Goal: Task Accomplishment & Management: Manage account settings

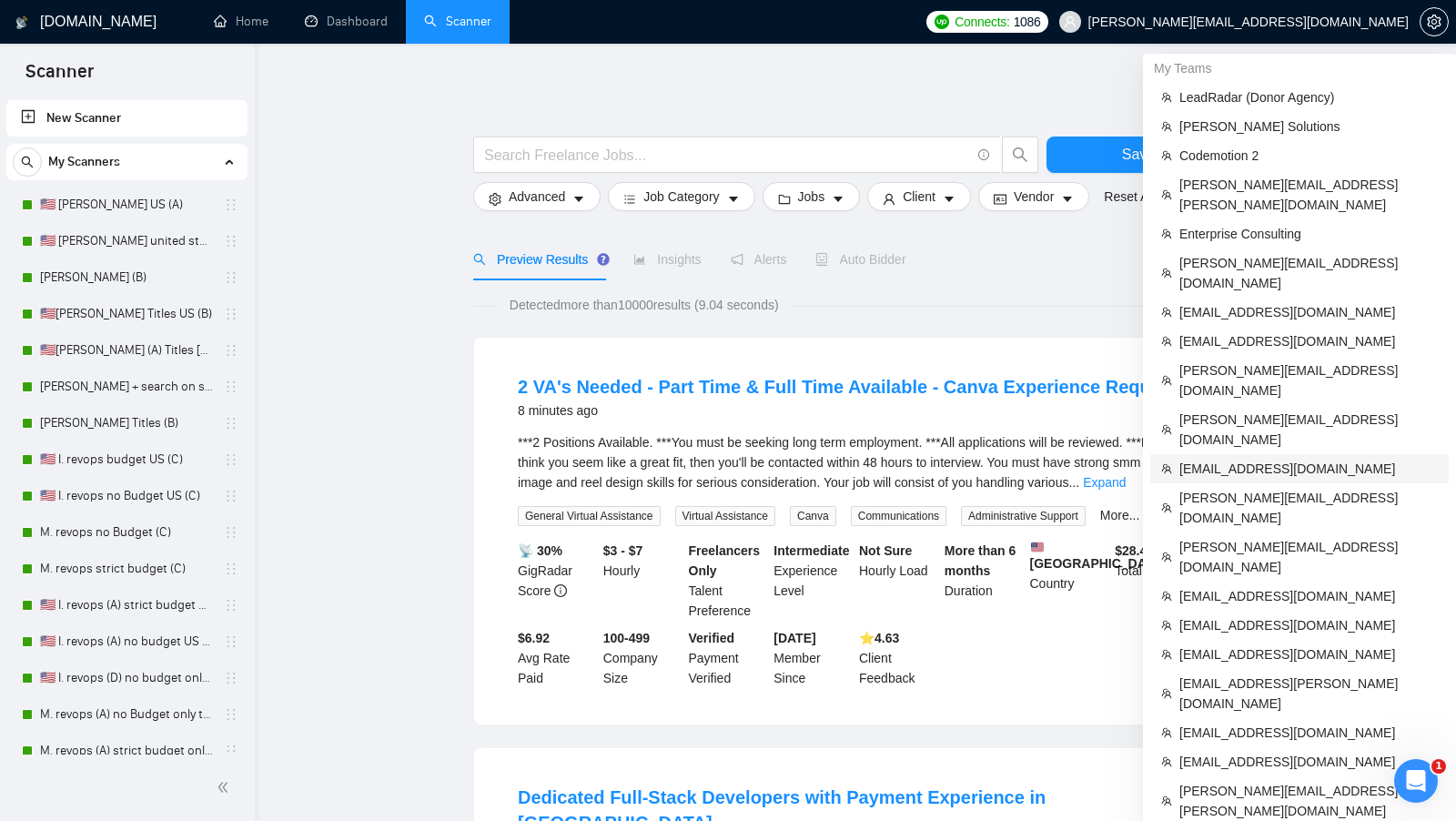
click at [1284, 458] on span "[EMAIL_ADDRESS][DOMAIN_NAME]" at bounding box center [1308, 468] width 258 height 20
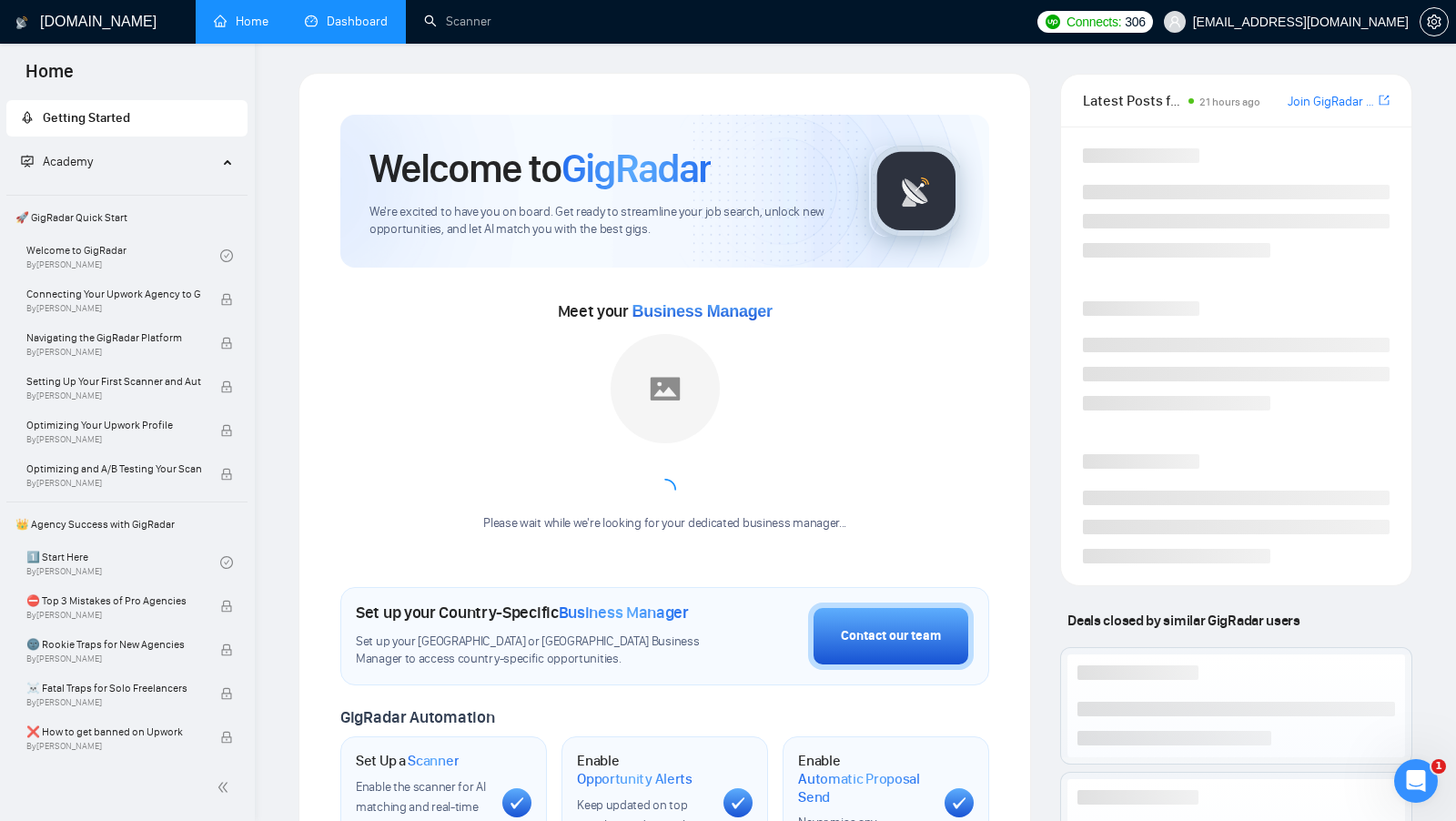
click at [372, 29] on link "Dashboard" at bounding box center [346, 21] width 83 height 15
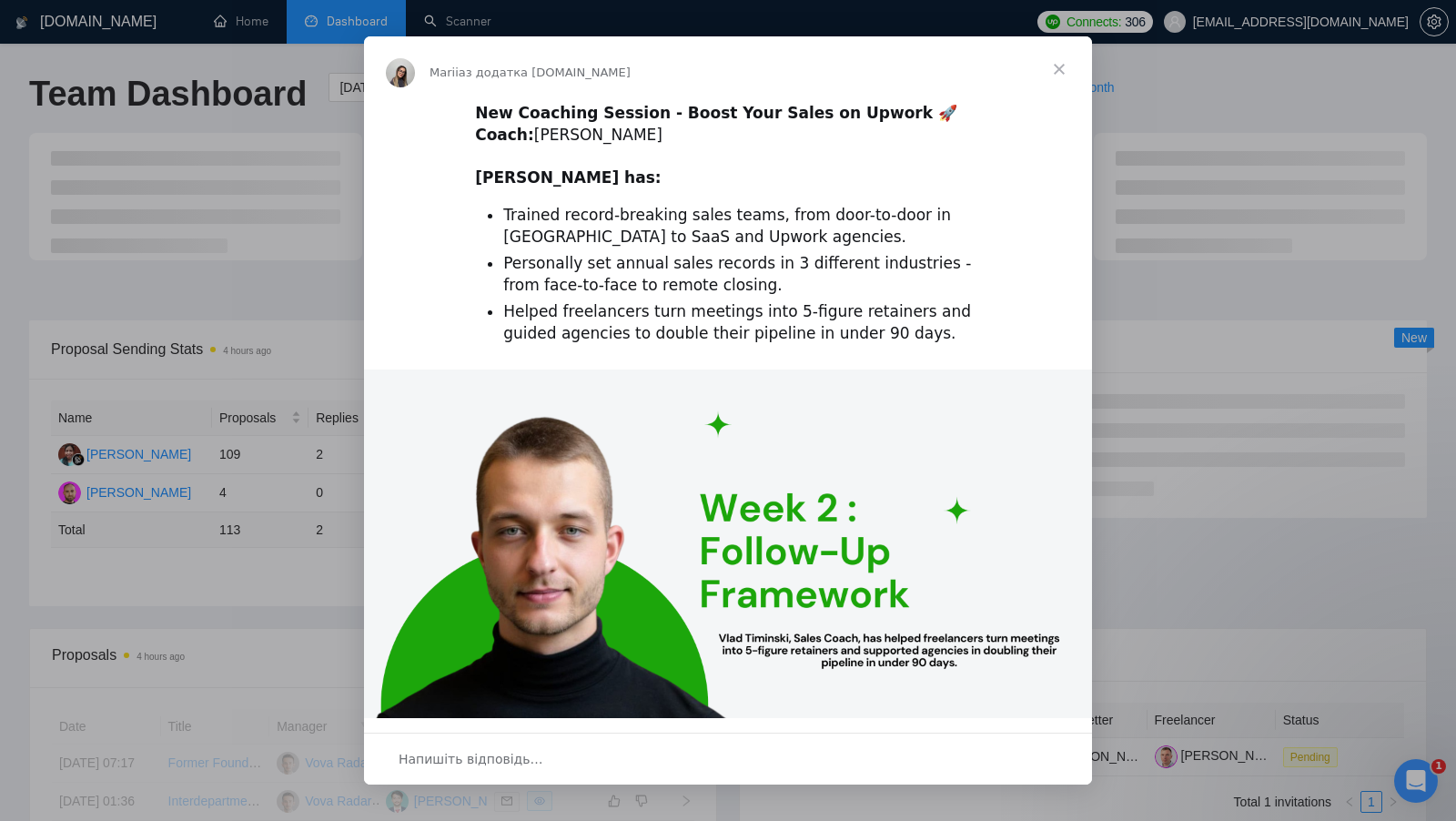
click at [1056, 68] on span "Закрити" at bounding box center [1059, 70] width 66 height 66
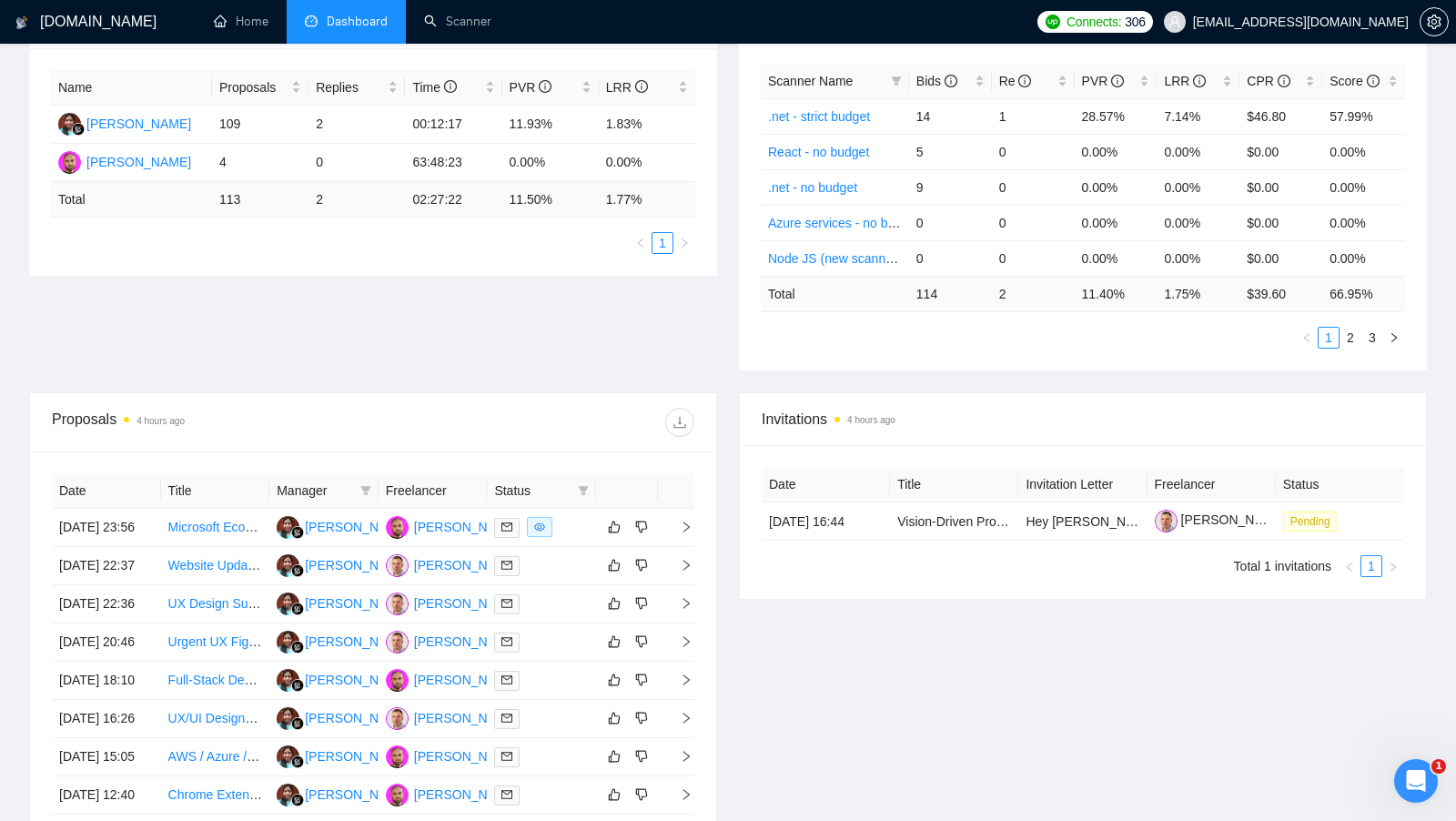
scroll to position [322, 0]
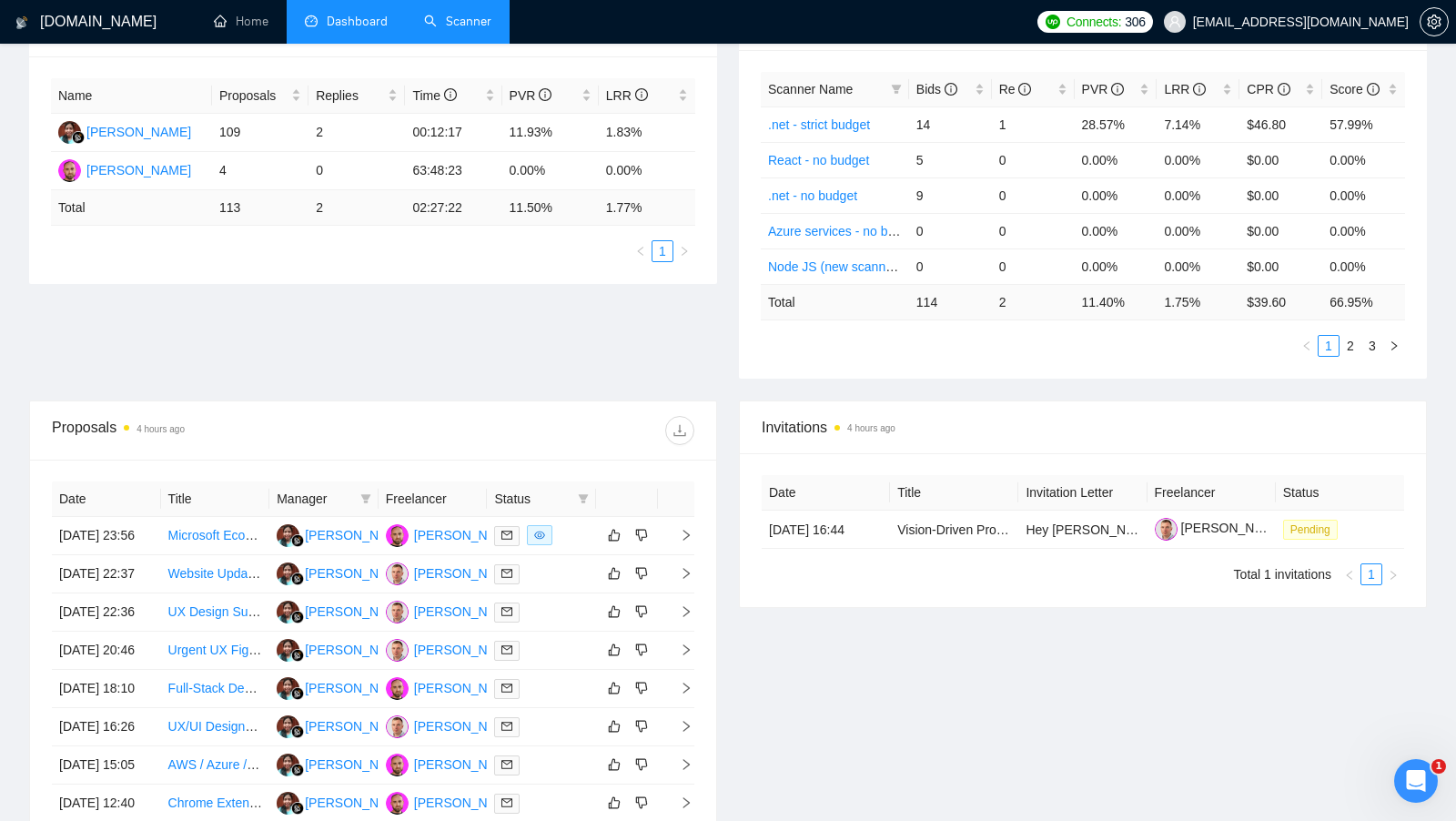
click at [455, 22] on link "Scanner" at bounding box center [458, 21] width 68 height 15
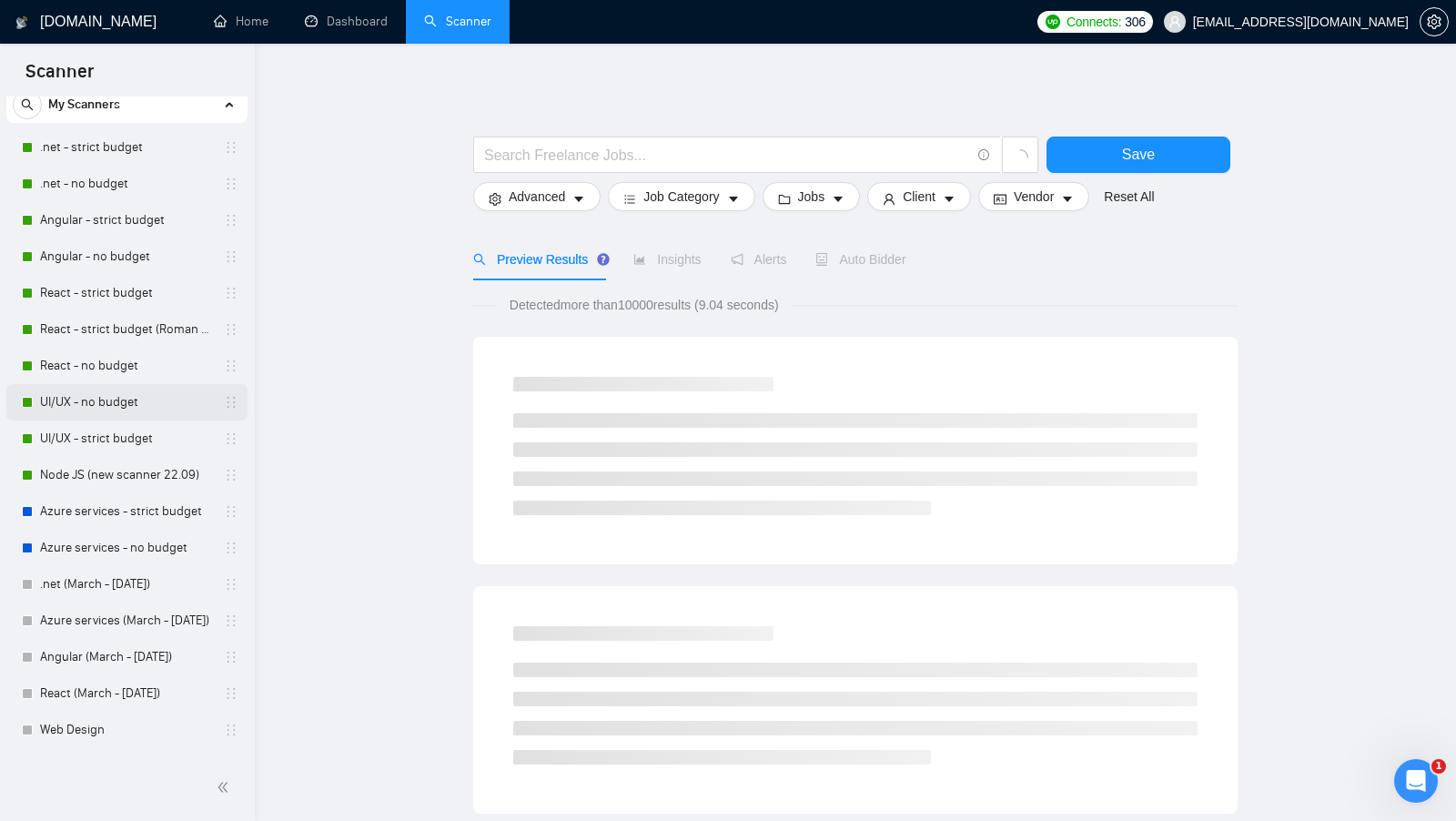
scroll to position [67, 0]
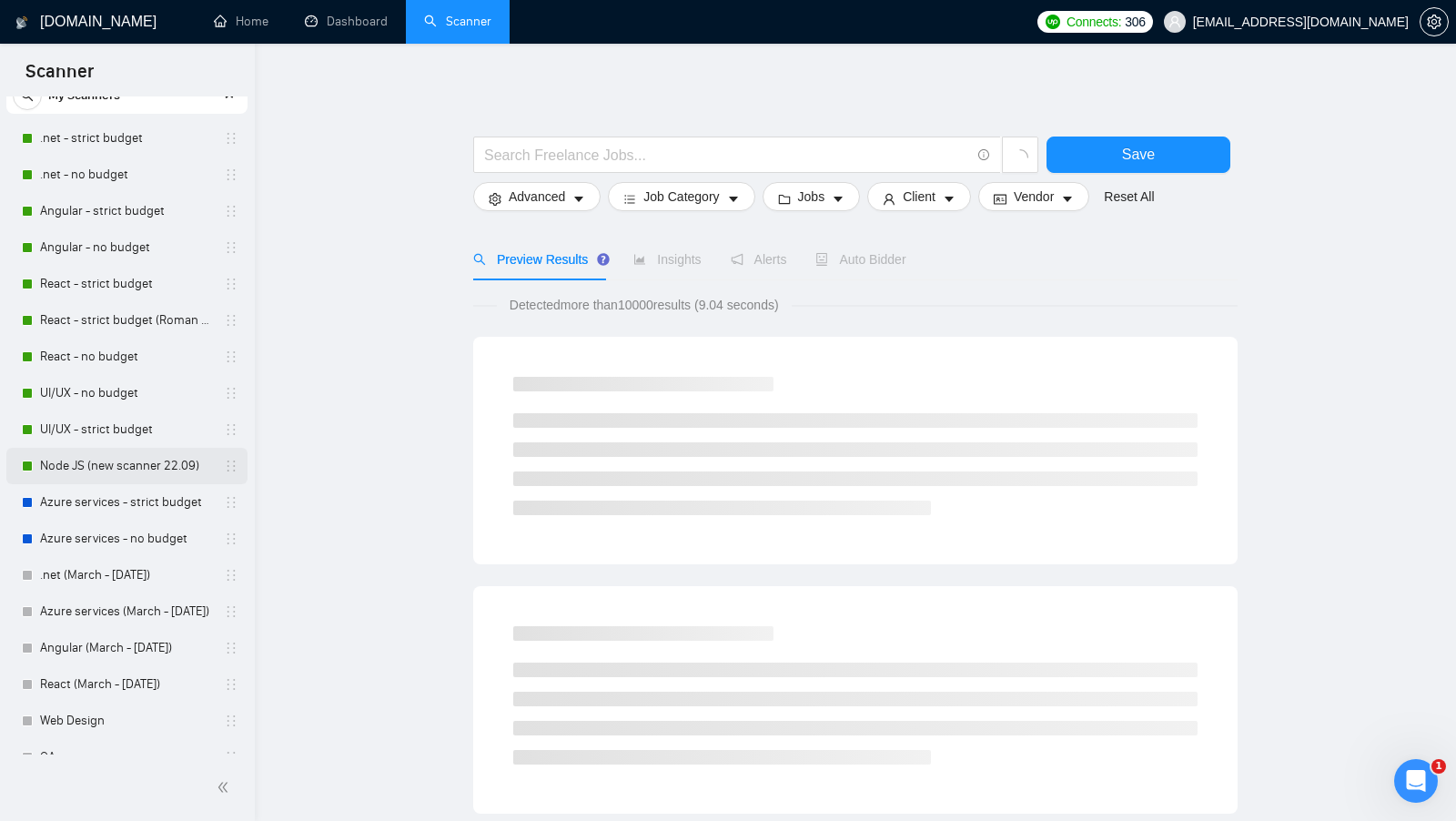
click at [133, 454] on link "Node JS (new scanner 22.09)" at bounding box center [126, 466] width 173 height 37
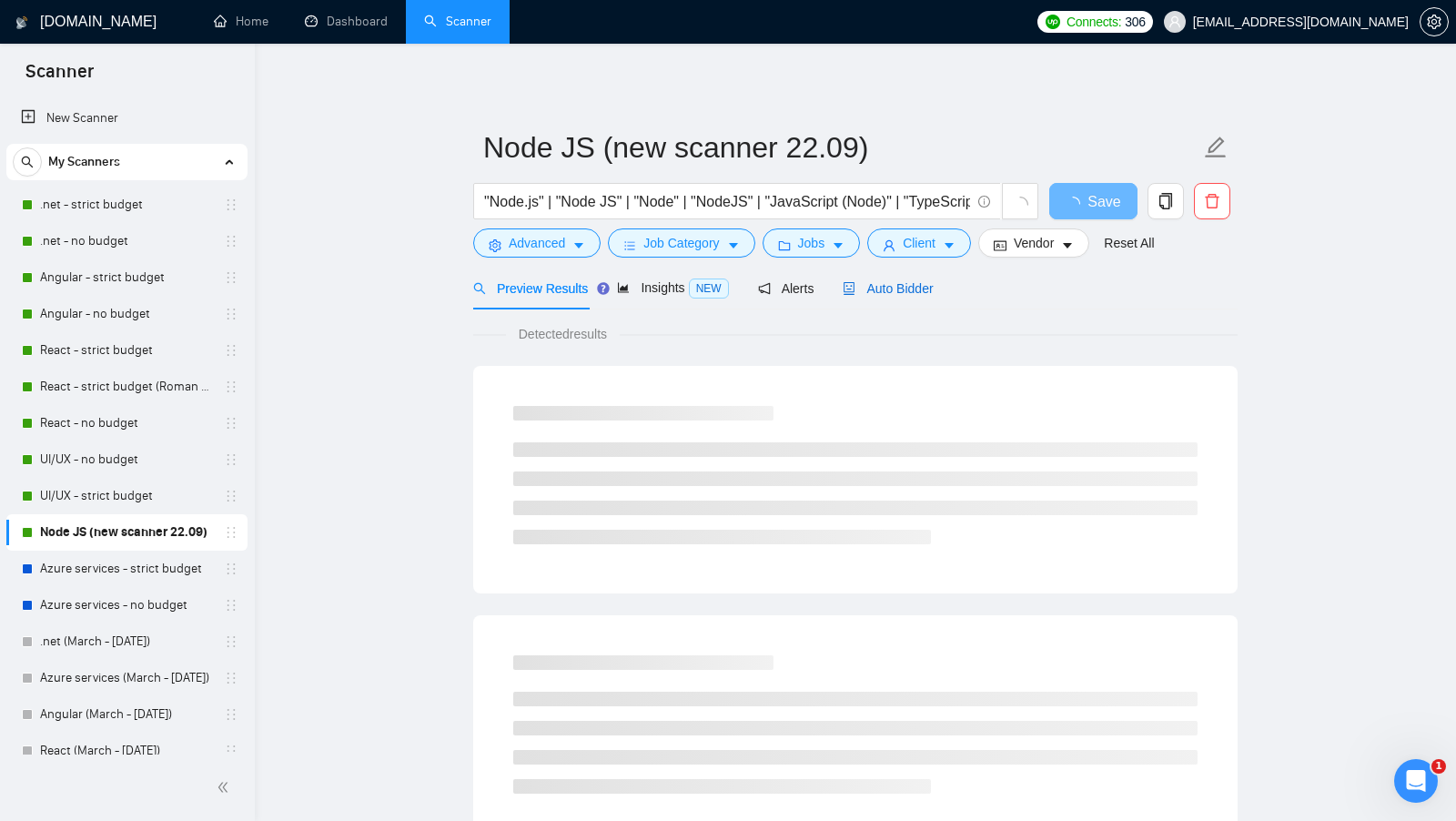
click at [894, 287] on span "Auto Bidder" at bounding box center [887, 288] width 90 height 15
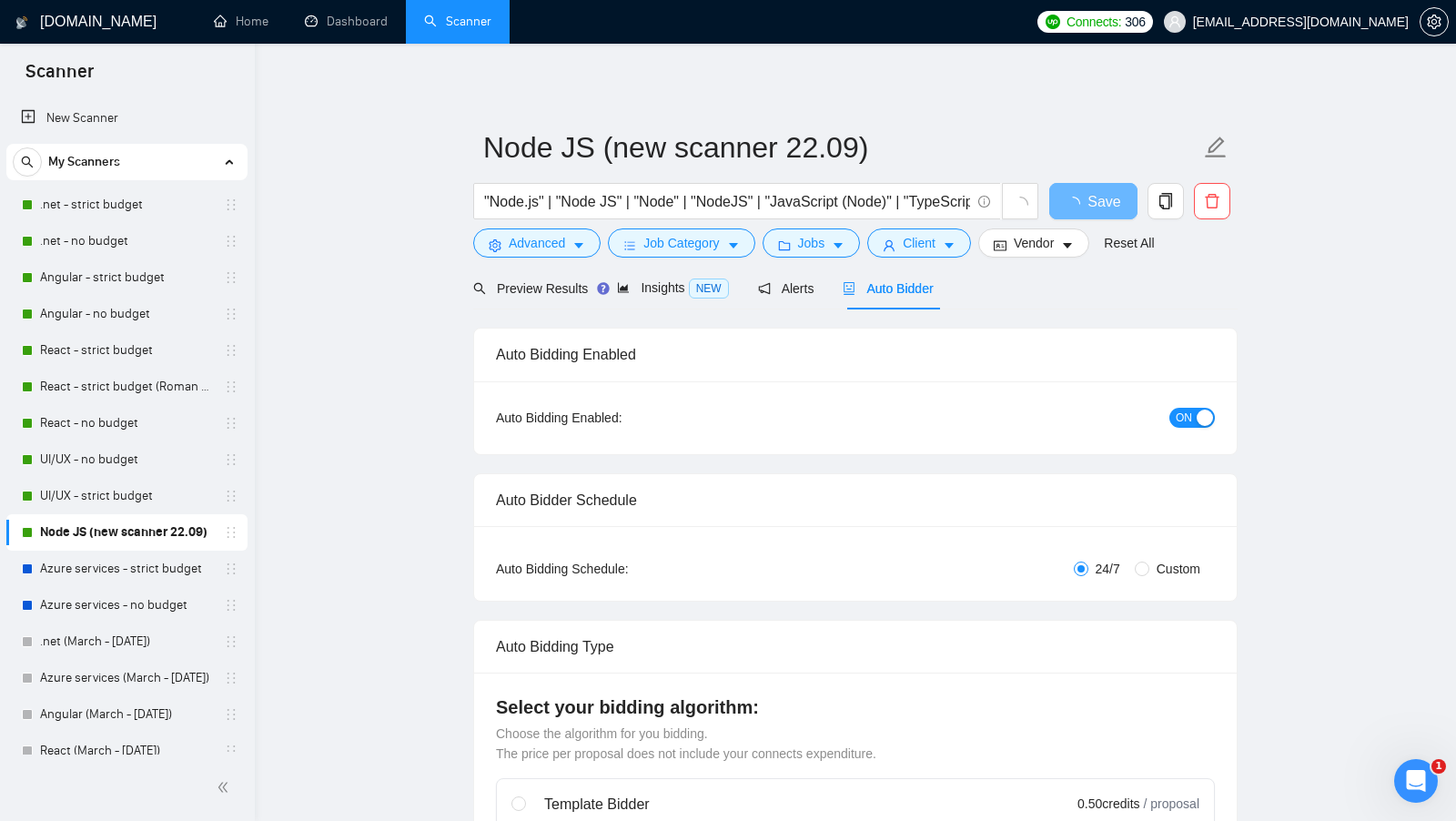
checkbox input "true"
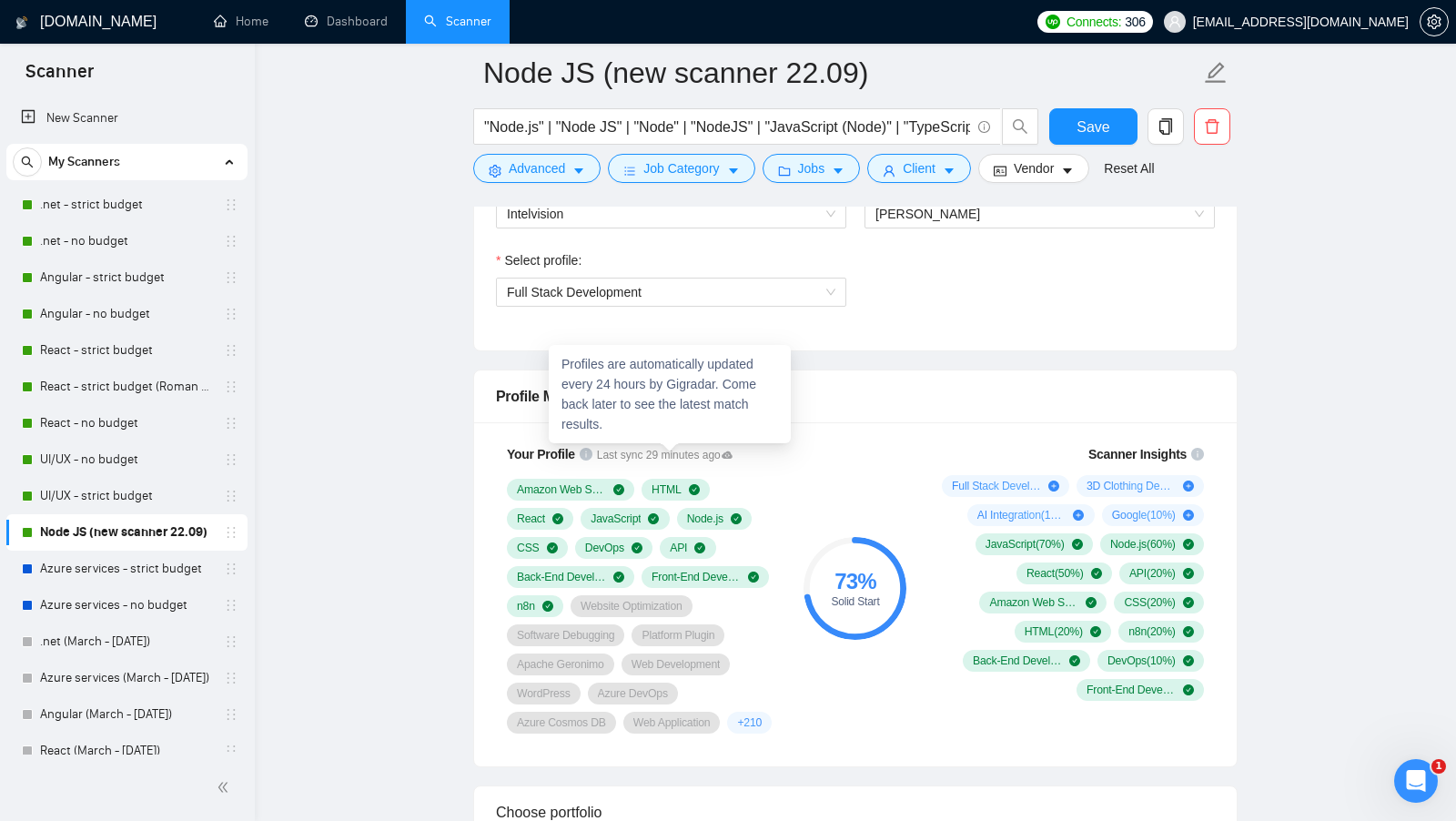
scroll to position [1021, 0]
click at [963, 380] on div "Profile Match" at bounding box center [855, 397] width 719 height 52
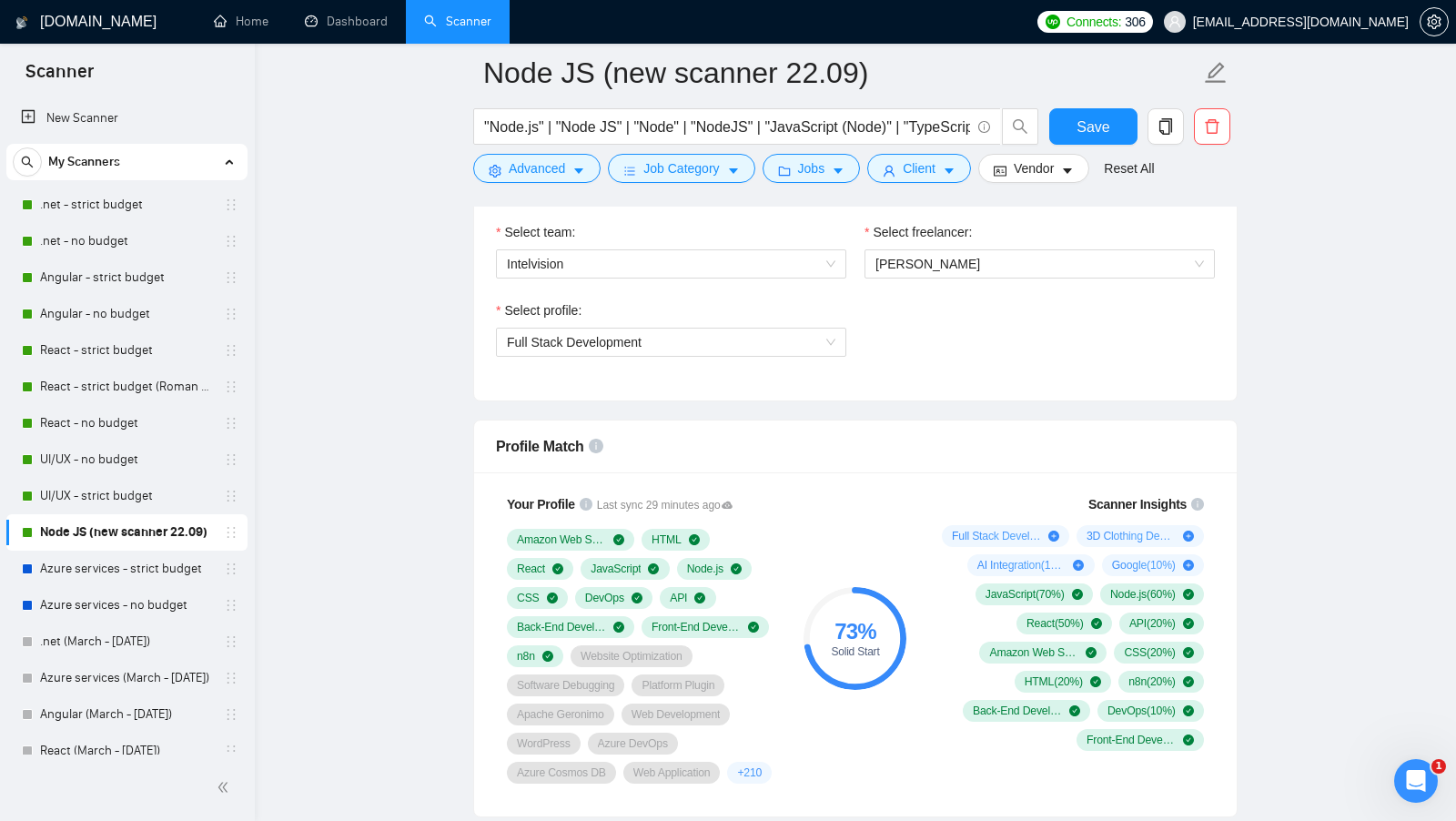
scroll to position [941, 0]
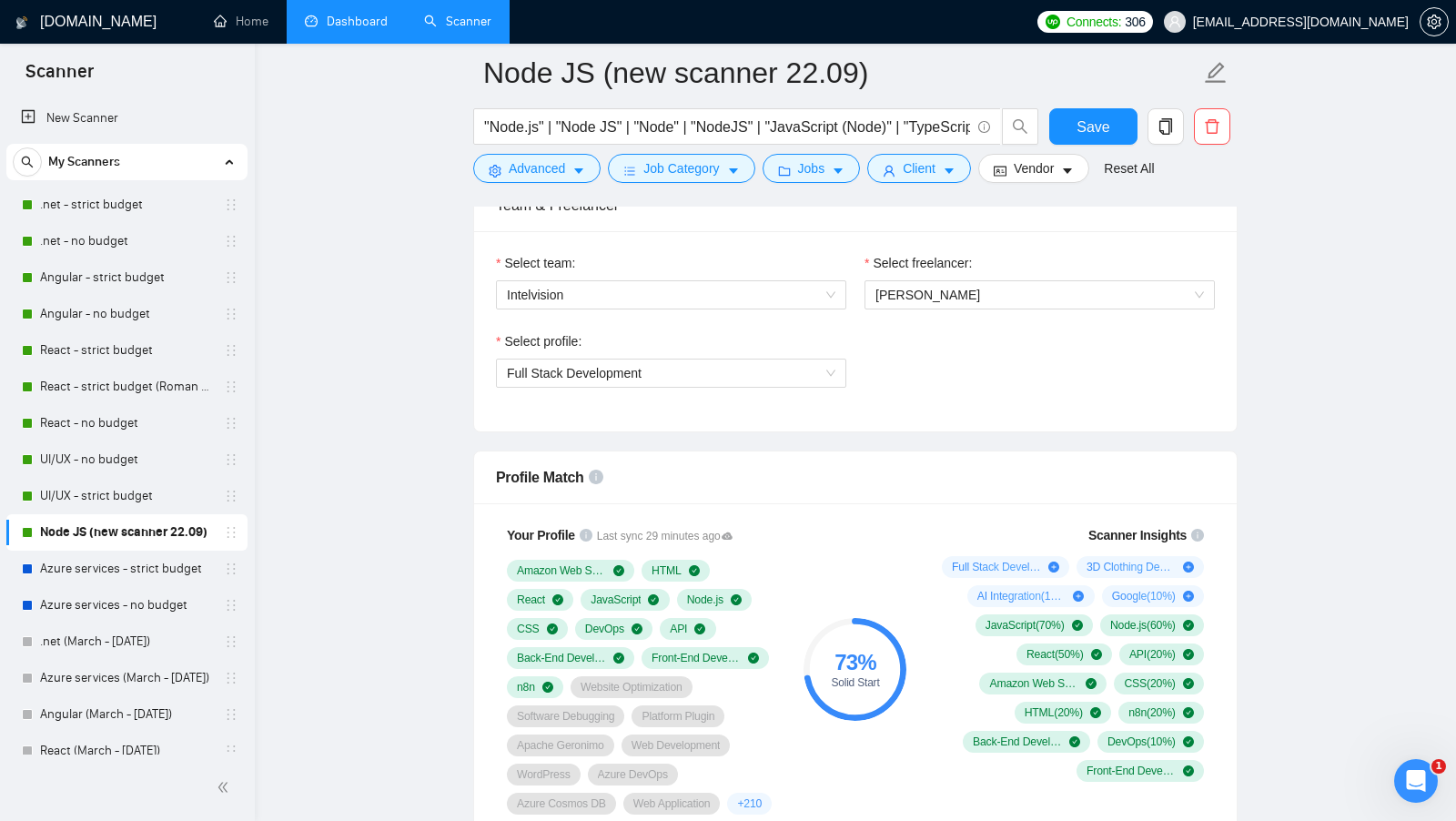
click at [337, 25] on link "Dashboard" at bounding box center [346, 21] width 83 height 15
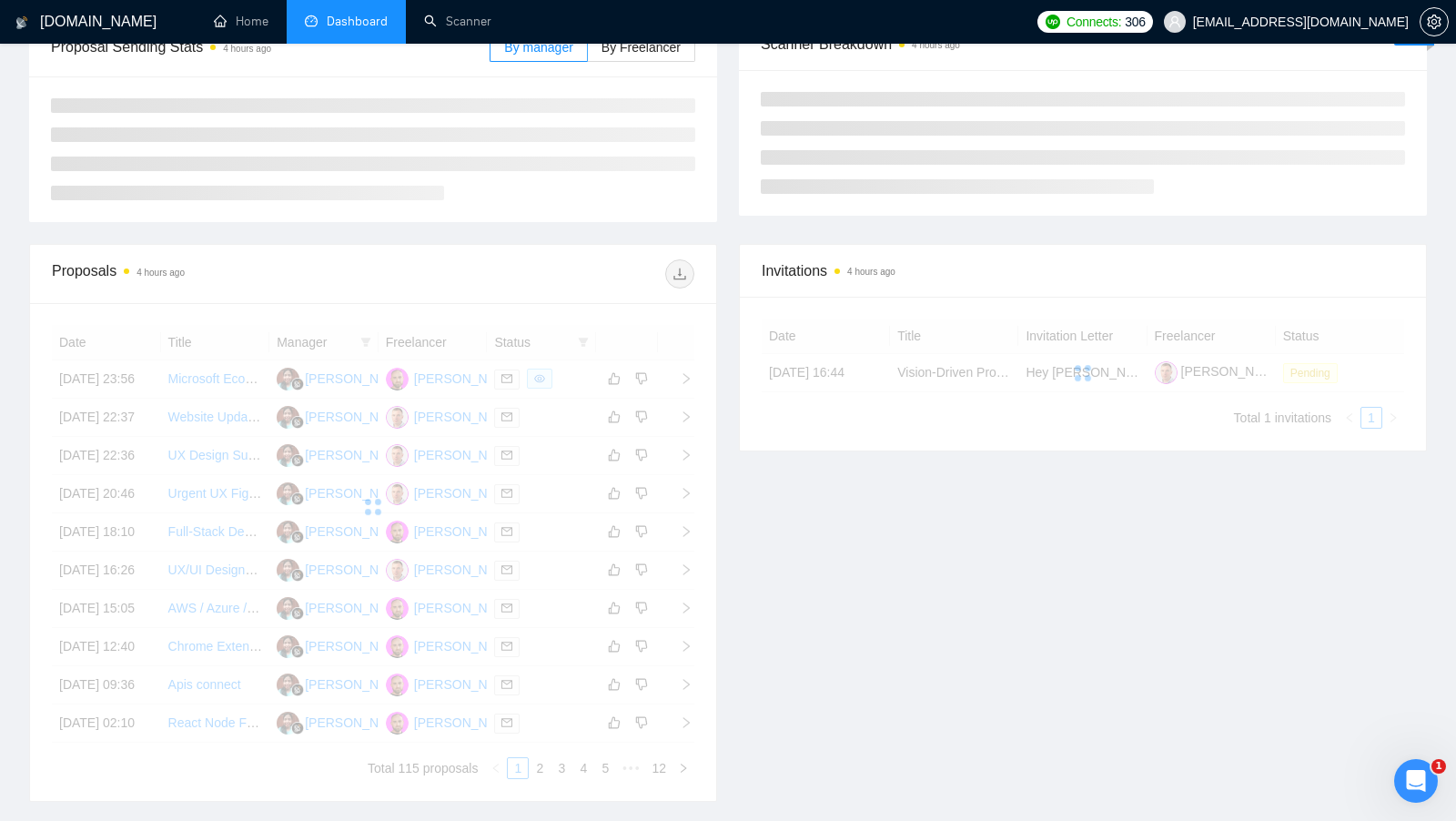
scroll to position [263, 0]
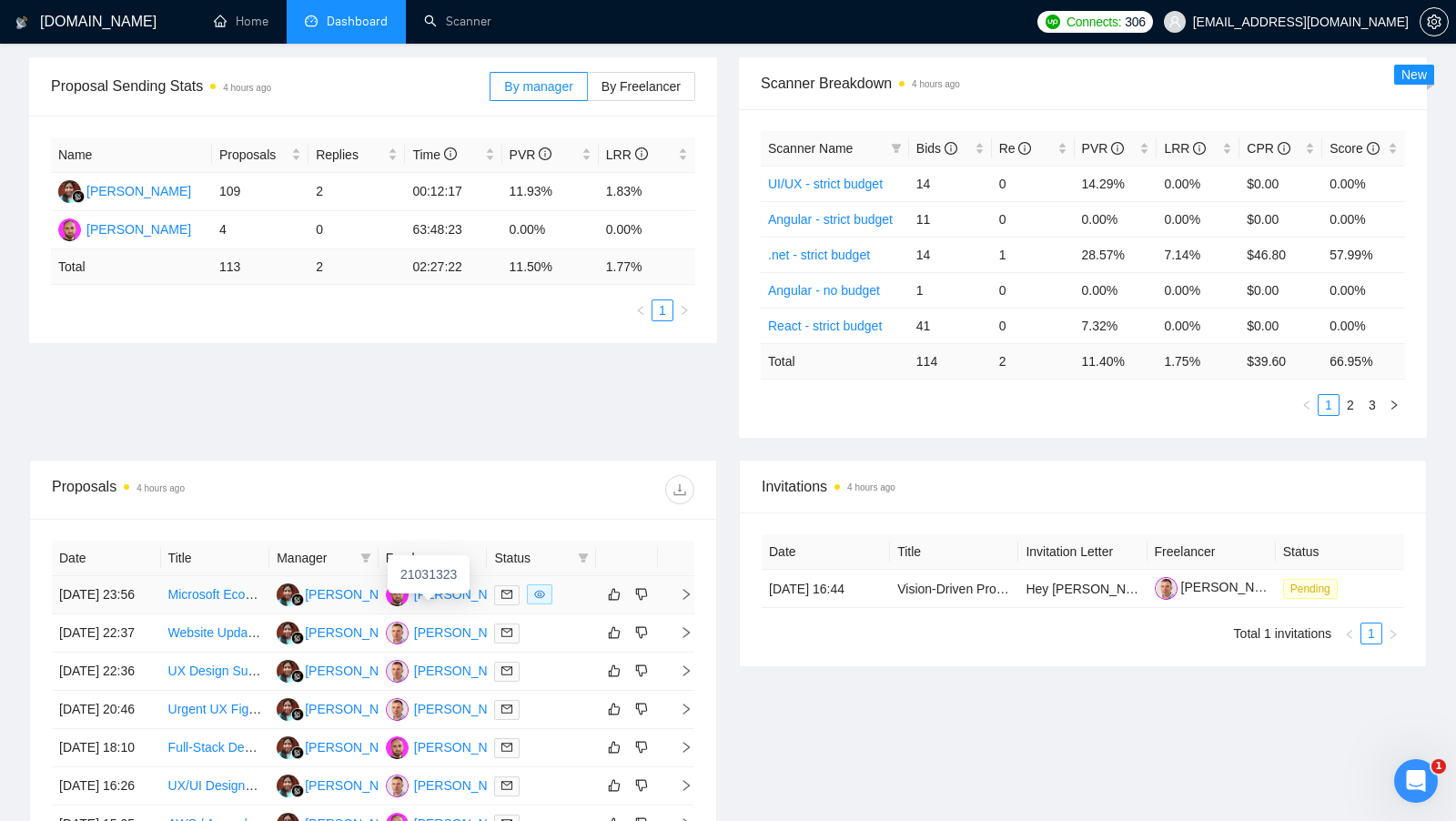
click at [450, 596] on div "[PERSON_NAME]" at bounding box center [466, 594] width 104 height 20
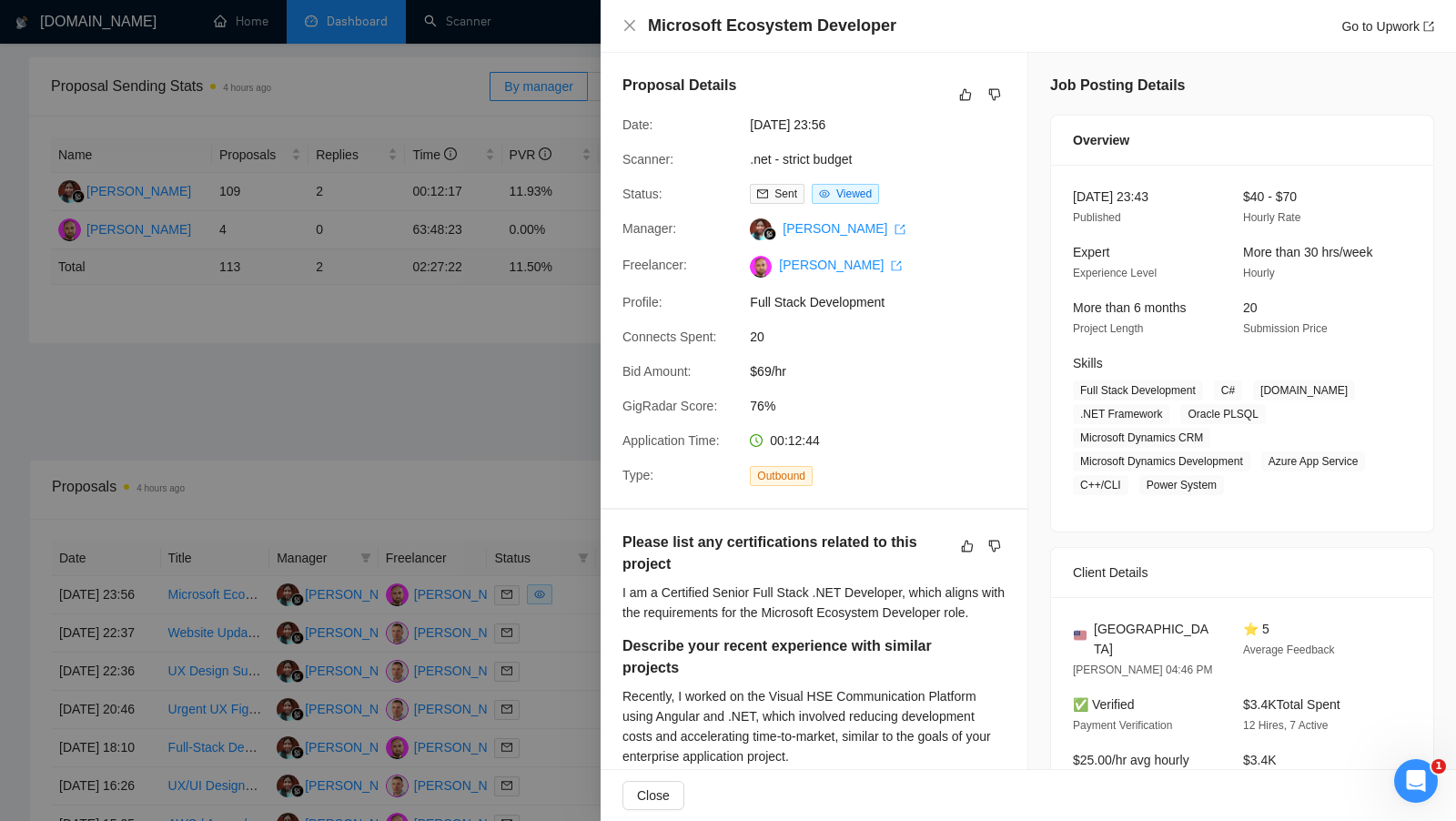
click at [476, 225] on div at bounding box center [728, 410] width 1456 height 821
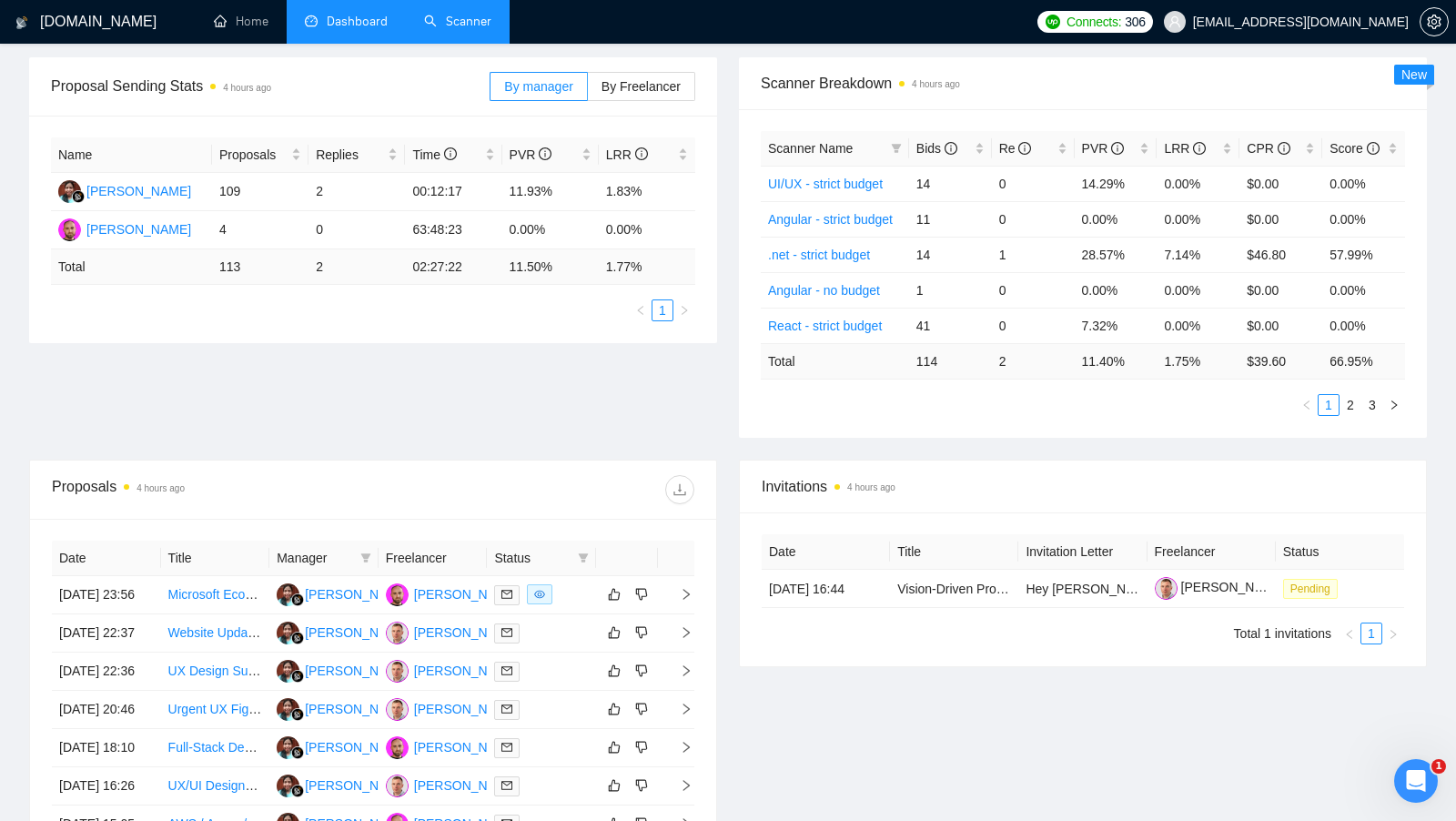
click at [491, 24] on link "Scanner" at bounding box center [458, 21] width 68 height 15
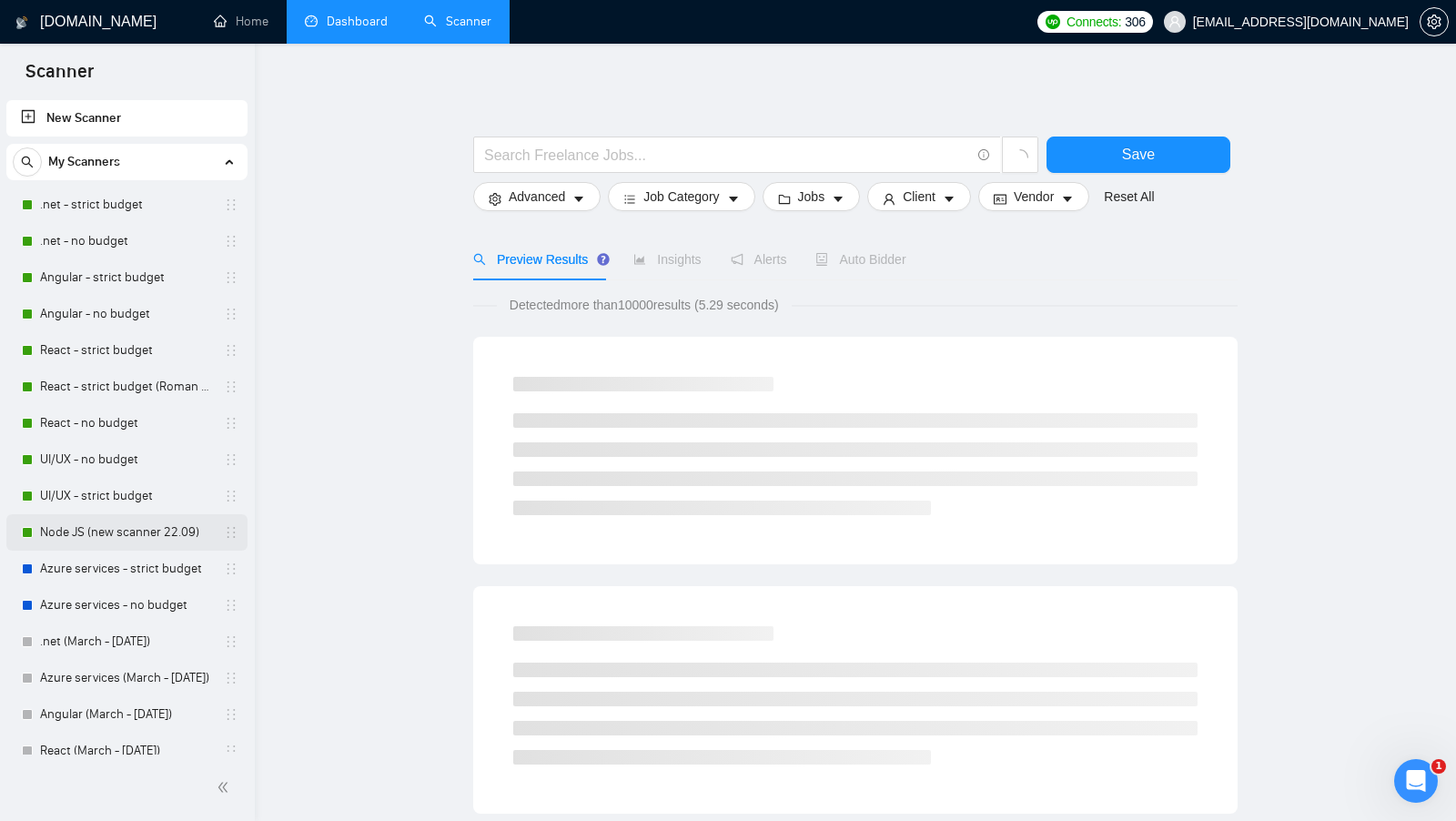
click at [120, 517] on link "Node JS (new scanner 22.09)" at bounding box center [126, 533] width 173 height 37
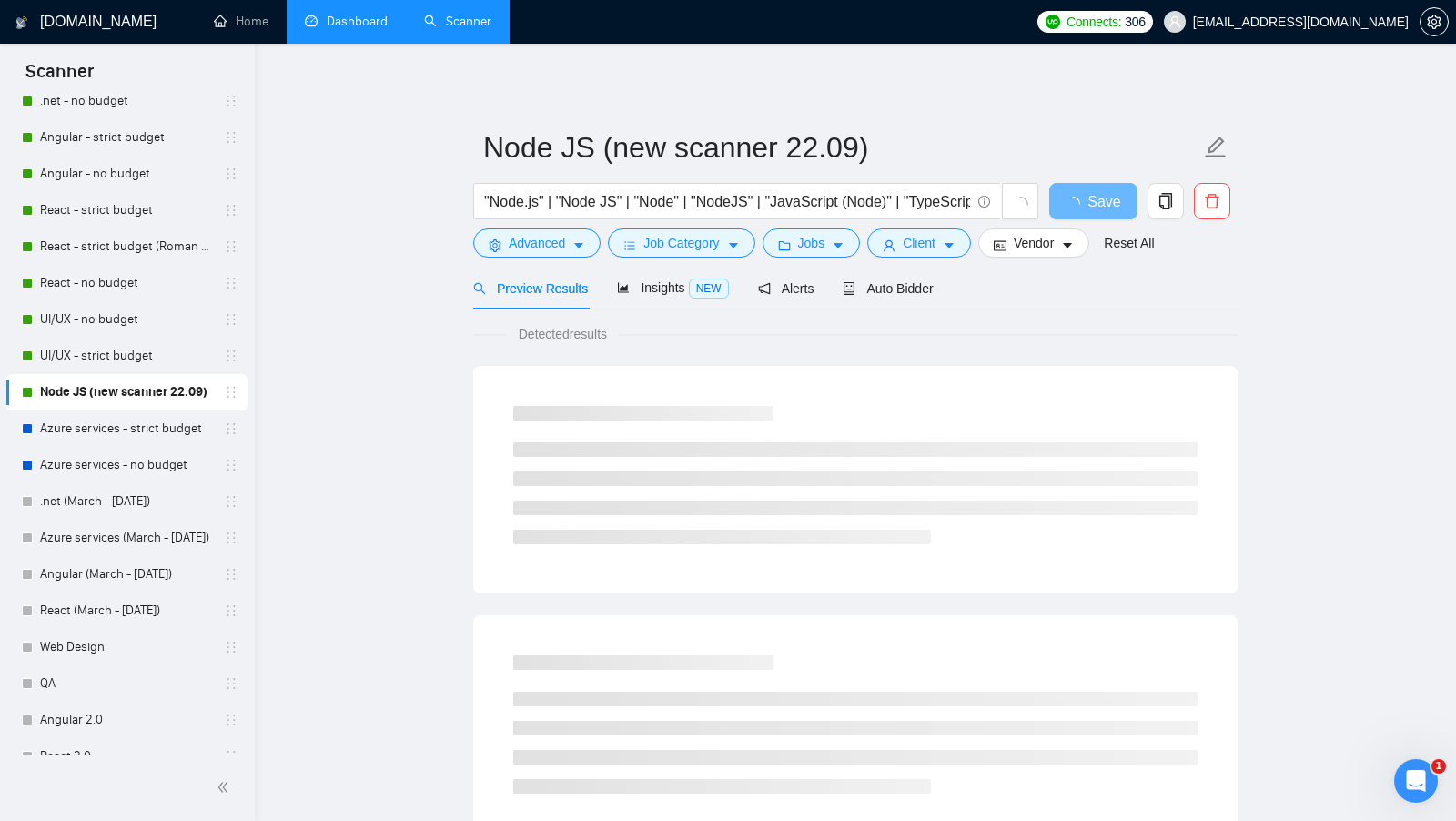
scroll to position [160, 0]
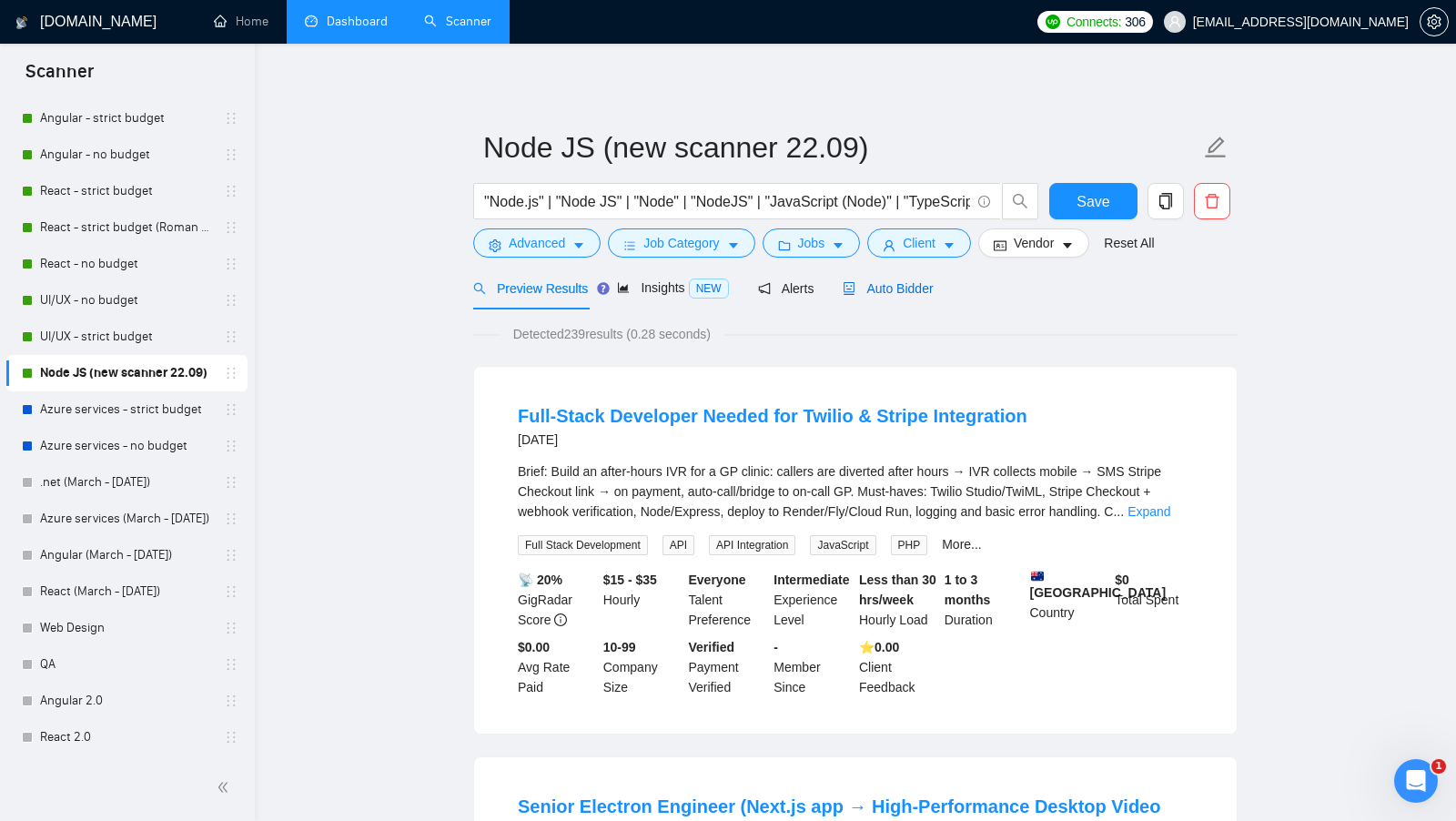
click at [915, 286] on span "Auto Bidder" at bounding box center [887, 288] width 90 height 15
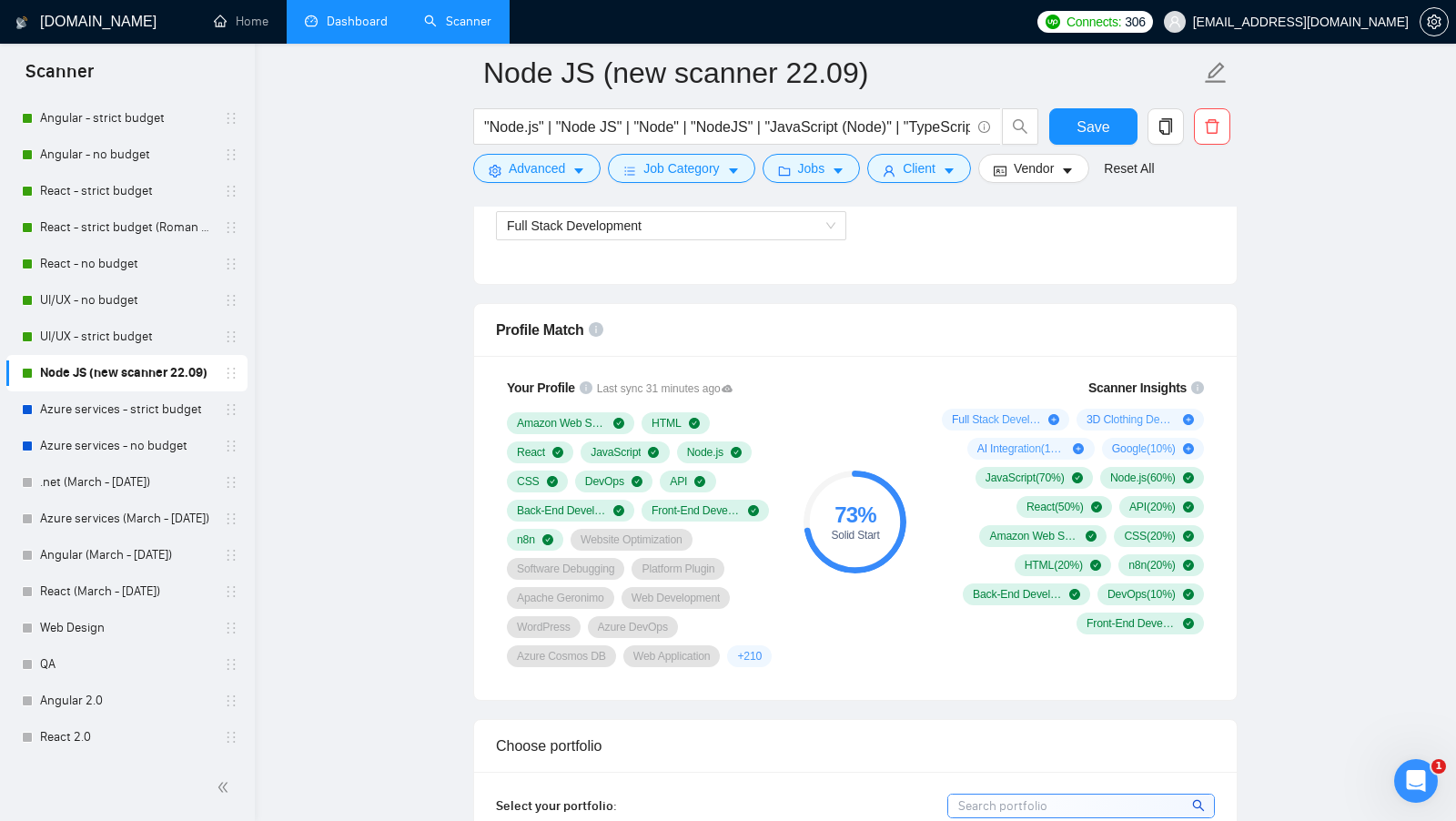
scroll to position [1093, 0]
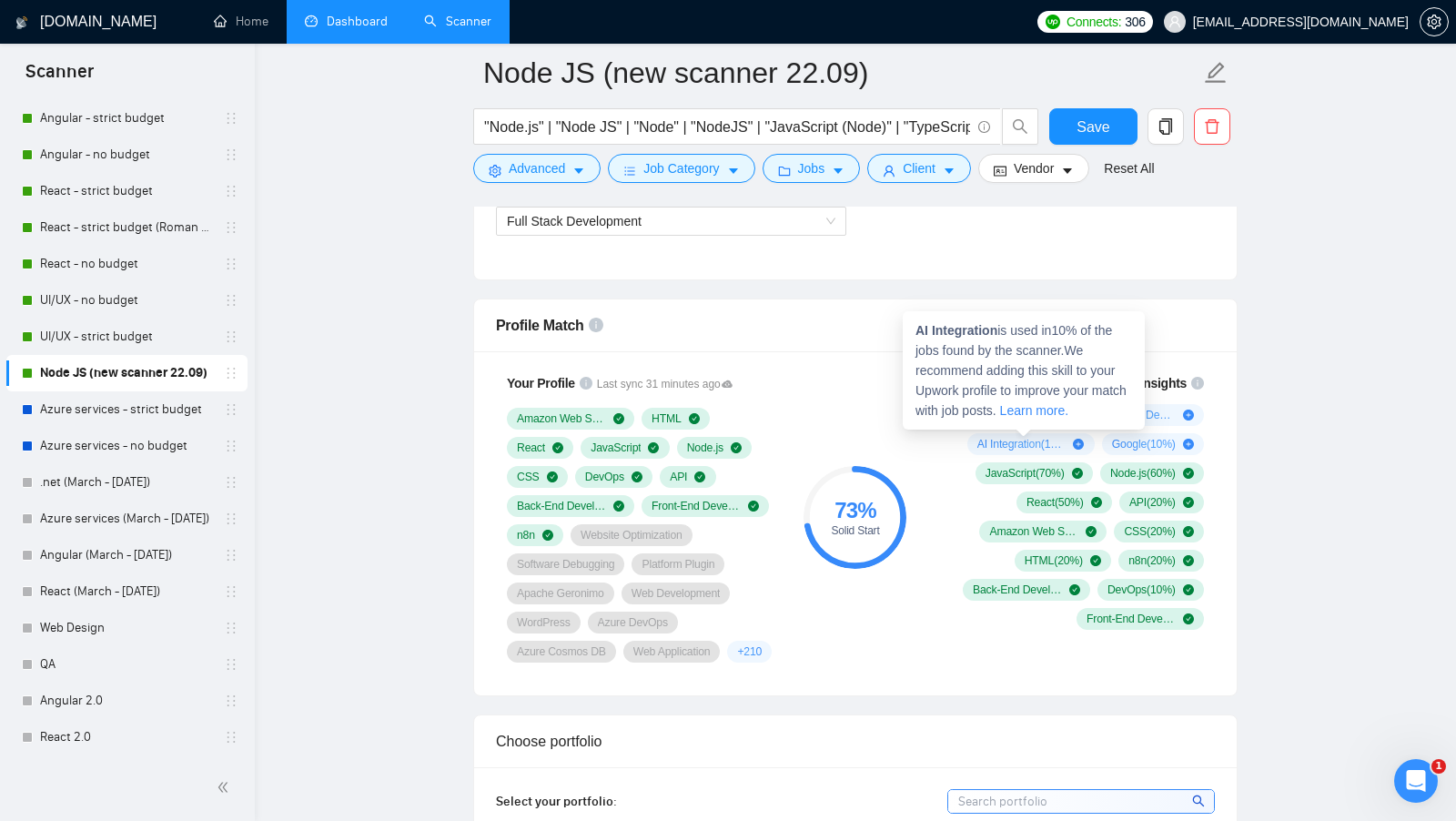
click at [1009, 437] on span "AI Integration ( 10 %)" at bounding box center [1023, 444] width 89 height 15
drag, startPoint x: 1002, startPoint y: 326, endPoint x: 906, endPoint y: 328, distance: 96.0
click at [906, 328] on div "AI Integration is used in 10 % of the jobs found by the scanner. We recommend a…" at bounding box center [1024, 370] width 242 height 118
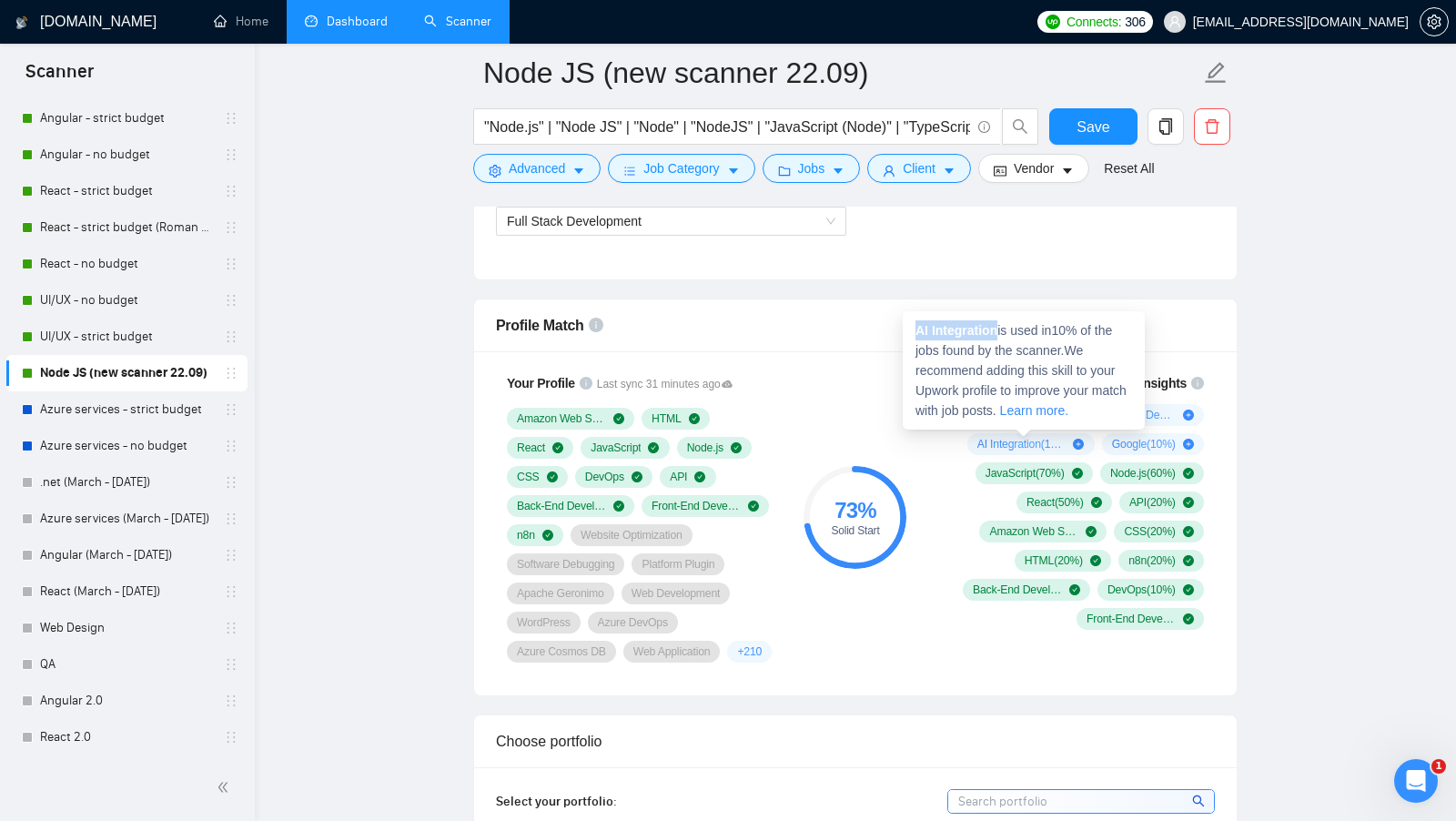
copy strong "AI Integration"
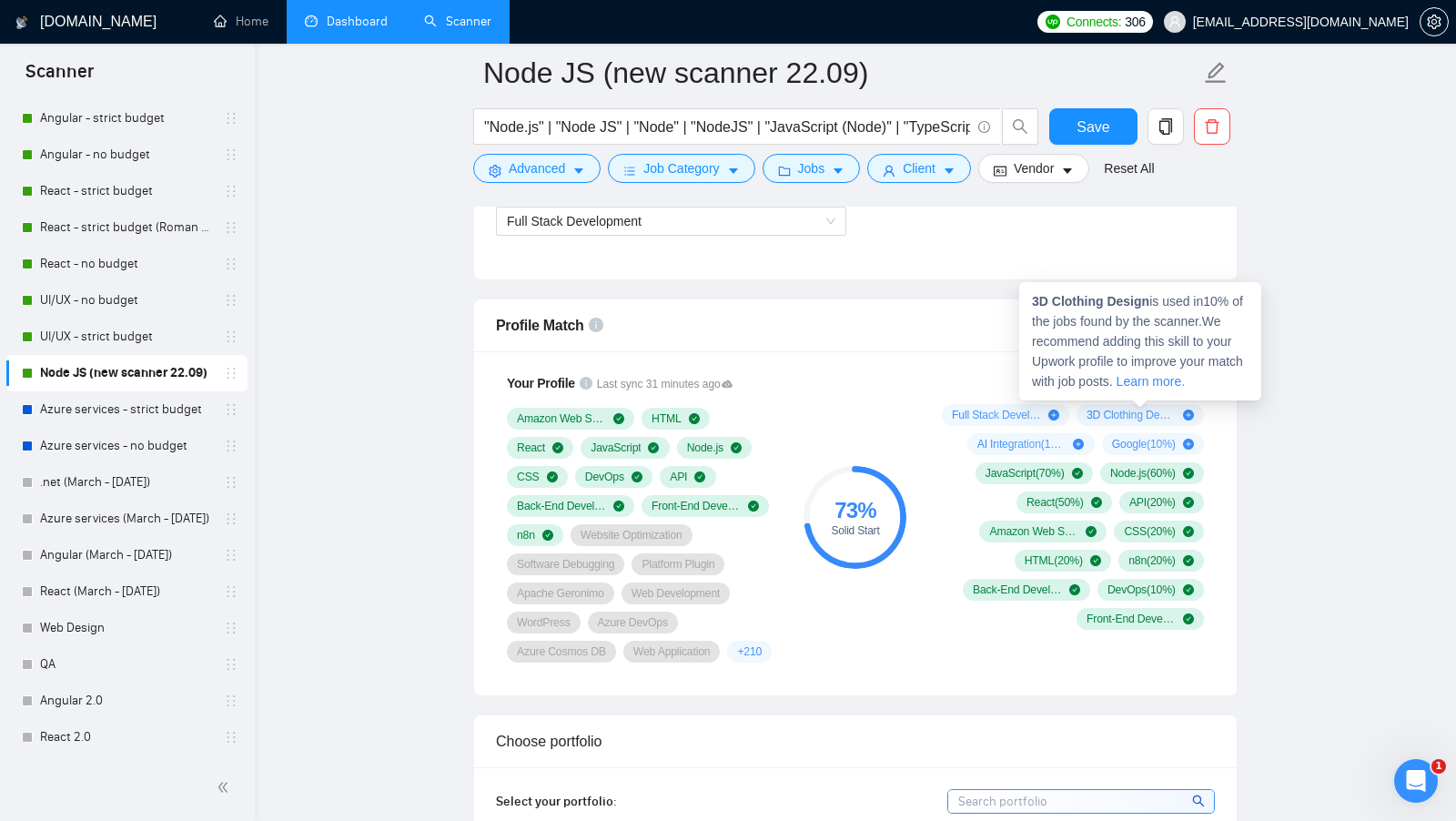
click at [1125, 408] on span "3D Clothing Design ( 10 %)" at bounding box center [1131, 415] width 89 height 15
drag, startPoint x: 1154, startPoint y: 304, endPoint x: 1031, endPoint y: 295, distance: 123.3
click at [1031, 295] on div "3D Clothing Design is used in 10 % of the jobs found by the scanner. We recomme…" at bounding box center [1141, 341] width 242 height 118
copy strong "3D Clothing Design"
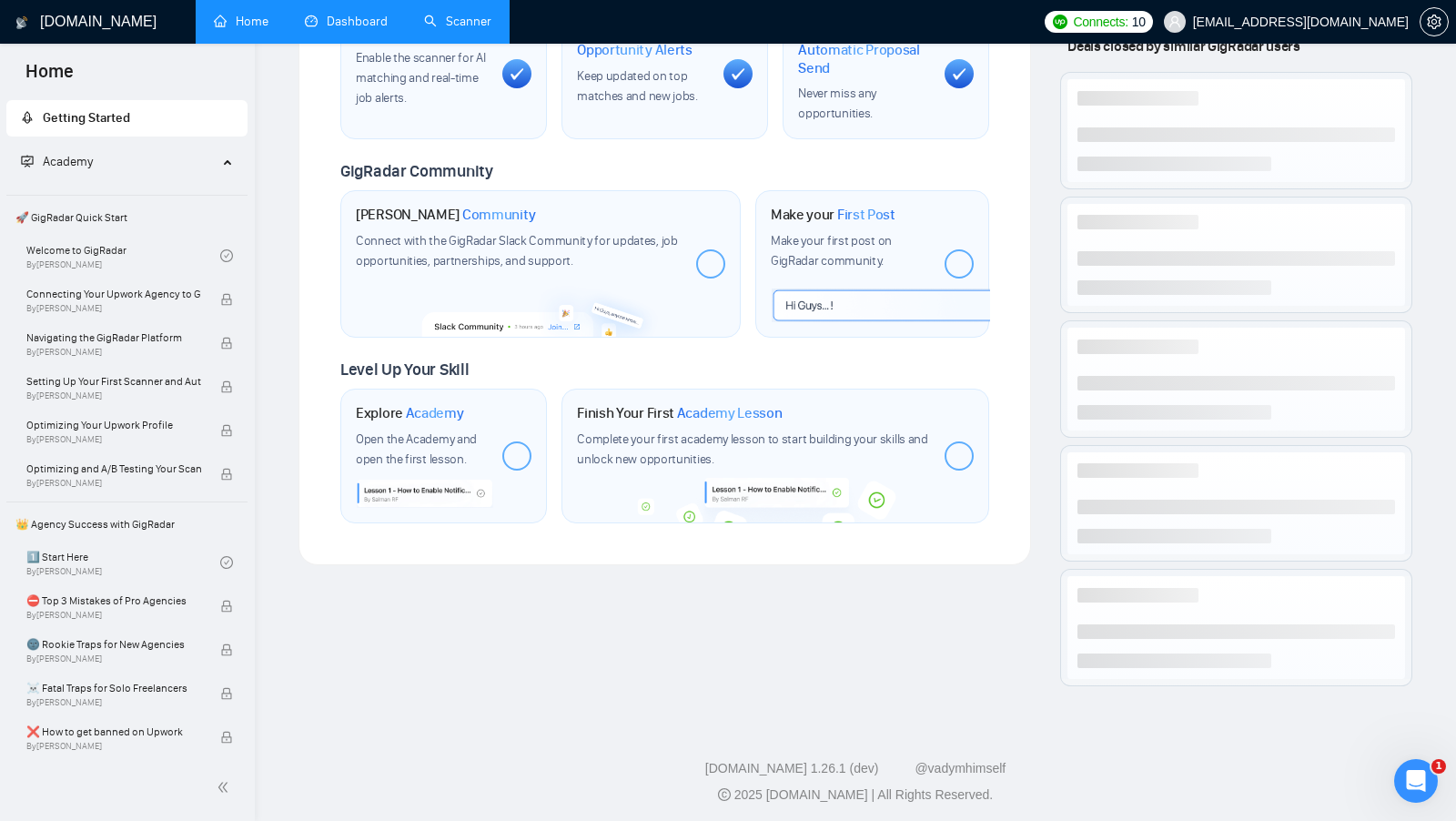
click at [347, 29] on link "Dashboard" at bounding box center [346, 21] width 83 height 15
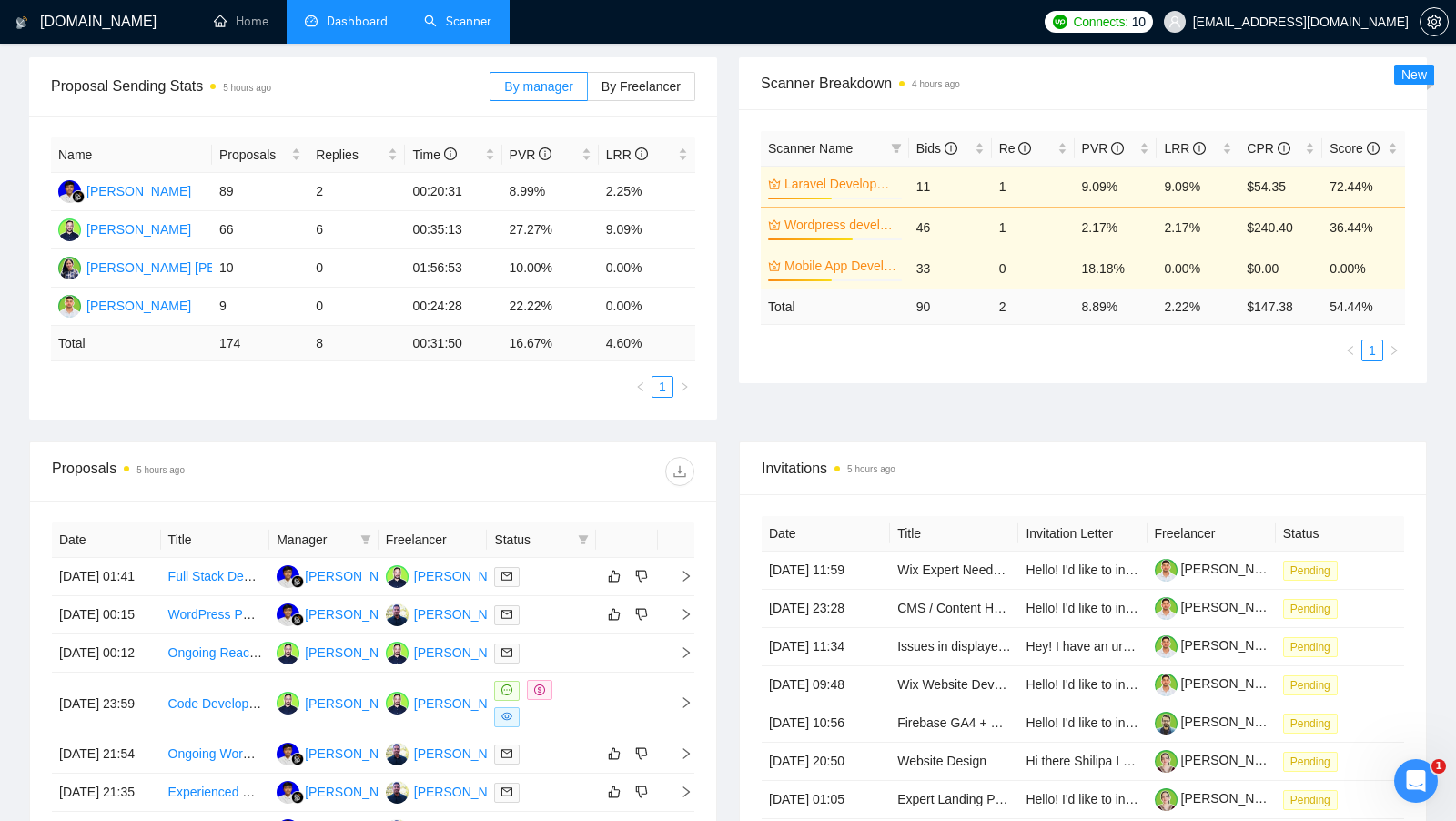
scroll to position [287, 0]
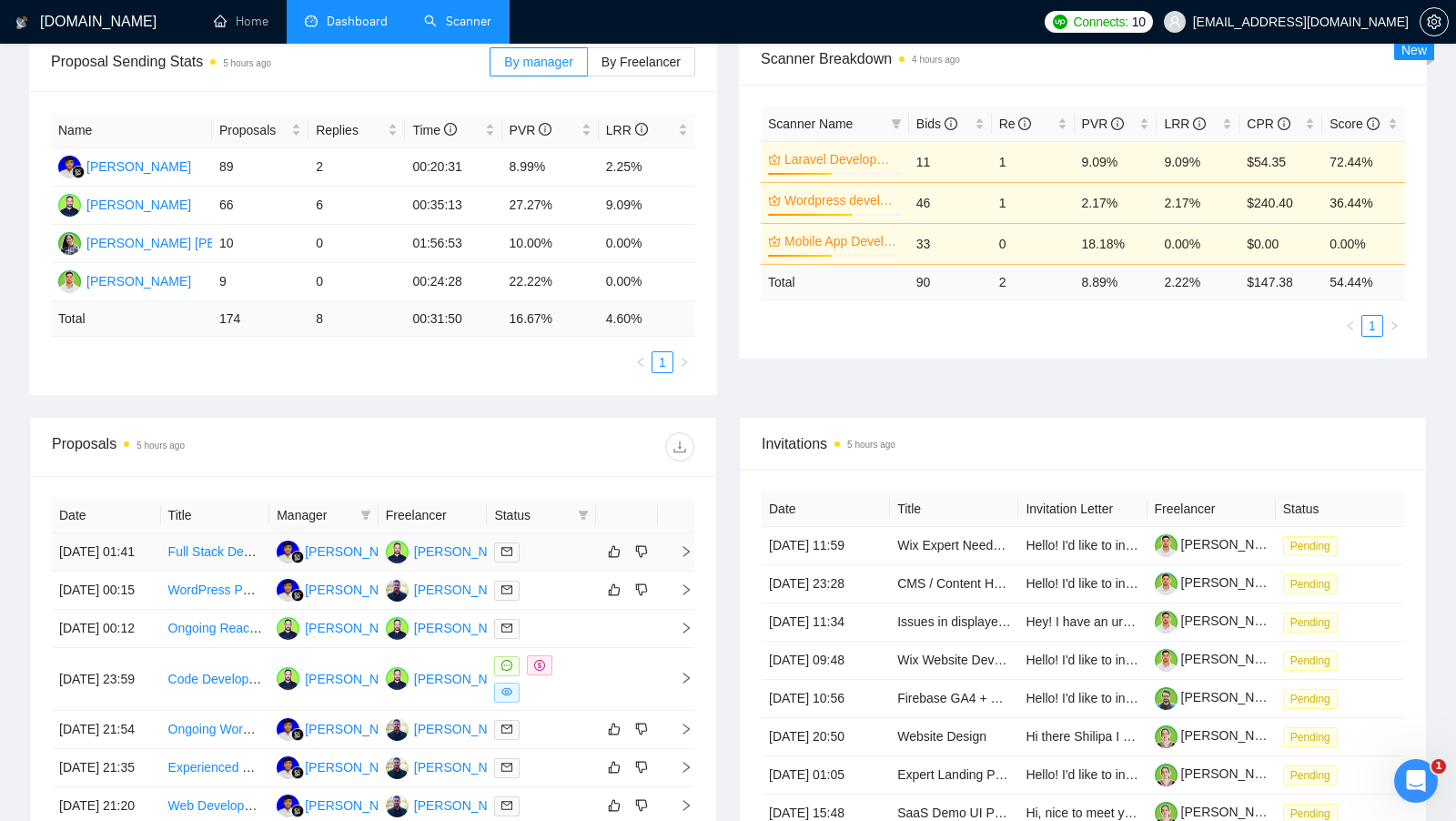
click at [573, 543] on td at bounding box center [541, 552] width 109 height 39
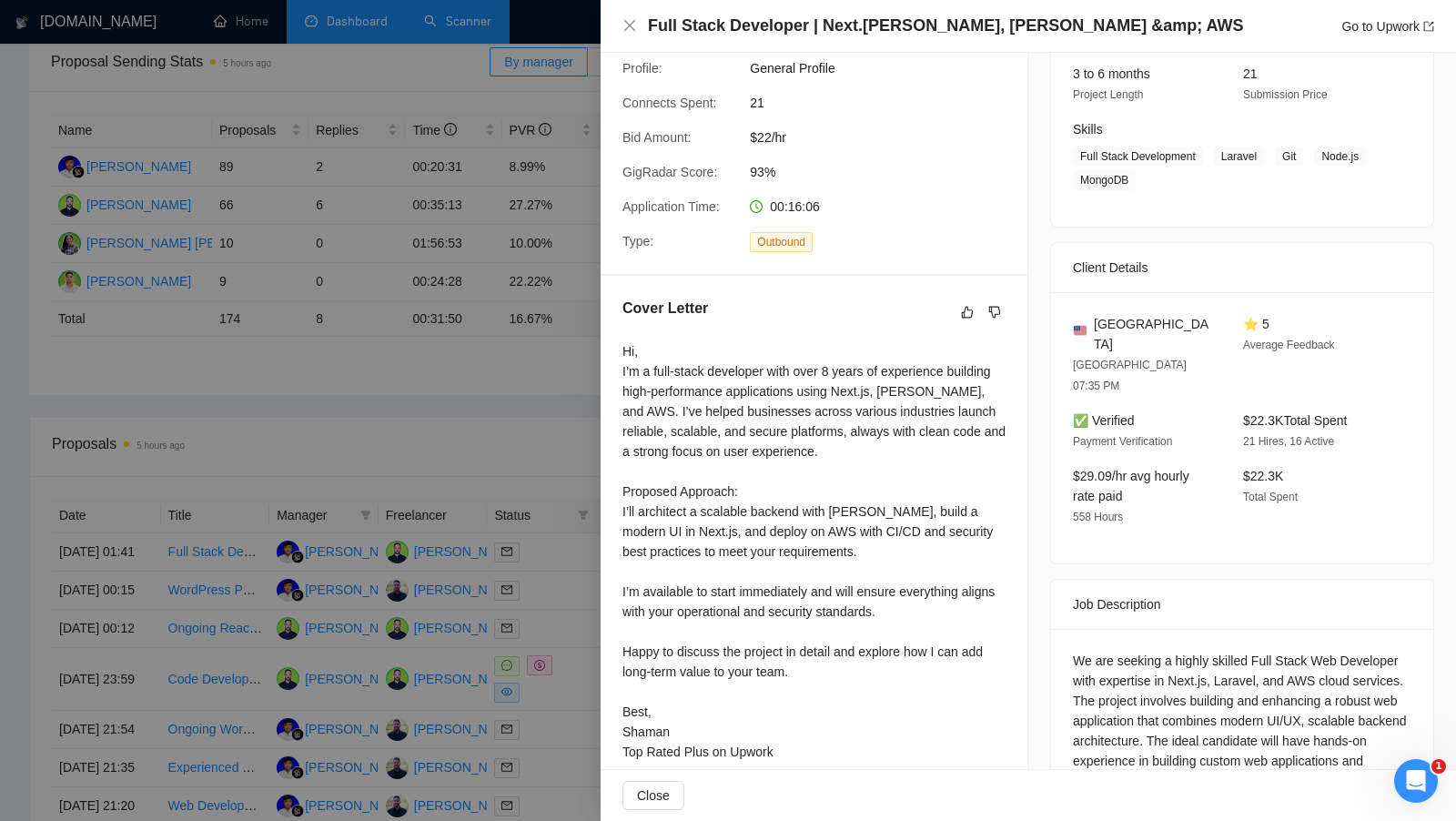
scroll to position [262, 0]
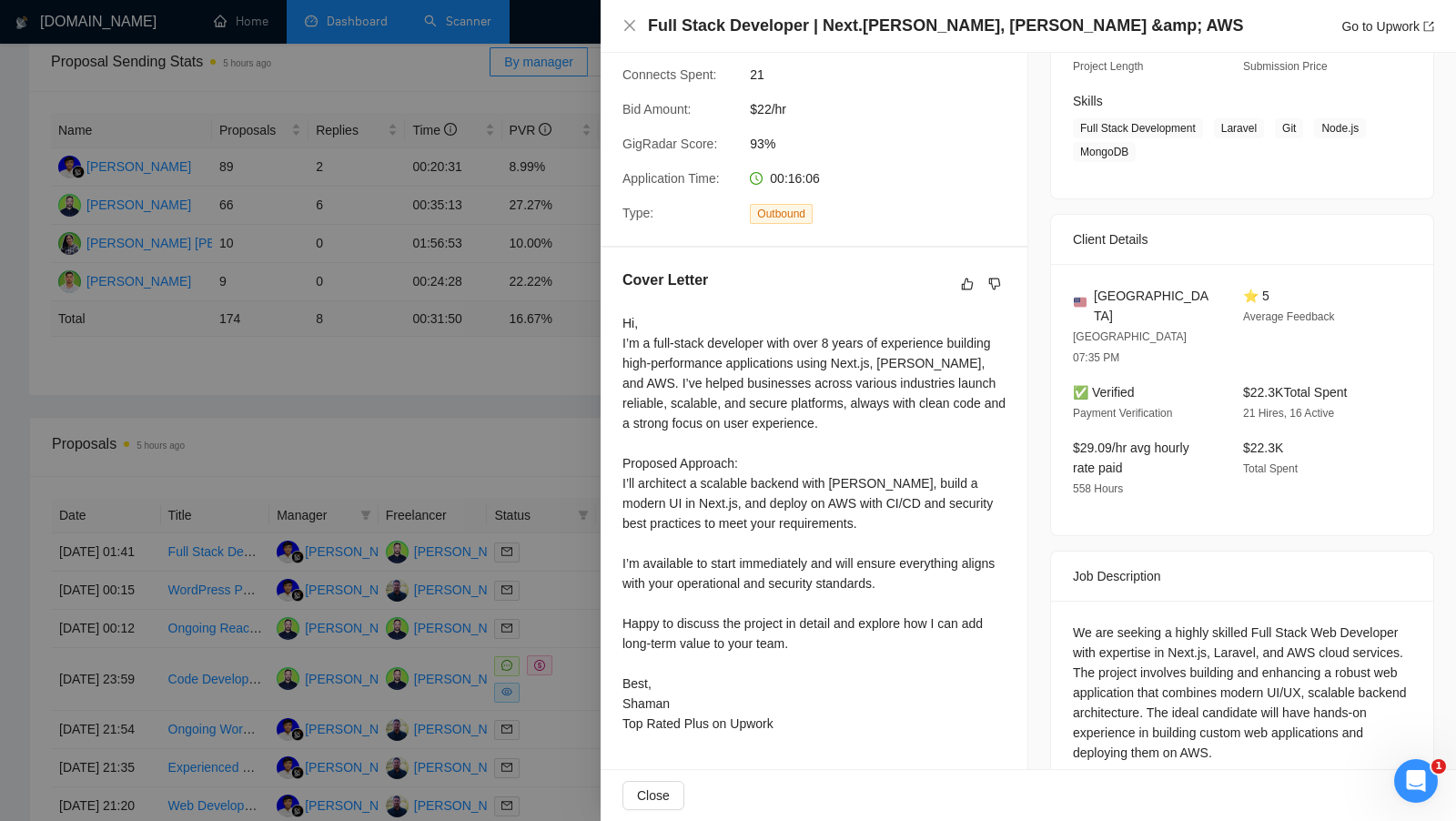
click at [517, 420] on div at bounding box center [728, 410] width 1456 height 821
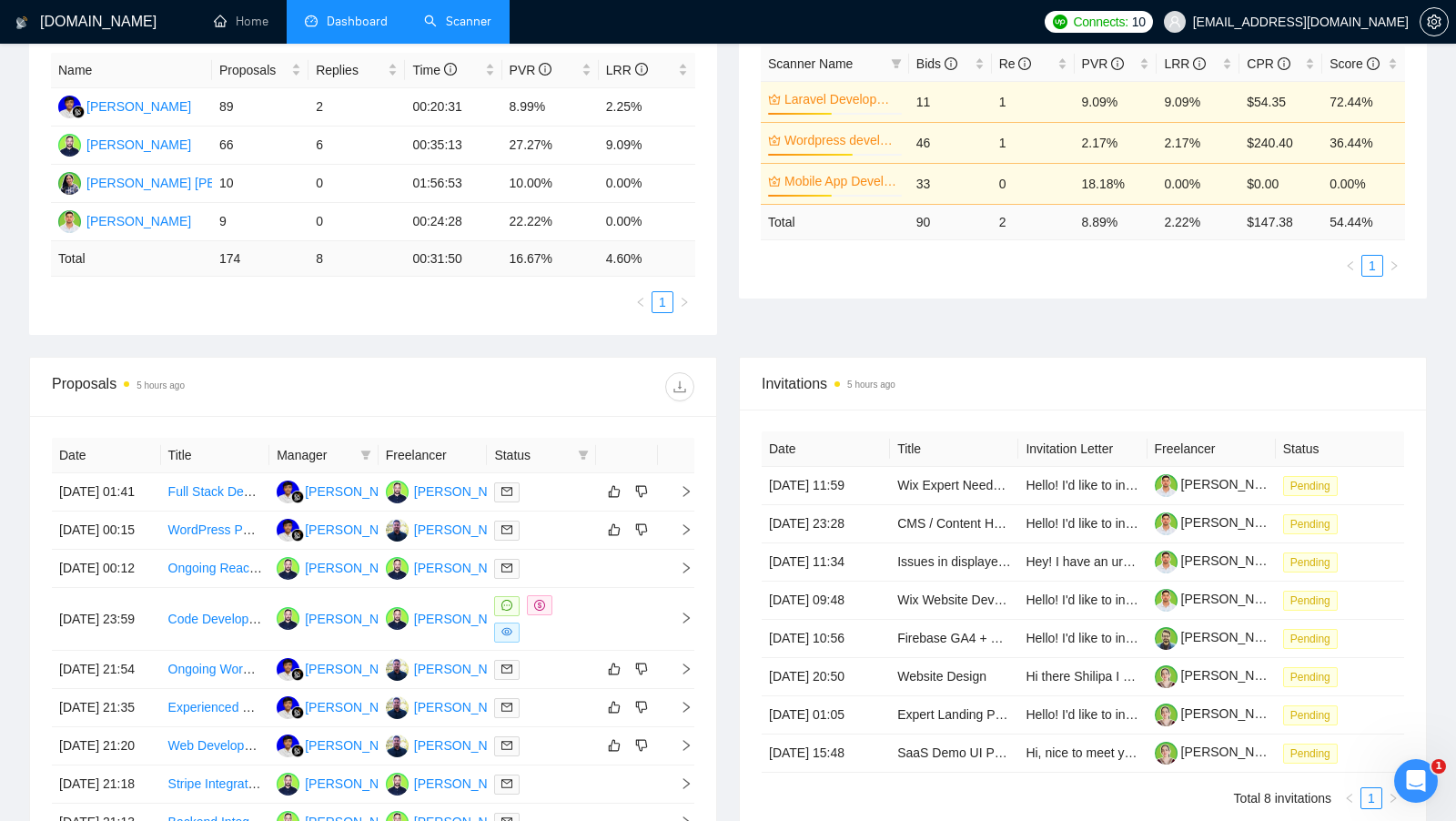
scroll to position [496, 0]
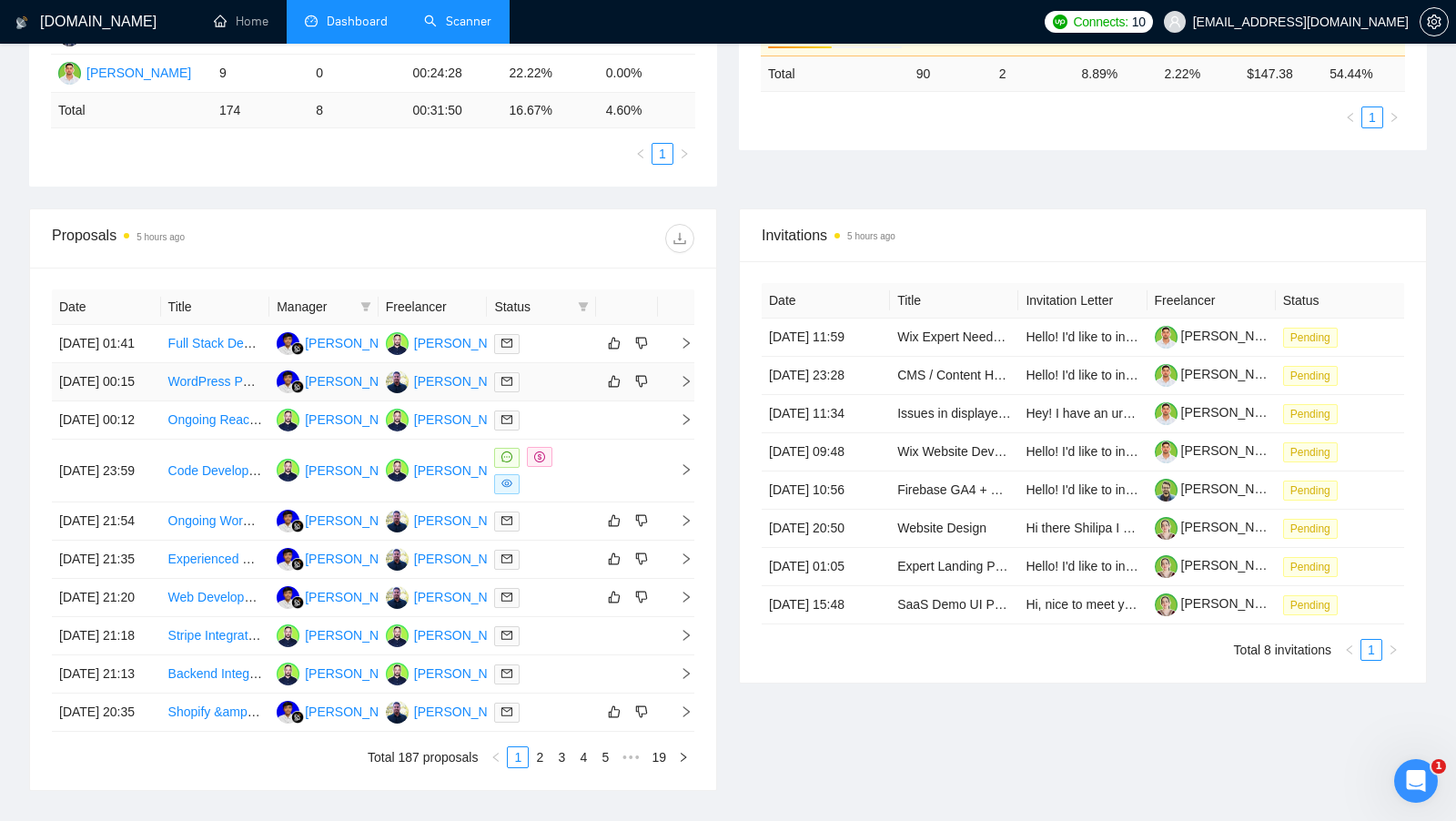
click at [539, 393] on div at bounding box center [542, 382] width 95 height 21
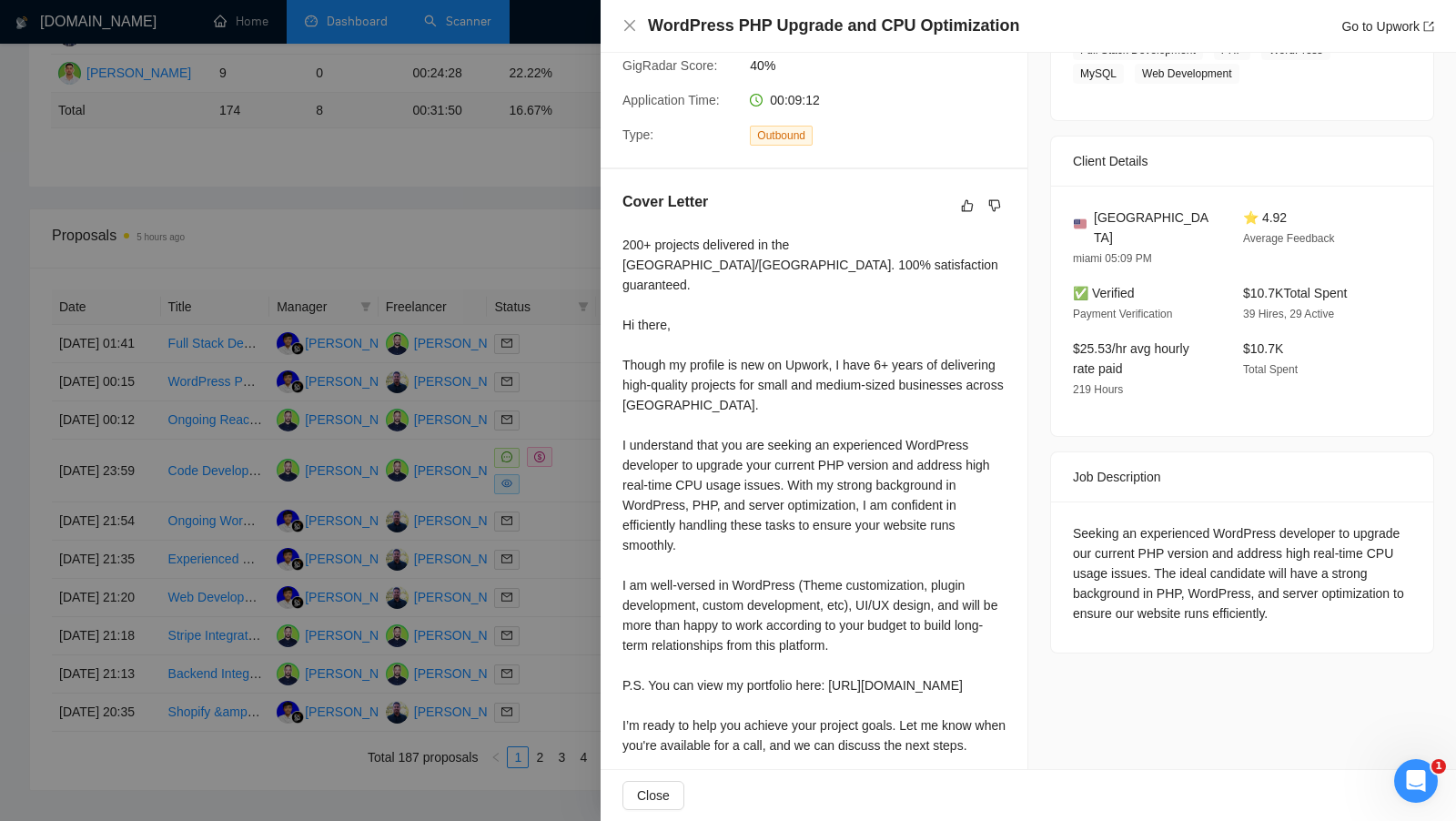
scroll to position [509, 0]
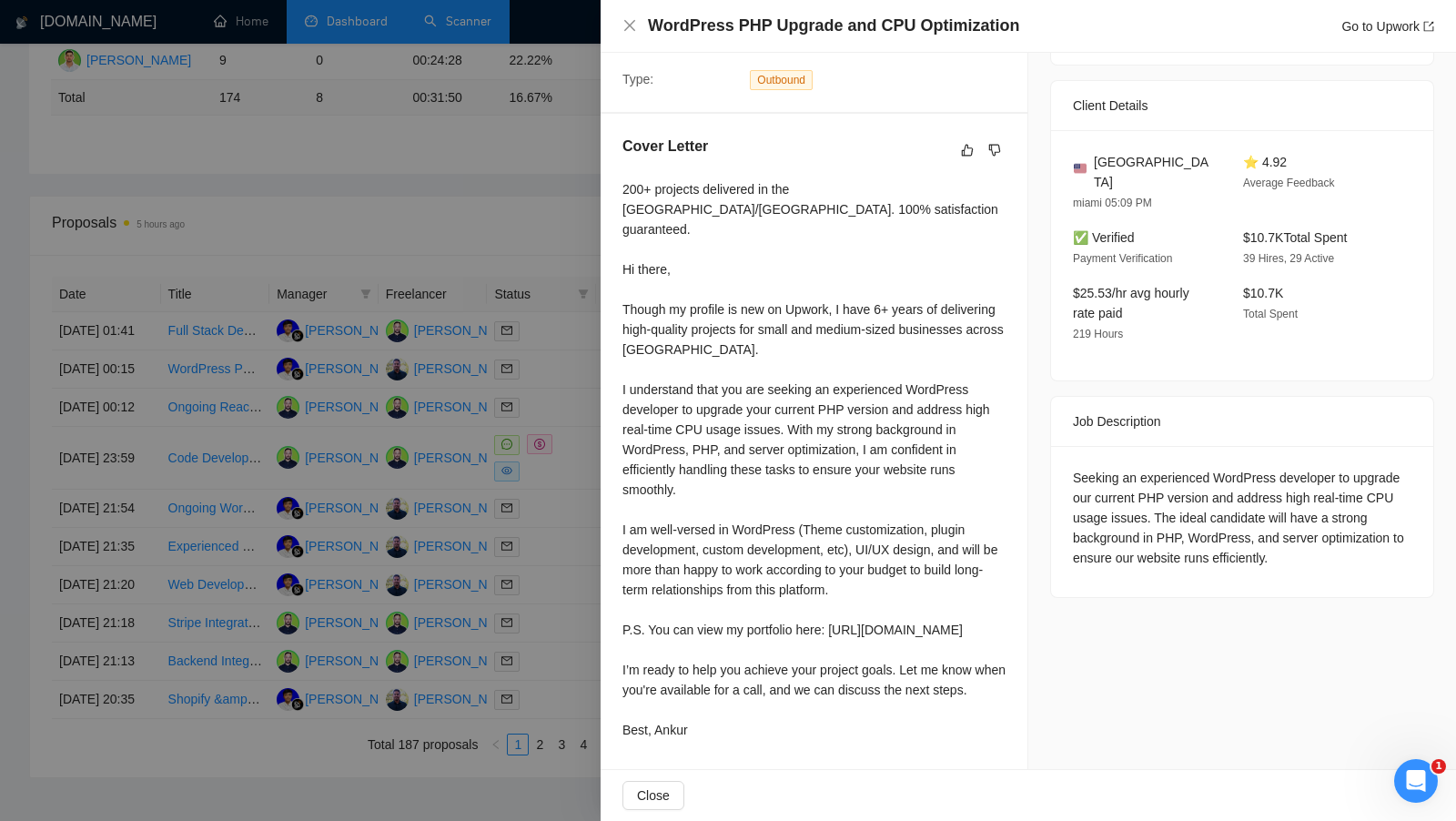
click at [572, 413] on div at bounding box center [728, 410] width 1456 height 821
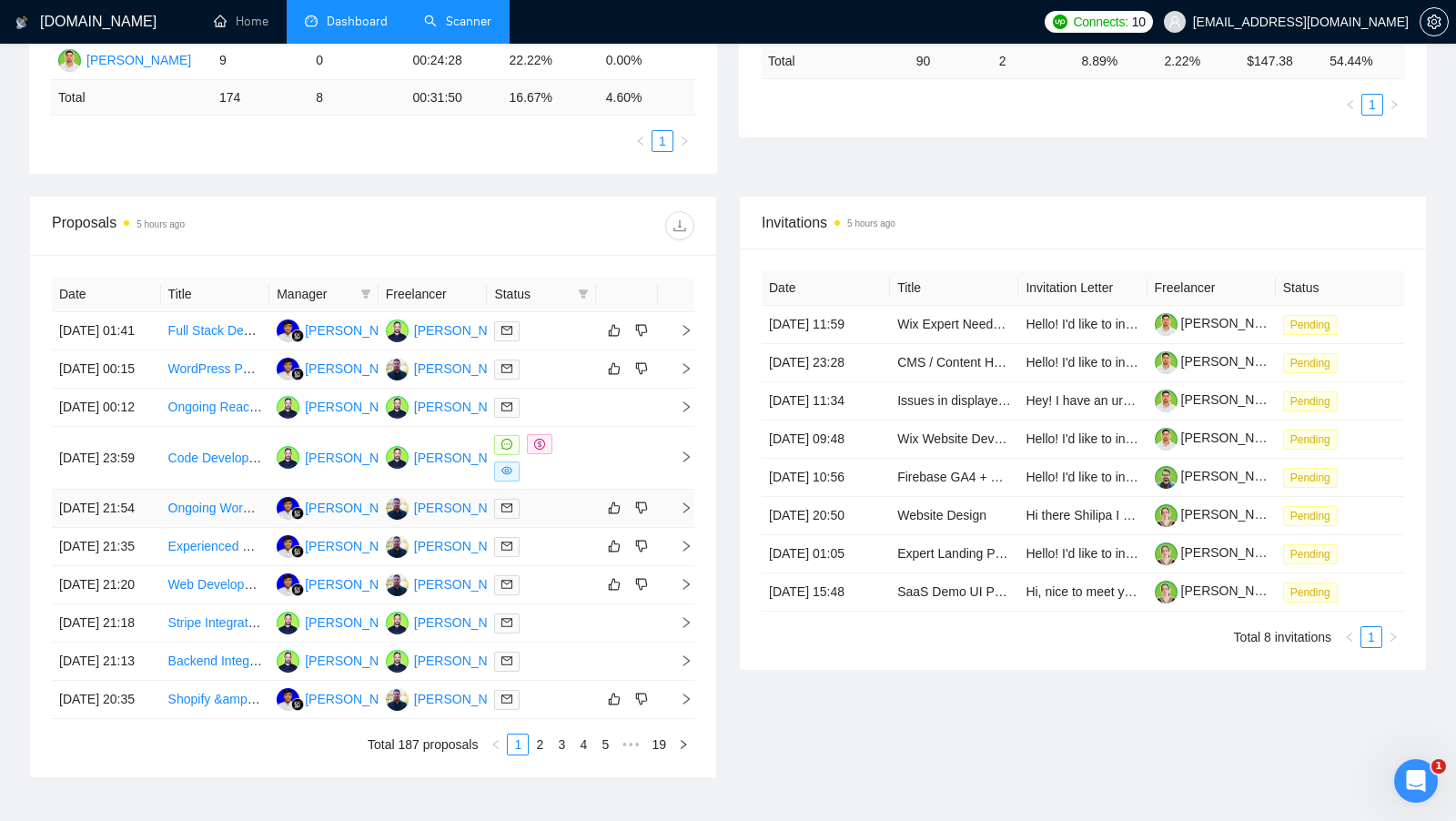
click at [579, 528] on td at bounding box center [541, 509] width 109 height 39
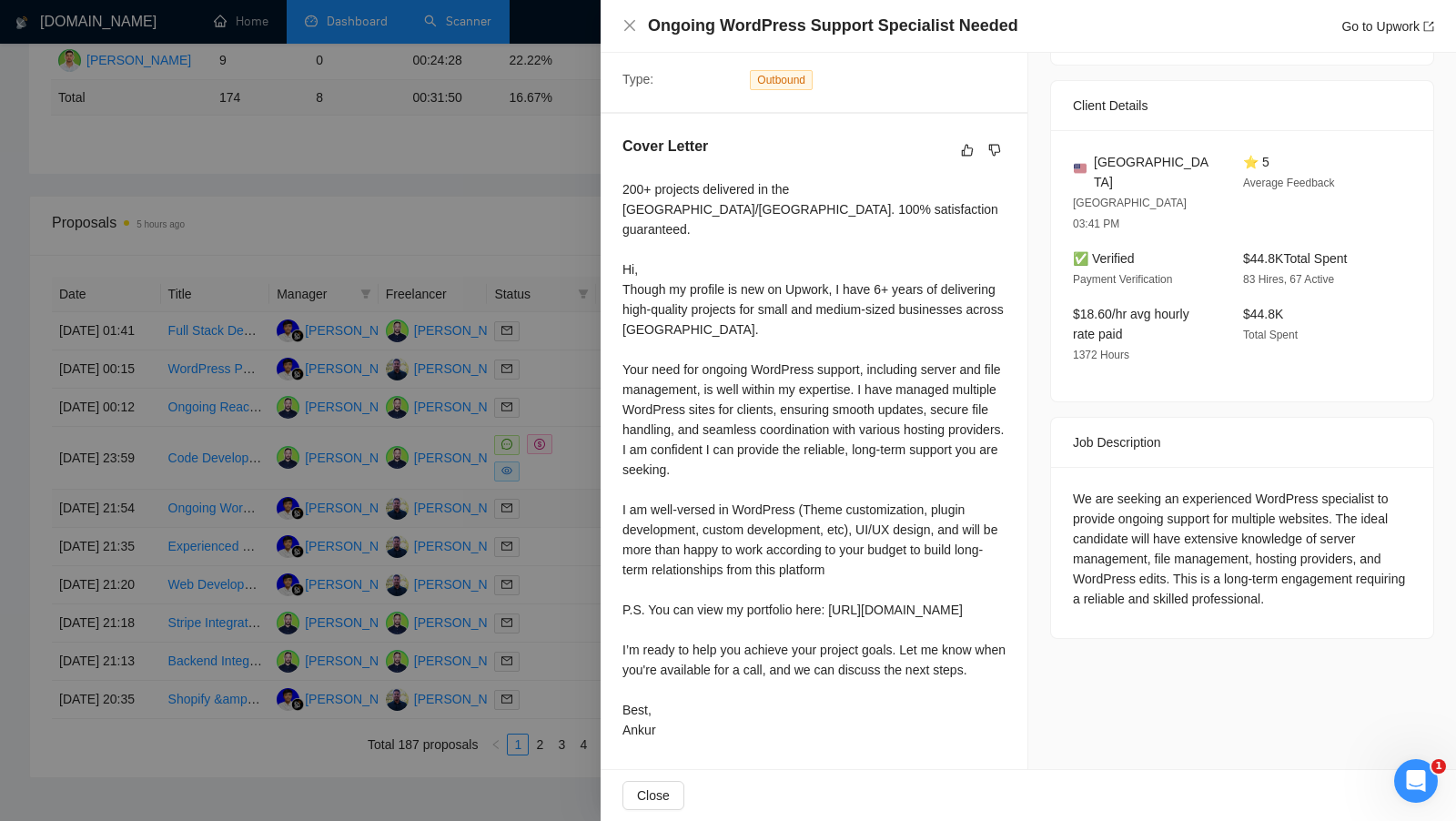
click at [579, 542] on div at bounding box center [728, 410] width 1456 height 821
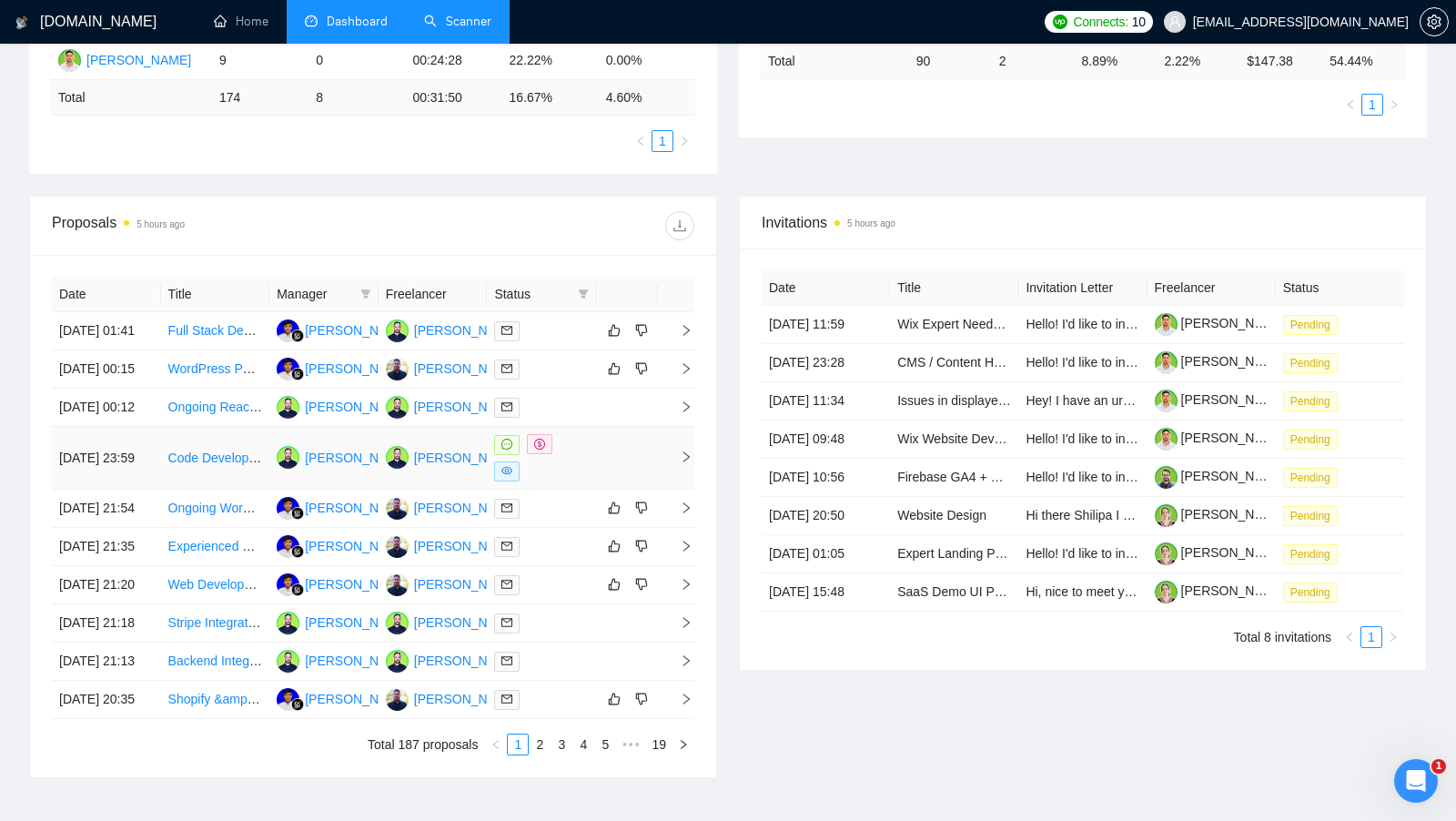
click at [597, 489] on td at bounding box center [627, 457] width 62 height 63
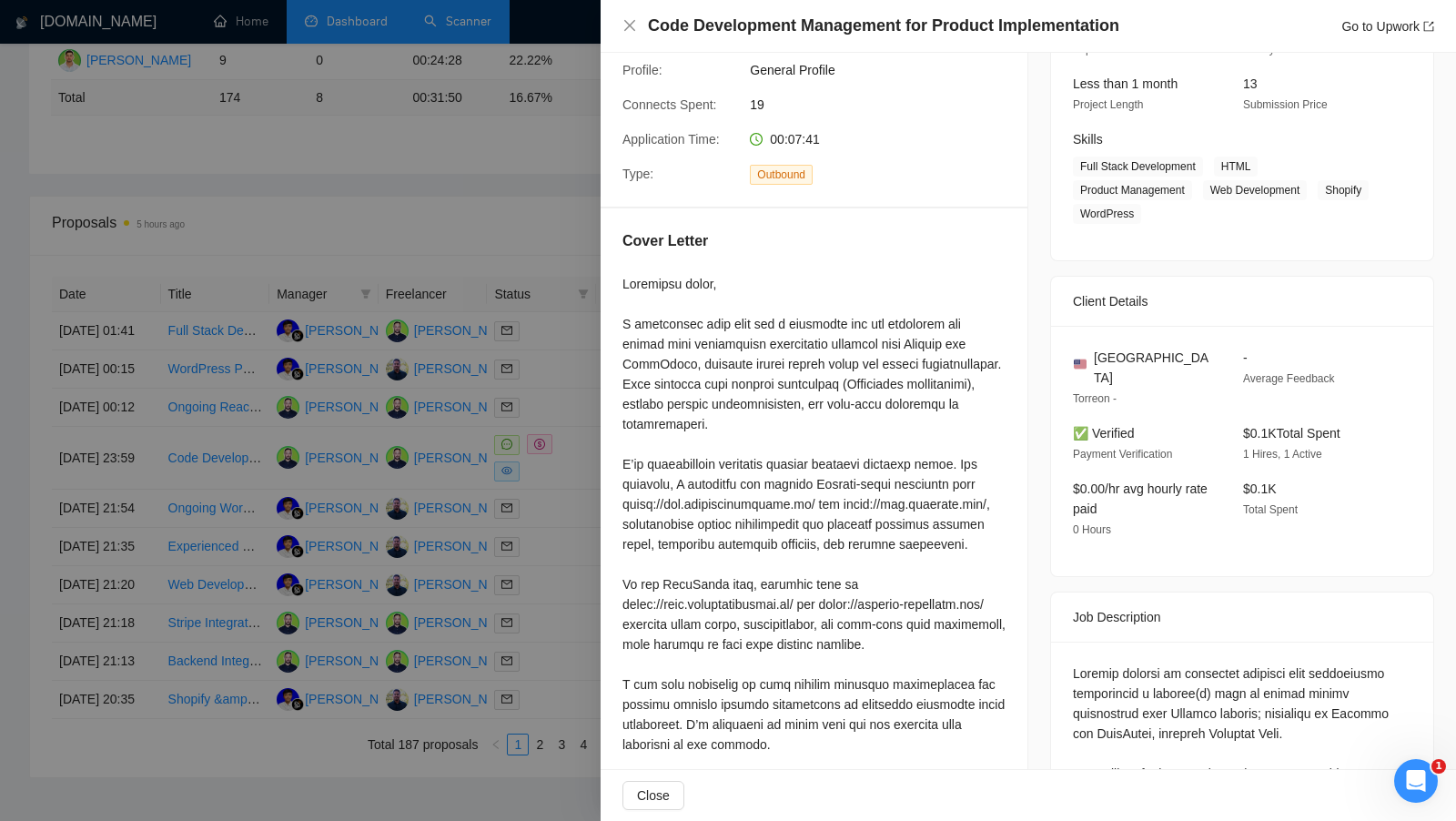
scroll to position [221, 0]
click at [467, 213] on div at bounding box center [728, 410] width 1456 height 821
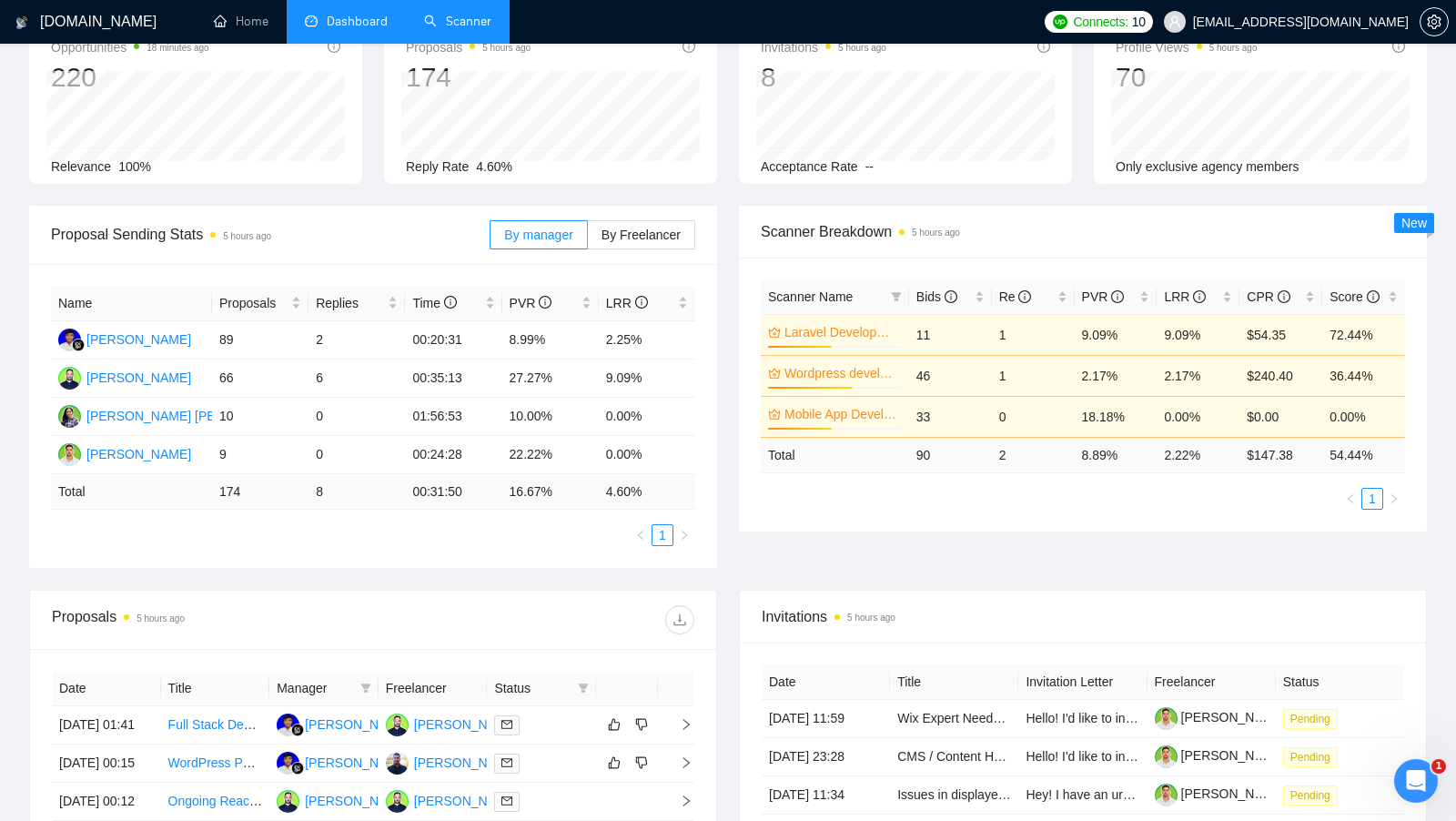
scroll to position [0, 0]
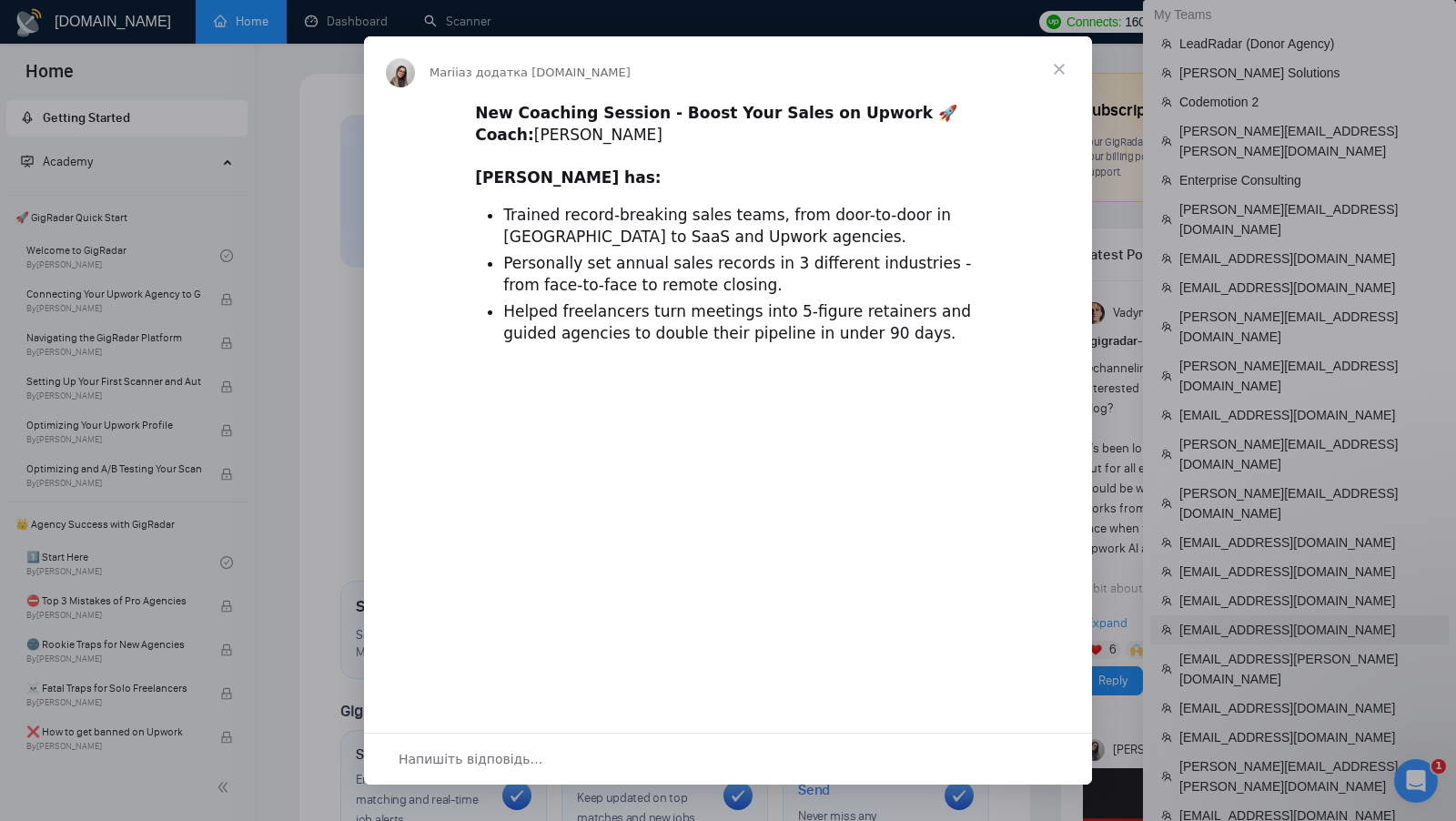
click at [1295, 514] on div "Месенджер Intercom" at bounding box center [728, 410] width 1456 height 821
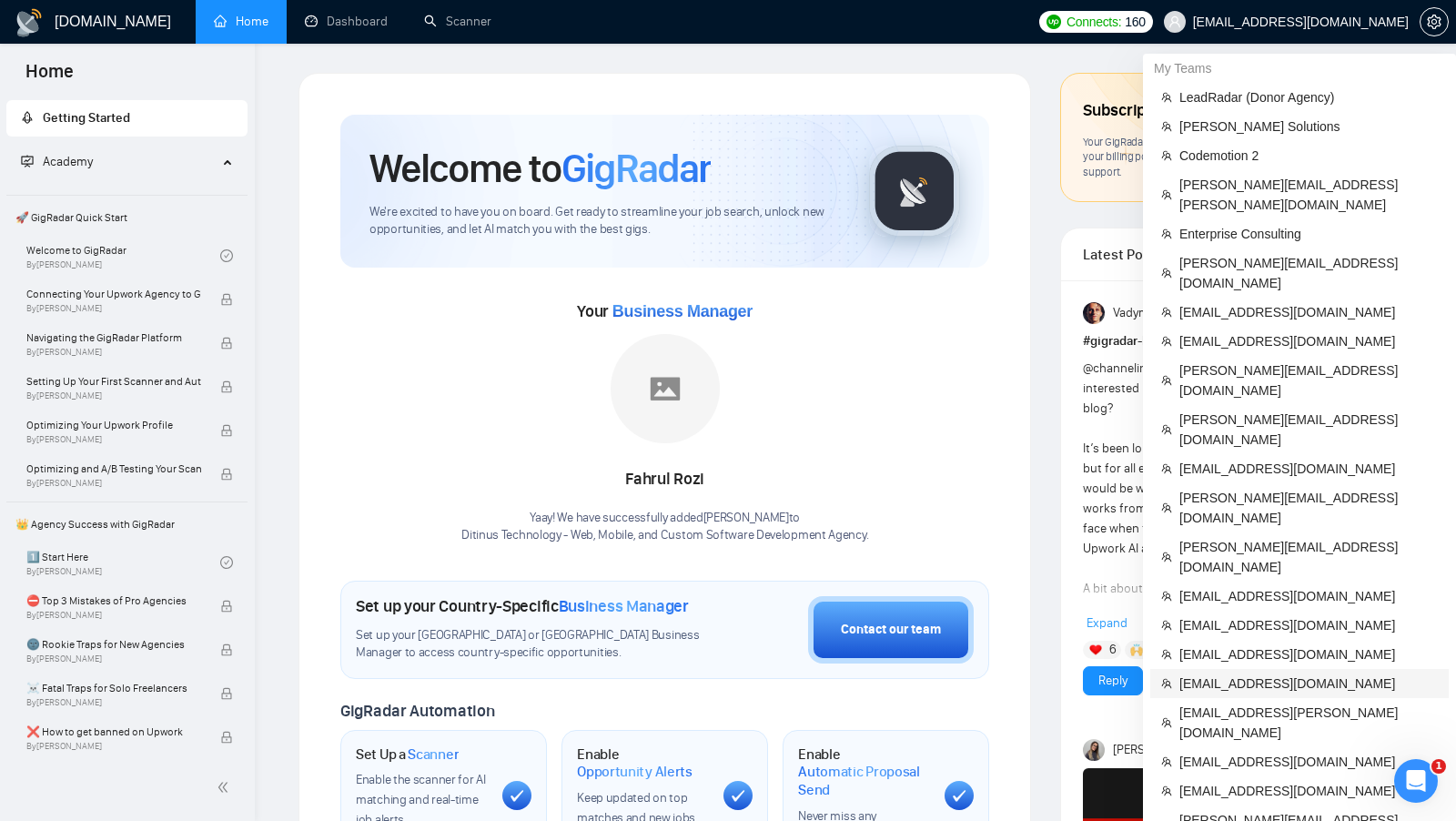
click at [1219, 673] on span "[EMAIL_ADDRESS][DOMAIN_NAME]" at bounding box center [1308, 683] width 258 height 20
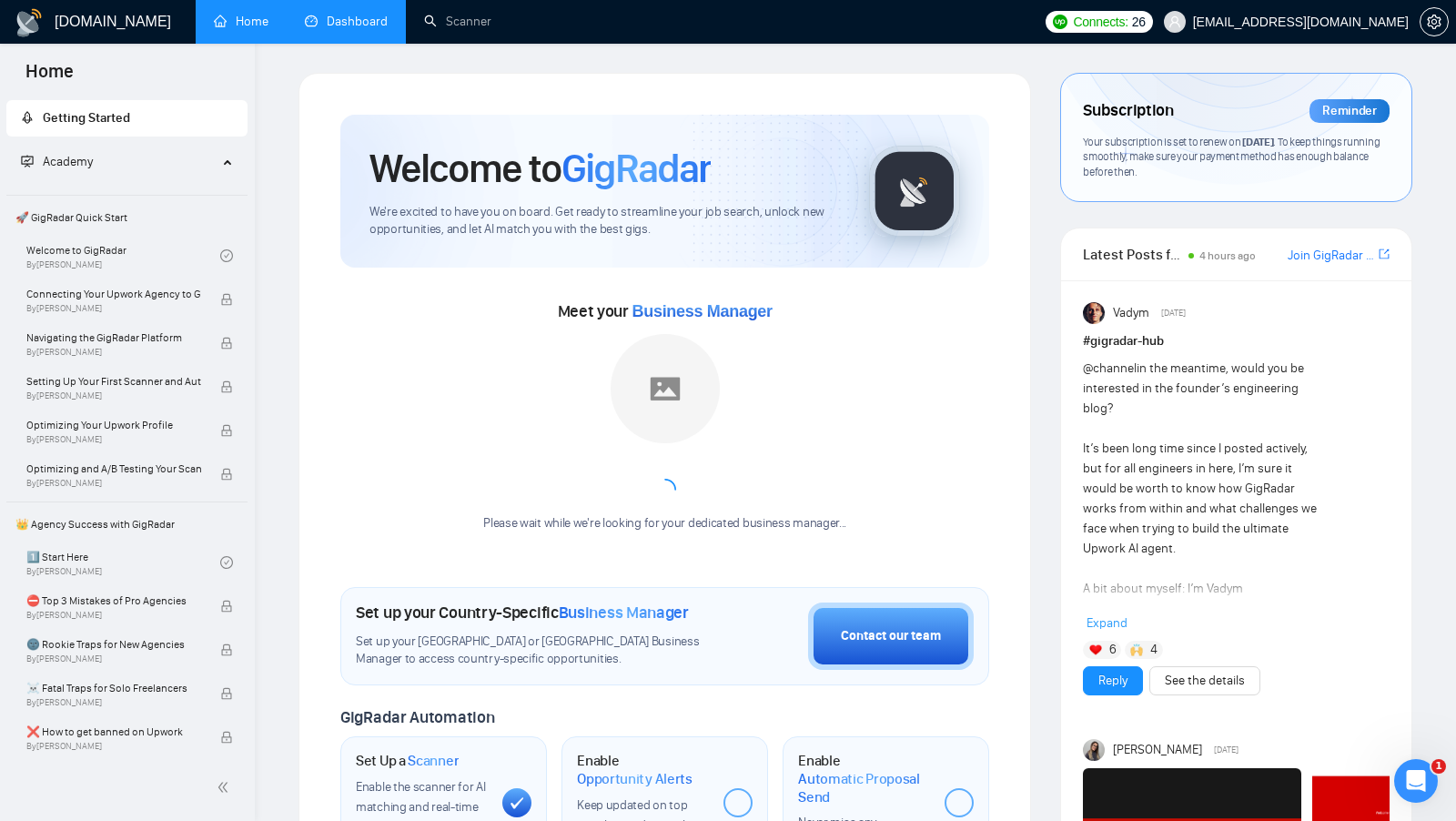
click at [327, 29] on link "Dashboard" at bounding box center [346, 21] width 83 height 15
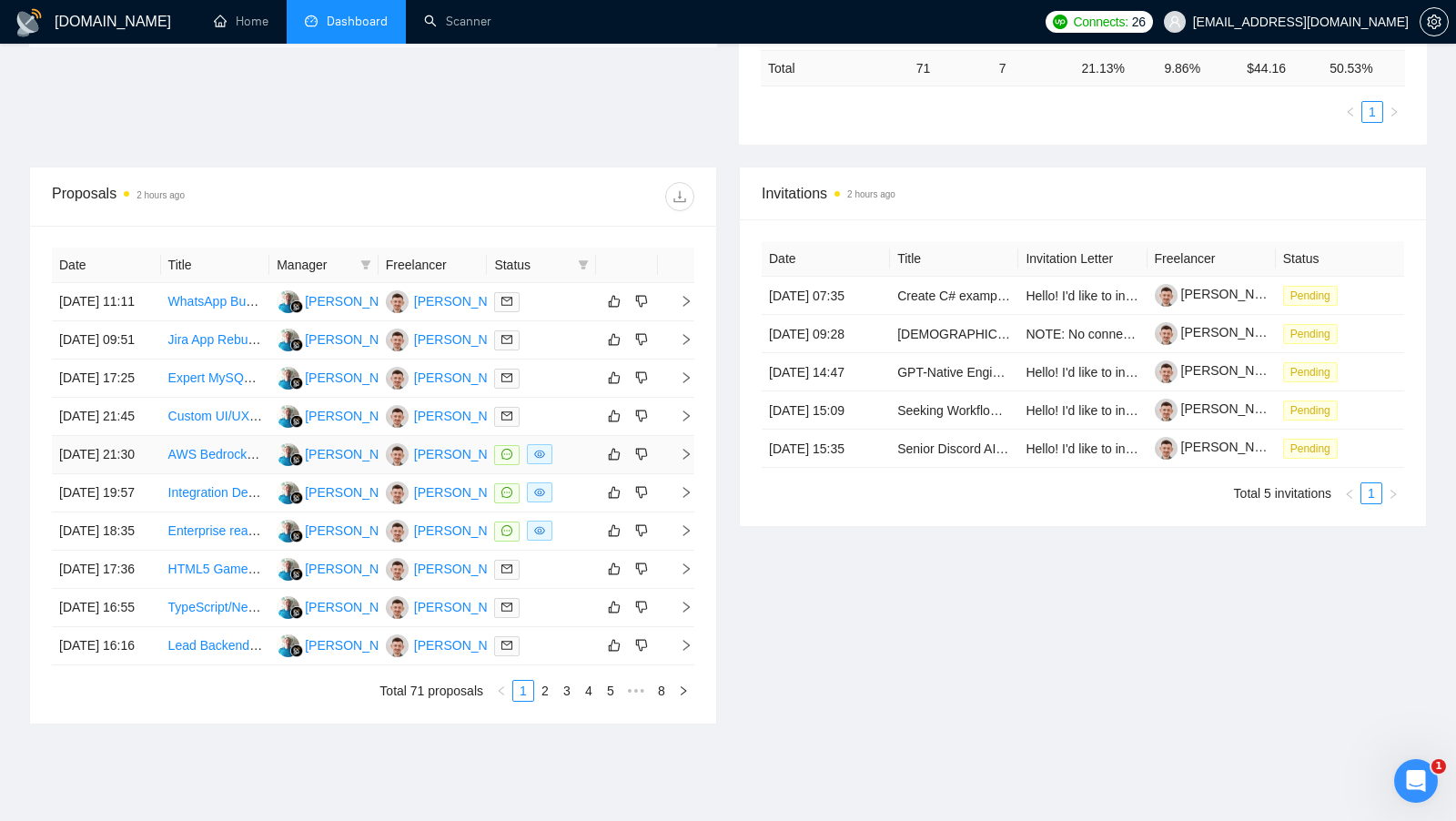
scroll to position [522, 0]
click at [571, 463] on div at bounding box center [542, 453] width 95 height 21
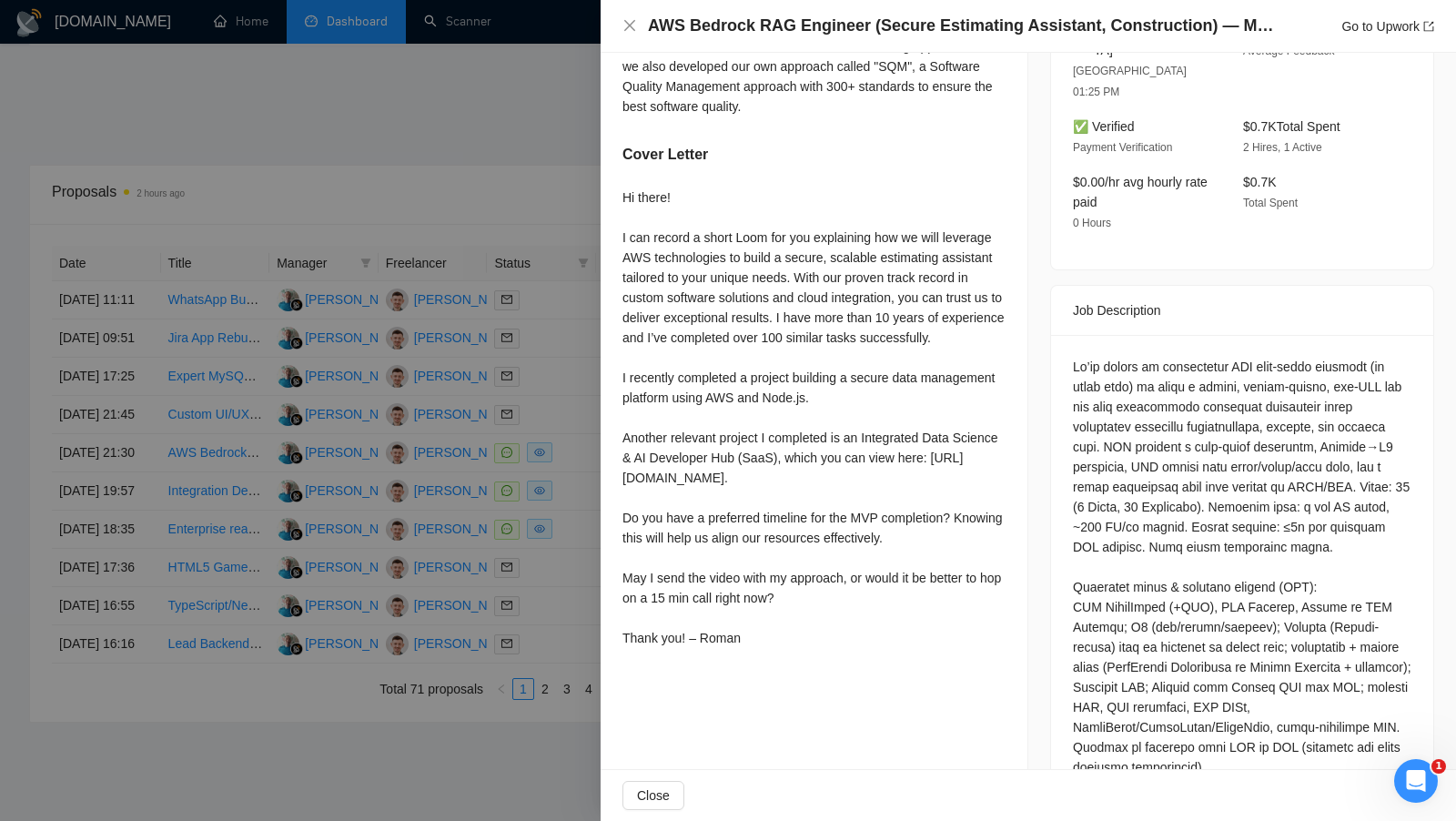
scroll to position [717, 0]
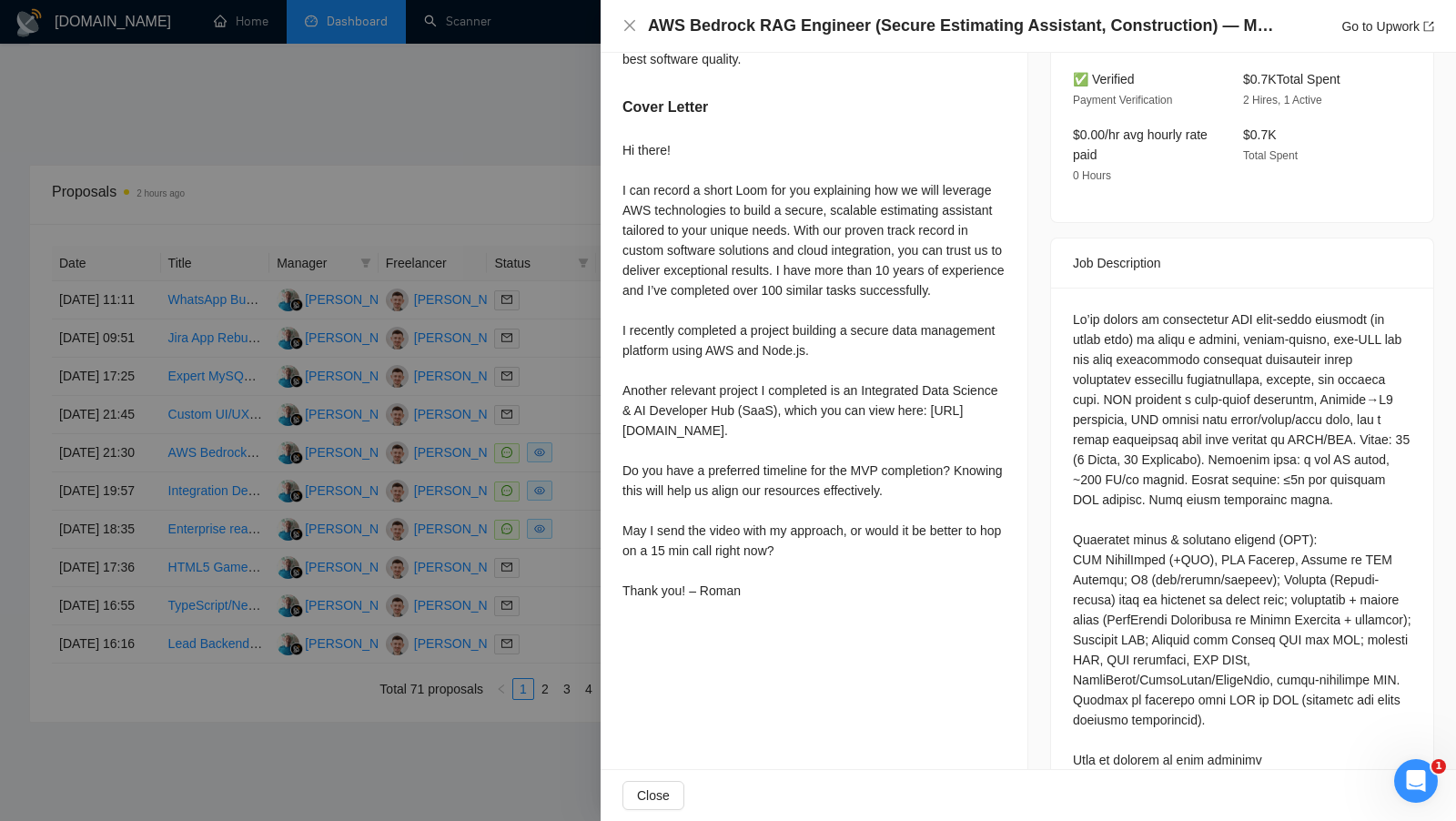
click at [582, 507] on div at bounding box center [728, 410] width 1456 height 821
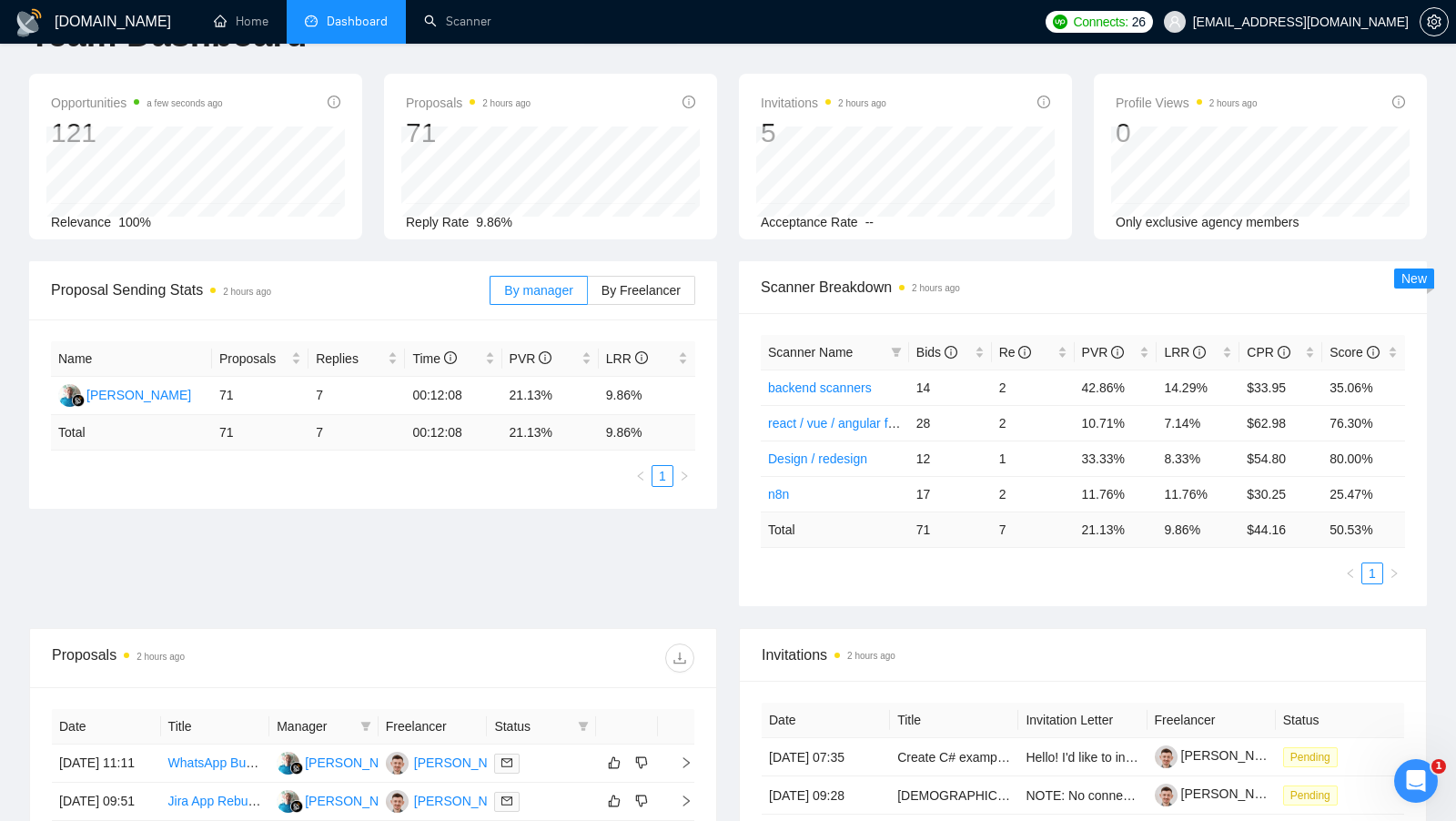
scroll to position [0, 0]
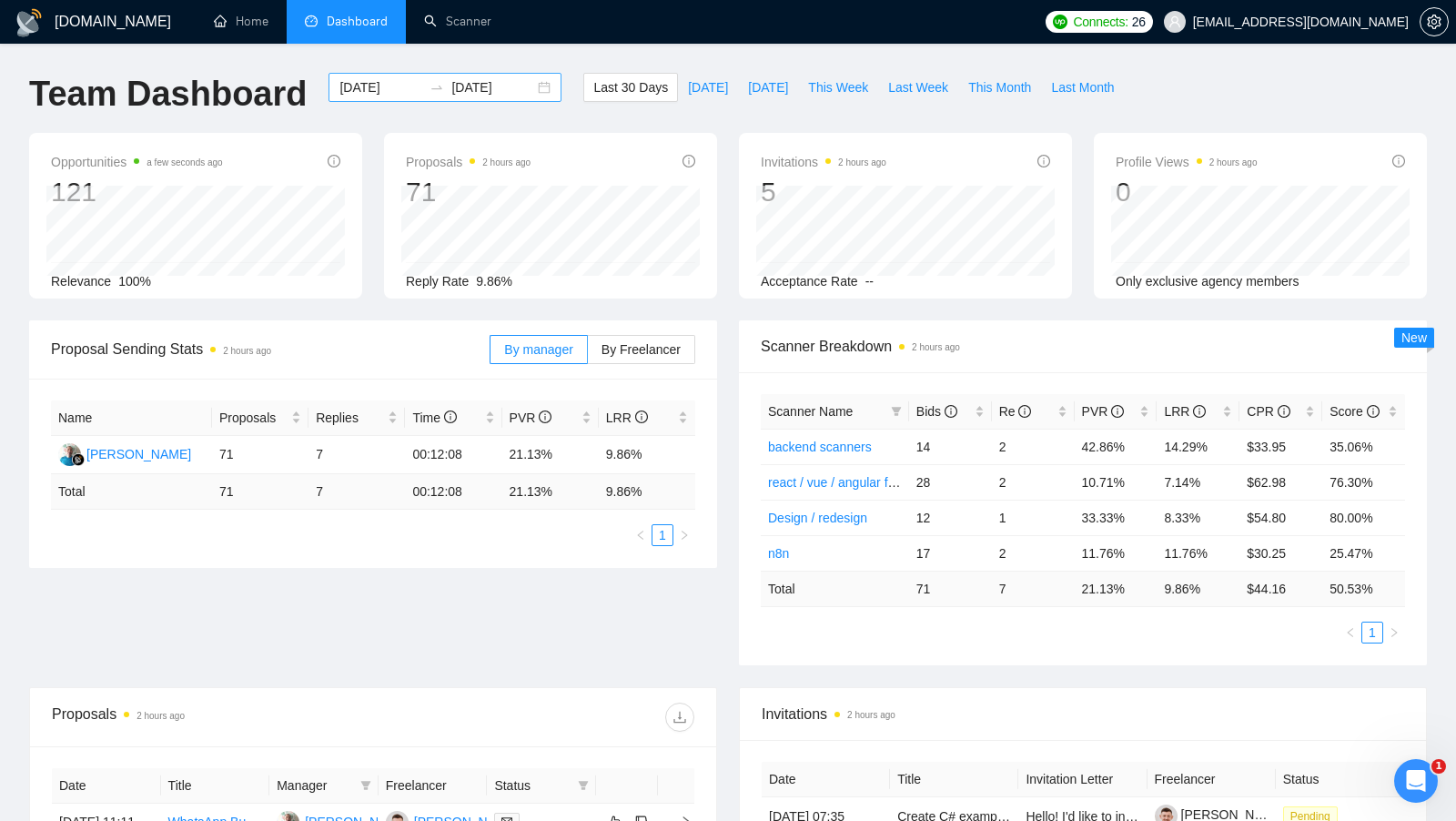
click at [532, 84] on div "[DATE] [DATE]" at bounding box center [445, 87] width 233 height 29
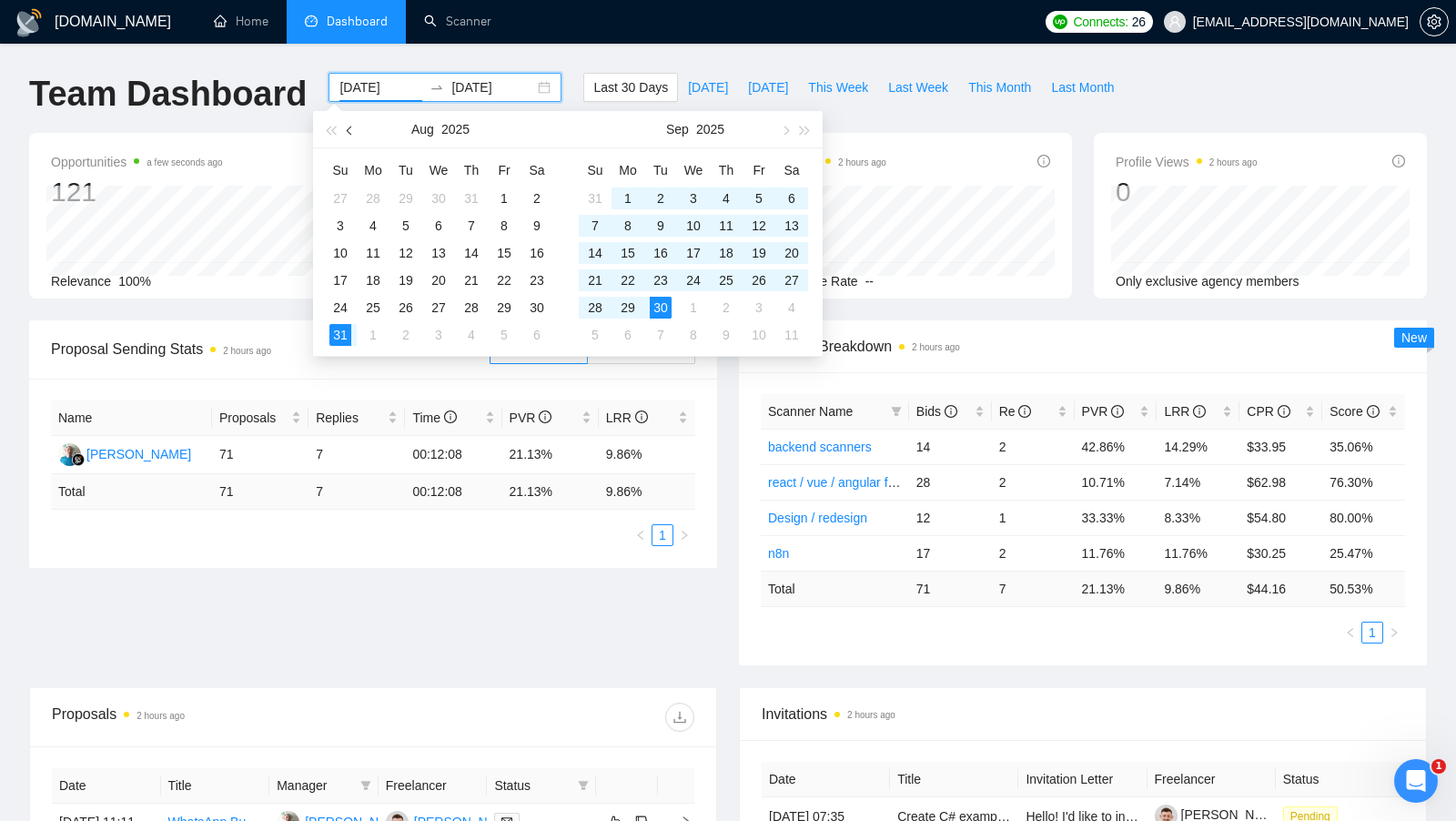
click at [346, 132] on button "button" at bounding box center [350, 130] width 20 height 37
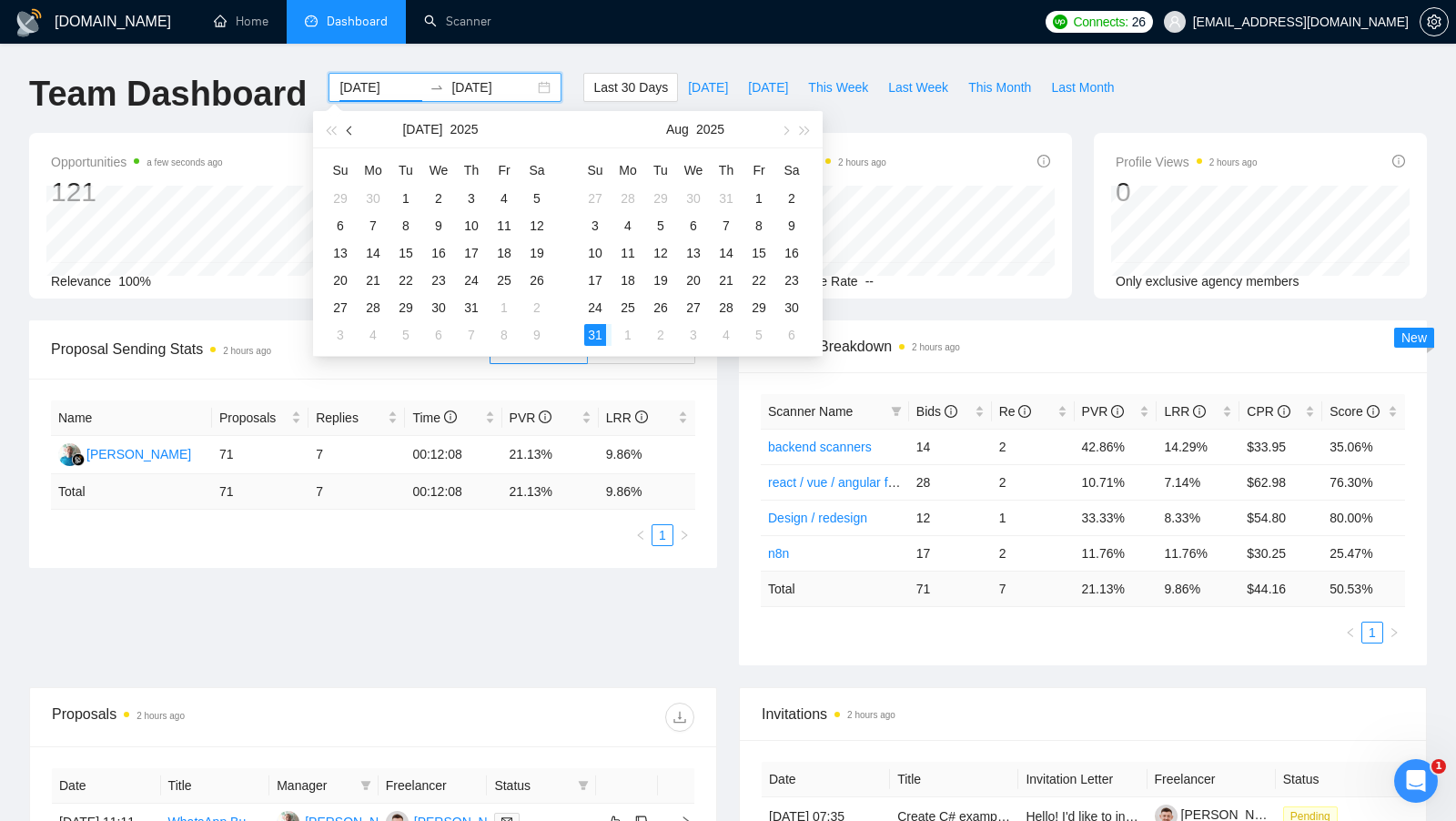
click at [346, 132] on button "button" at bounding box center [350, 130] width 20 height 37
type input "[DATE]"
click at [468, 206] on div "1" at bounding box center [471, 198] width 22 height 22
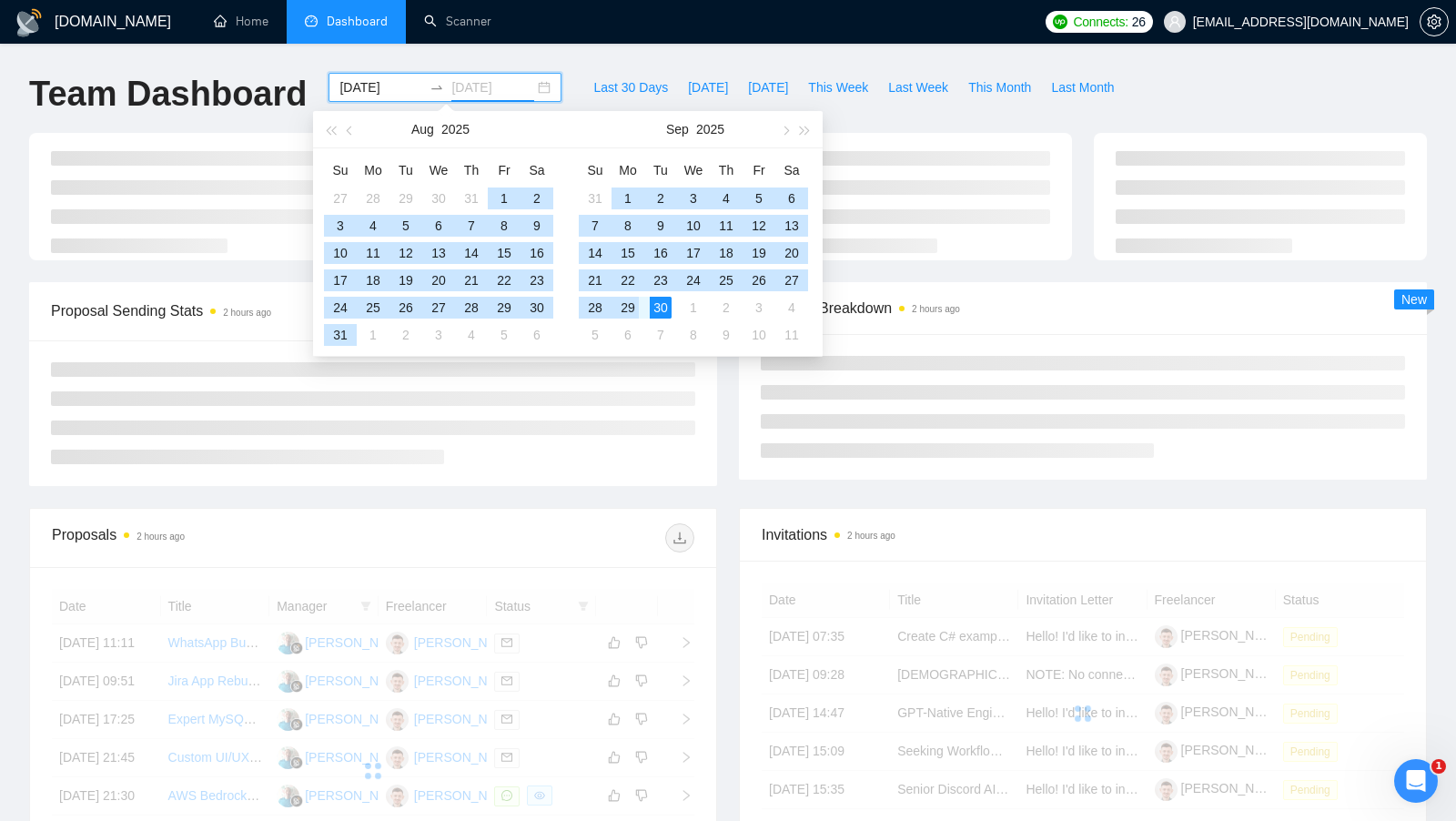
type input "[DATE]"
click at [660, 301] on div "30" at bounding box center [661, 308] width 22 height 22
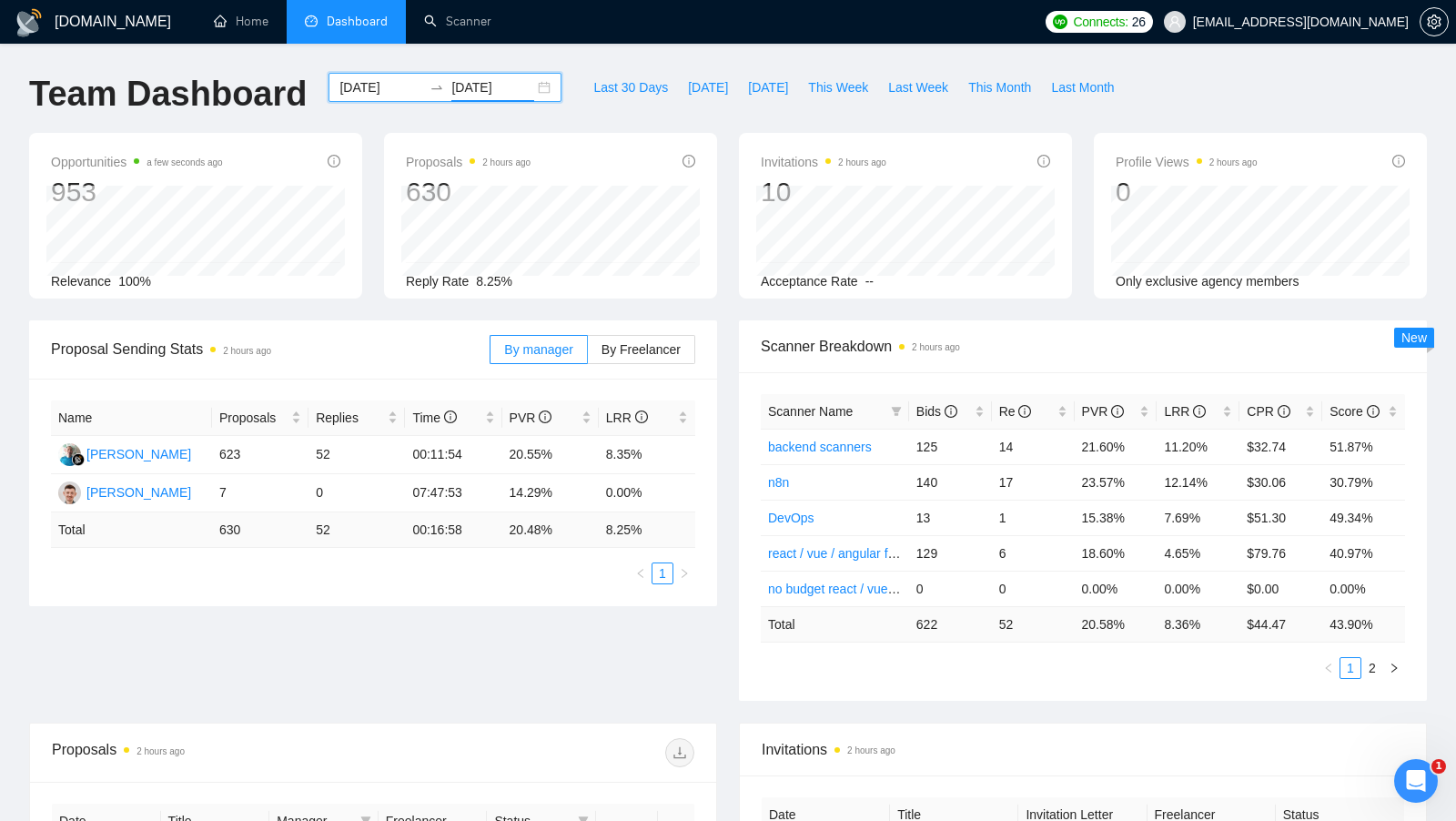
click at [527, 91] on div "[DATE] [DATE]" at bounding box center [445, 87] width 233 height 29
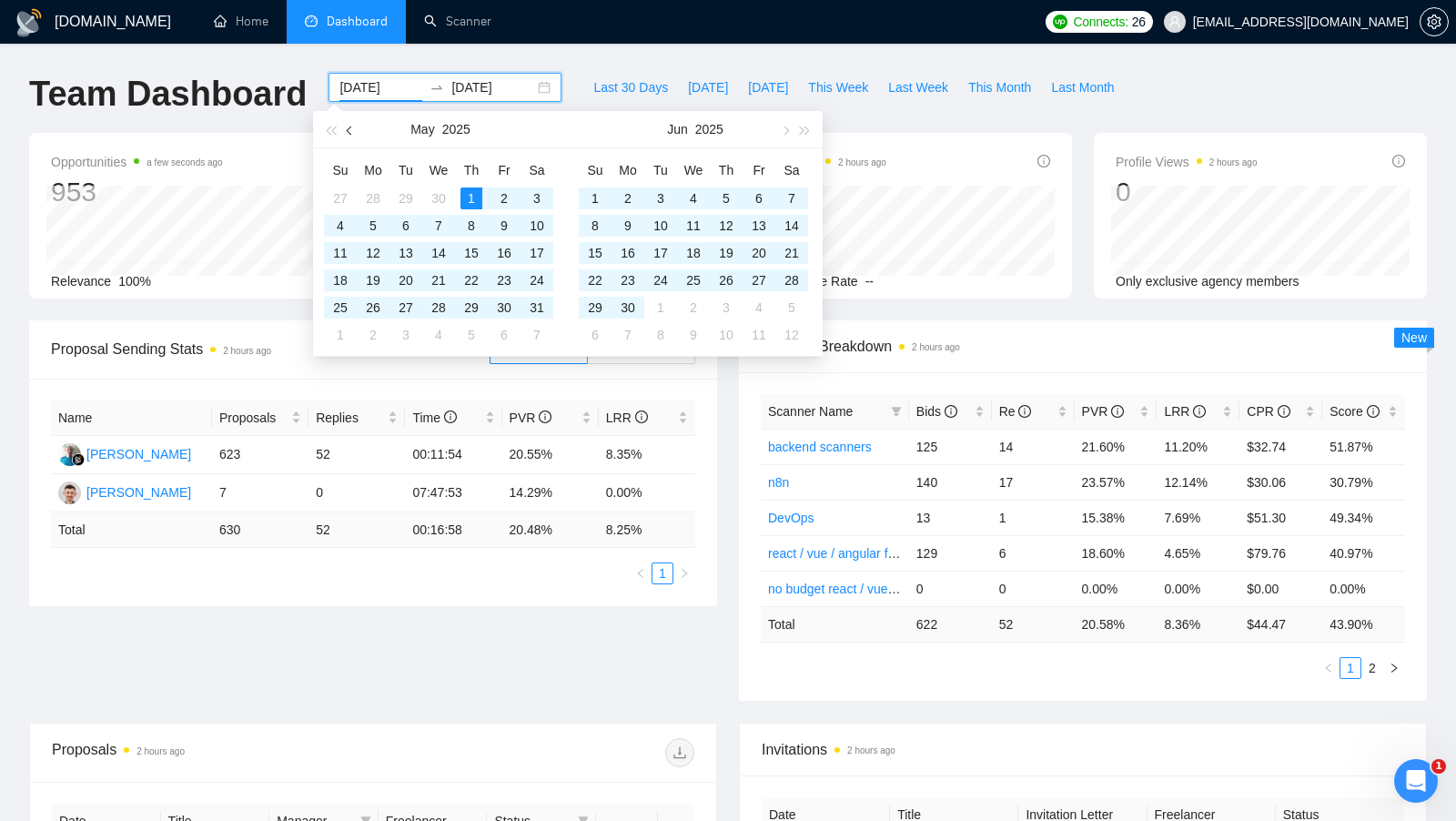
click at [349, 130] on span "button" at bounding box center [350, 130] width 9 height 9
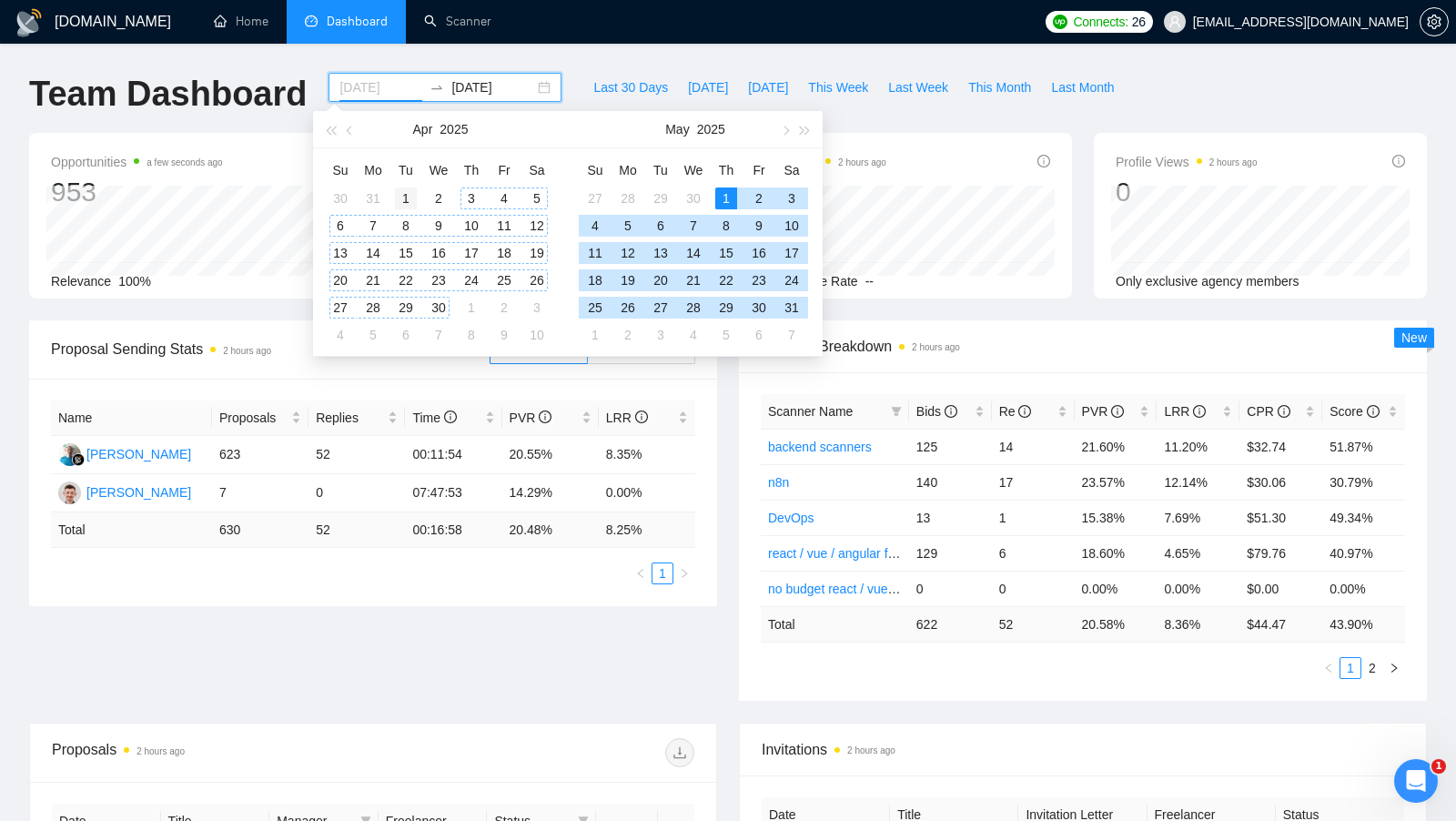
type input "[DATE]"
click at [407, 193] on div "1" at bounding box center [405, 198] width 22 height 22
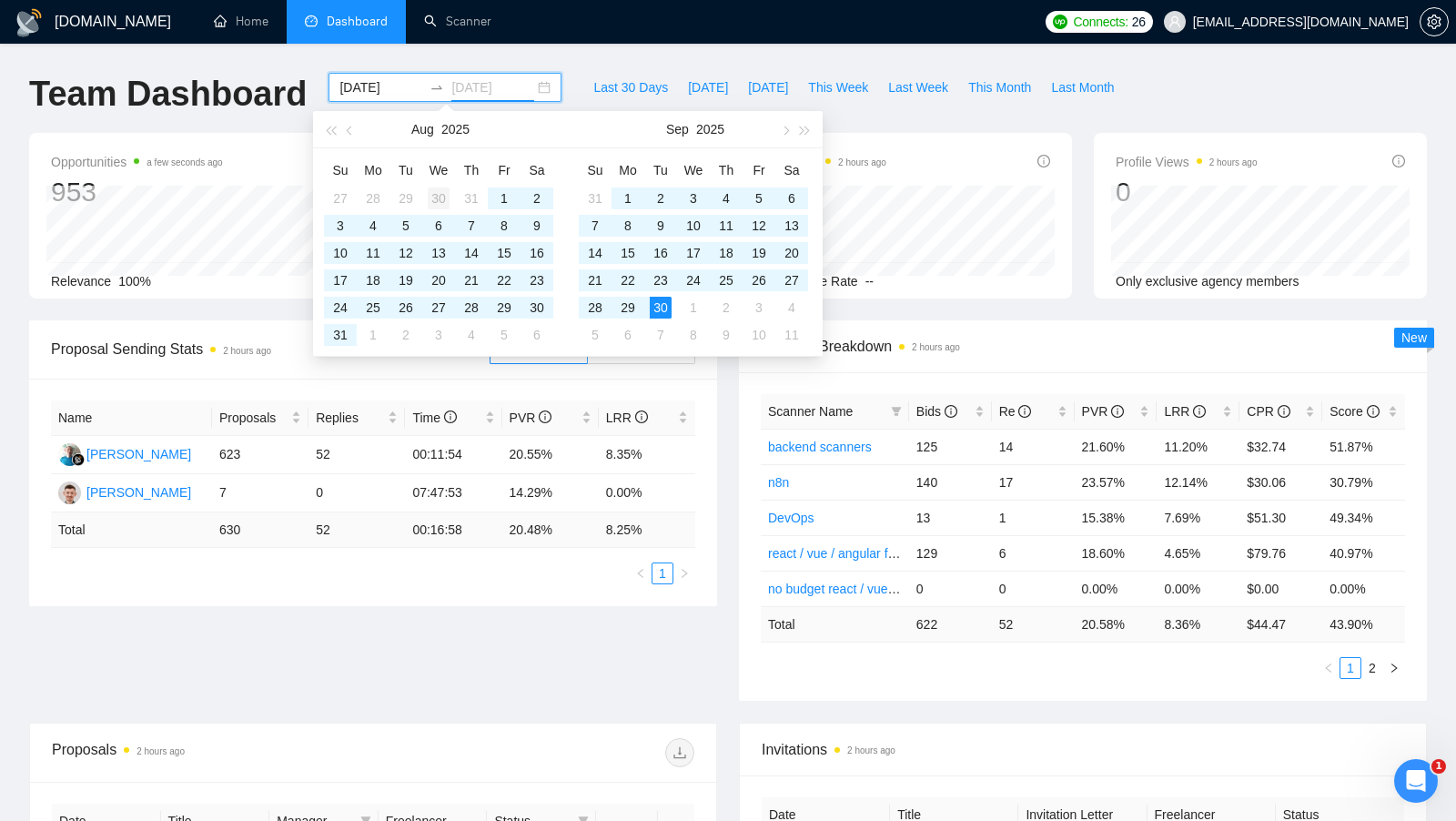
type input "[DATE]"
click at [445, 194] on div "30" at bounding box center [438, 198] width 22 height 22
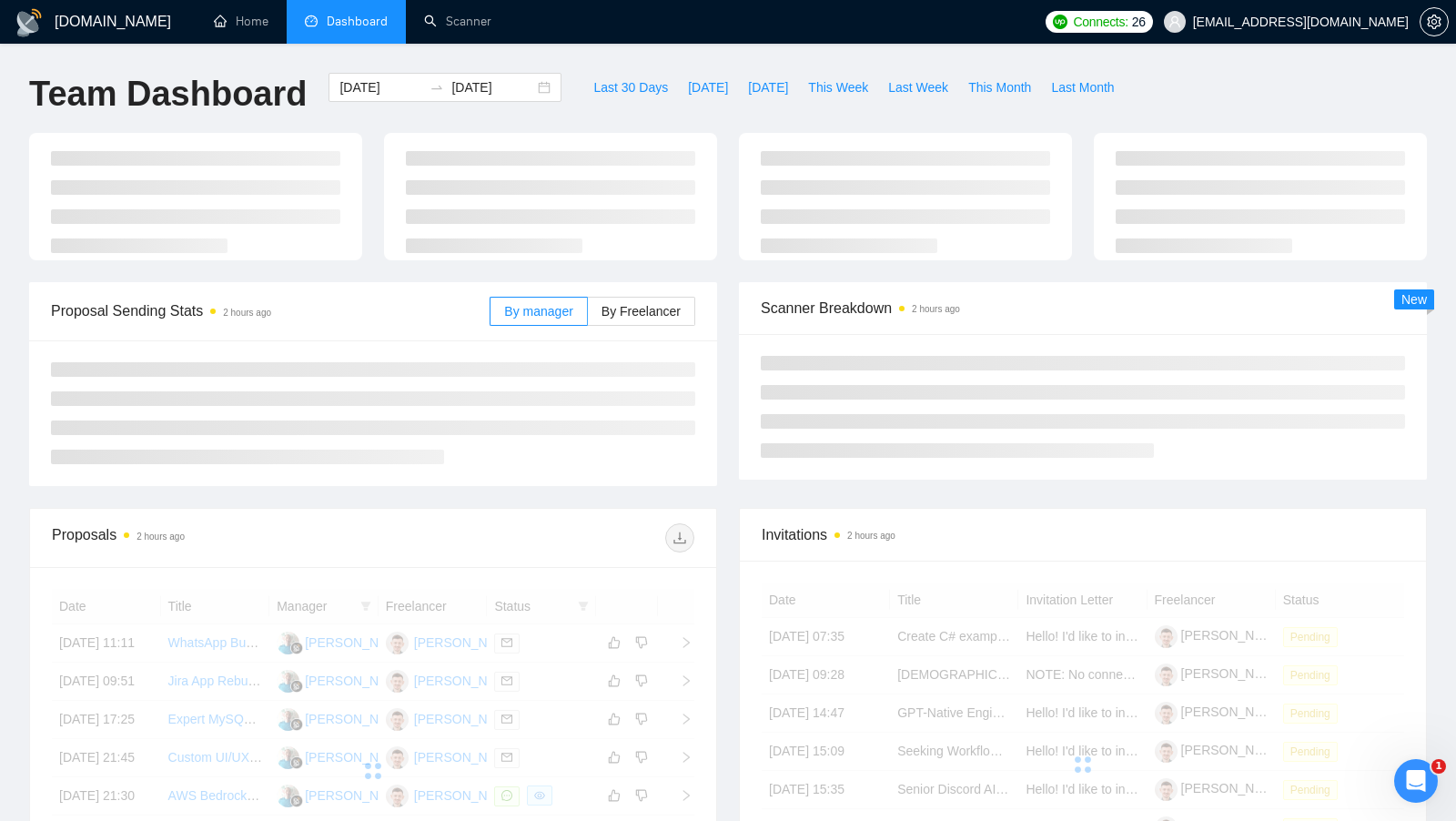
click at [726, 418] on div "Proposal Sending Stats 2 hours ago By manager By Freelancer" at bounding box center [373, 384] width 710 height 204
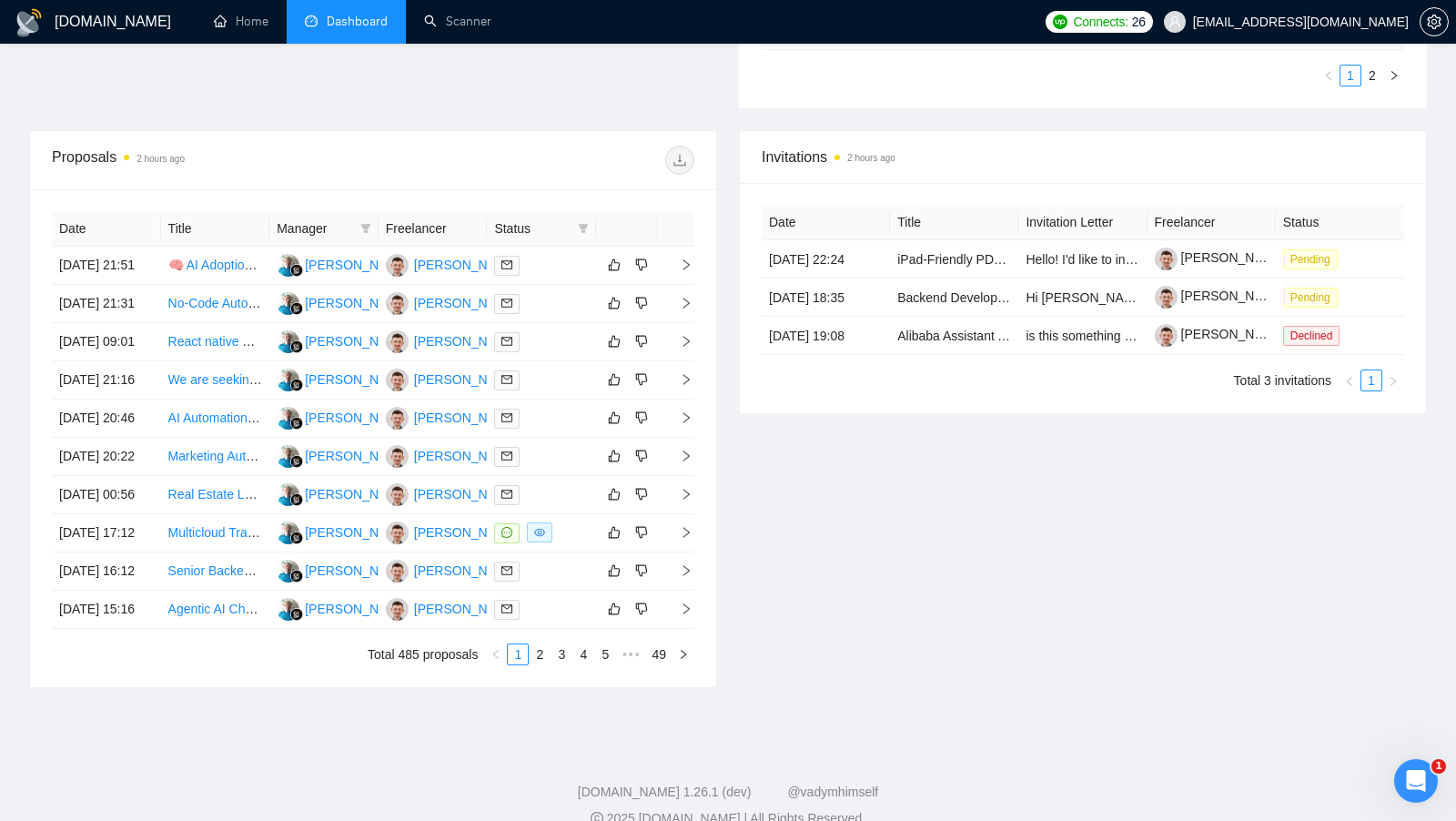
scroll to position [738, 0]
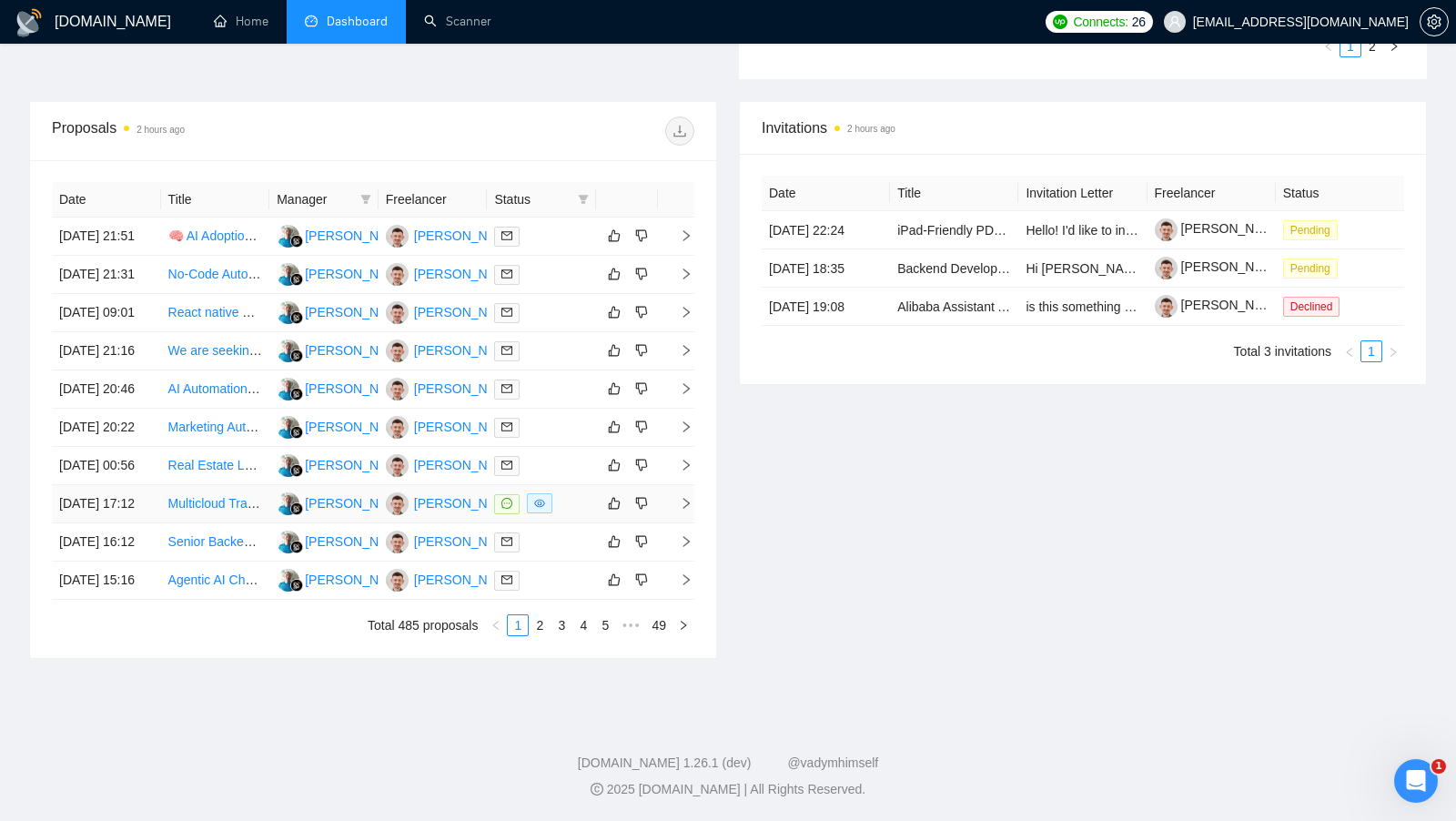
click at [594, 491] on td at bounding box center [541, 505] width 109 height 39
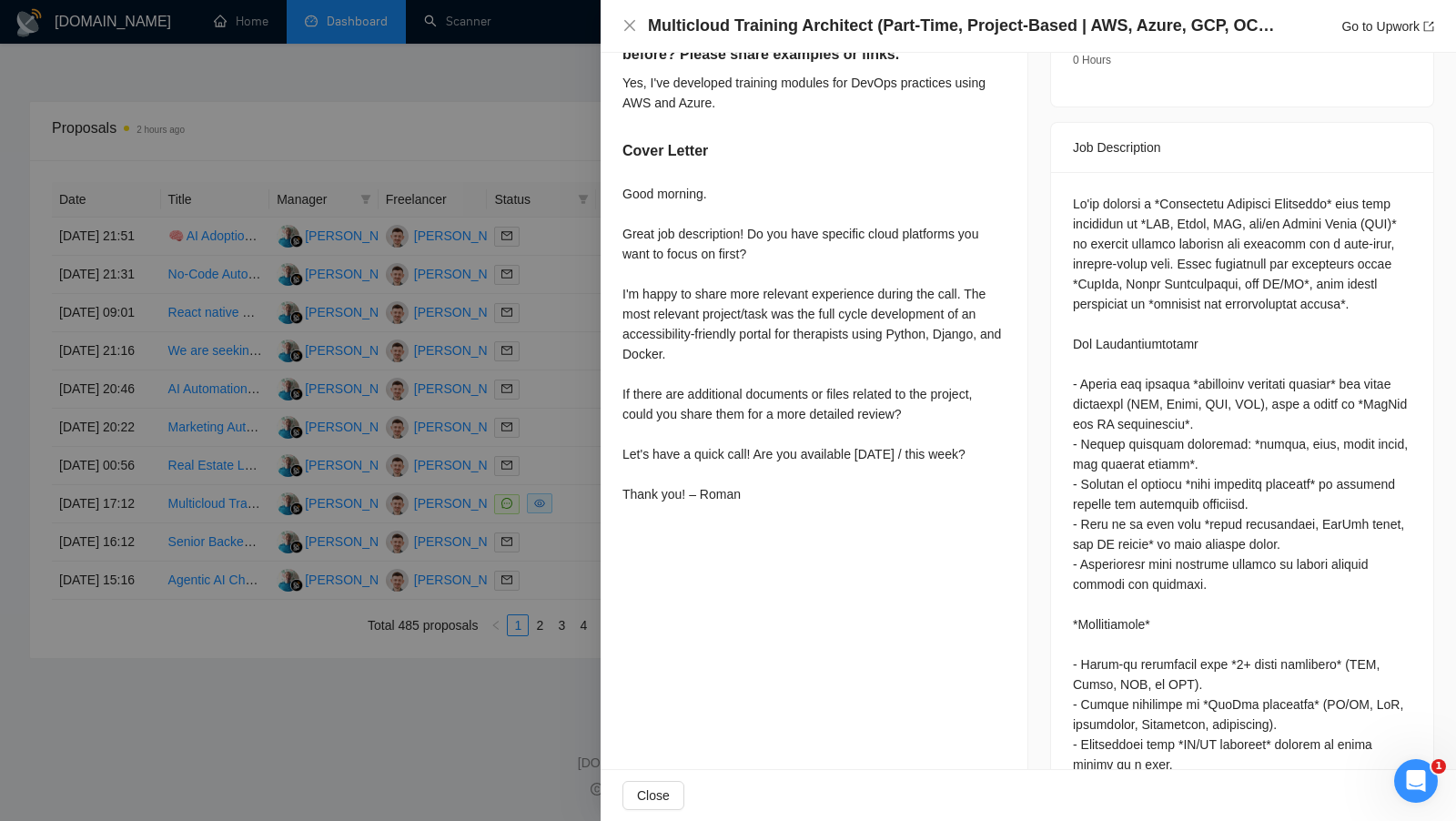
click at [574, 435] on div at bounding box center [728, 410] width 1456 height 821
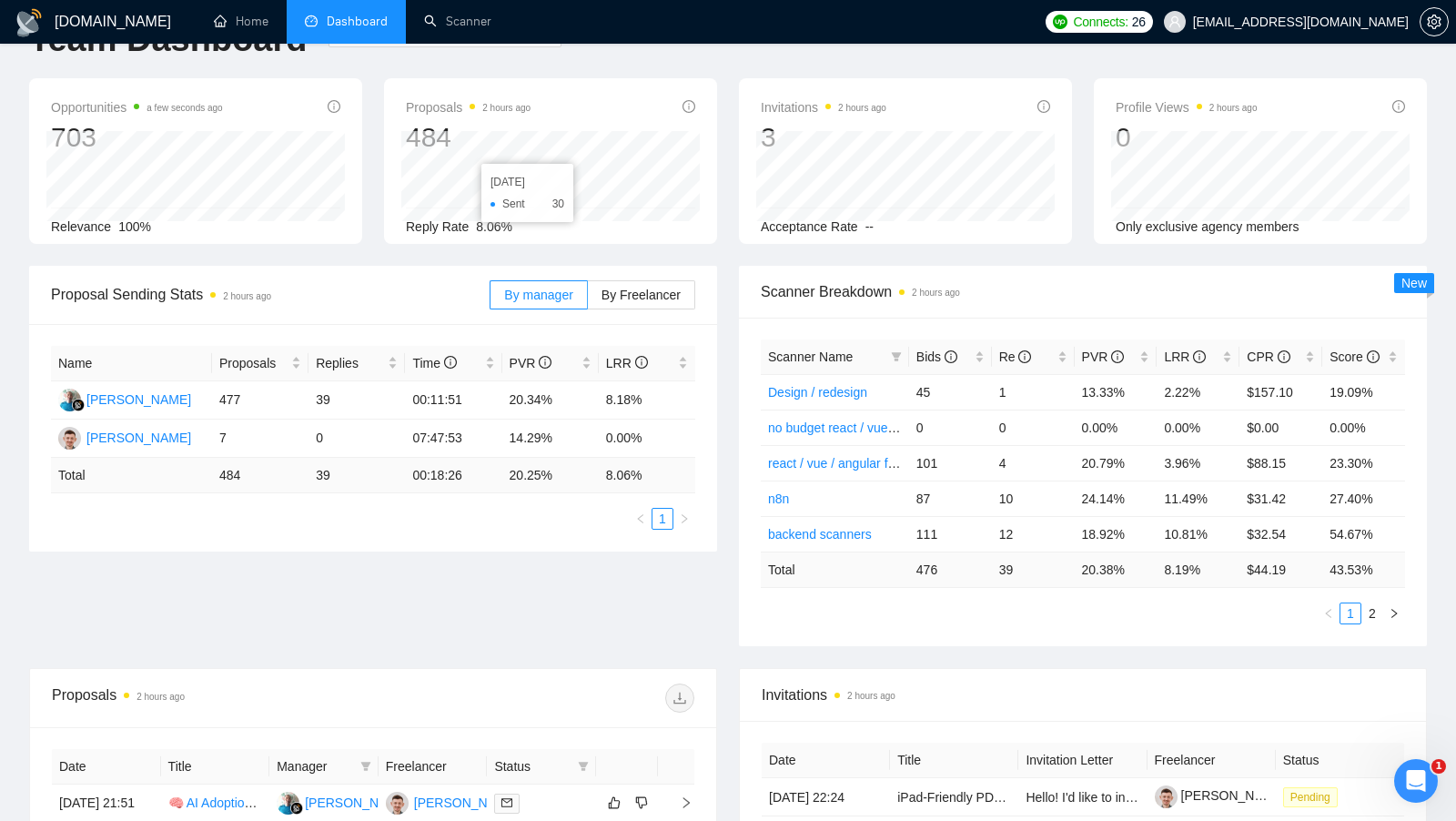
scroll to position [0, 0]
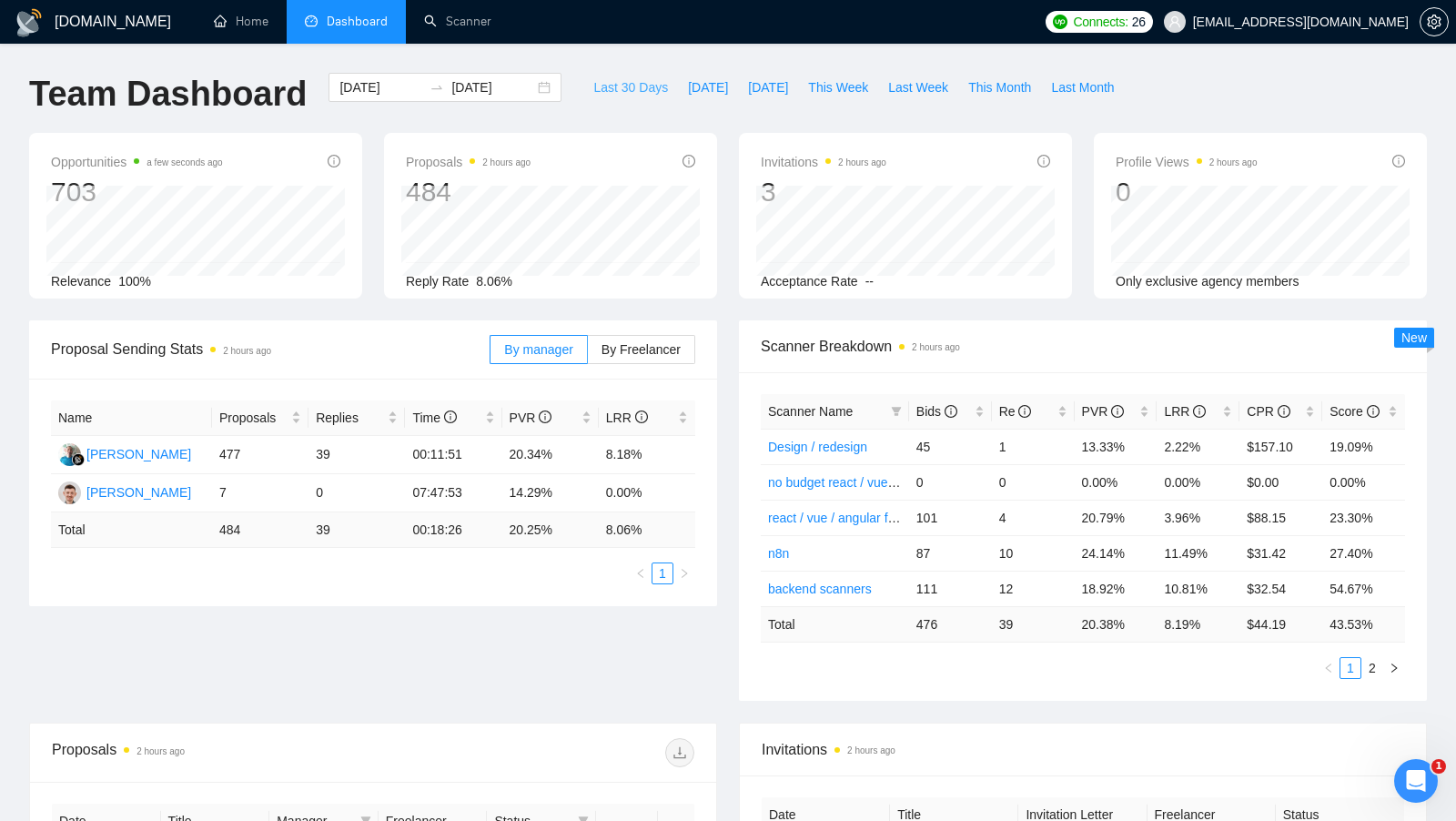
click at [633, 85] on span "Last 30 Days" at bounding box center [630, 87] width 74 height 20
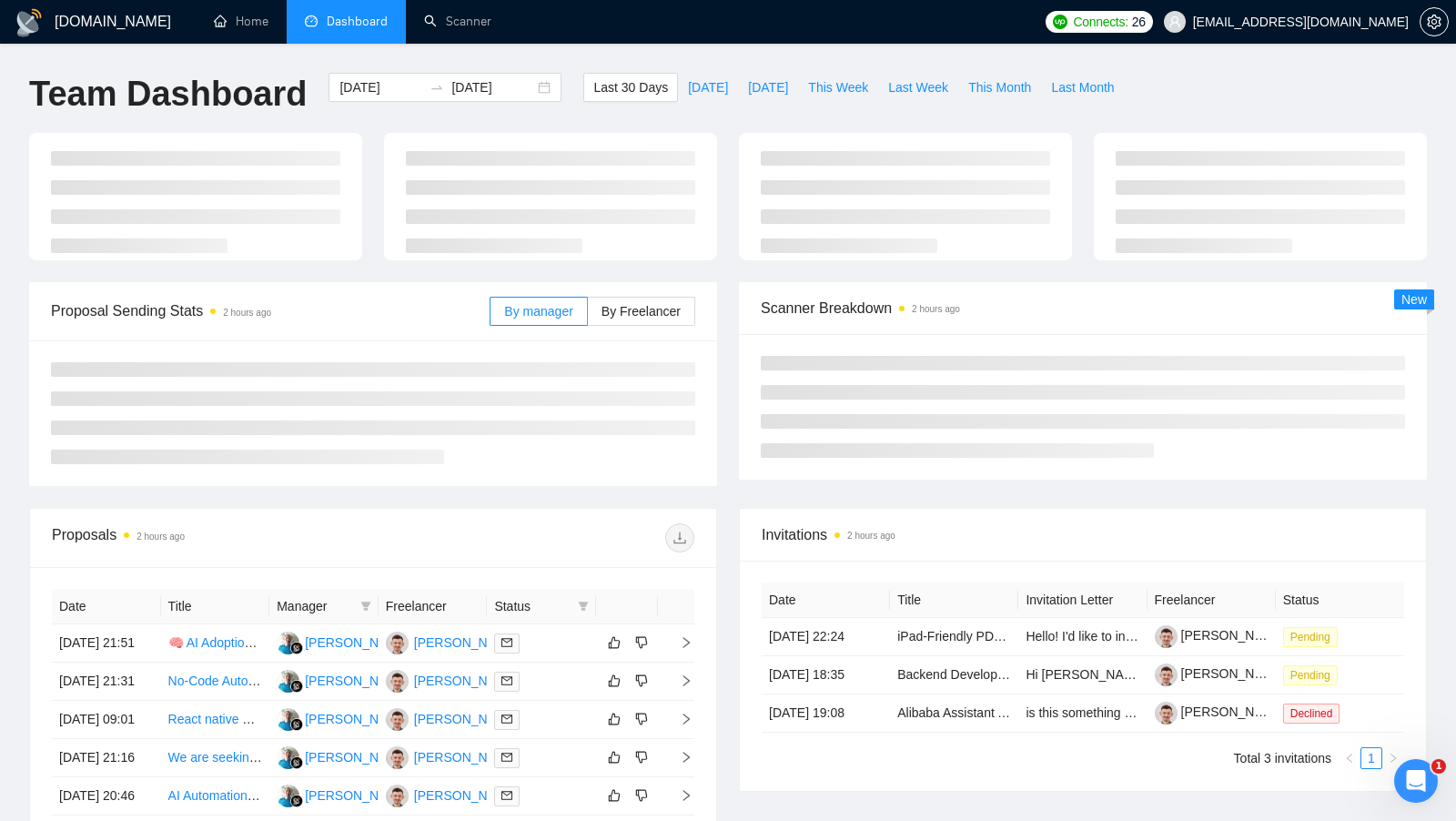
type input "[DATE]"
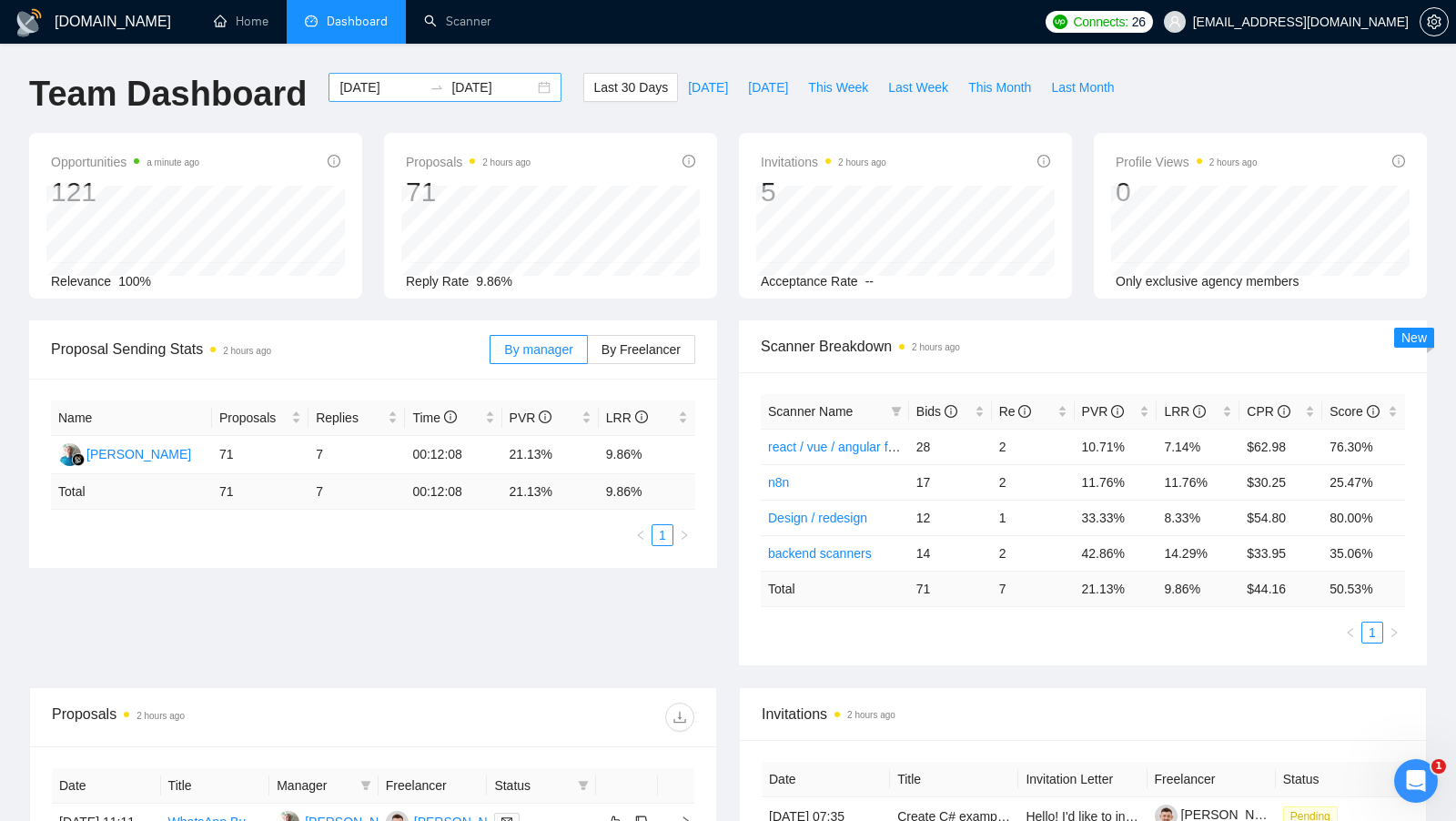
click at [532, 86] on div "[DATE] [DATE]" at bounding box center [445, 87] width 233 height 29
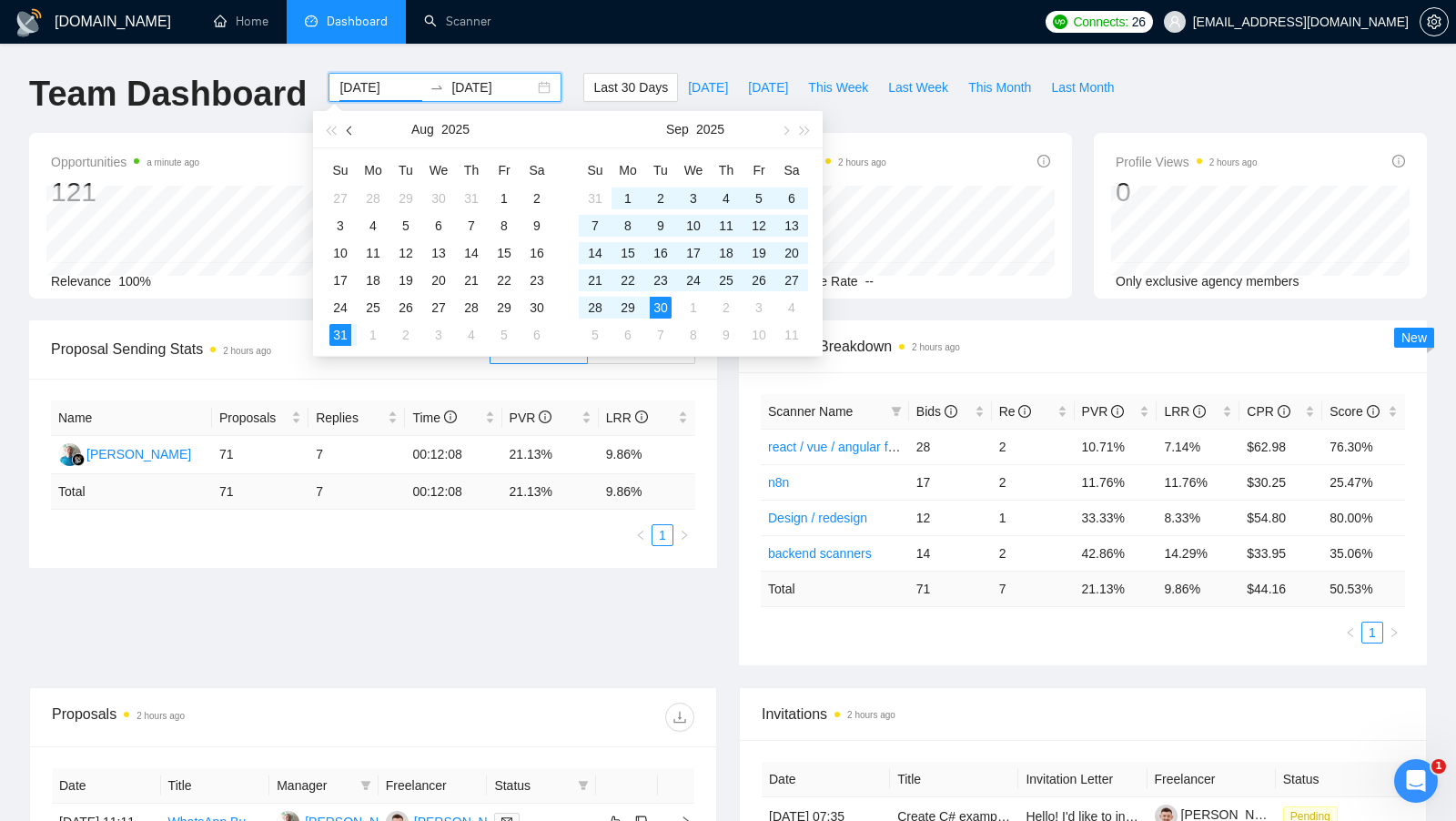
click at [358, 127] on button "button" at bounding box center [350, 130] width 20 height 37
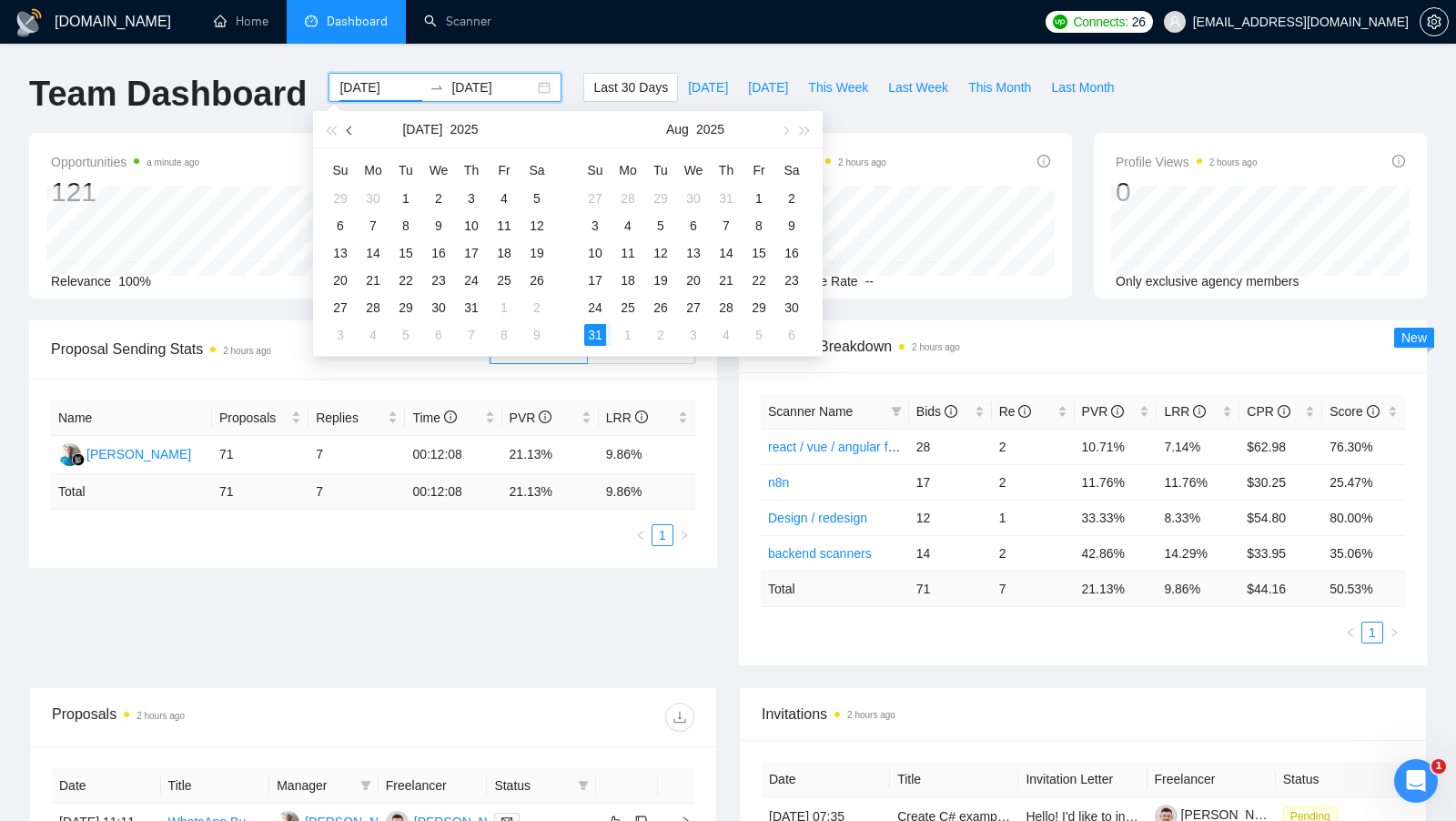
click at [358, 127] on button "button" at bounding box center [350, 130] width 20 height 37
type input "[DATE]"
click at [417, 198] on td "1" at bounding box center [406, 198] width 33 height 27
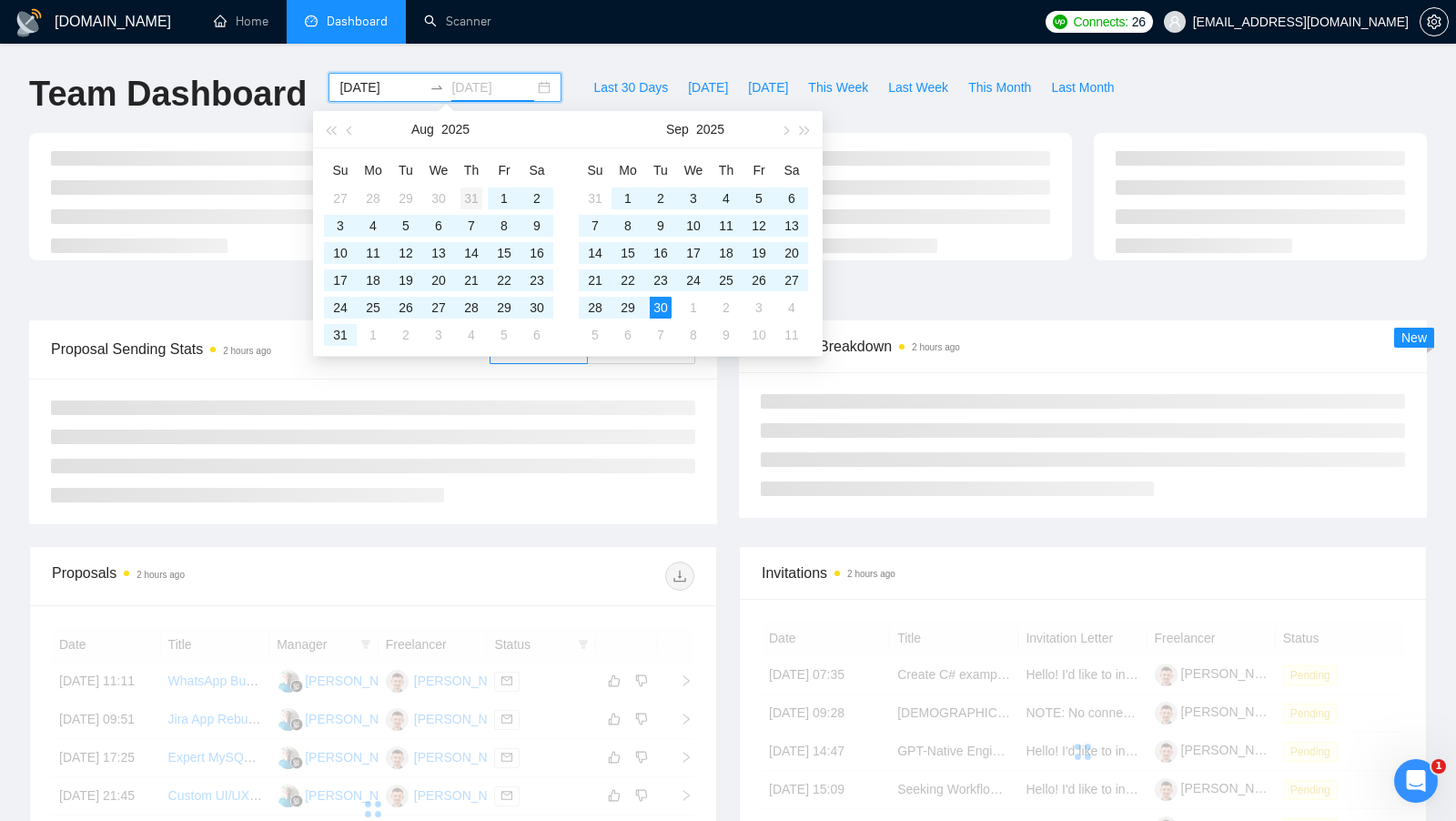
type input "[DATE]"
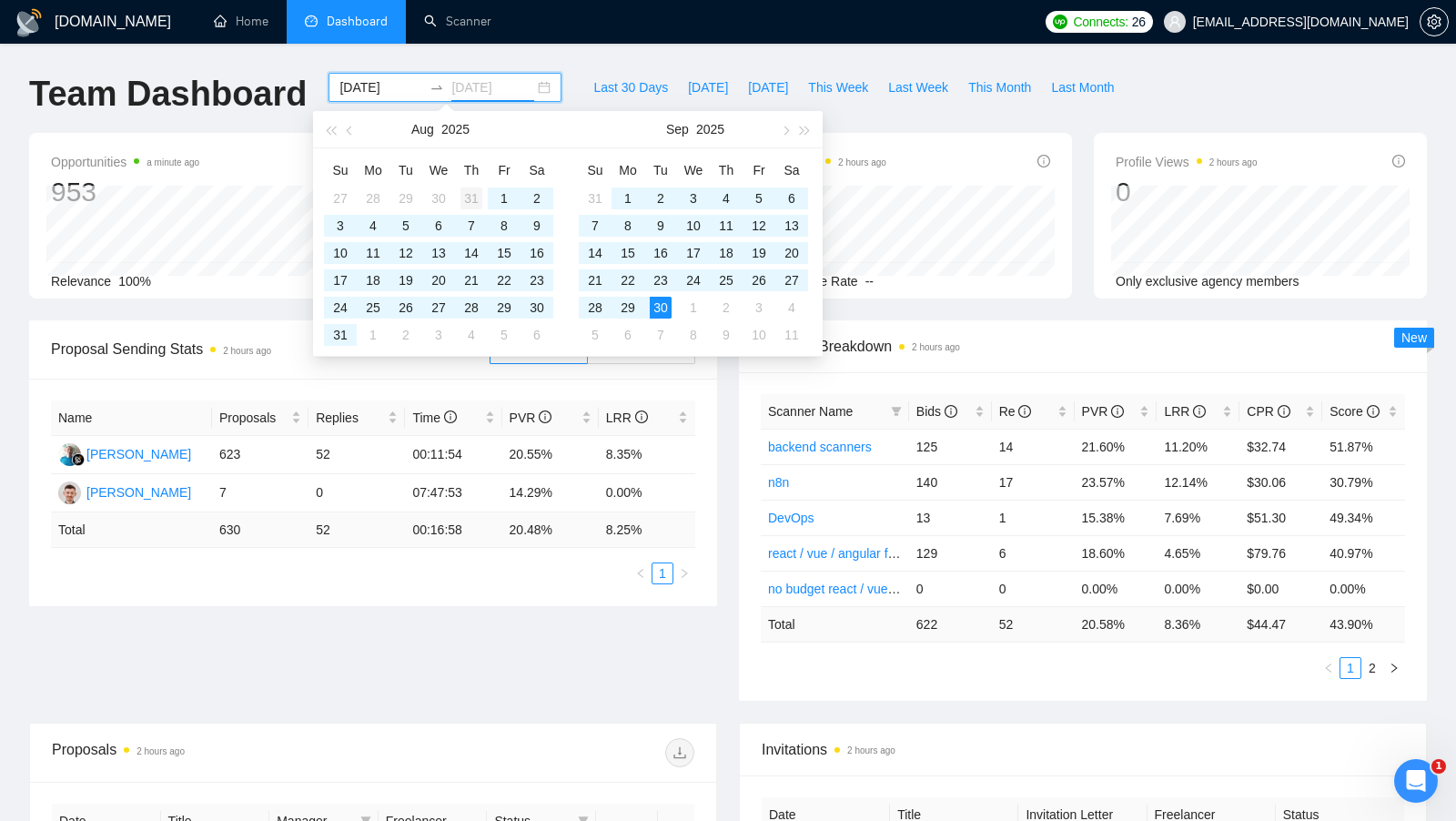
click at [469, 201] on div "31" at bounding box center [471, 198] width 22 height 22
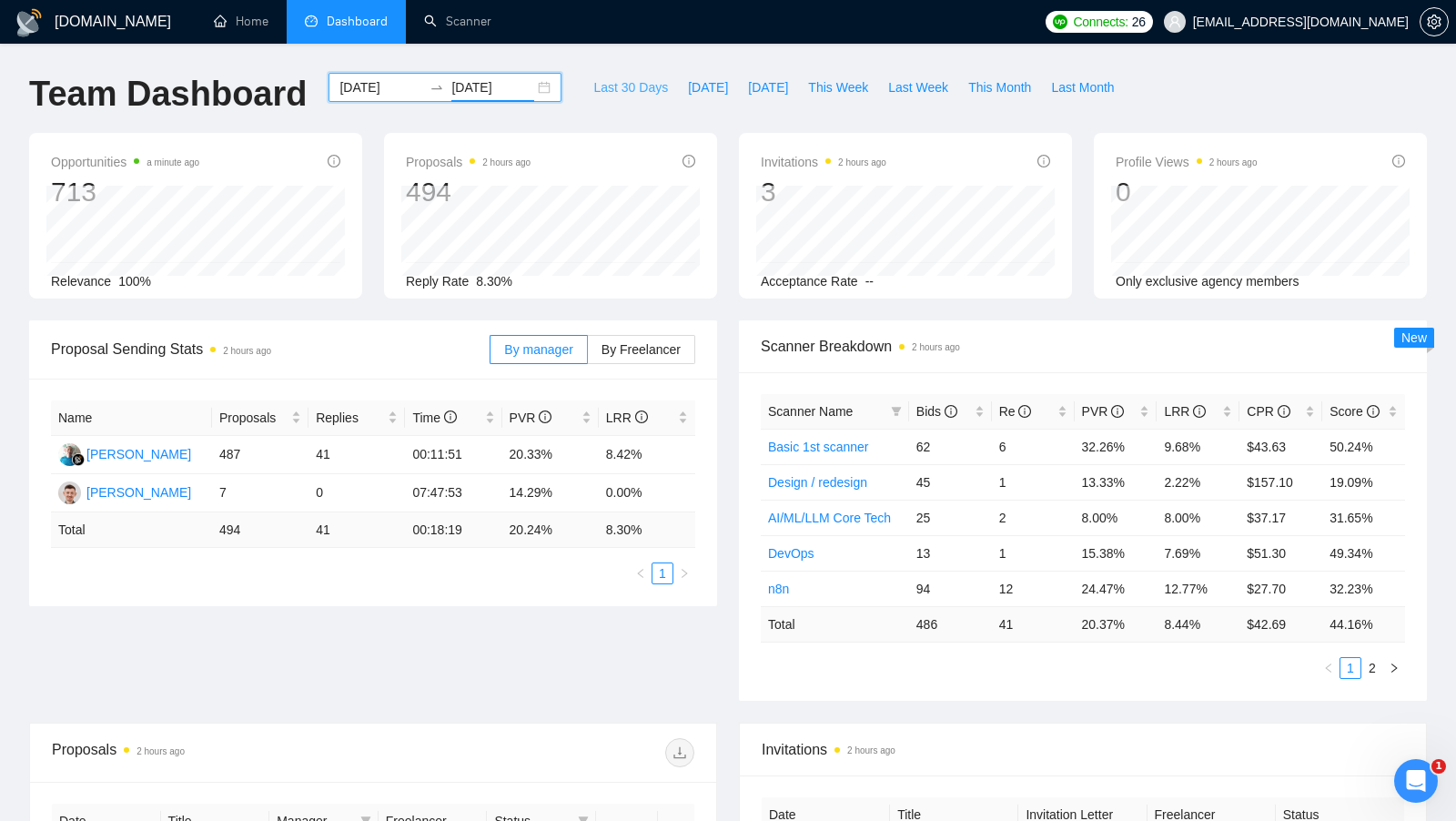
click at [614, 81] on span "Last 30 Days" at bounding box center [630, 87] width 74 height 20
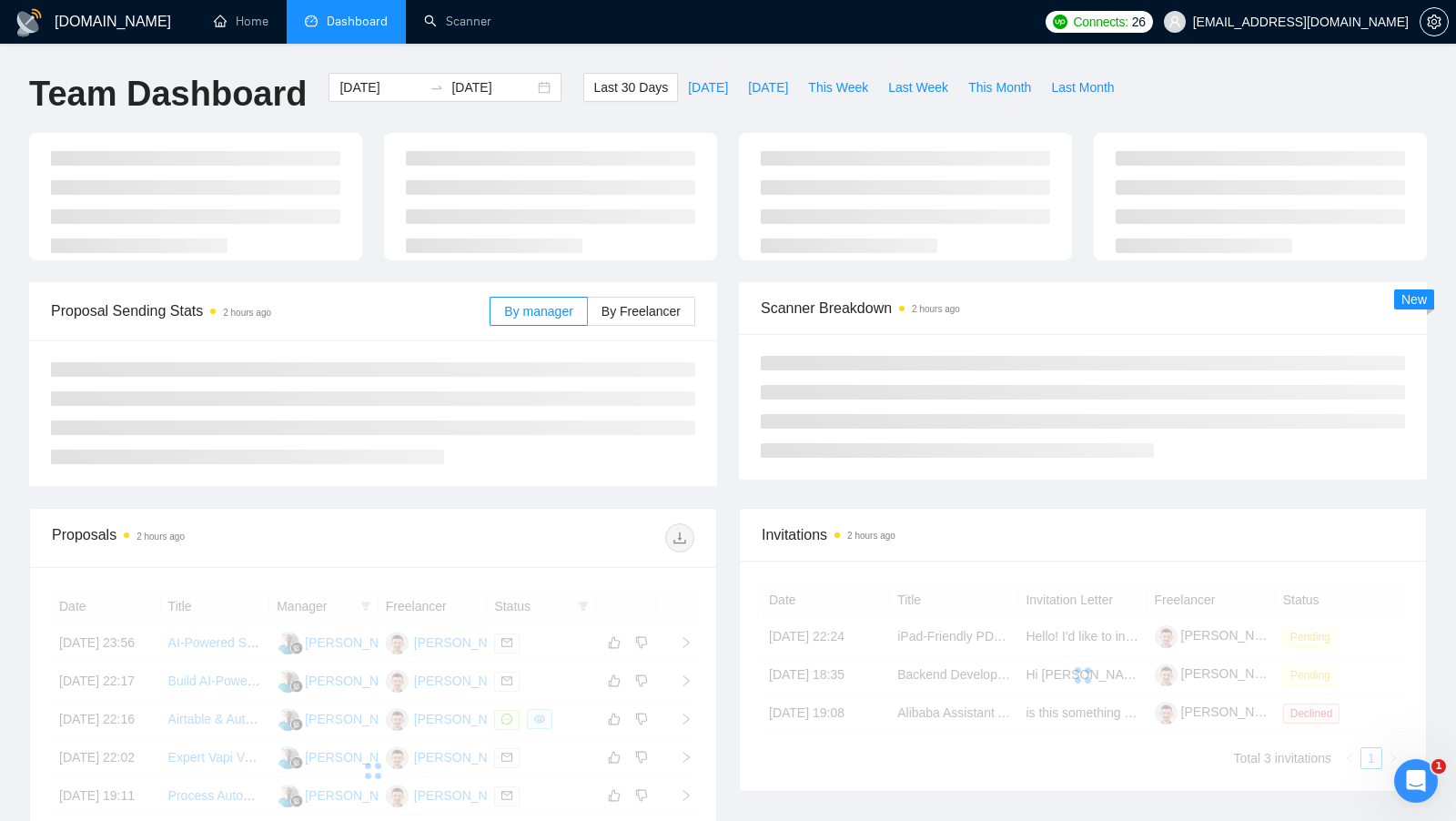
type input "[DATE]"
click at [614, 81] on span "Last 30 Days" at bounding box center [630, 87] width 74 height 20
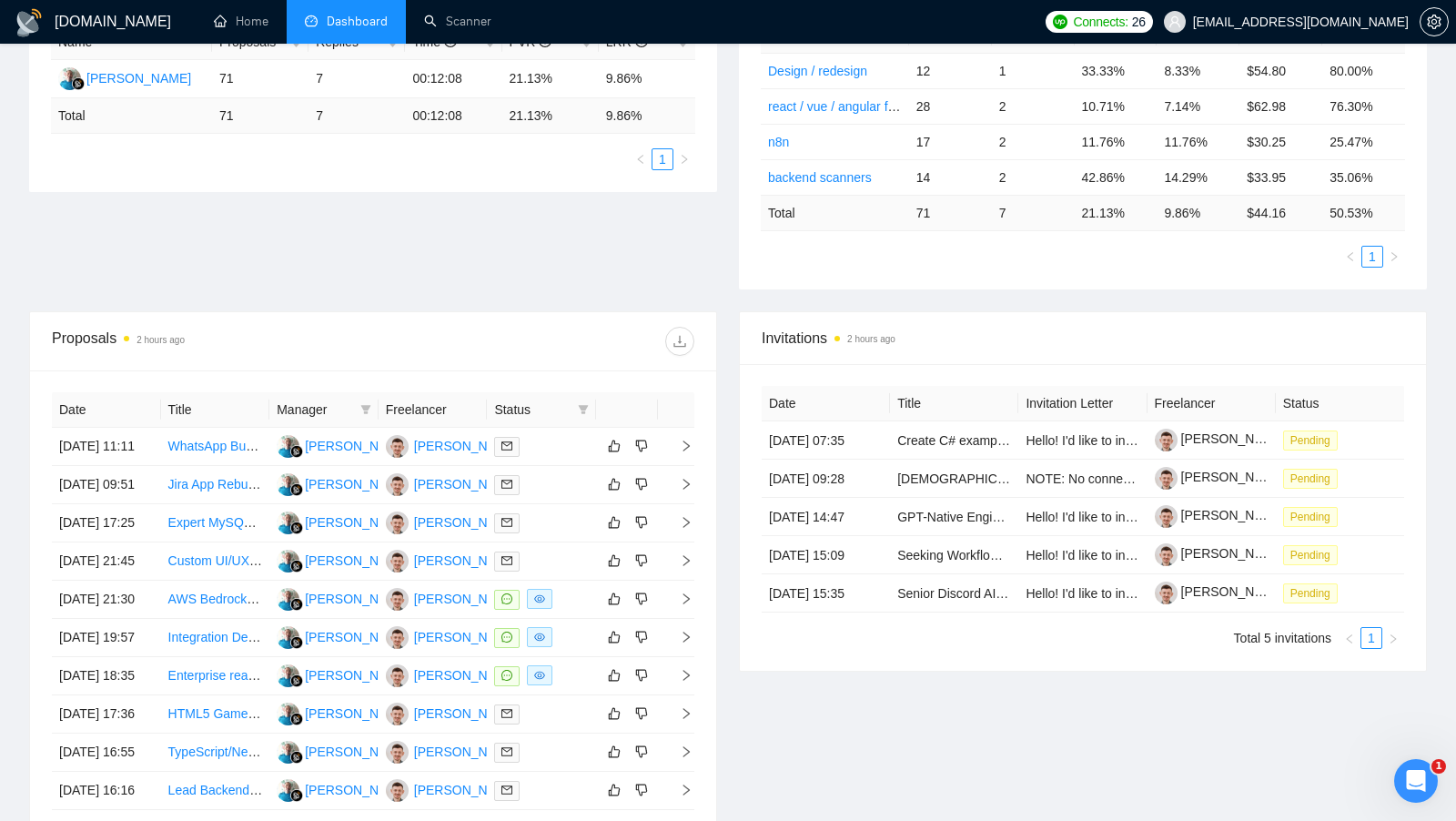
scroll to position [377, 0]
click at [460, 49] on div "Time" at bounding box center [453, 40] width 82 height 20
click at [451, 29] on link "Scanner" at bounding box center [458, 21] width 68 height 15
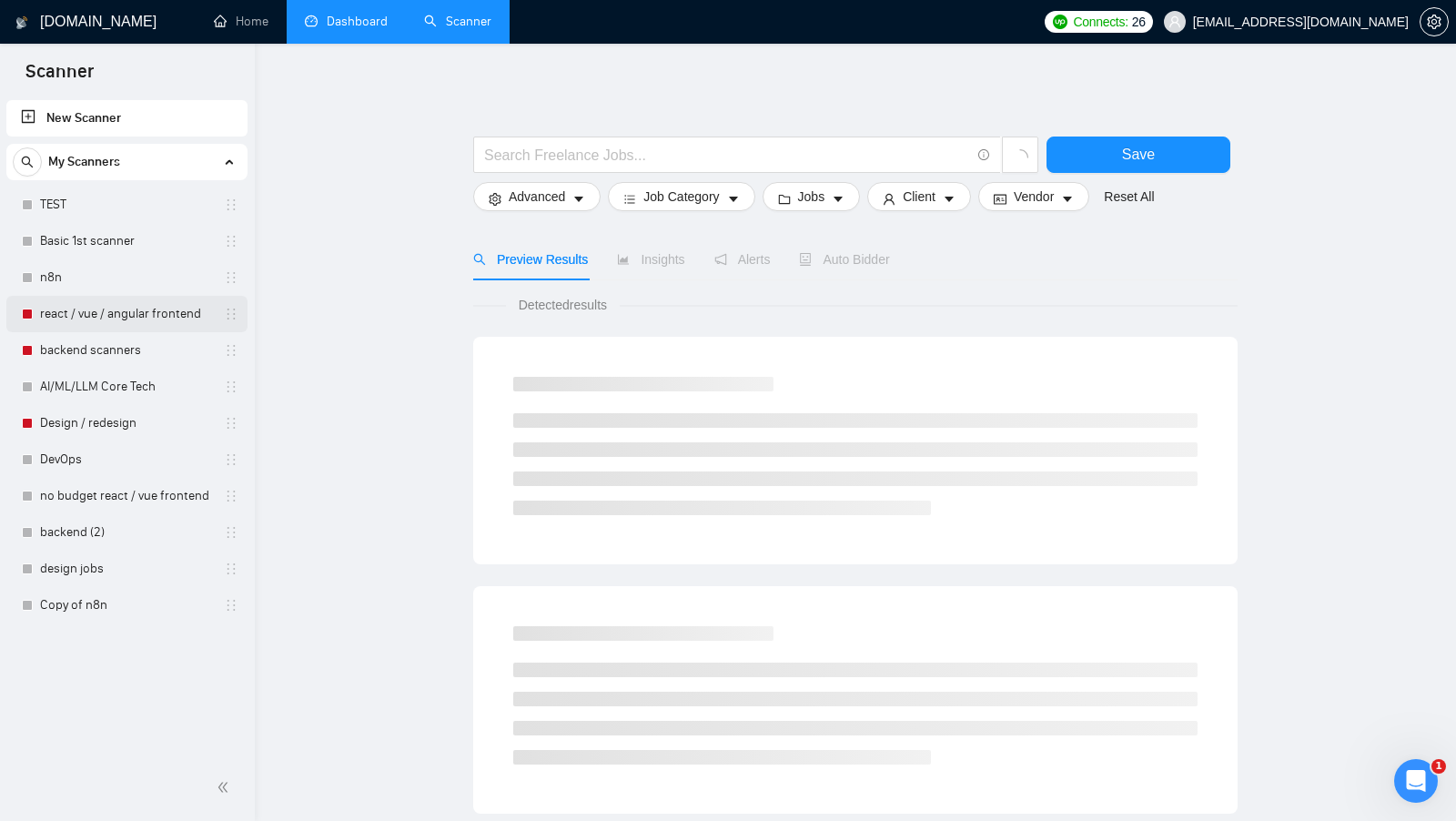
click at [128, 329] on link "react / vue / angular frontend" at bounding box center [126, 314] width 173 height 37
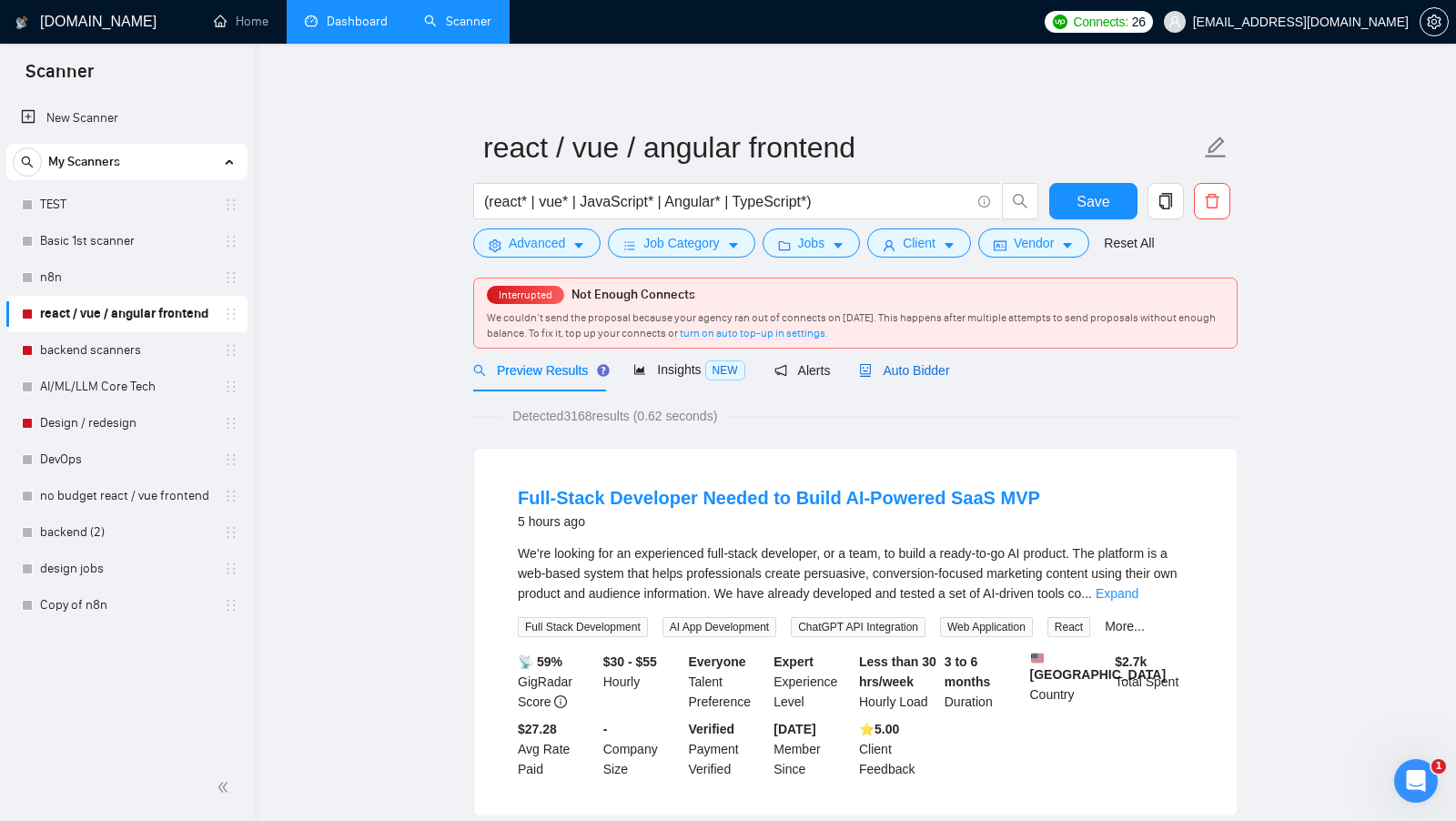
click at [912, 367] on span "Auto Bidder" at bounding box center [904, 369] width 90 height 15
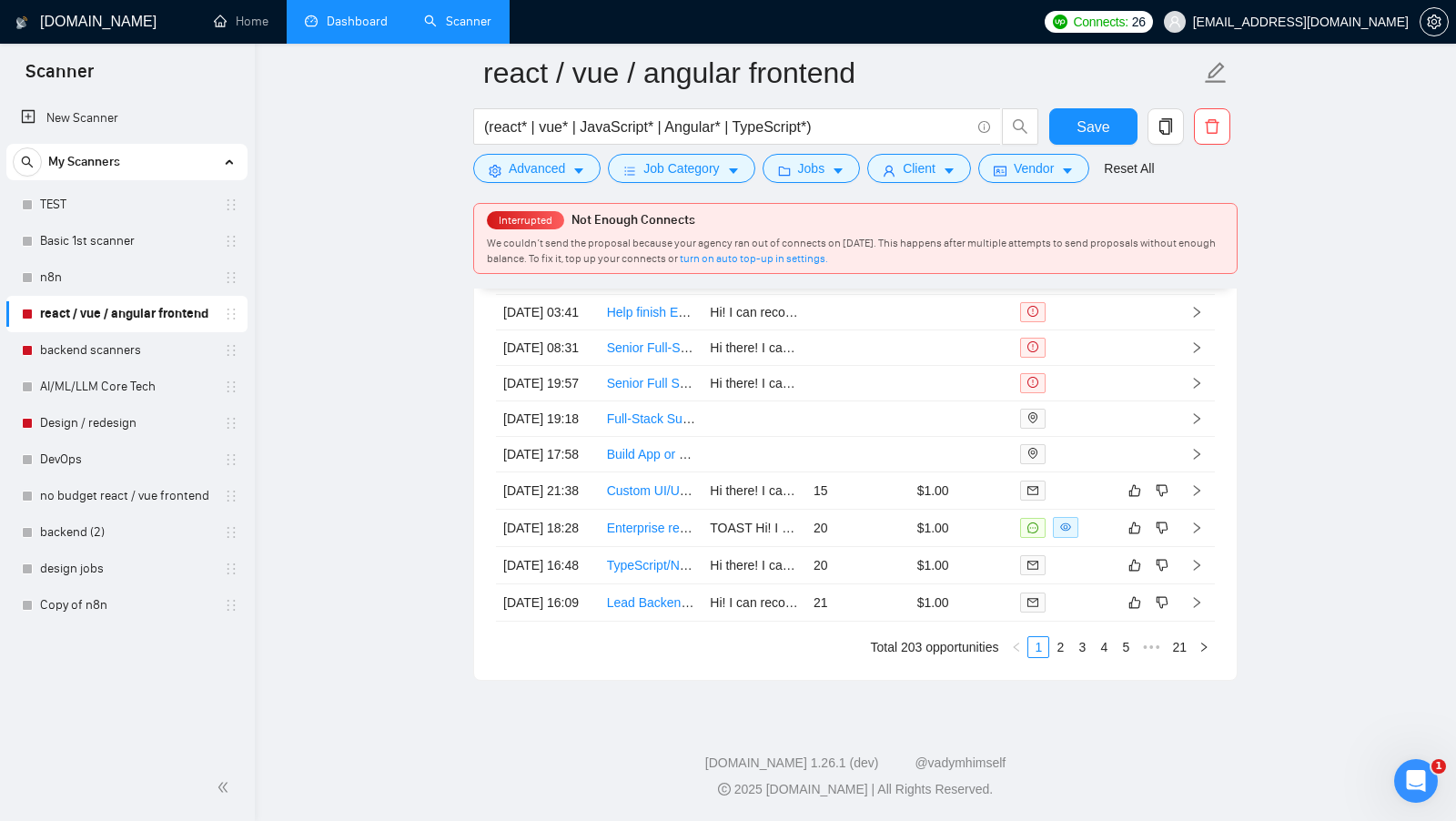
scroll to position [4761, 0]
click at [1089, 547] on td at bounding box center [1064, 528] width 104 height 38
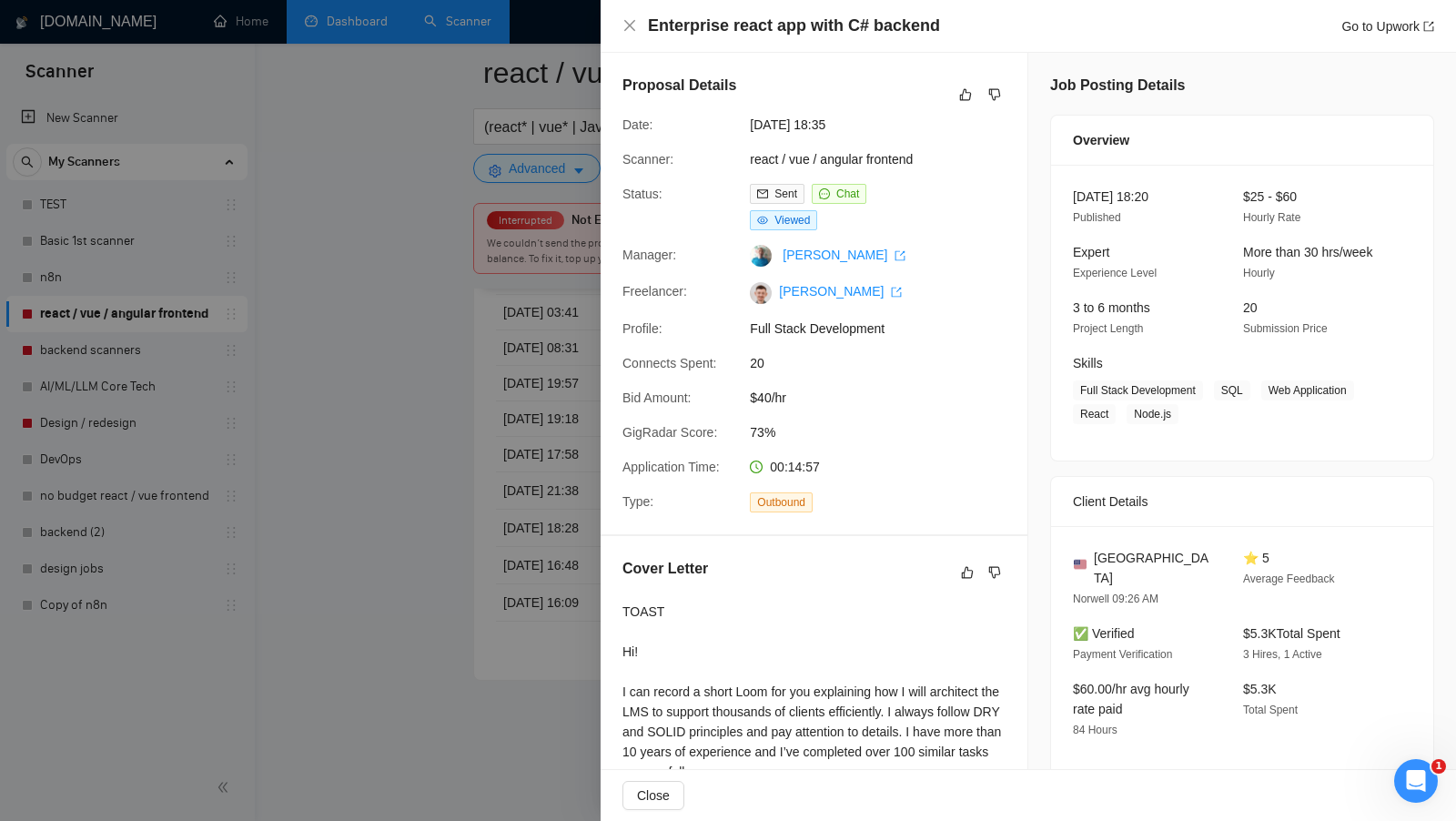
click at [567, 523] on div at bounding box center [728, 410] width 1456 height 821
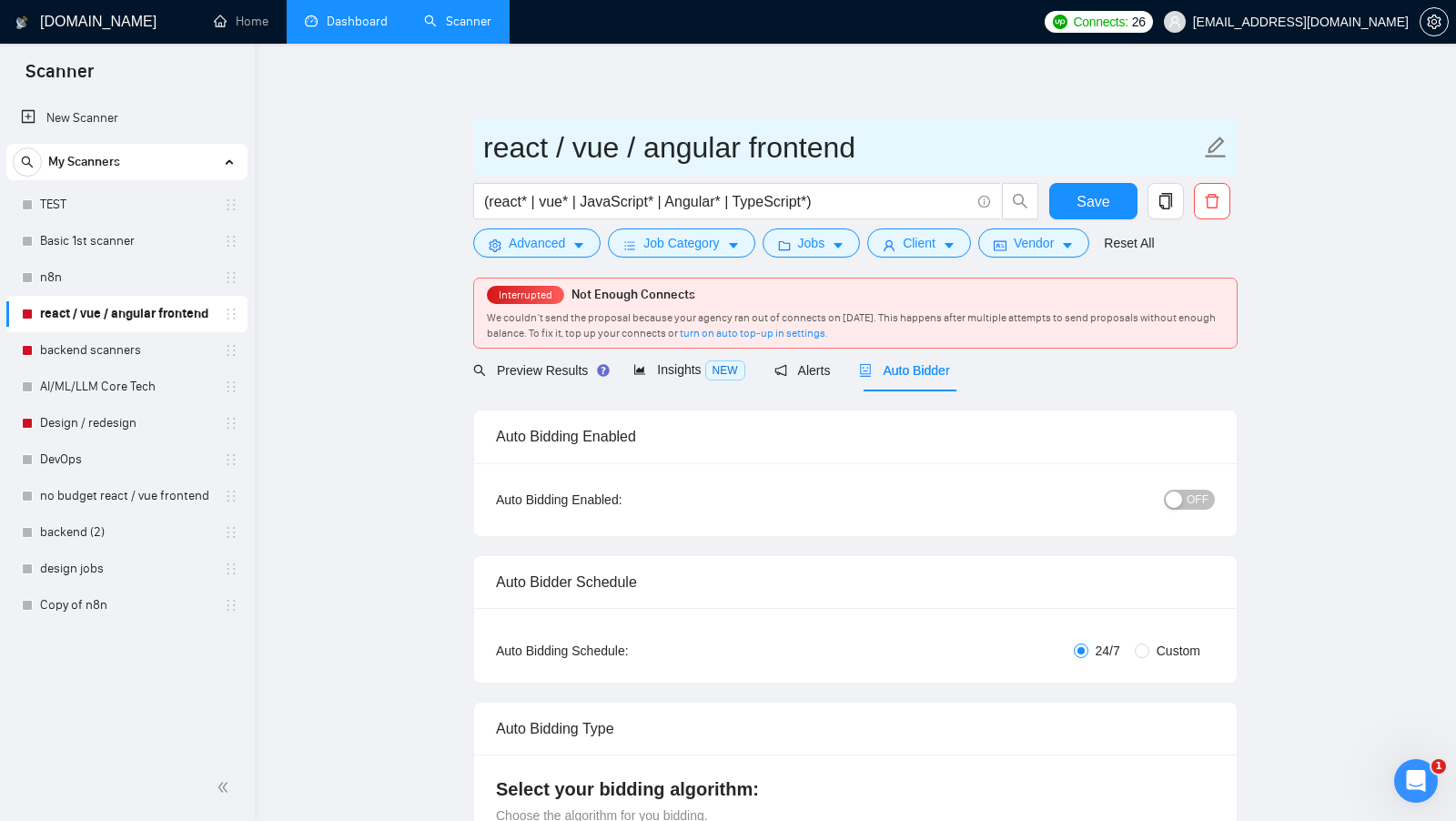
click at [878, 156] on input "react / vue / angular frontend" at bounding box center [842, 147] width 717 height 45
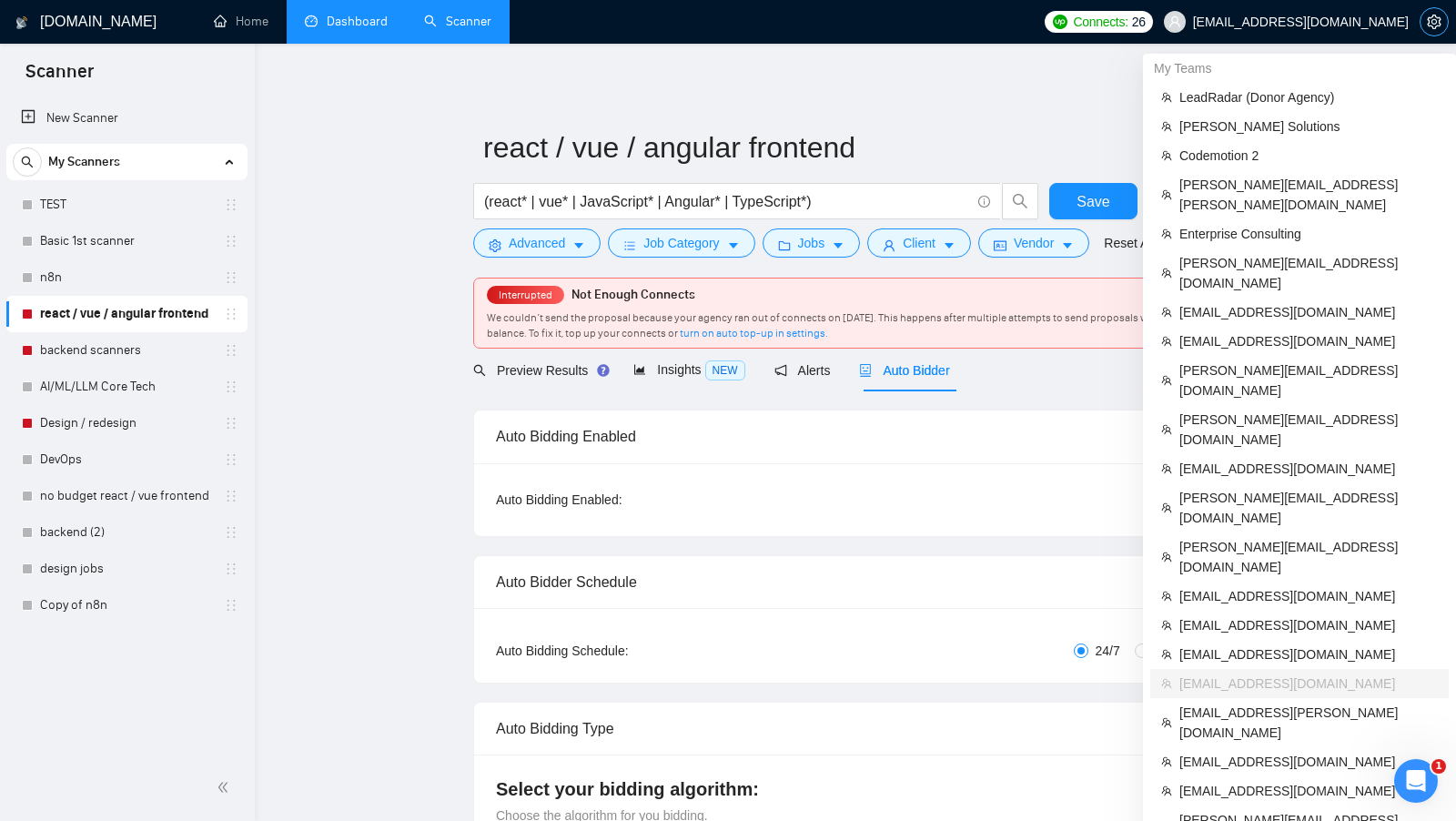
click at [1427, 19] on icon "setting" at bounding box center [1434, 21] width 15 height 15
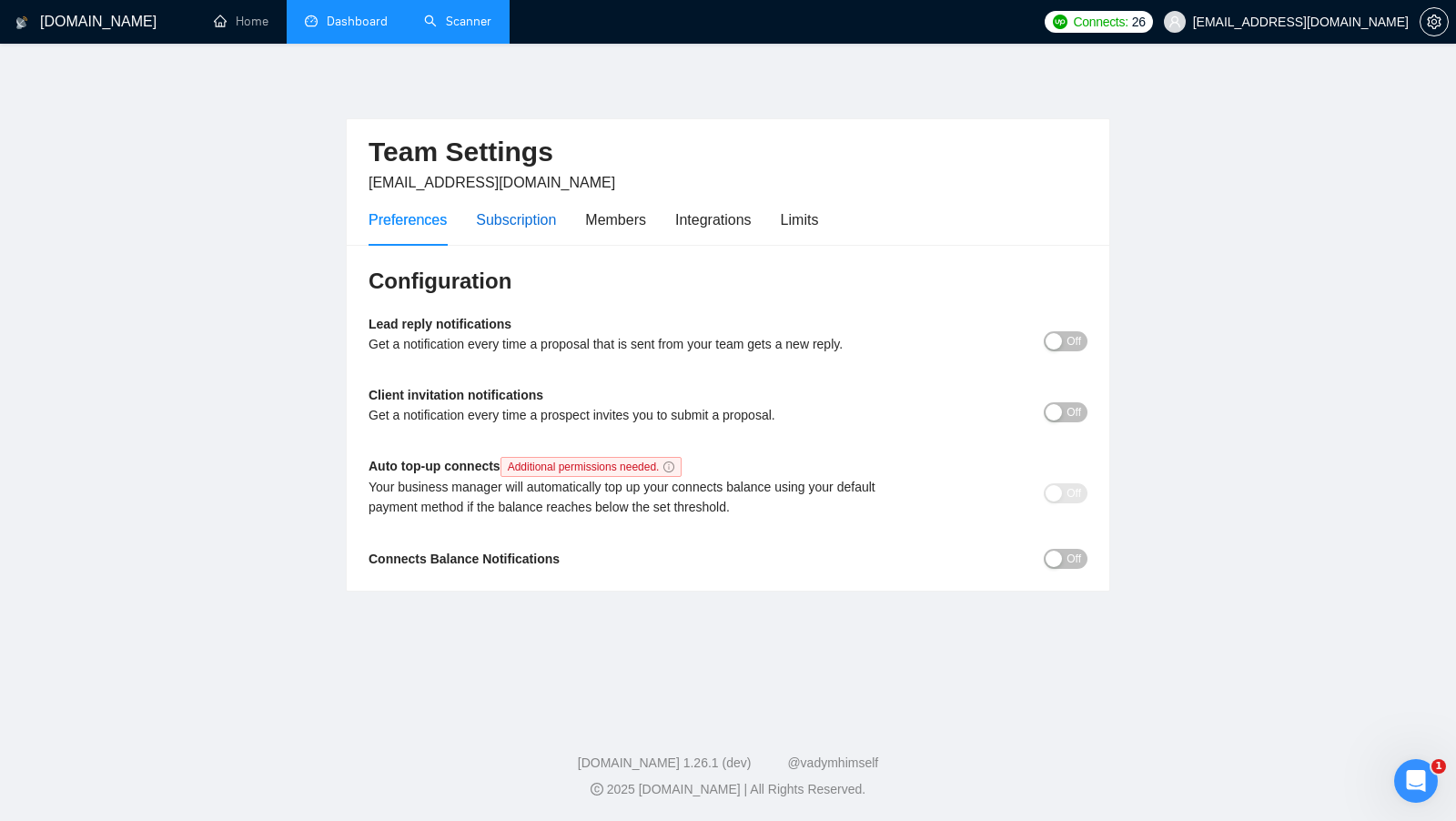
click at [547, 226] on div "Subscription" at bounding box center [516, 220] width 80 height 23
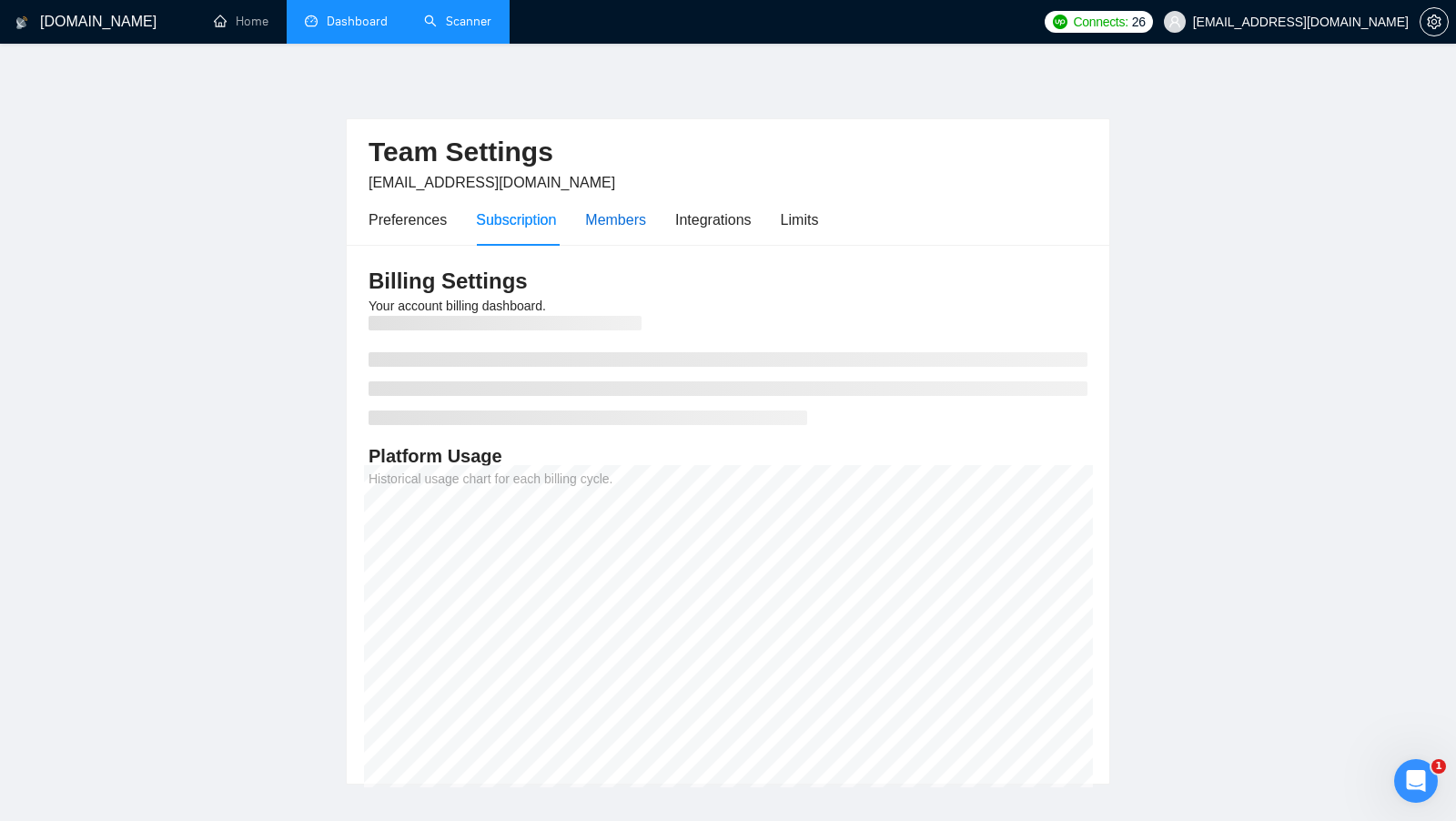
click at [628, 226] on div "Members" at bounding box center [615, 220] width 61 height 23
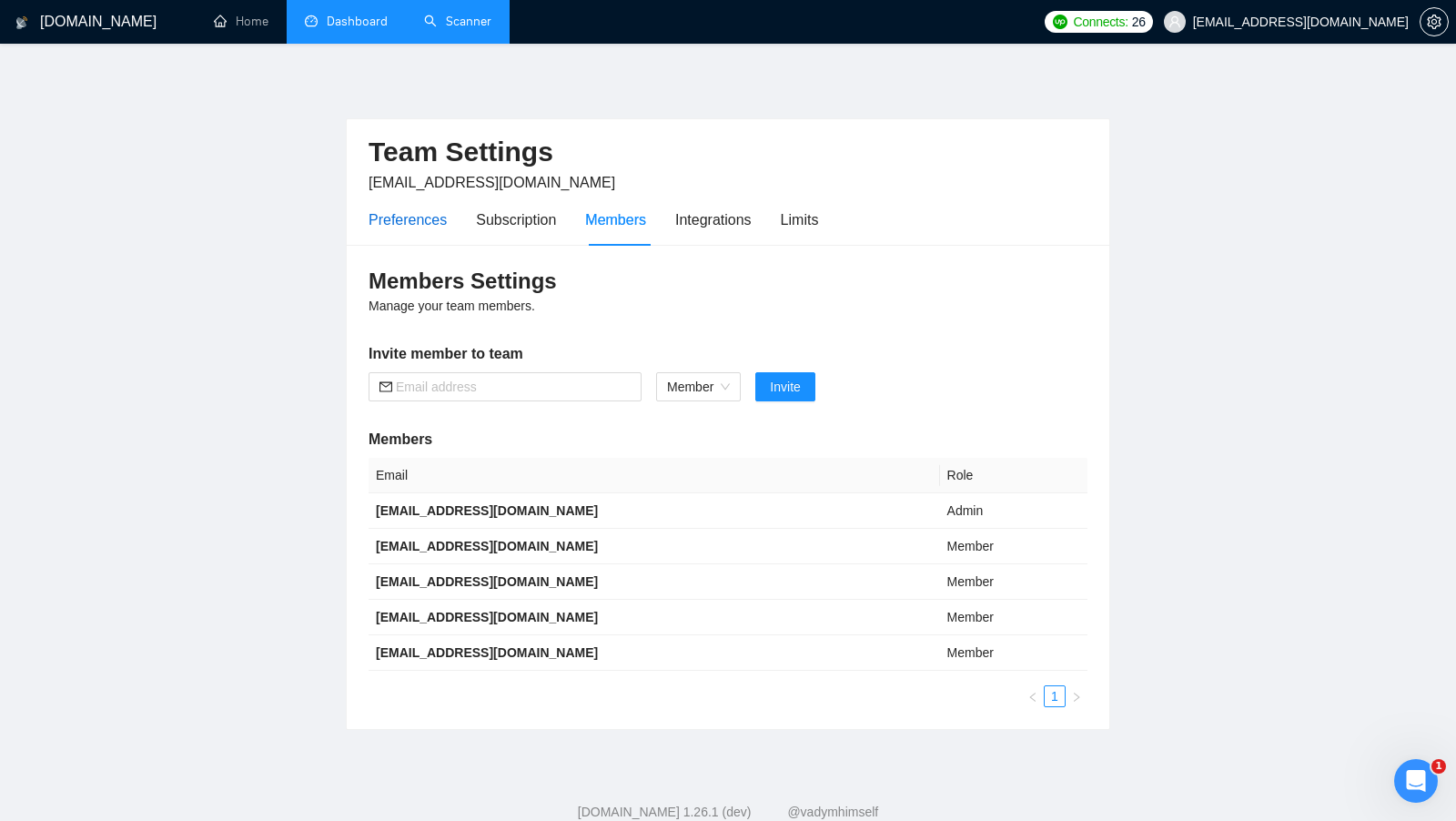
click at [394, 225] on div "Preferences" at bounding box center [407, 220] width 78 height 23
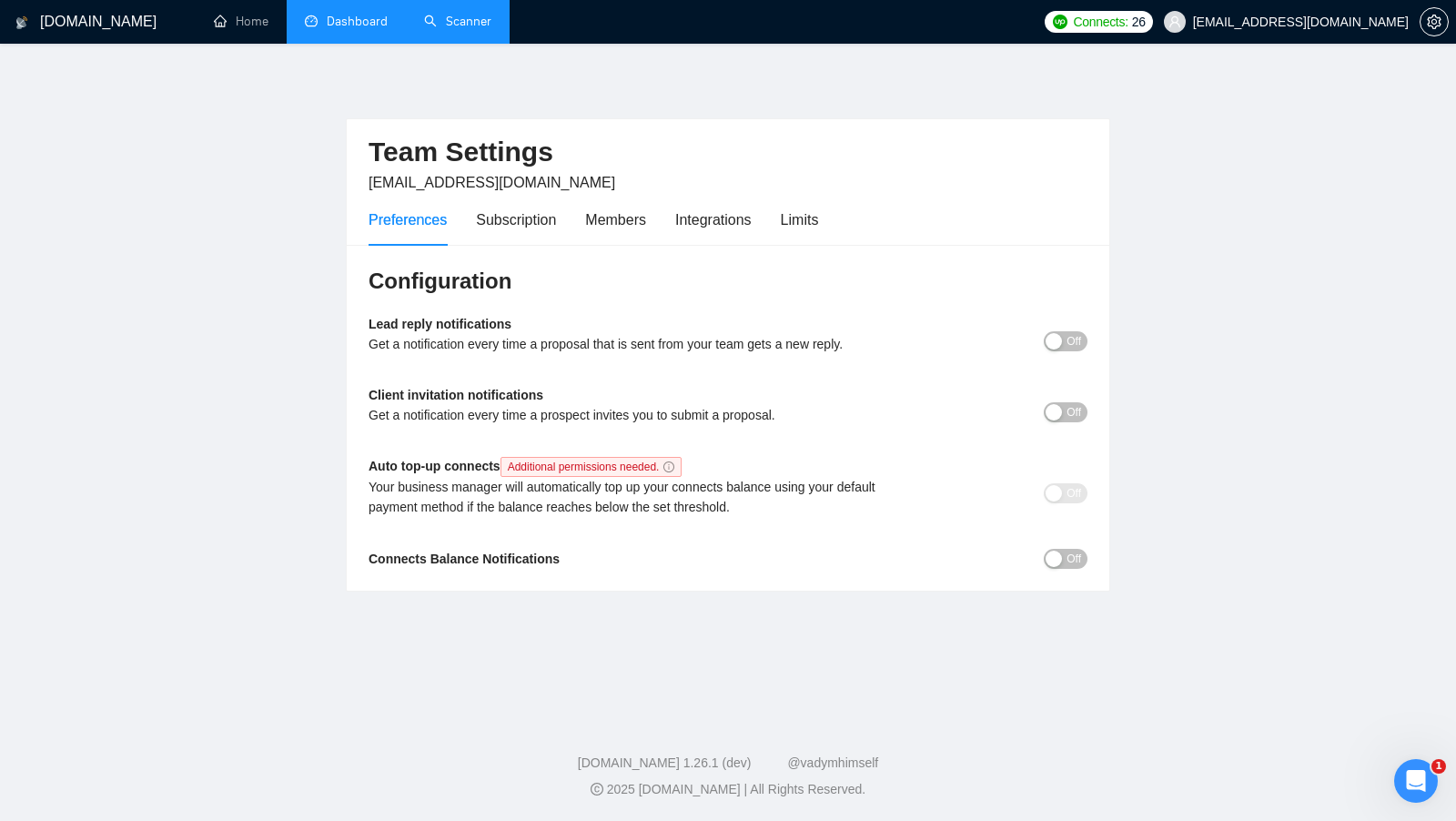
click at [431, 22] on link "Scanner" at bounding box center [458, 21] width 68 height 15
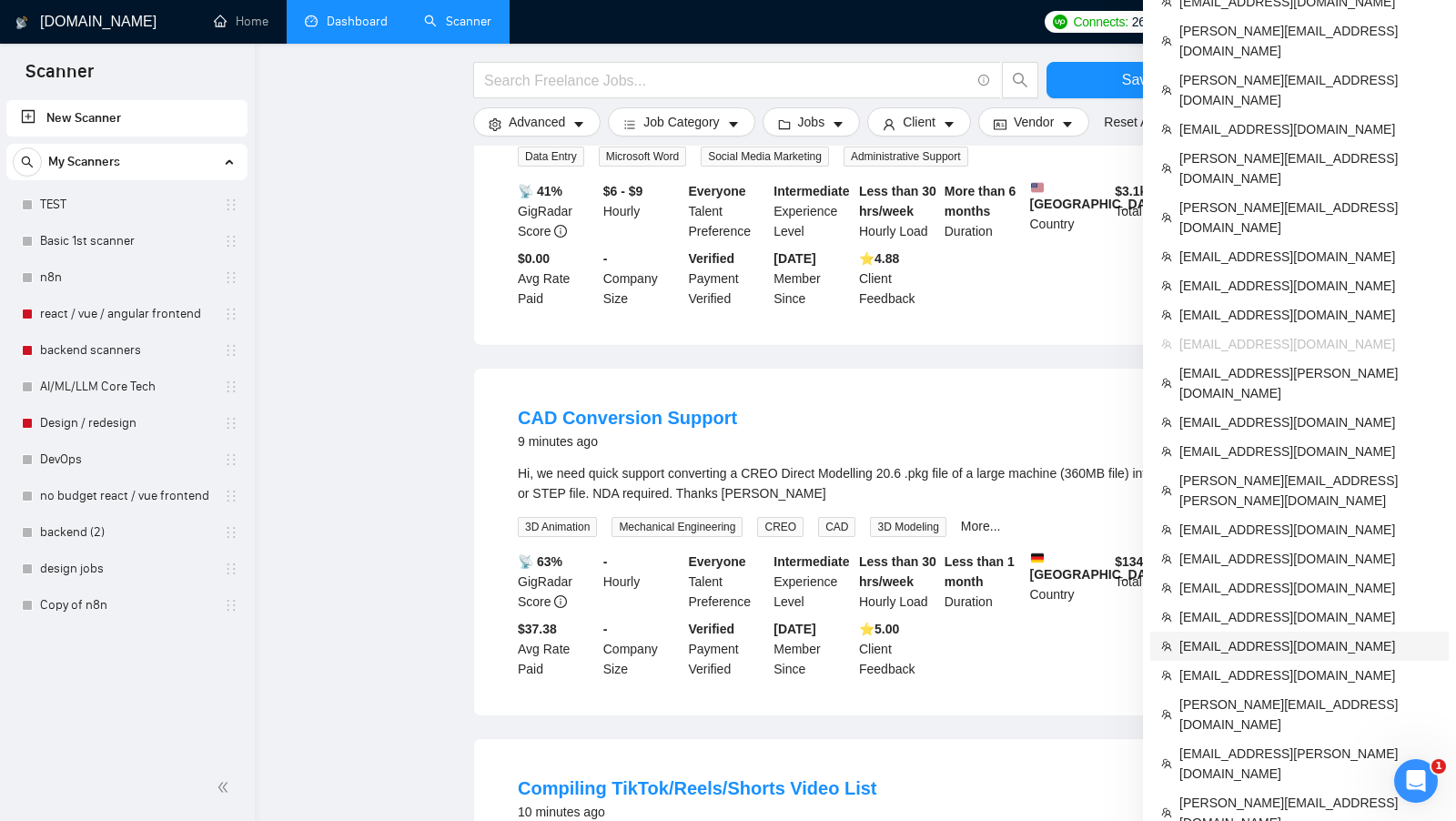
scroll to position [341, 0]
click at [1271, 791] on span "[PERSON_NAME][EMAIL_ADDRESS][DOMAIN_NAME]" at bounding box center [1308, 810] width 258 height 40
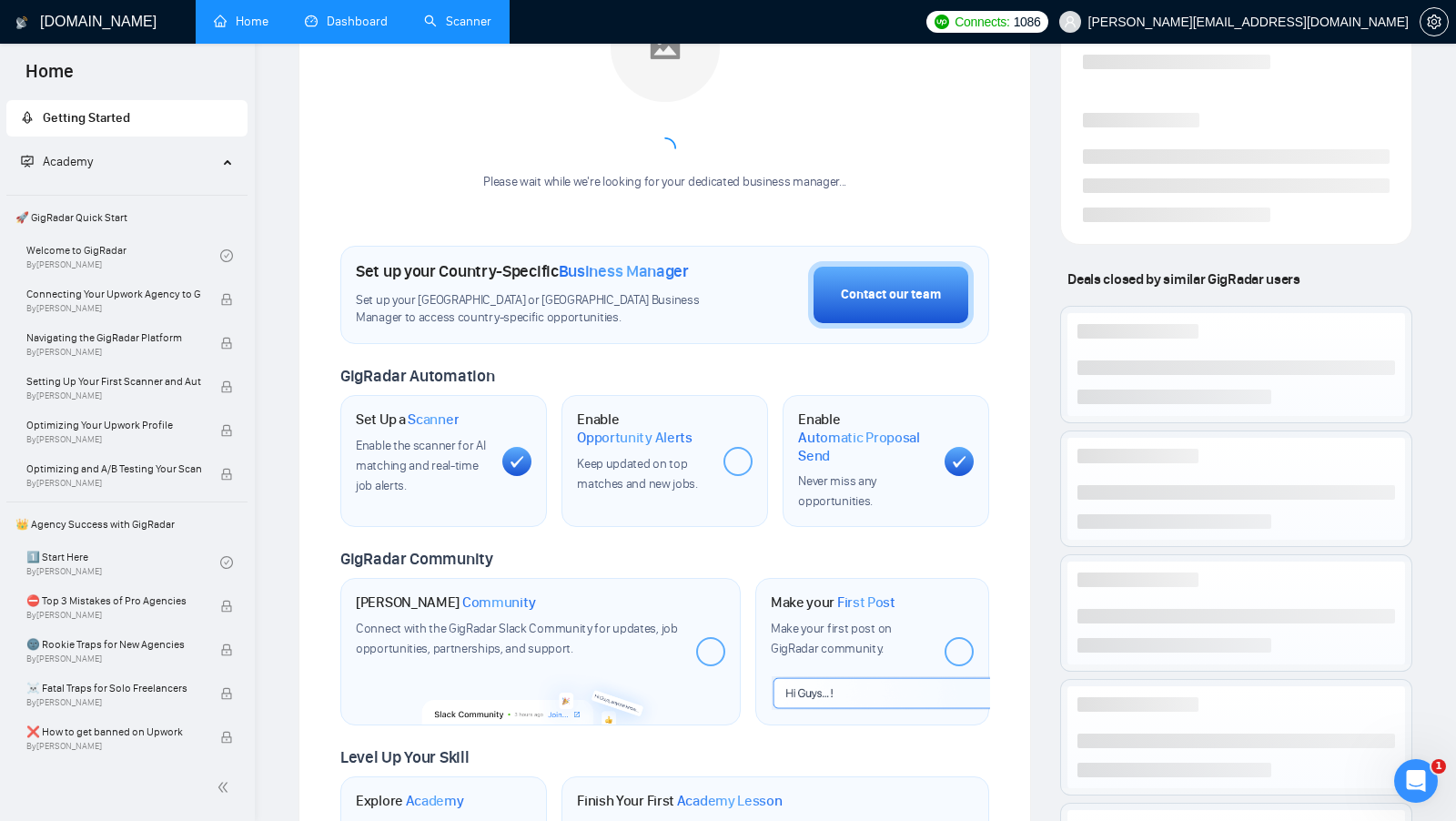
click at [375, 16] on link "Dashboard" at bounding box center [346, 21] width 83 height 15
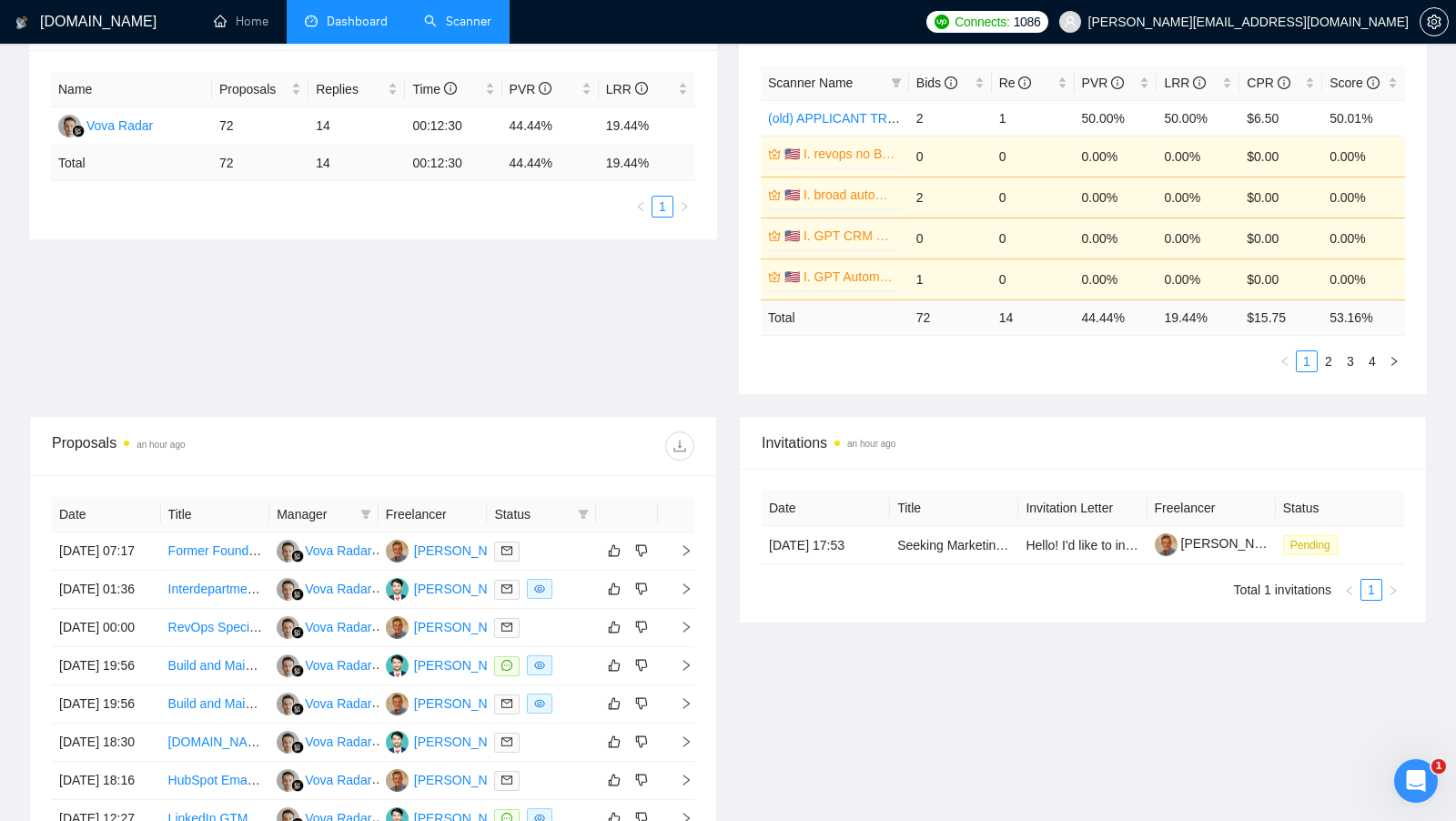
scroll to position [325, 0]
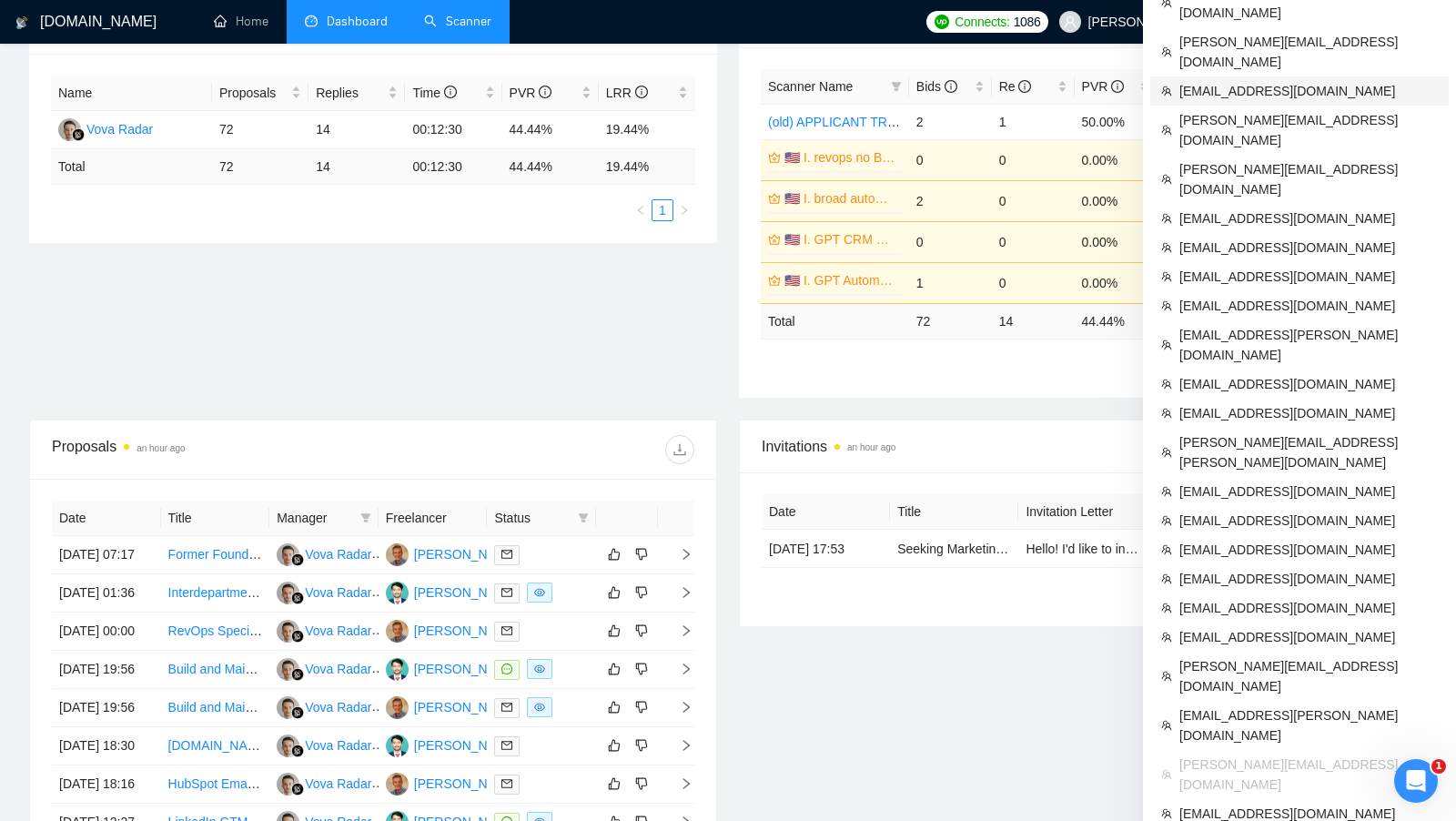
click at [1238, 81] on span "[EMAIL_ADDRESS][DOMAIN_NAME]" at bounding box center [1308, 91] width 258 height 20
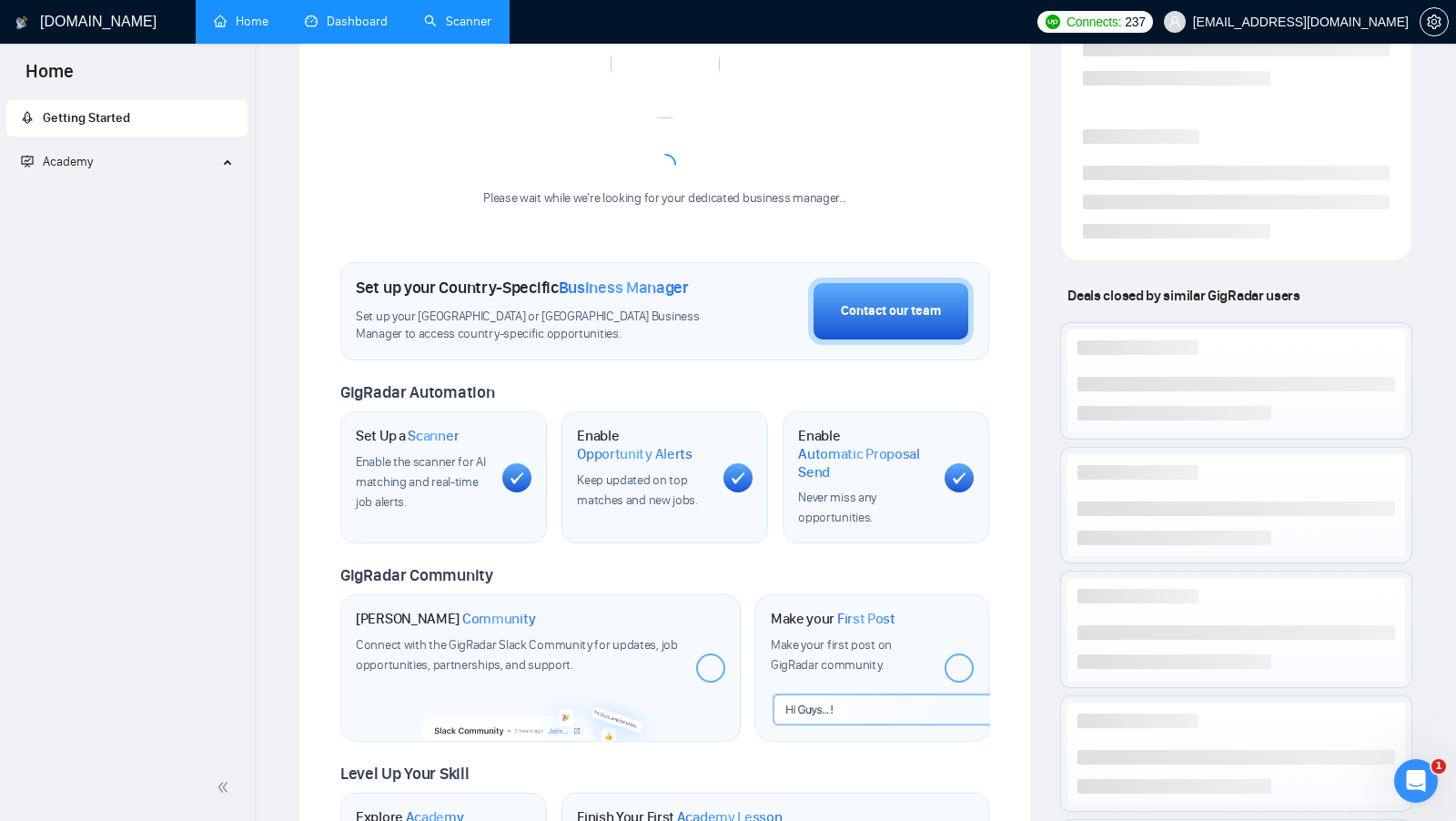
click at [445, 29] on link "Scanner" at bounding box center [458, 21] width 68 height 15
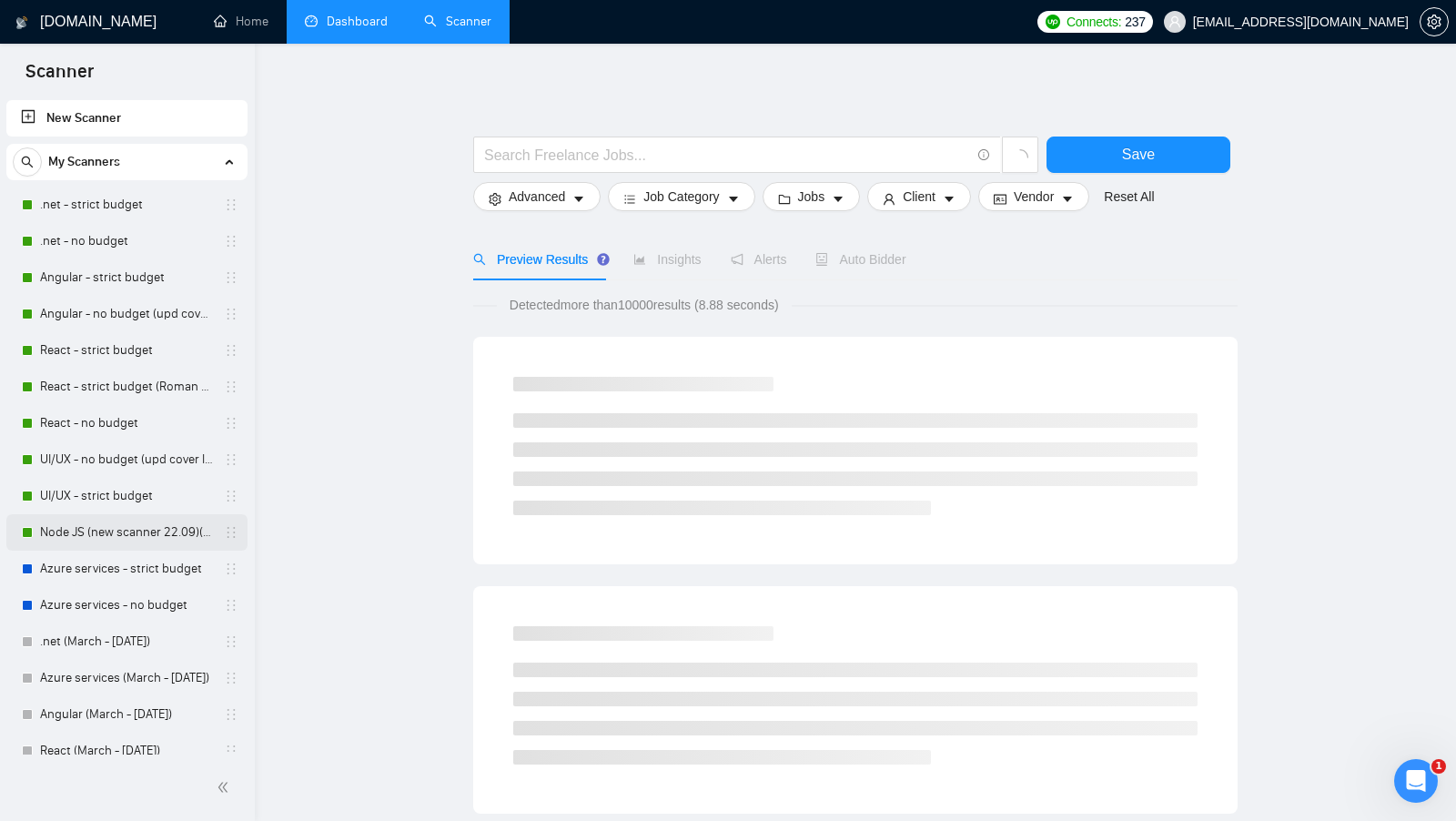
click at [90, 523] on link "Node JS (new scanner 22.09)(upd cover letter)" at bounding box center [126, 533] width 173 height 37
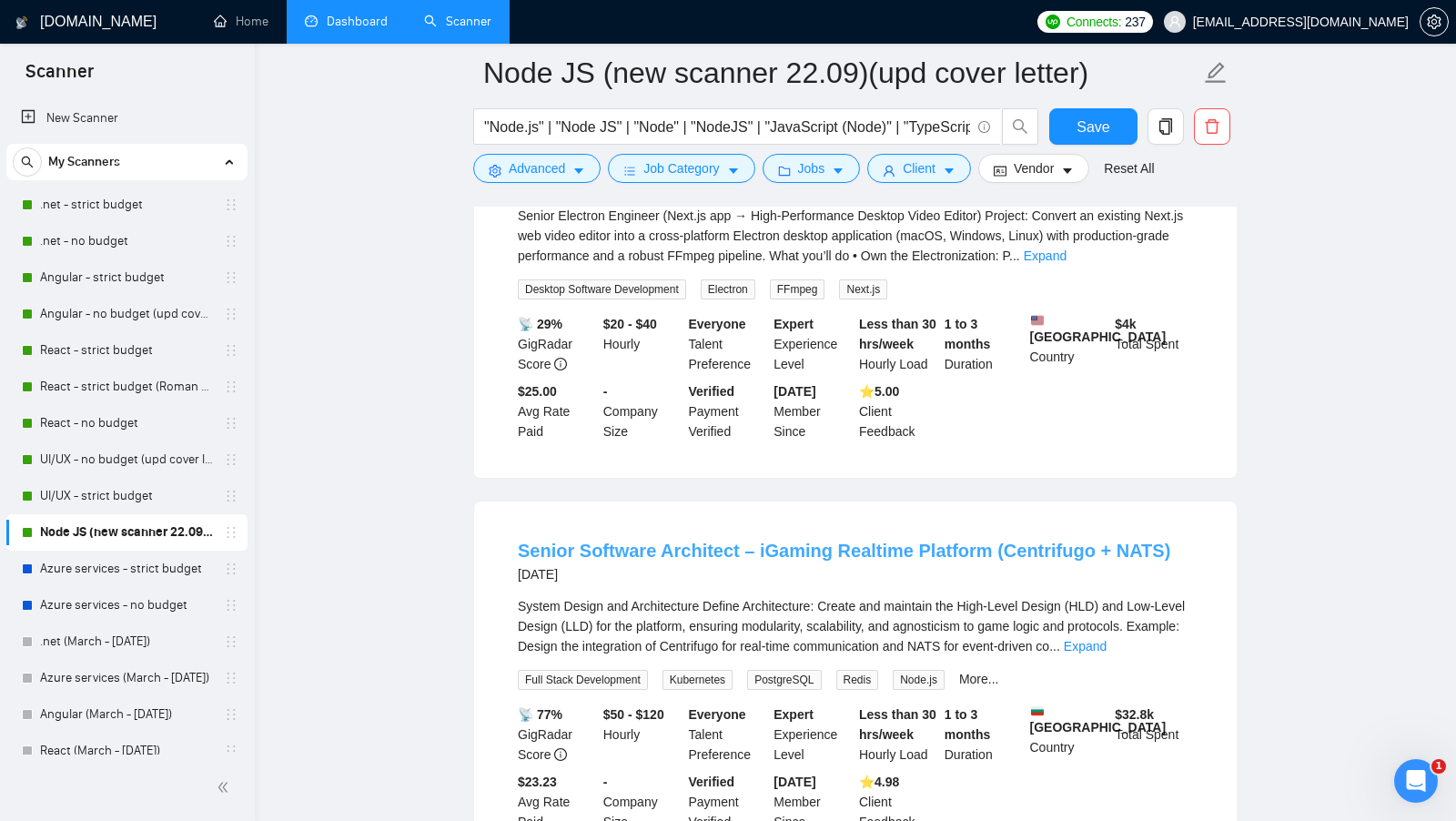
scroll to position [730, 0]
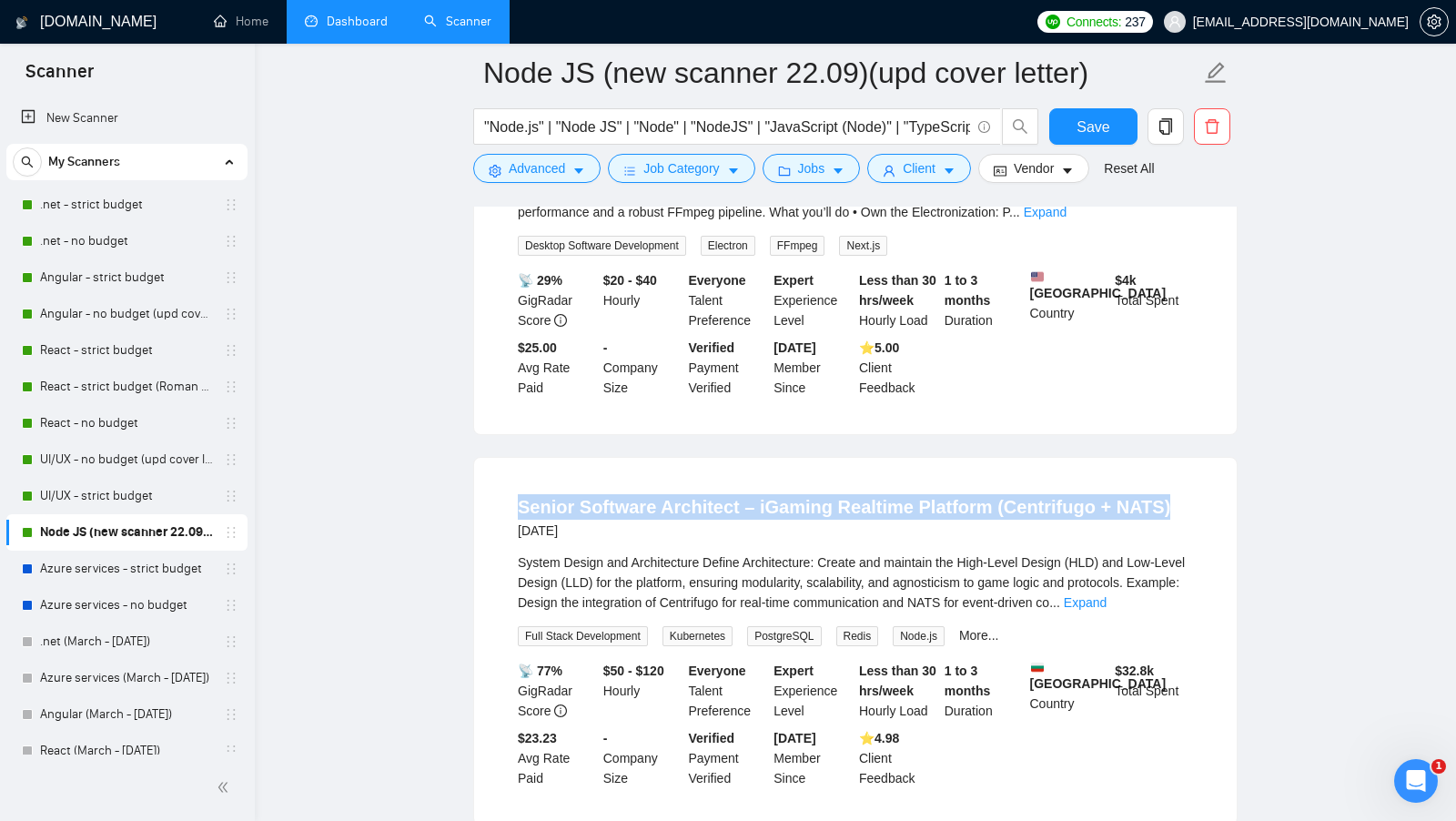
drag, startPoint x: 507, startPoint y: 516, endPoint x: 1151, endPoint y: 507, distance: 644.1
click at [1151, 507] on li "Senior Software Architect – iGaming Realtime Platform (Centrifugo + NATS) [DATE…" at bounding box center [855, 641] width 719 height 323
copy link "Senior Software Architect – iGaming Realtime Platform (Centrifugo + NATS)"
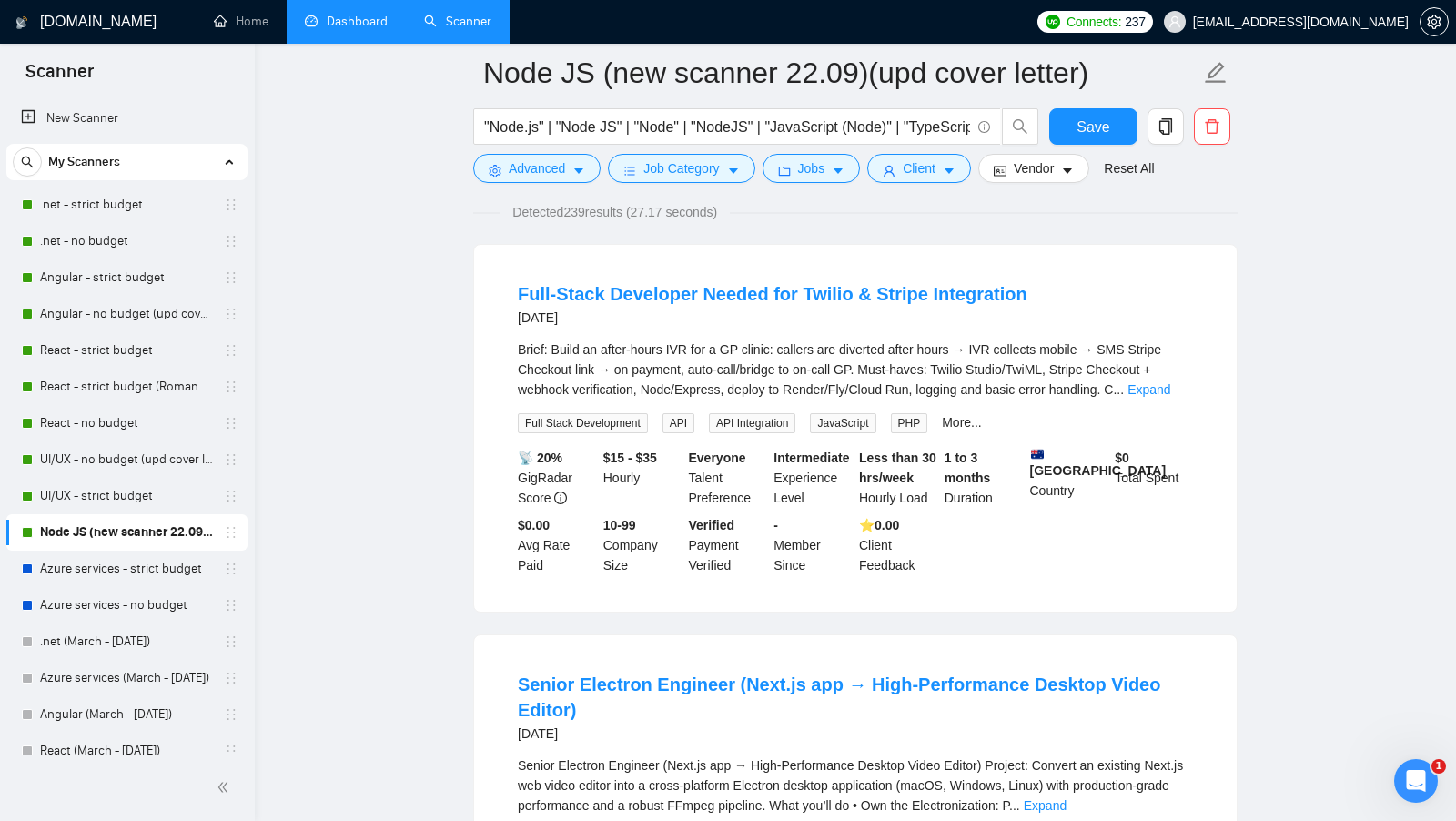
scroll to position [0, 0]
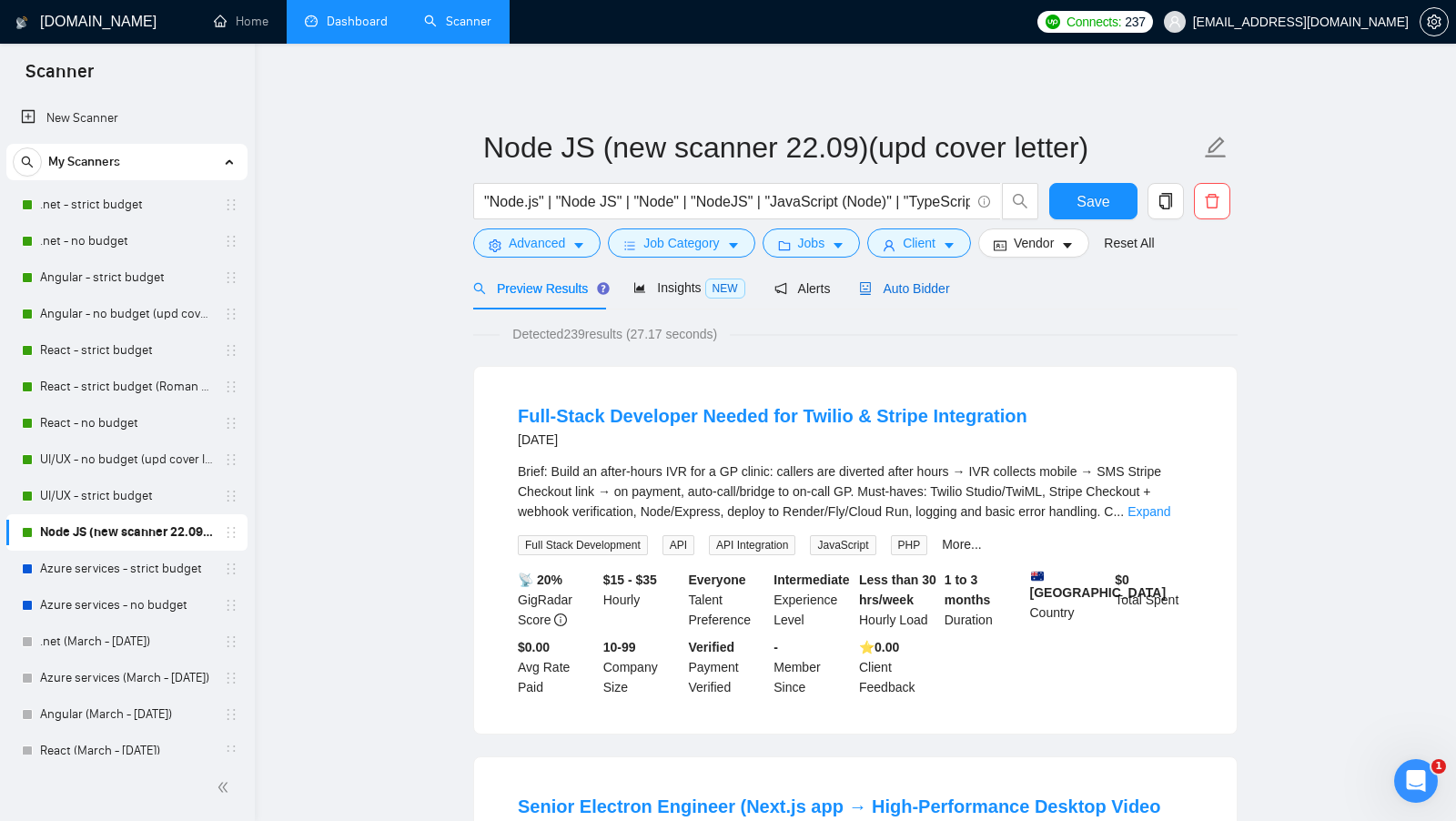
click at [906, 285] on span "Auto Bidder" at bounding box center [904, 288] width 90 height 15
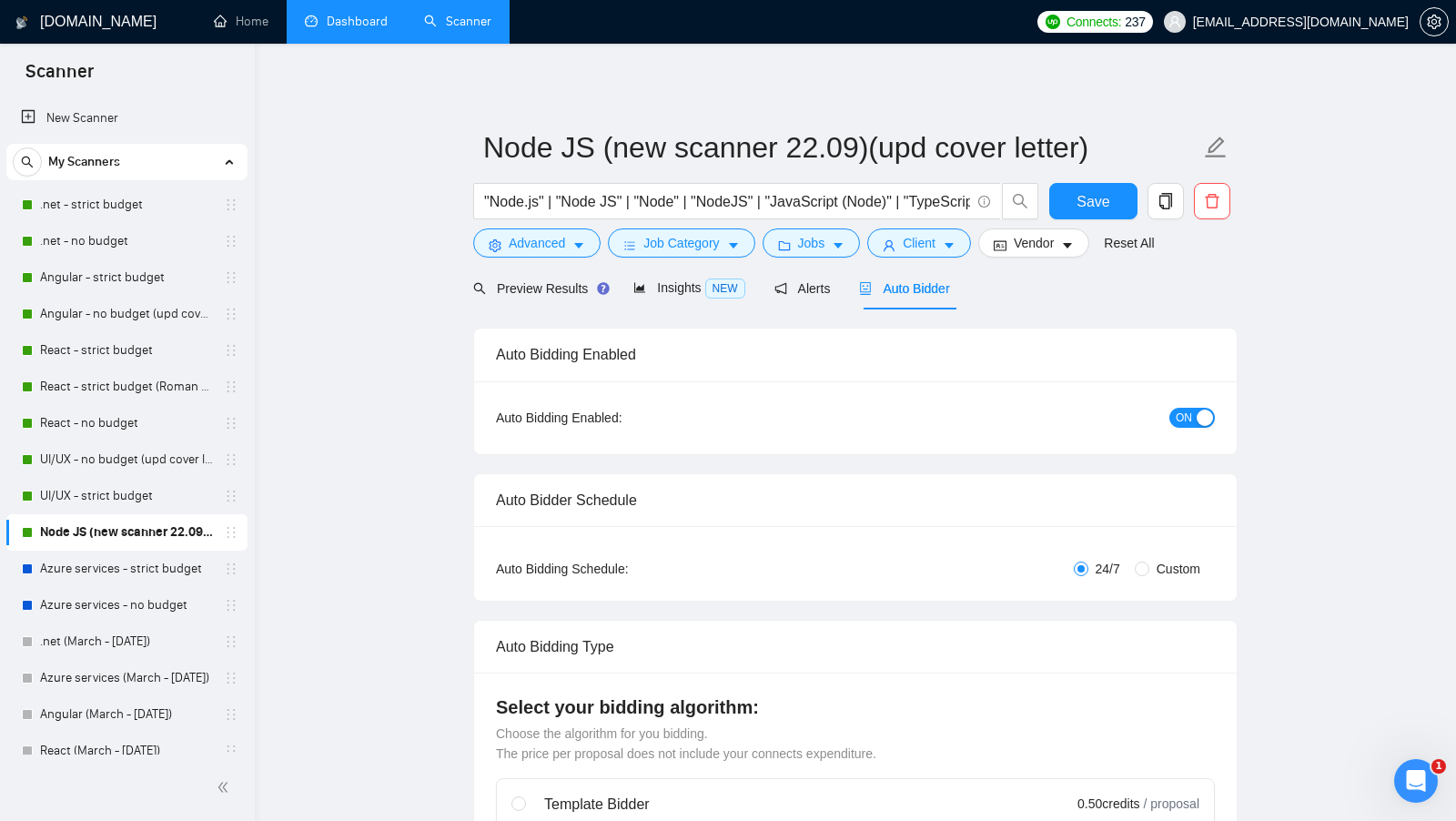
checkbox input "true"
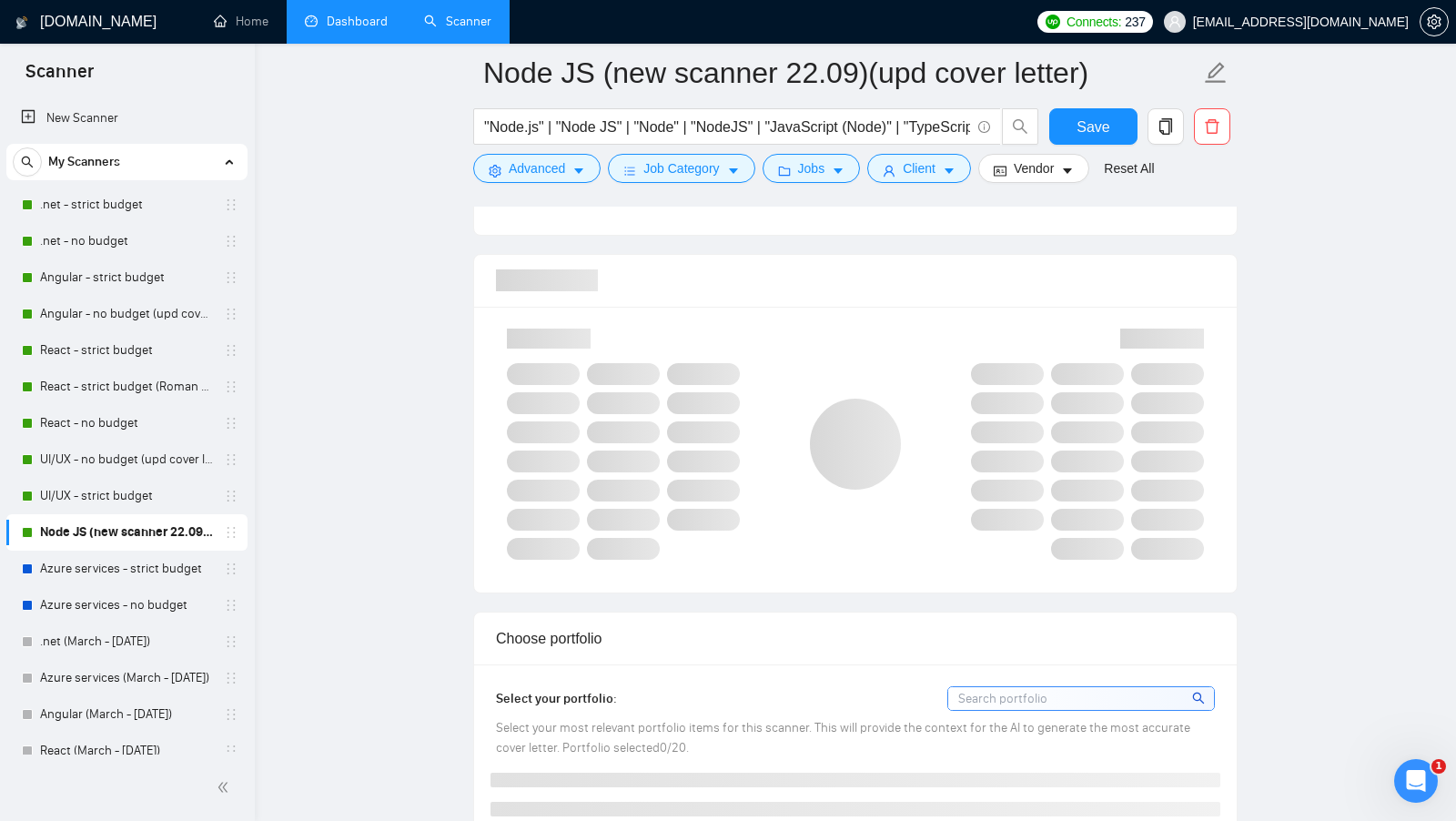
scroll to position [1135, 0]
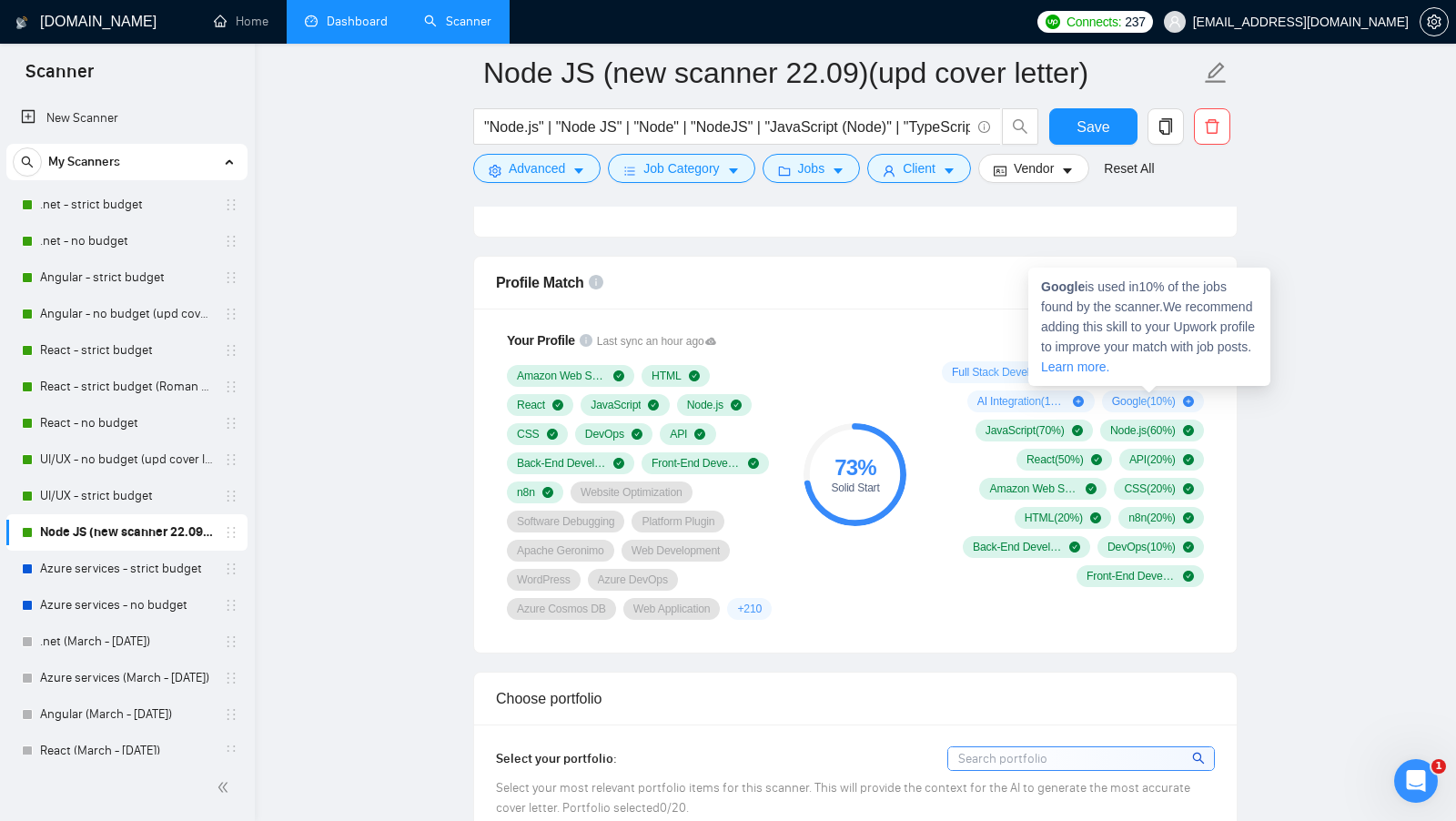
click at [1129, 395] on span "Google ( 10 %)" at bounding box center [1144, 400] width 64 height 15
click at [1058, 283] on strong "Google" at bounding box center [1062, 286] width 44 height 15
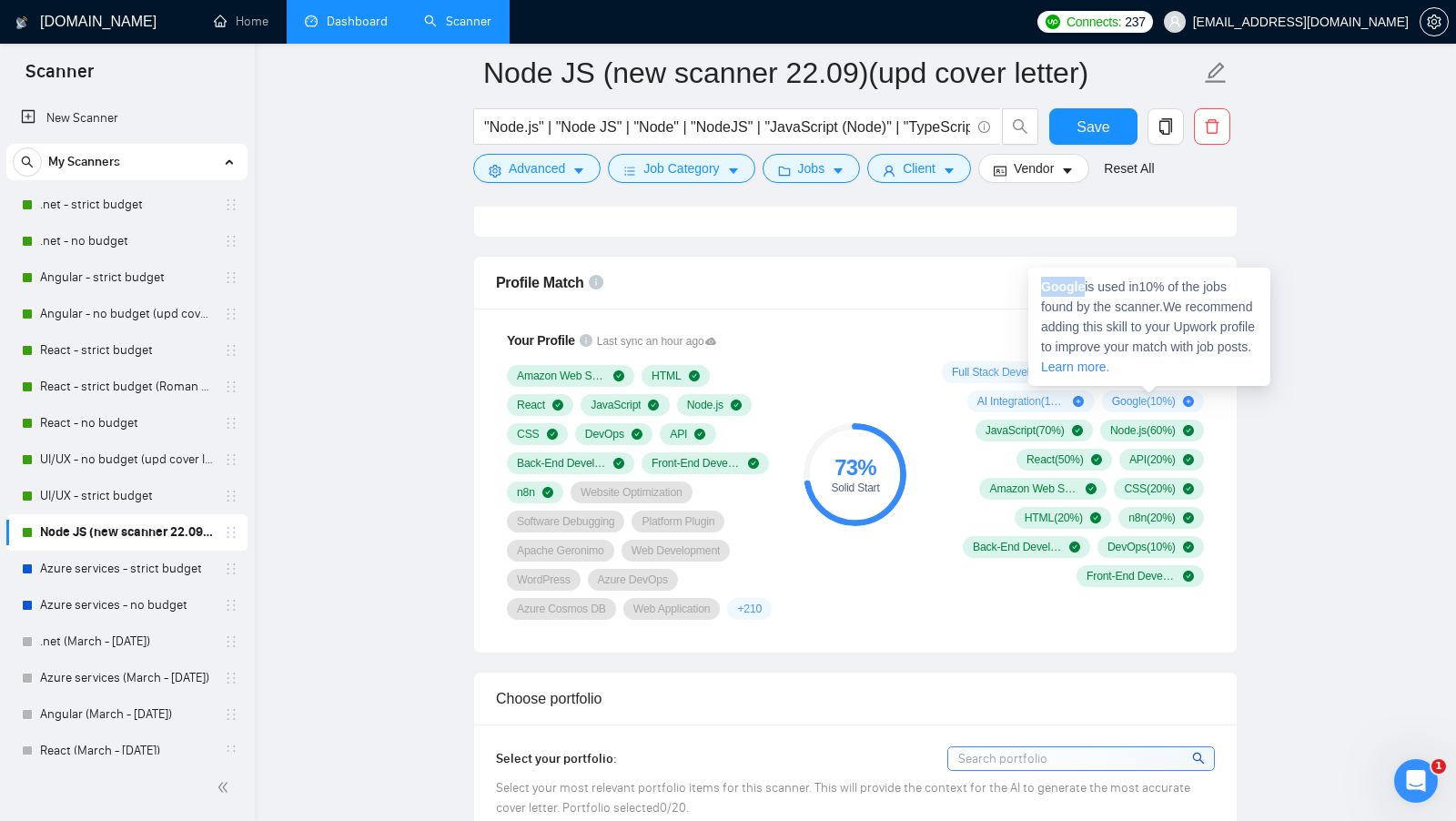
click at [1057, 283] on strong "Google" at bounding box center [1062, 286] width 44 height 15
copy strong "Google"
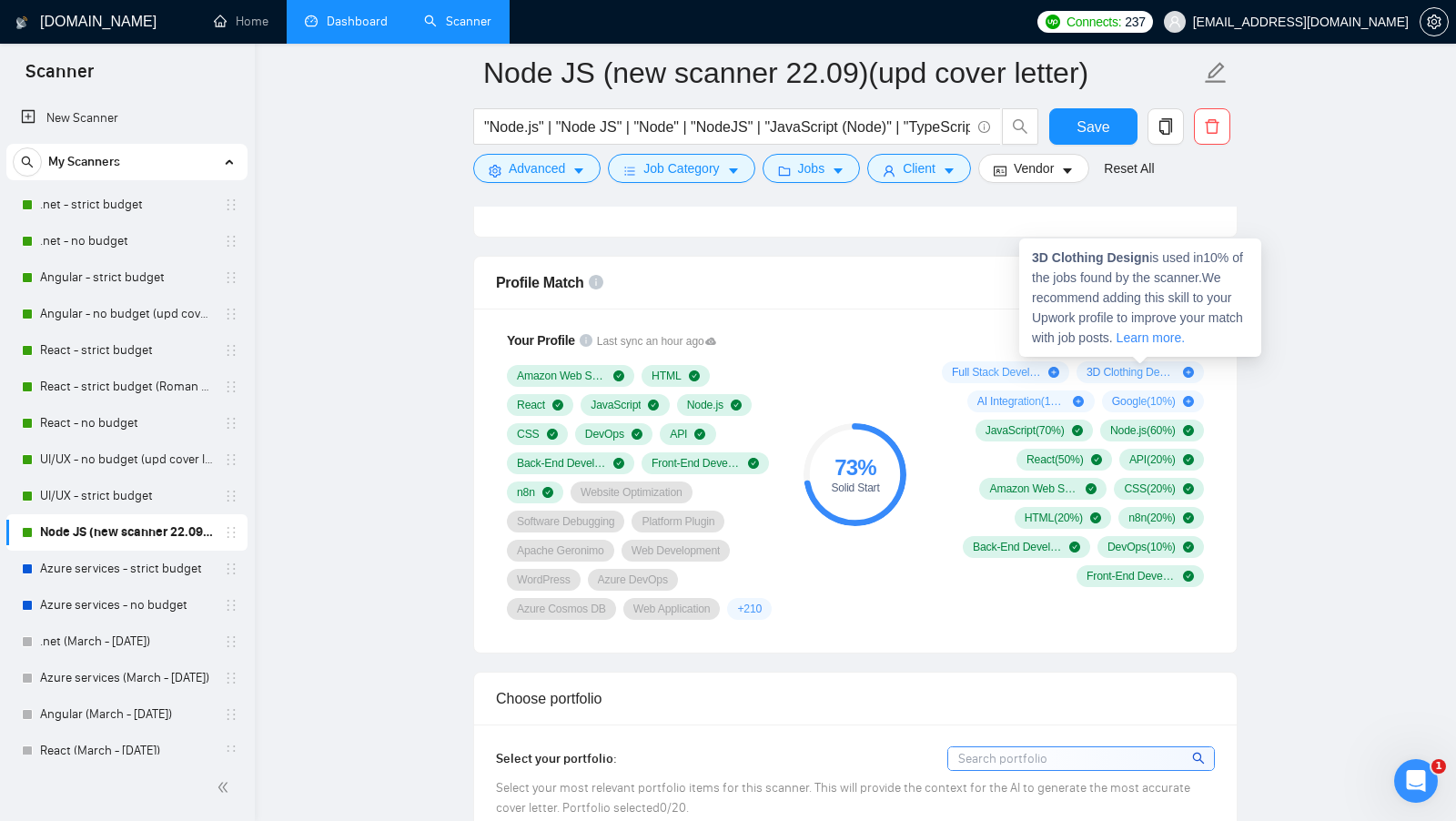
click at [1128, 365] on span "3D Clothing Design ( 10 %)" at bounding box center [1131, 371] width 89 height 15
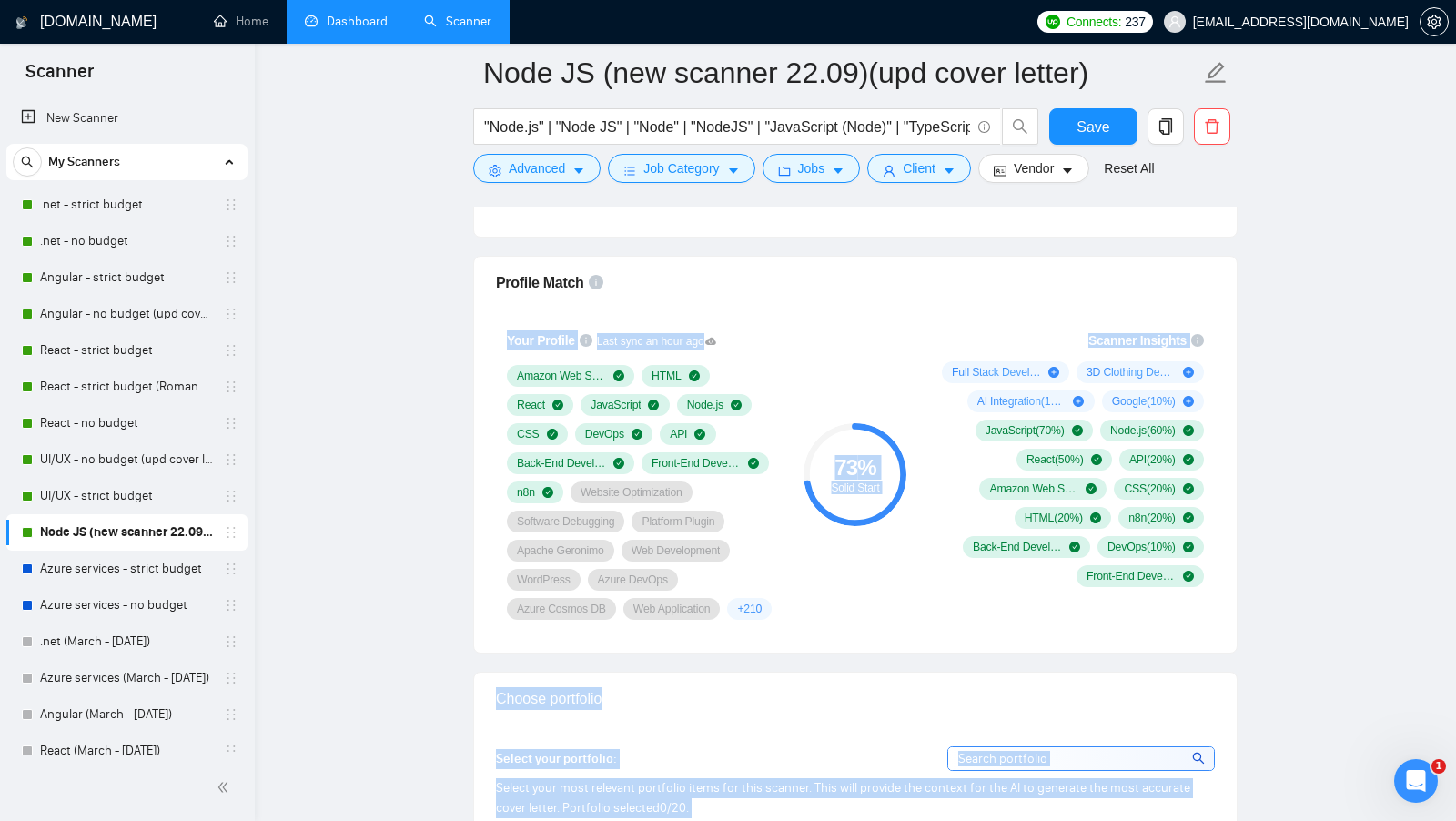
copy body "Your Profile Last sync an hour ago Amazon Web Services HTML React JavaScript No…"
drag, startPoint x: 1153, startPoint y: 263, endPoint x: 1004, endPoint y: 263, distance: 149.0
click at [1115, 371] on div "3D Clothing Design ( 10 %)" at bounding box center [1141, 372] width 128 height 22
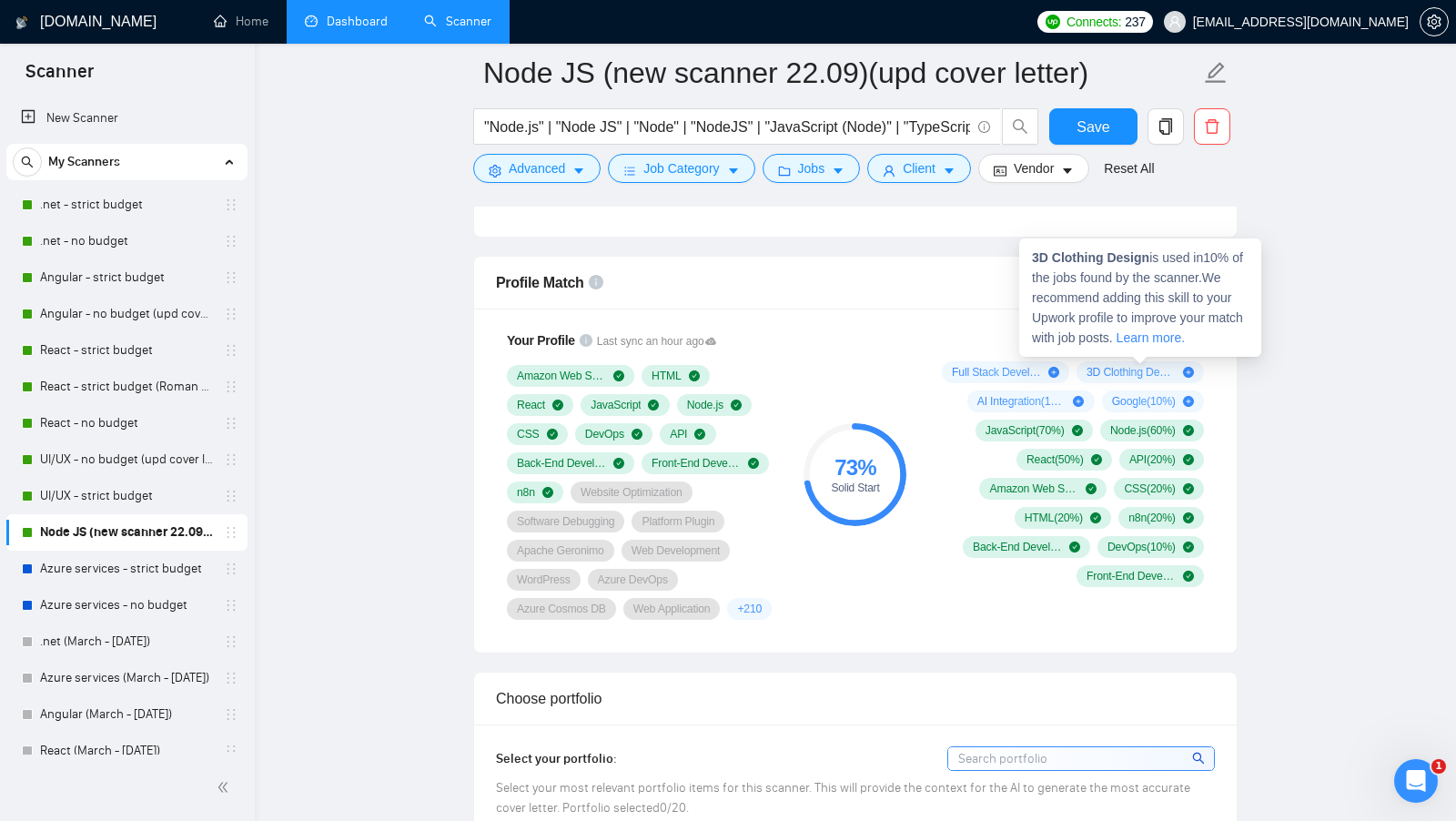
click at [1138, 270] on span "3D Clothing Design is used in 10 % of the jobs found by the scanner. We recomme…" at bounding box center [1138, 298] width 211 height 95
copy strong "3D Clothing Design"
drag, startPoint x: 1149, startPoint y: 260, endPoint x: 1035, endPoint y: 245, distance: 115.0
click at [1035, 245] on div "3D Clothing Design is used in 10 % of the jobs found by the scanner. We recomme…" at bounding box center [1141, 298] width 242 height 118
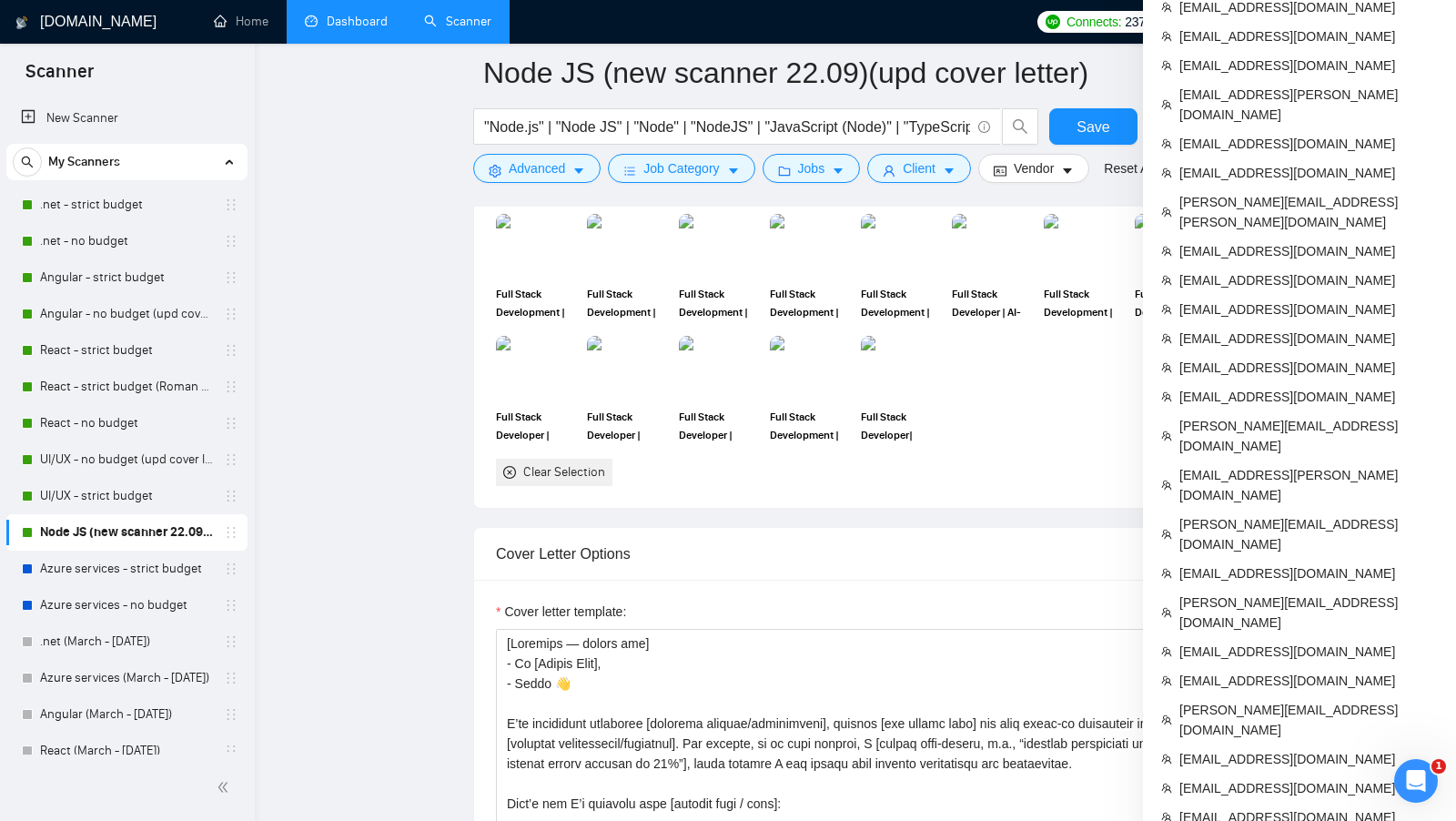
scroll to position [1834, 0]
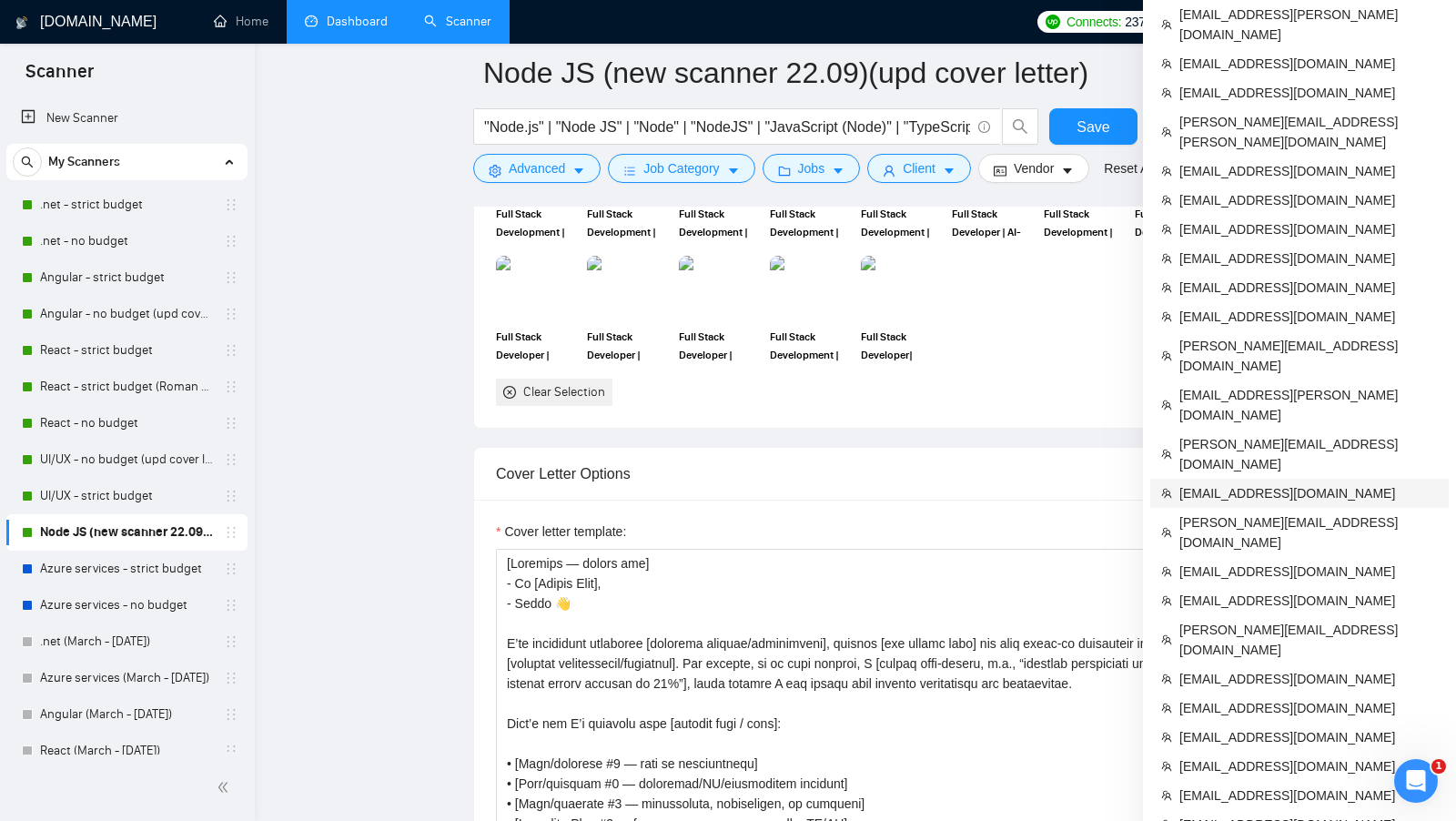
click at [1282, 484] on span "[EMAIL_ADDRESS][DOMAIN_NAME]" at bounding box center [1308, 493] width 258 height 20
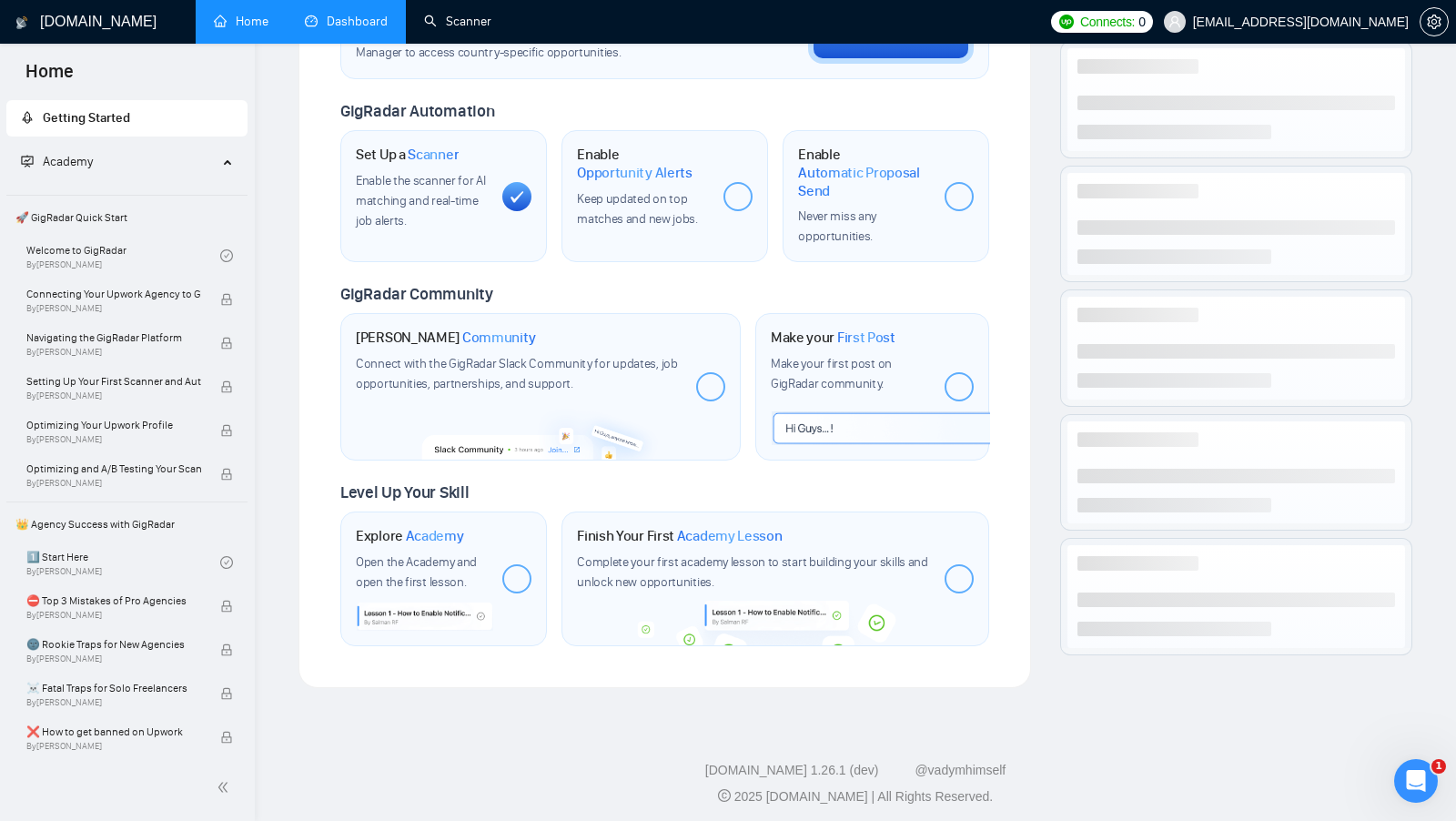
click at [381, 29] on link "Dashboard" at bounding box center [346, 21] width 83 height 15
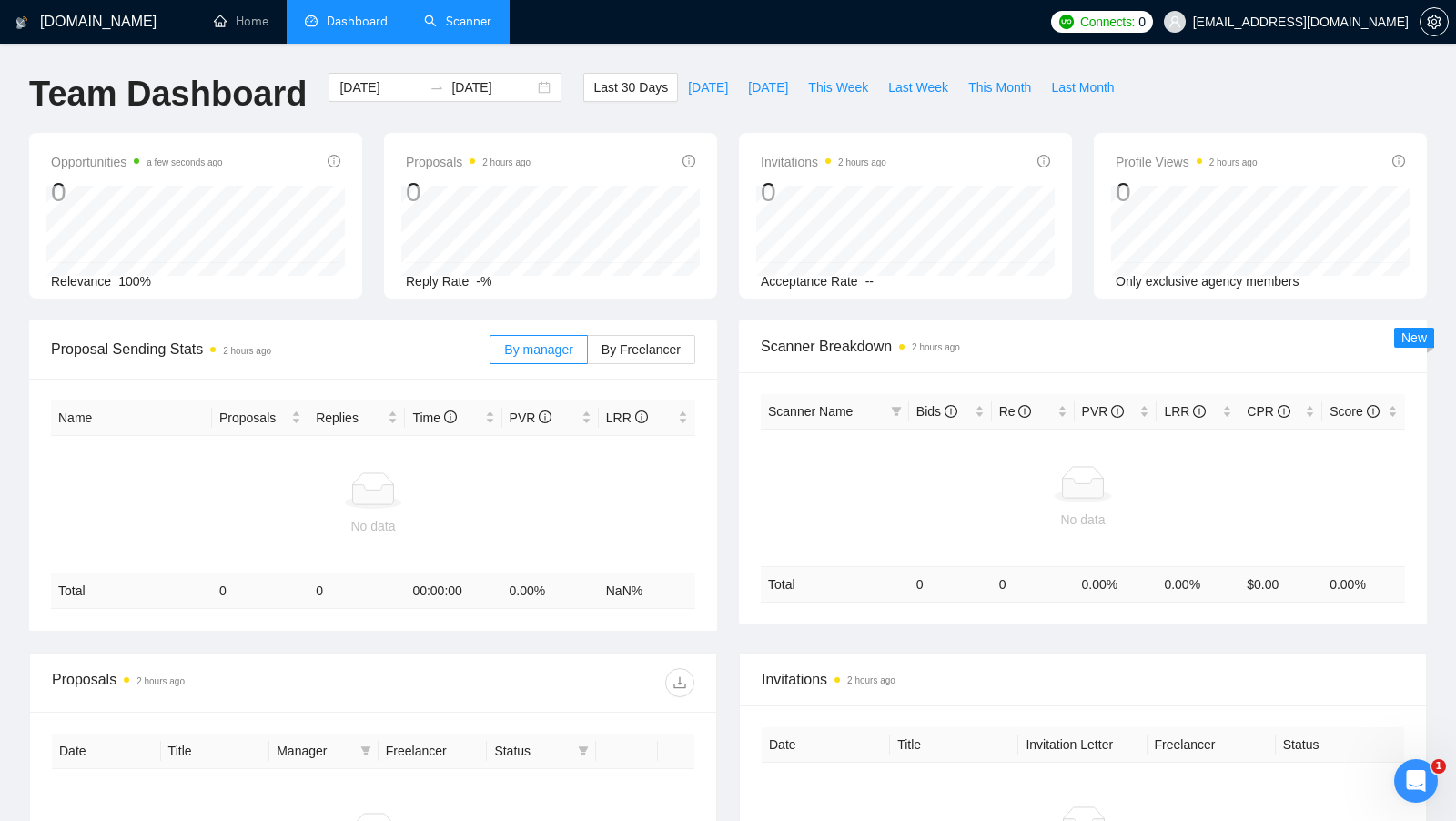
click at [466, 26] on link "Scanner" at bounding box center [458, 21] width 68 height 15
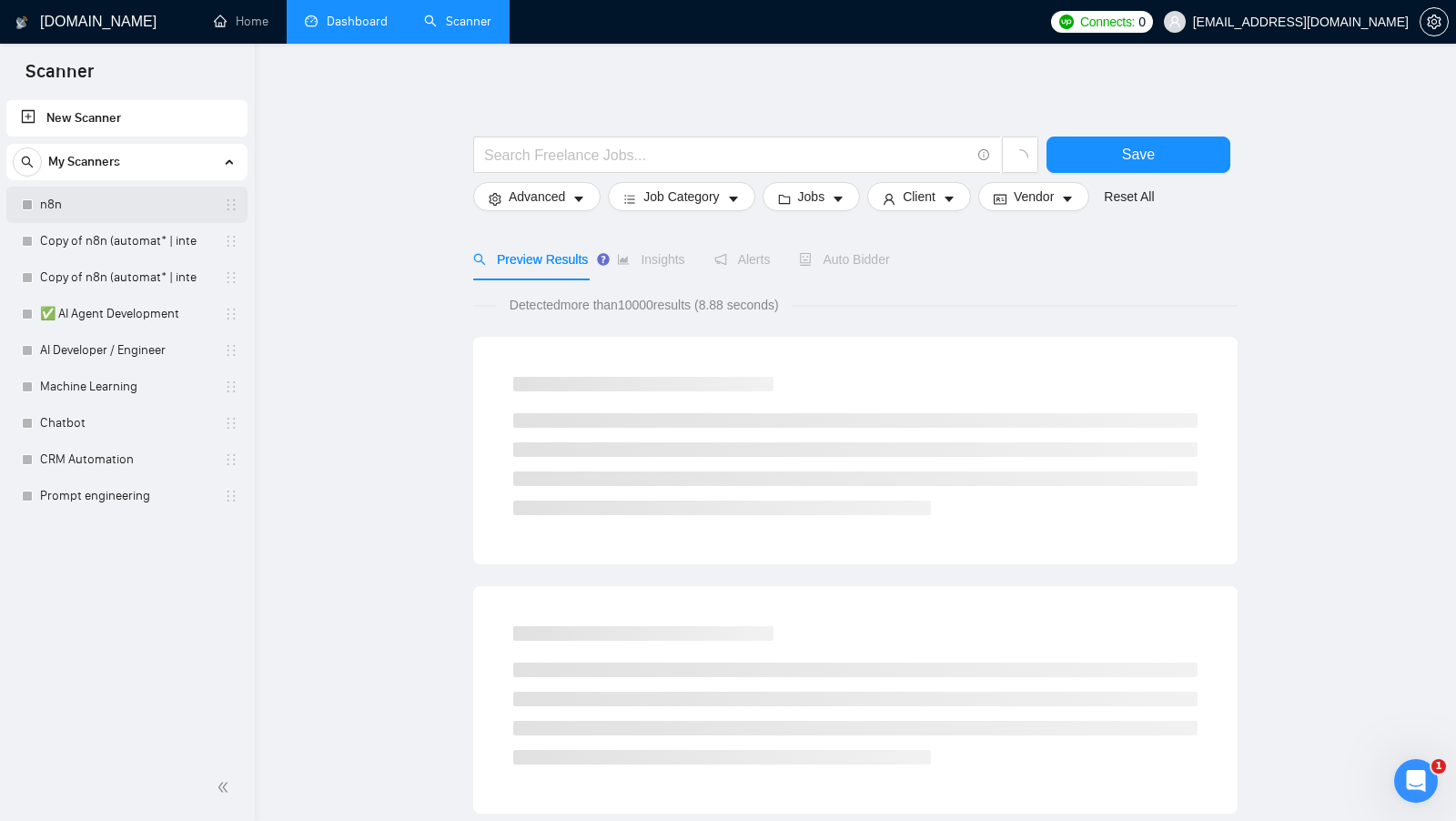
click at [140, 220] on link "n8n" at bounding box center [126, 205] width 173 height 37
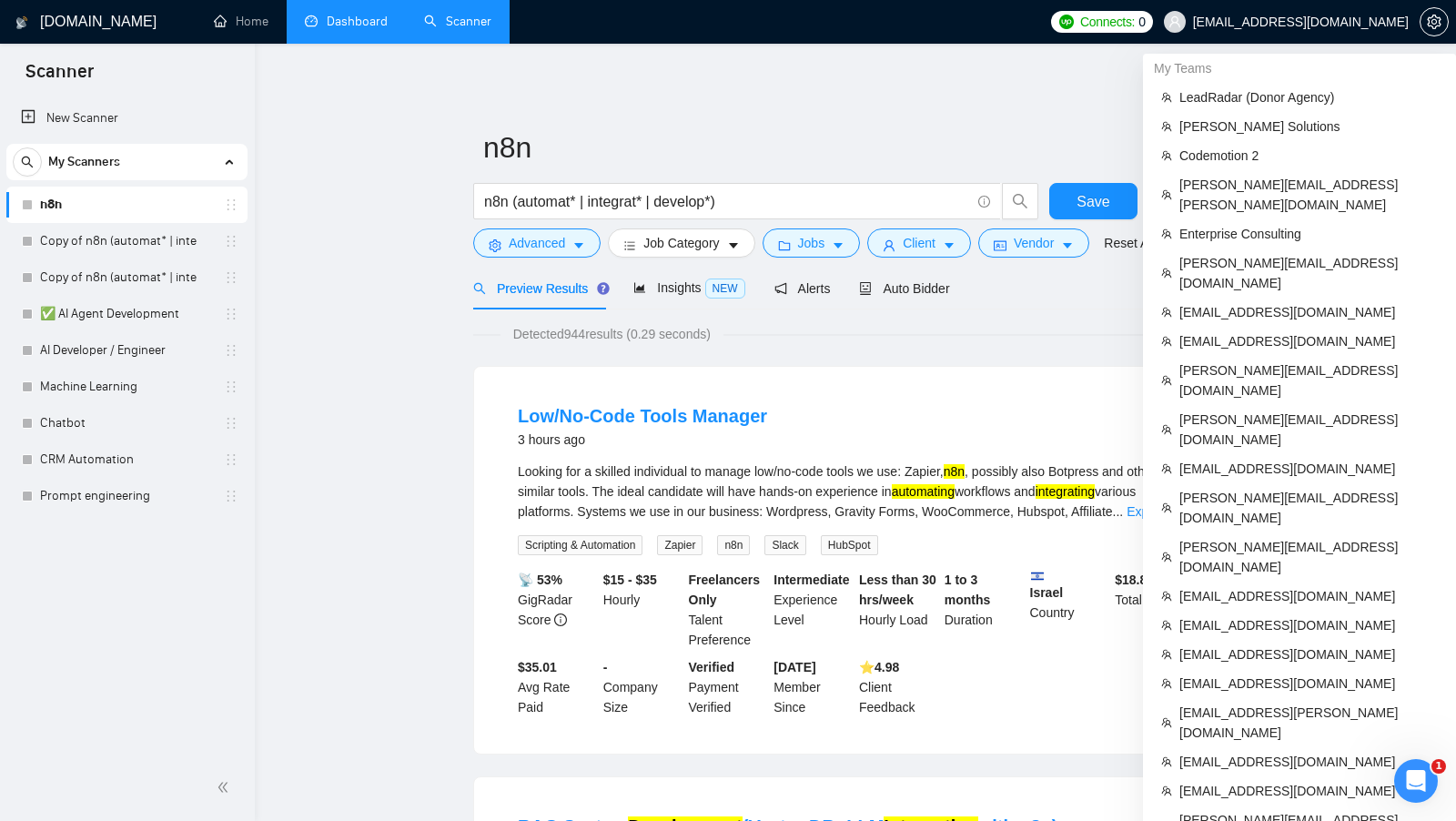
scroll to position [763, 0]
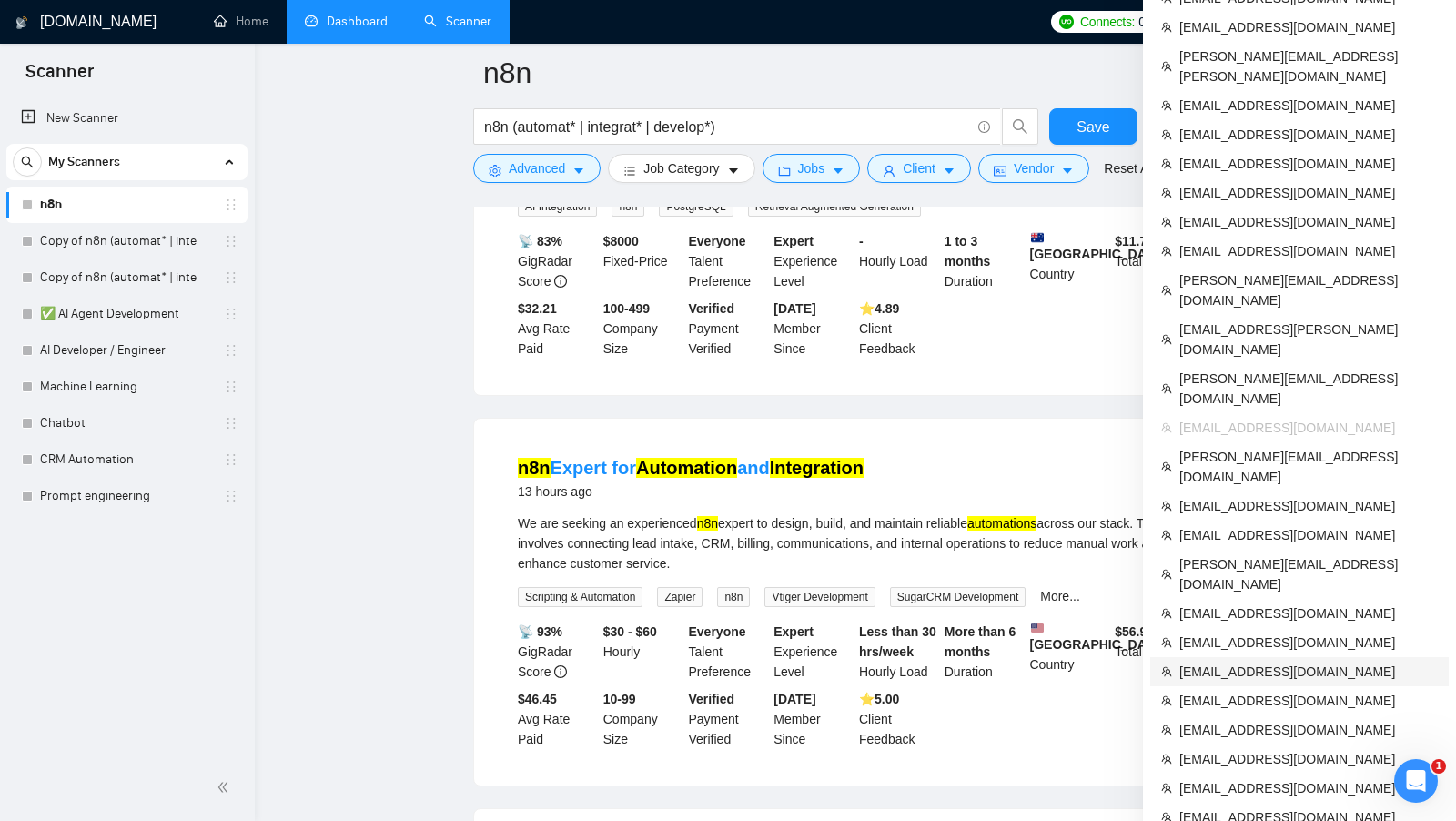
click at [1253, 661] on span "[EMAIL_ADDRESS][DOMAIN_NAME]" at bounding box center [1308, 671] width 258 height 20
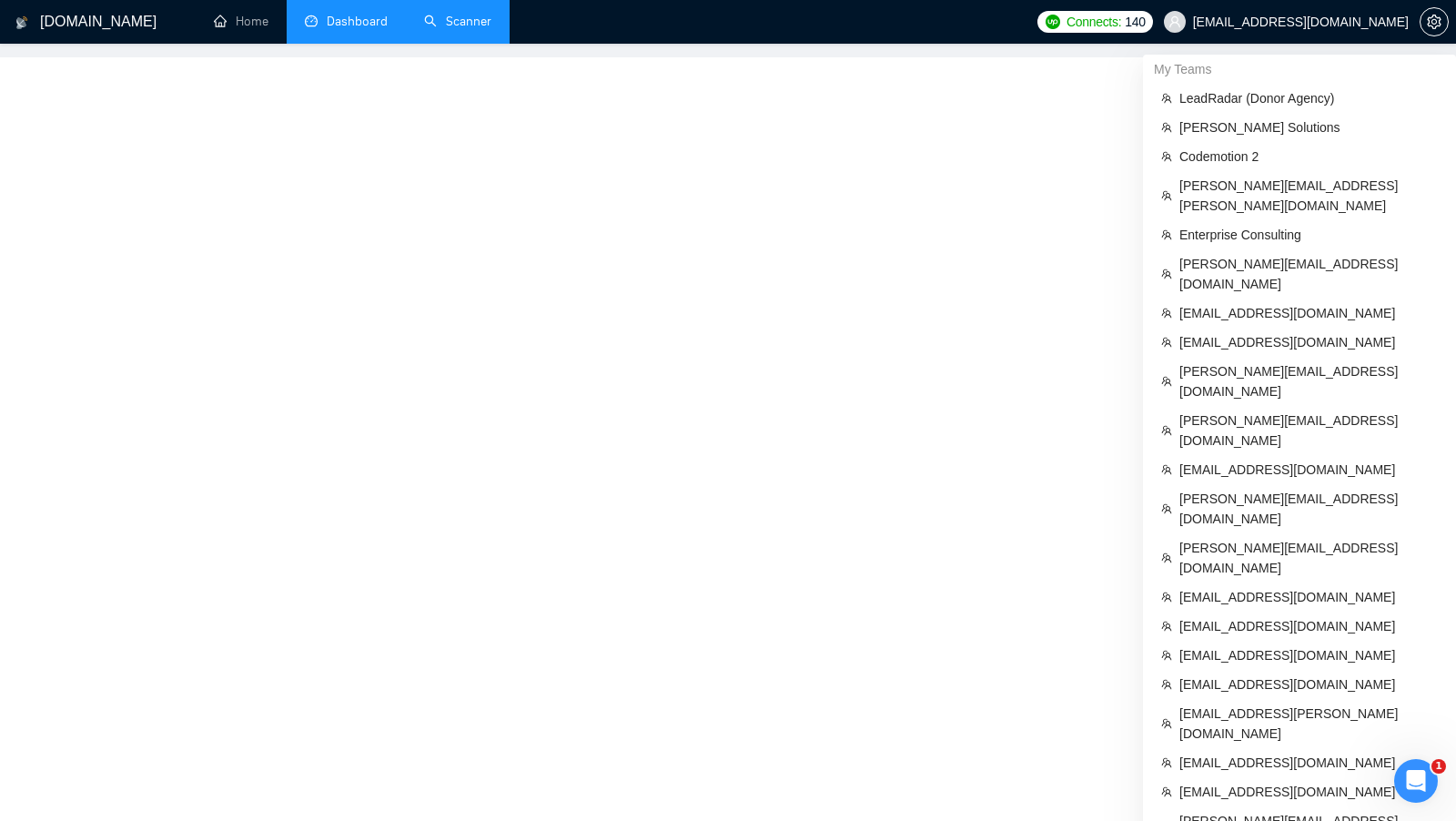
click at [462, 29] on link "Scanner" at bounding box center [458, 21] width 68 height 15
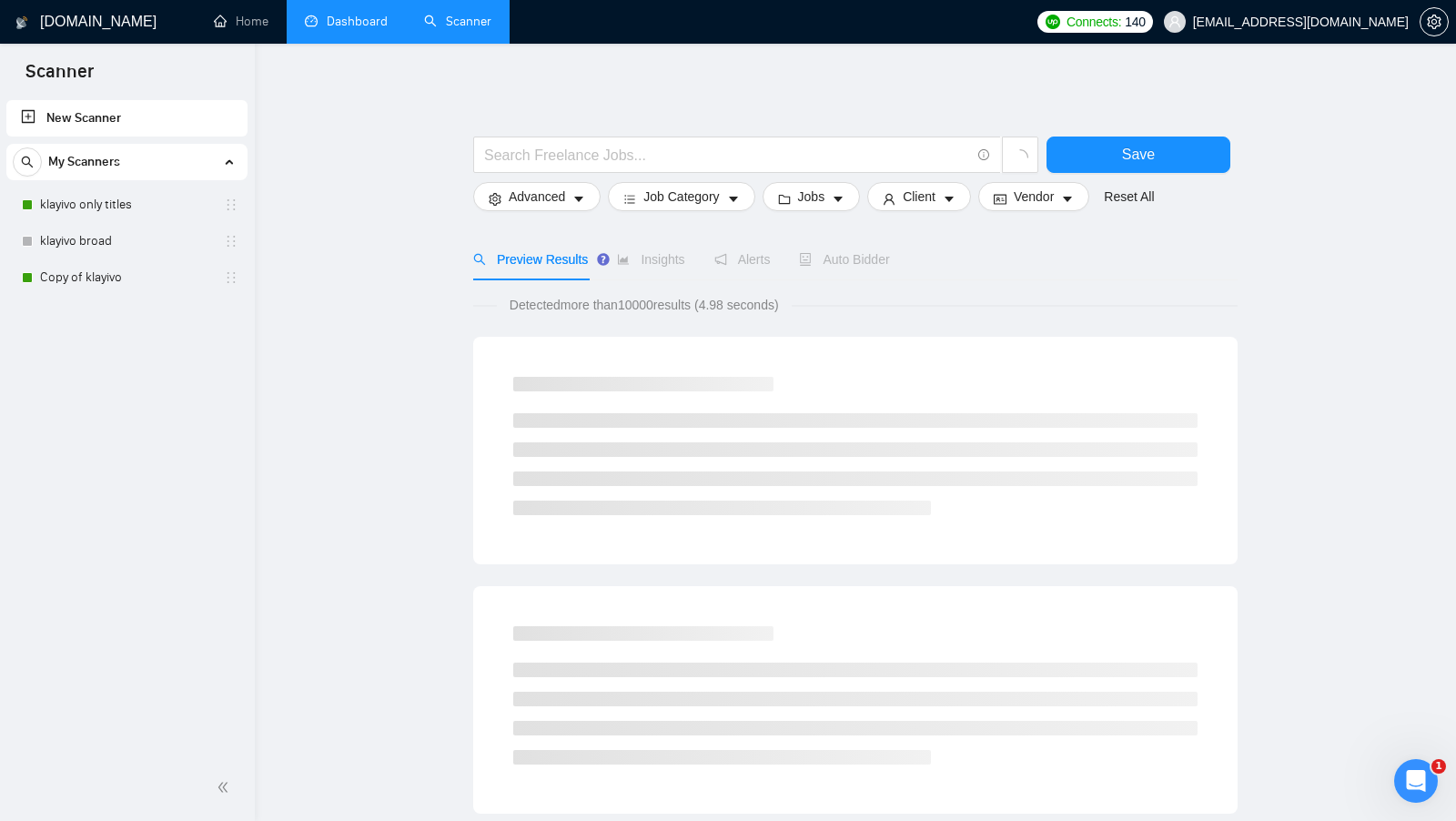
click at [378, 28] on link "Dashboard" at bounding box center [346, 21] width 83 height 15
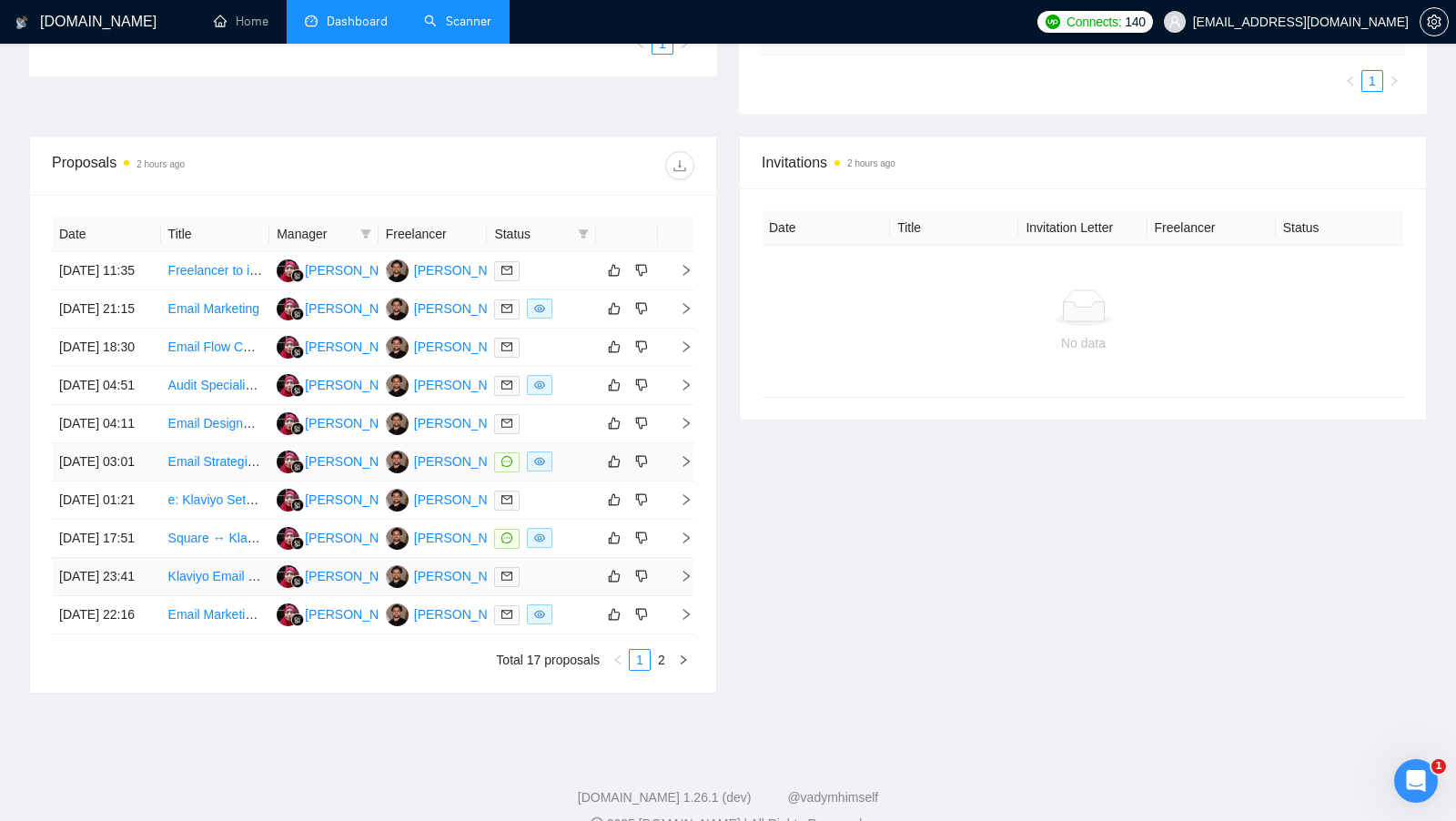
scroll to position [489, 0]
click at [584, 484] on td at bounding box center [541, 464] width 109 height 39
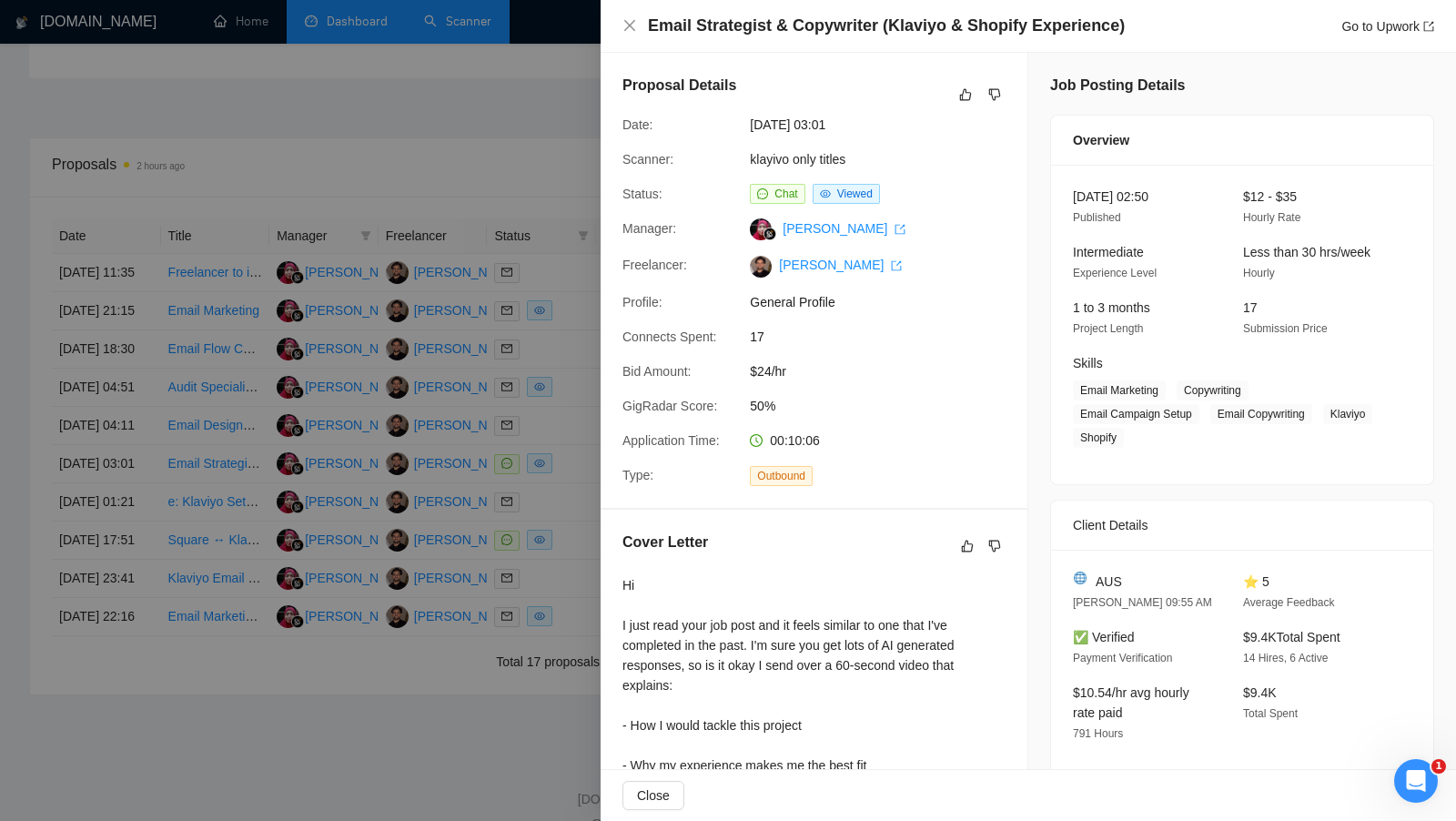
click at [578, 584] on div at bounding box center [728, 410] width 1456 height 821
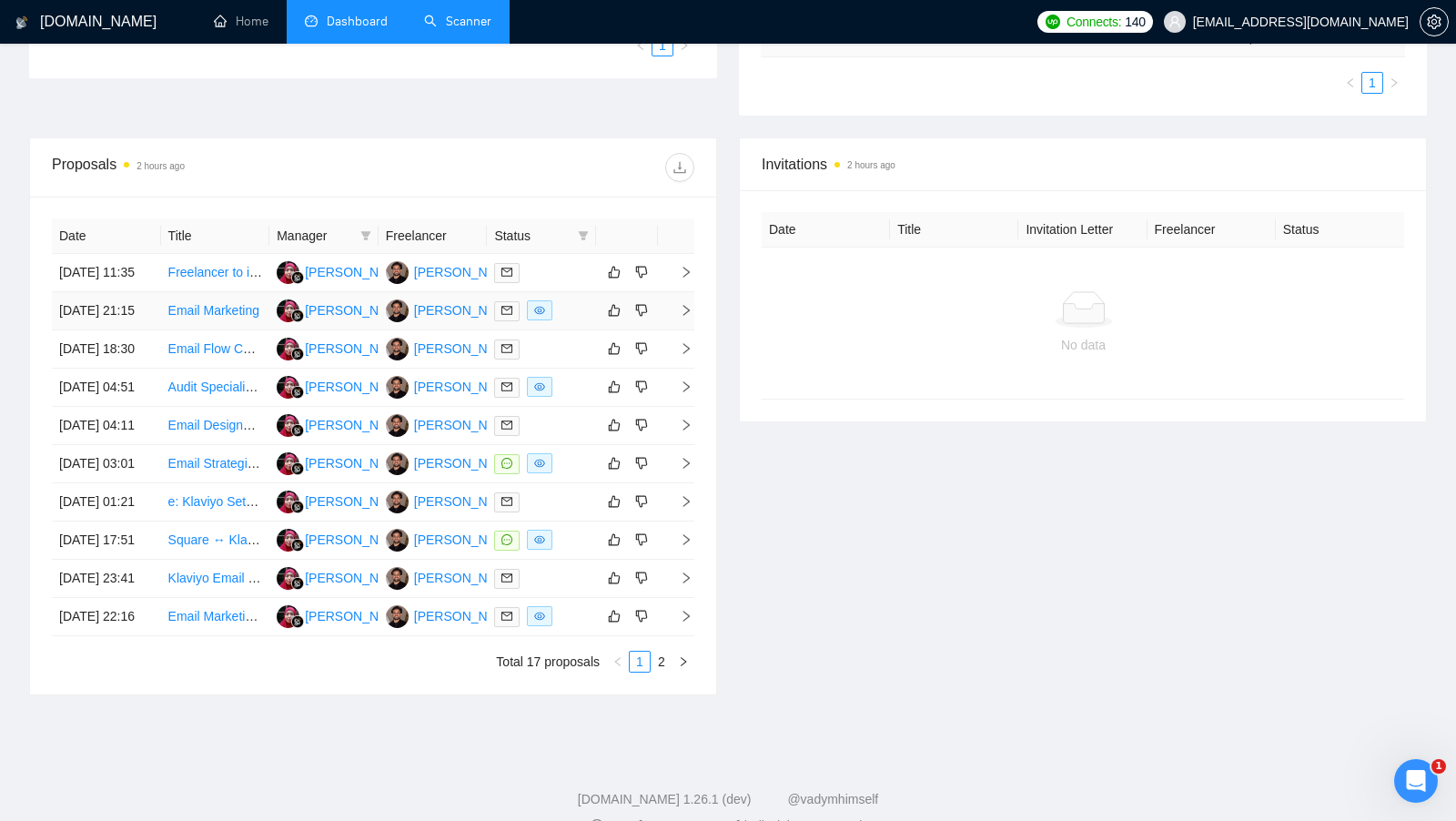
click at [570, 331] on td at bounding box center [541, 311] width 109 height 39
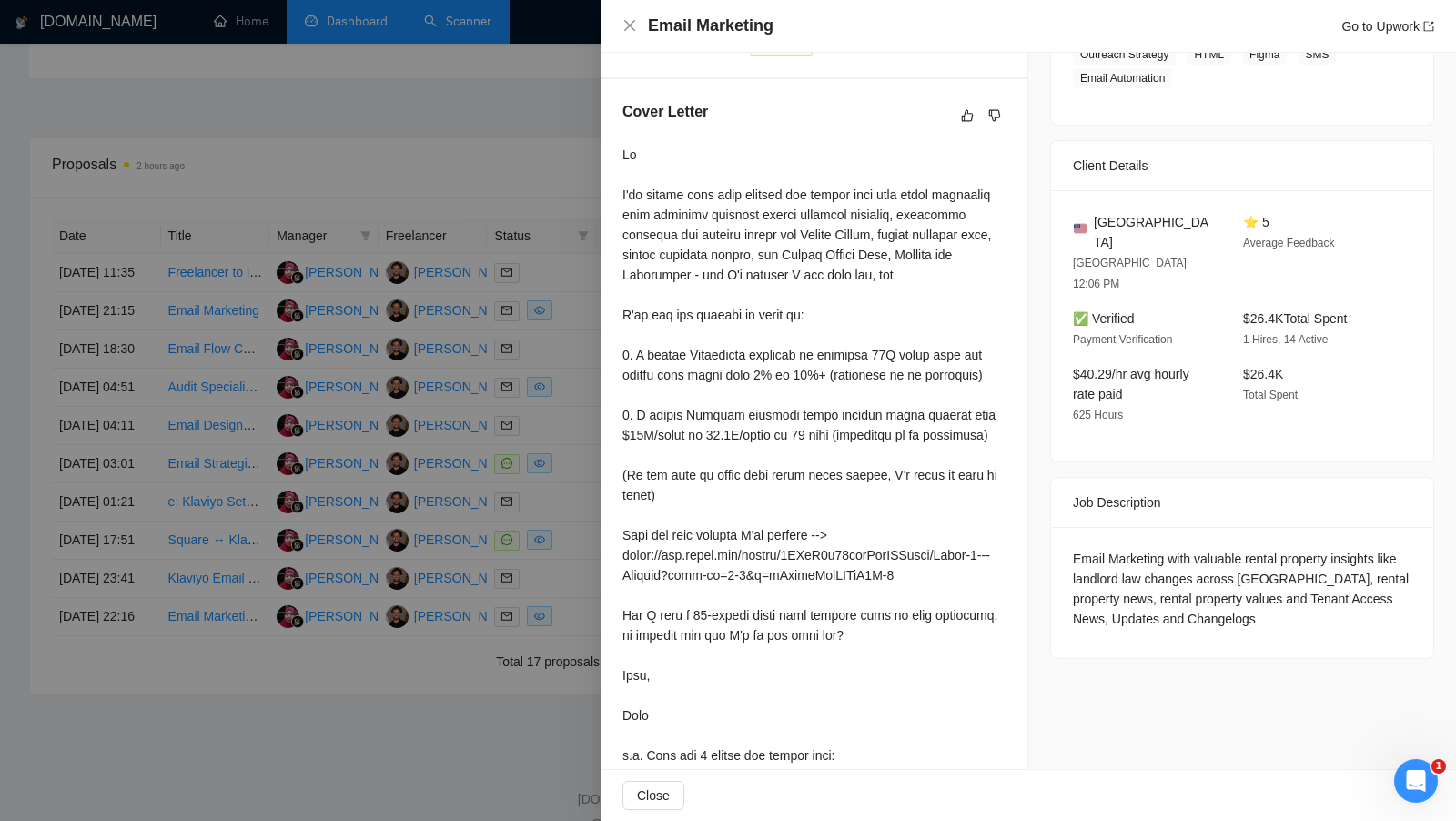
scroll to position [432, 0]
click at [573, 478] on div at bounding box center [728, 410] width 1456 height 821
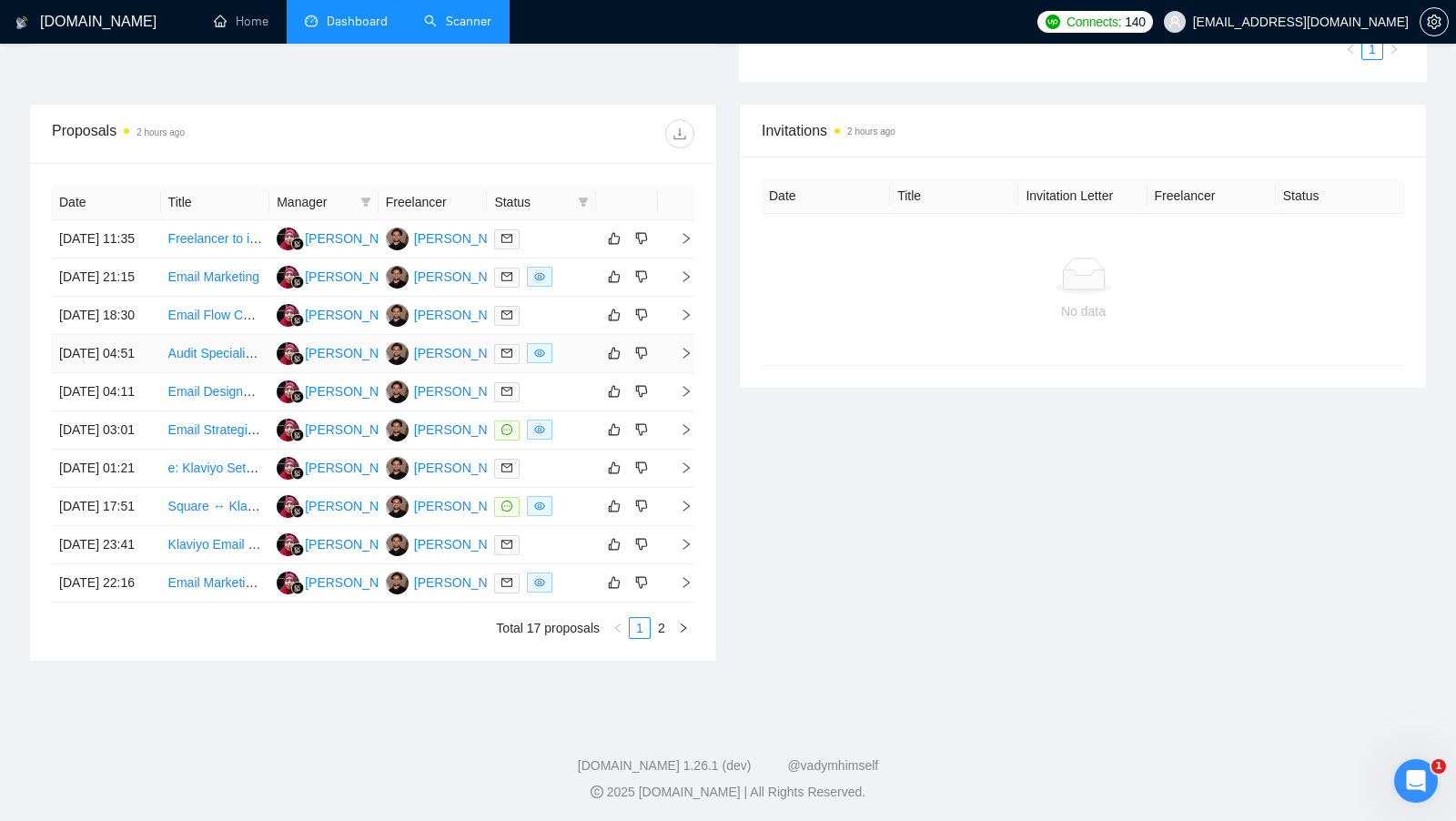
scroll to position [524, 0]
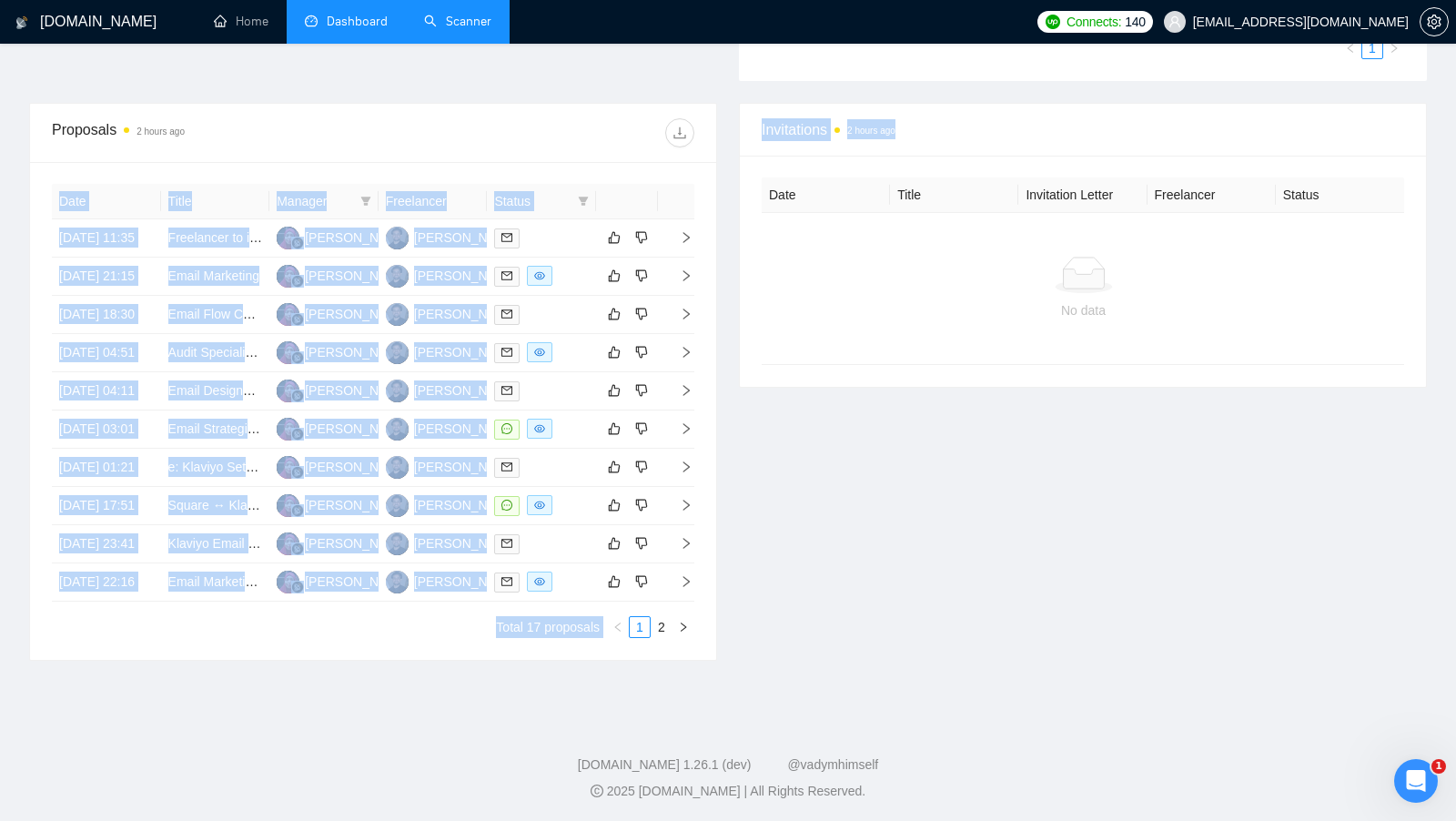
drag, startPoint x: 15, startPoint y: 588, endPoint x: 732, endPoint y: 659, distance: 720.5
click at [732, 660] on div "[DOMAIN_NAME] Home Dashboard Scanner Connects: 140 [EMAIL_ADDRESS][DOMAIN_NAME]…" at bounding box center [728, 149] width 1456 height 1347
click at [732, 659] on div "Invitations 2 hours ago Date Title Invitation Letter Freelancer Status No data" at bounding box center [1084, 381] width 710 height 558
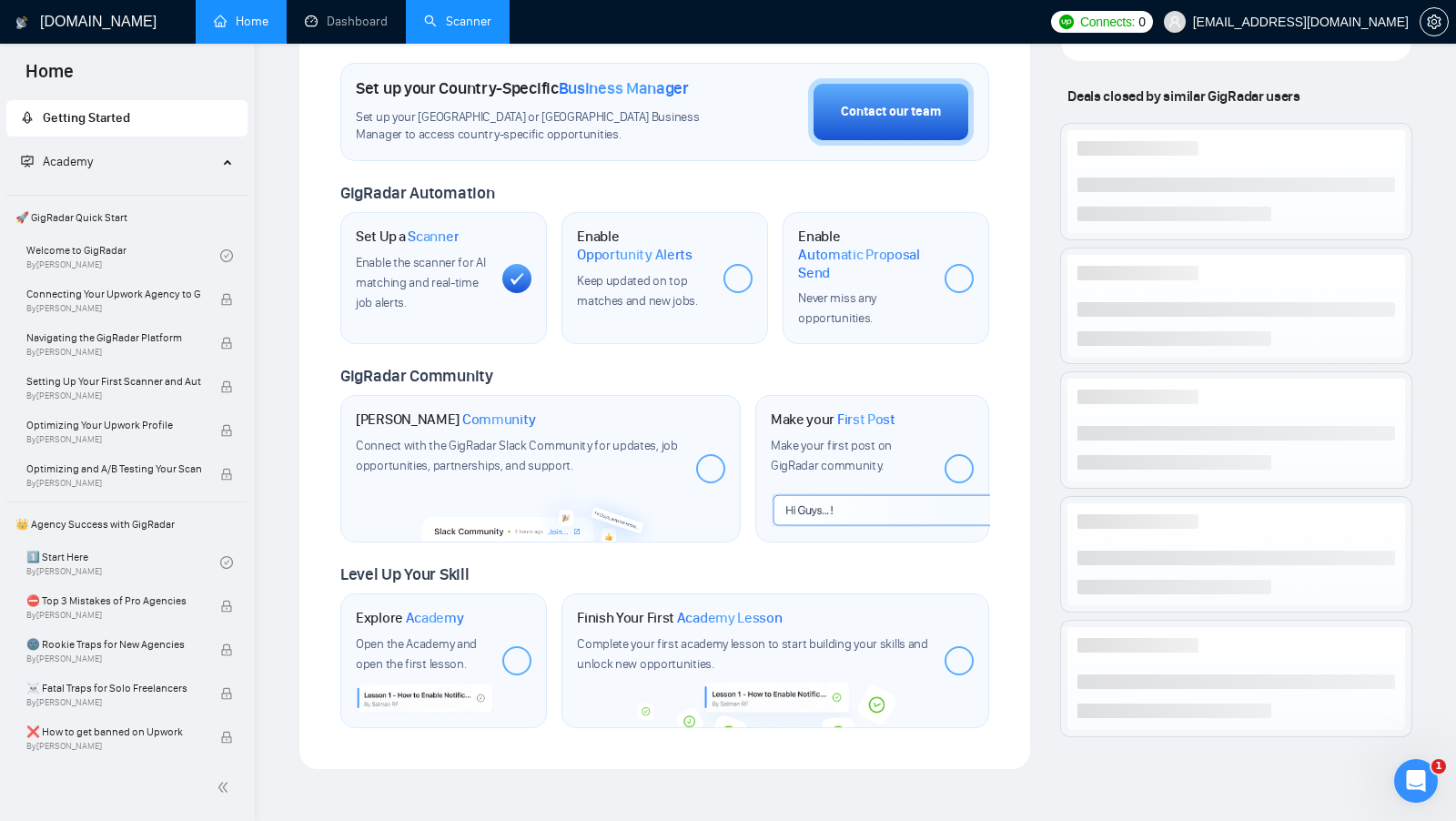
click at [443, 29] on link "Scanner" at bounding box center [458, 21] width 68 height 15
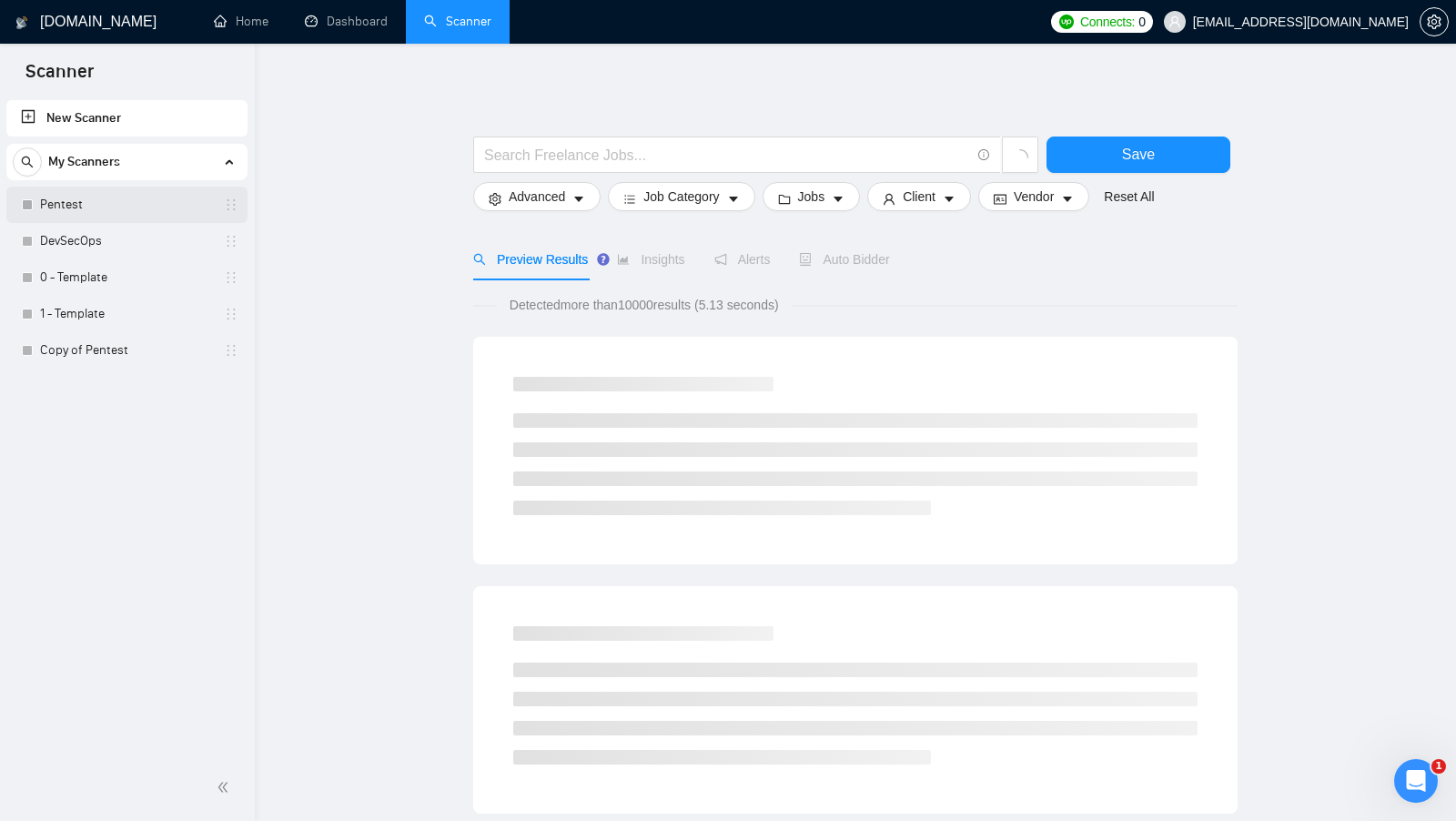
click at [155, 193] on link "Pentest" at bounding box center [126, 205] width 173 height 37
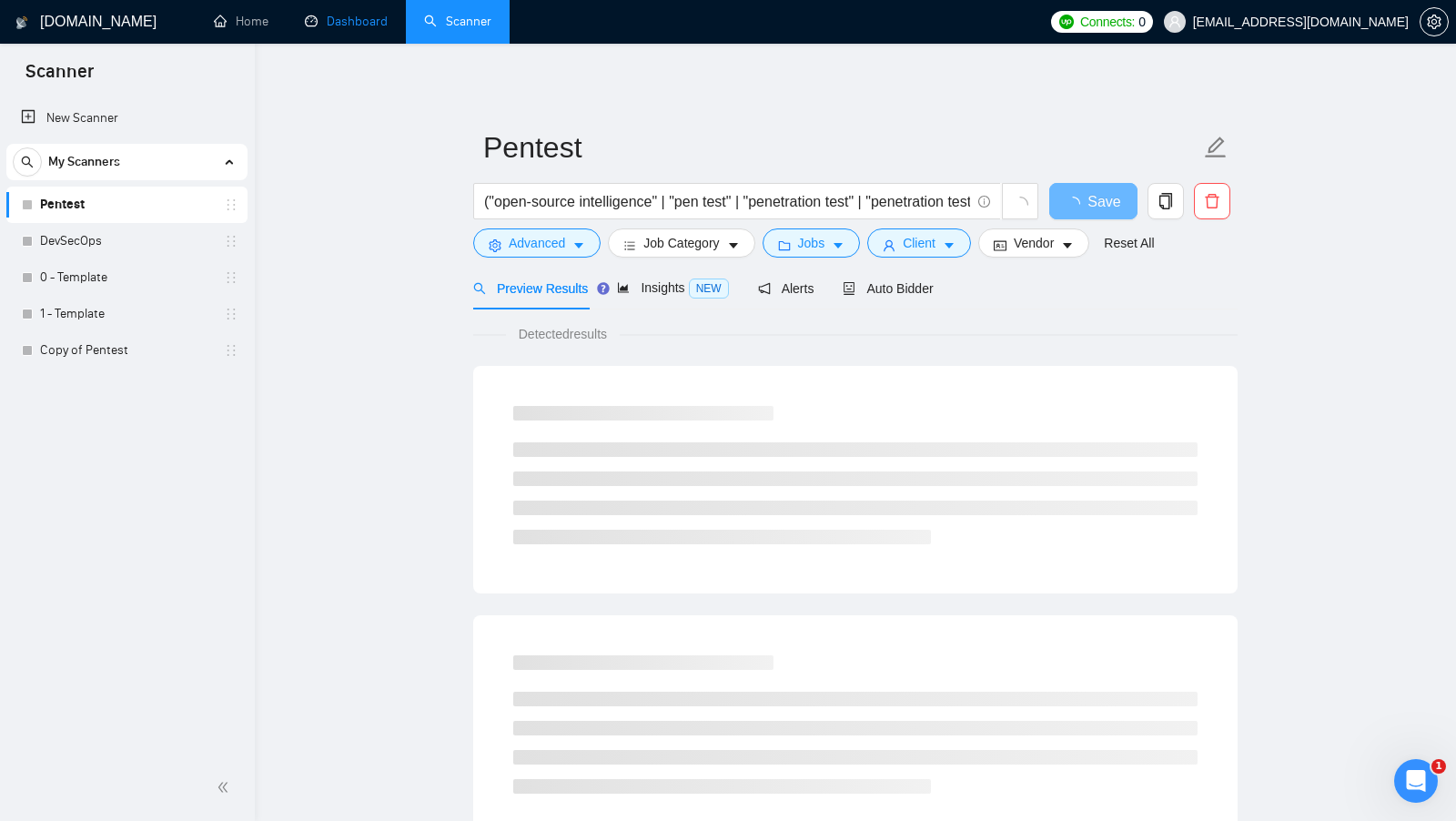
click at [320, 19] on link "Dashboard" at bounding box center [346, 21] width 83 height 15
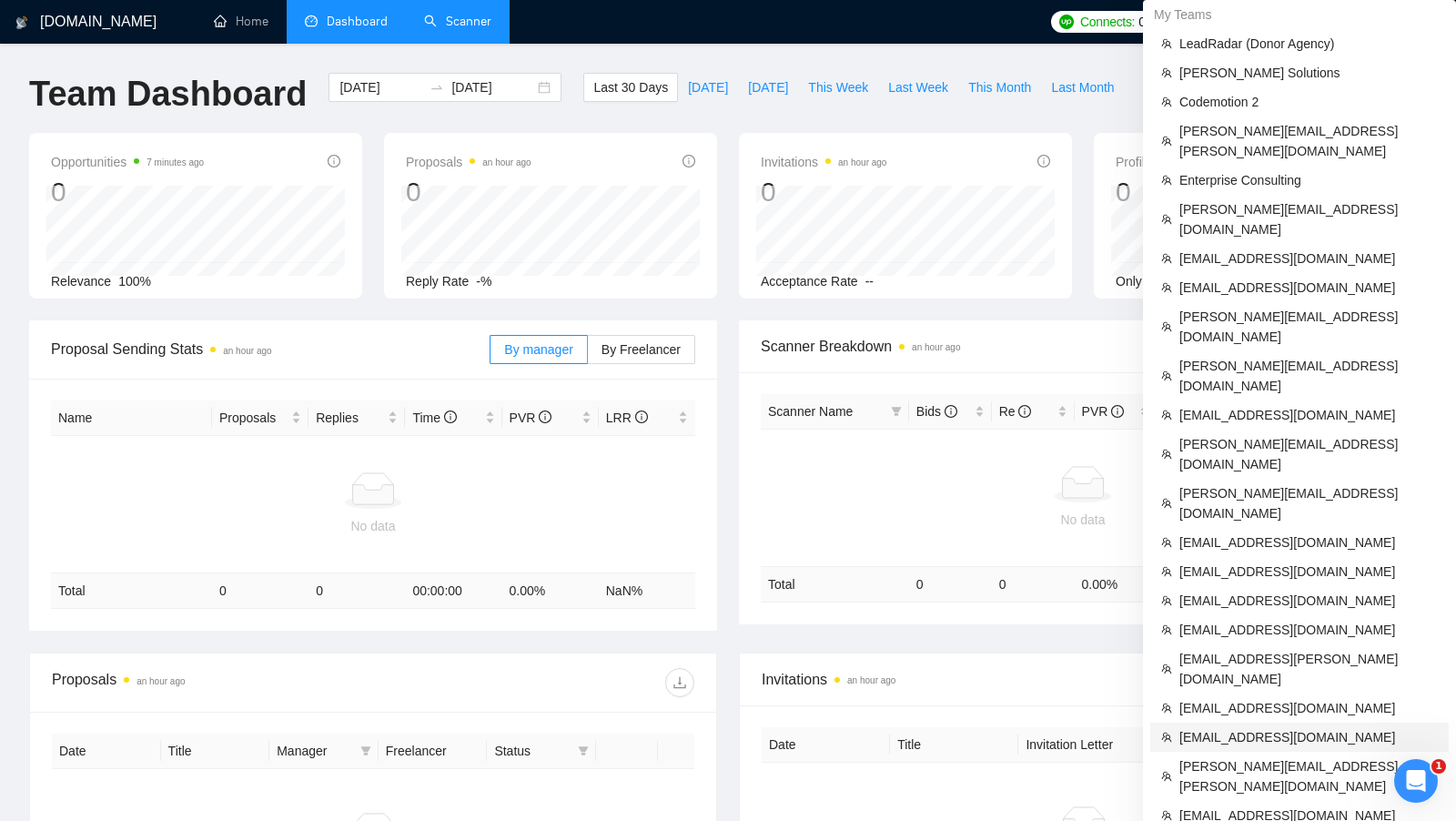
scroll to position [559, 0]
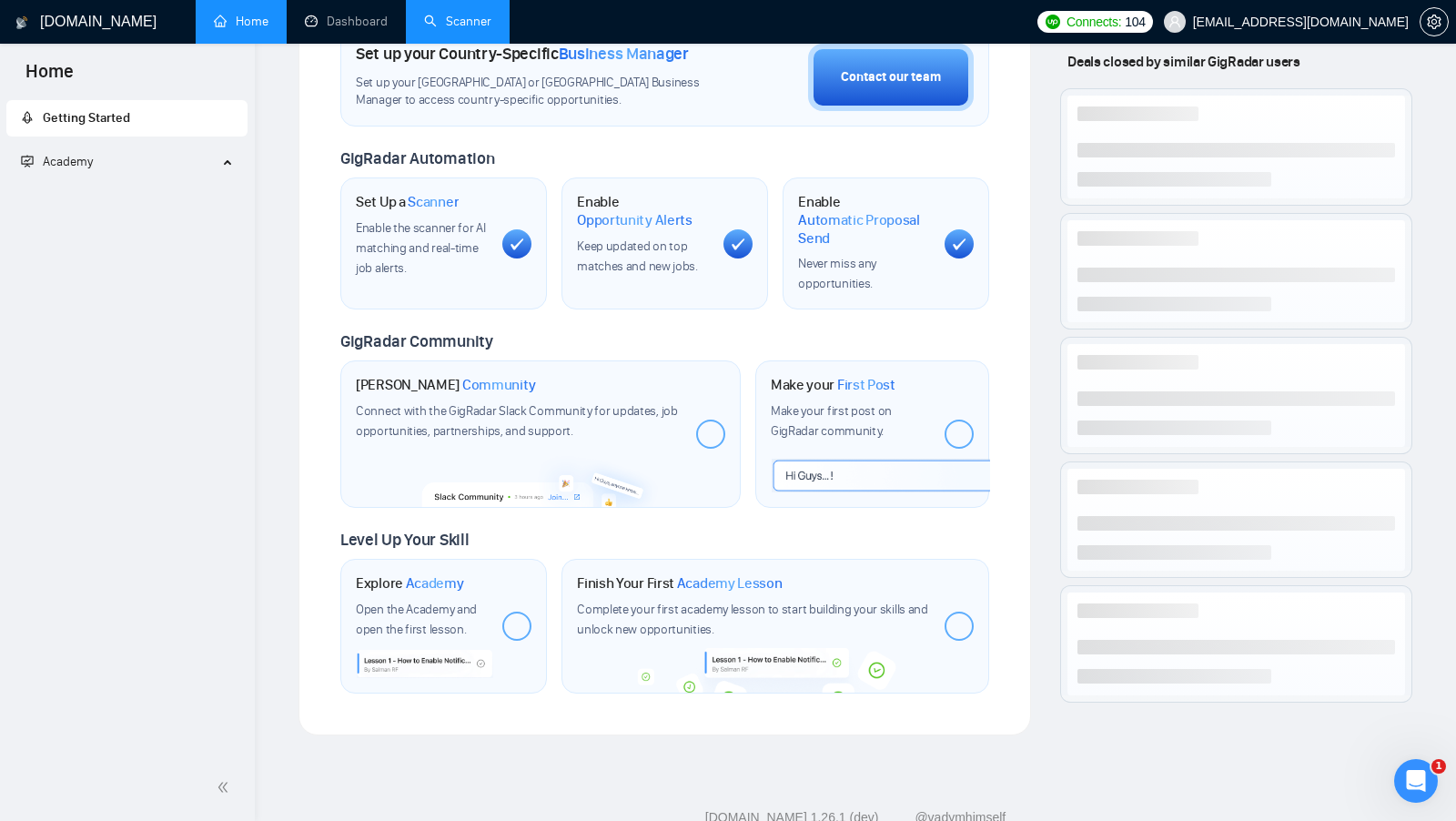
scroll to position [534, 0]
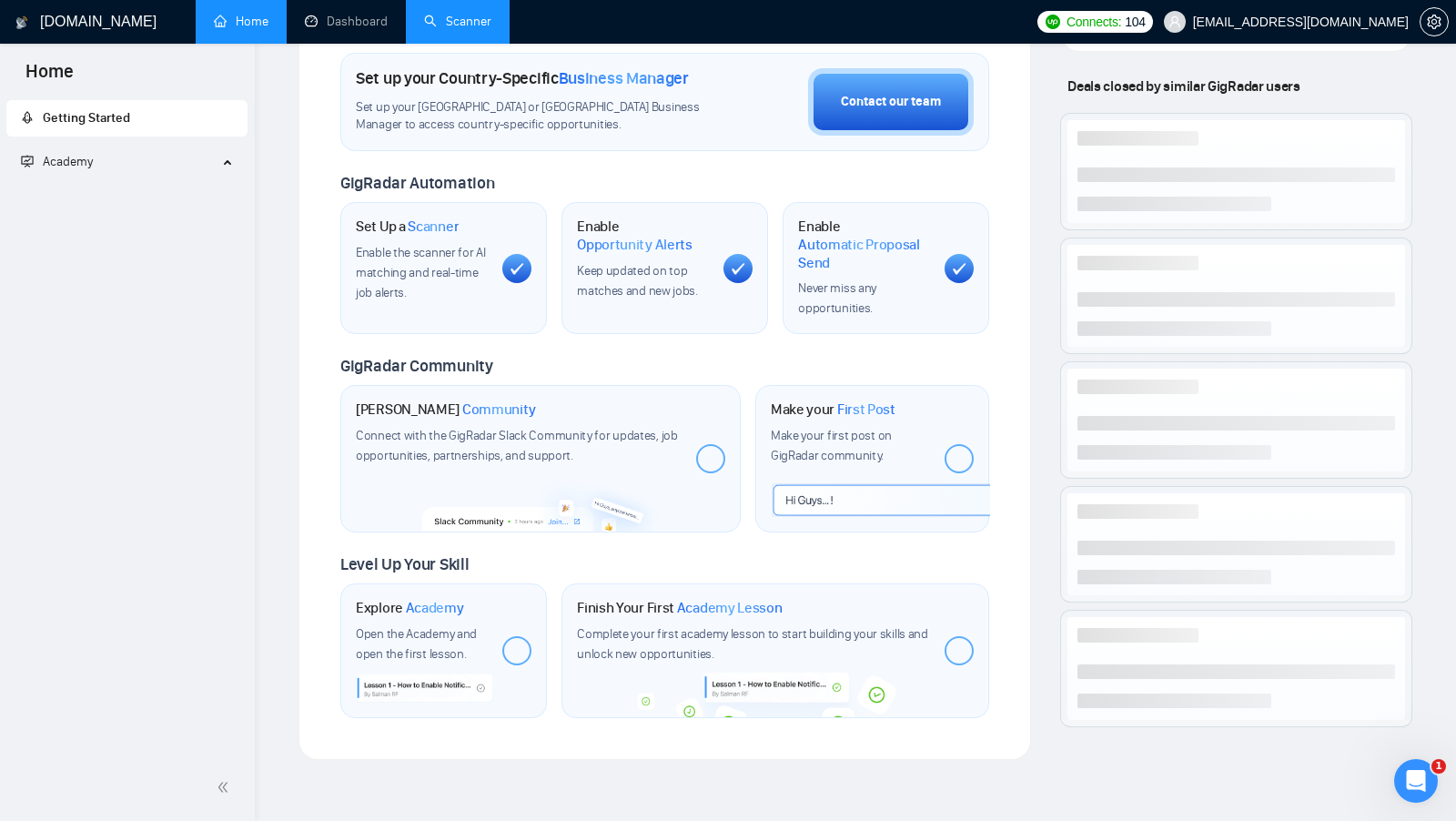
click at [484, 29] on link "Scanner" at bounding box center [458, 21] width 68 height 15
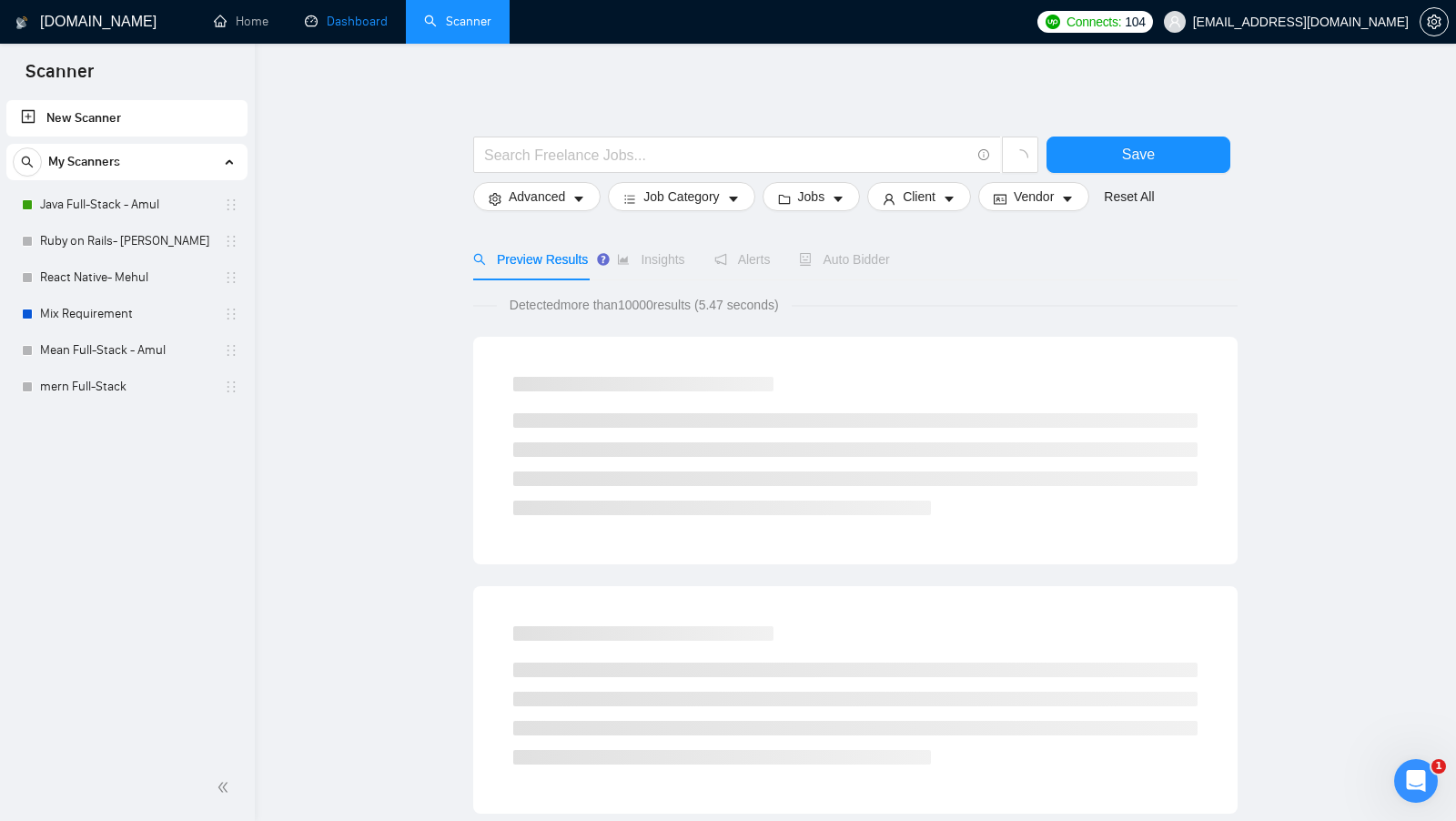
click at [367, 29] on link "Dashboard" at bounding box center [346, 21] width 83 height 15
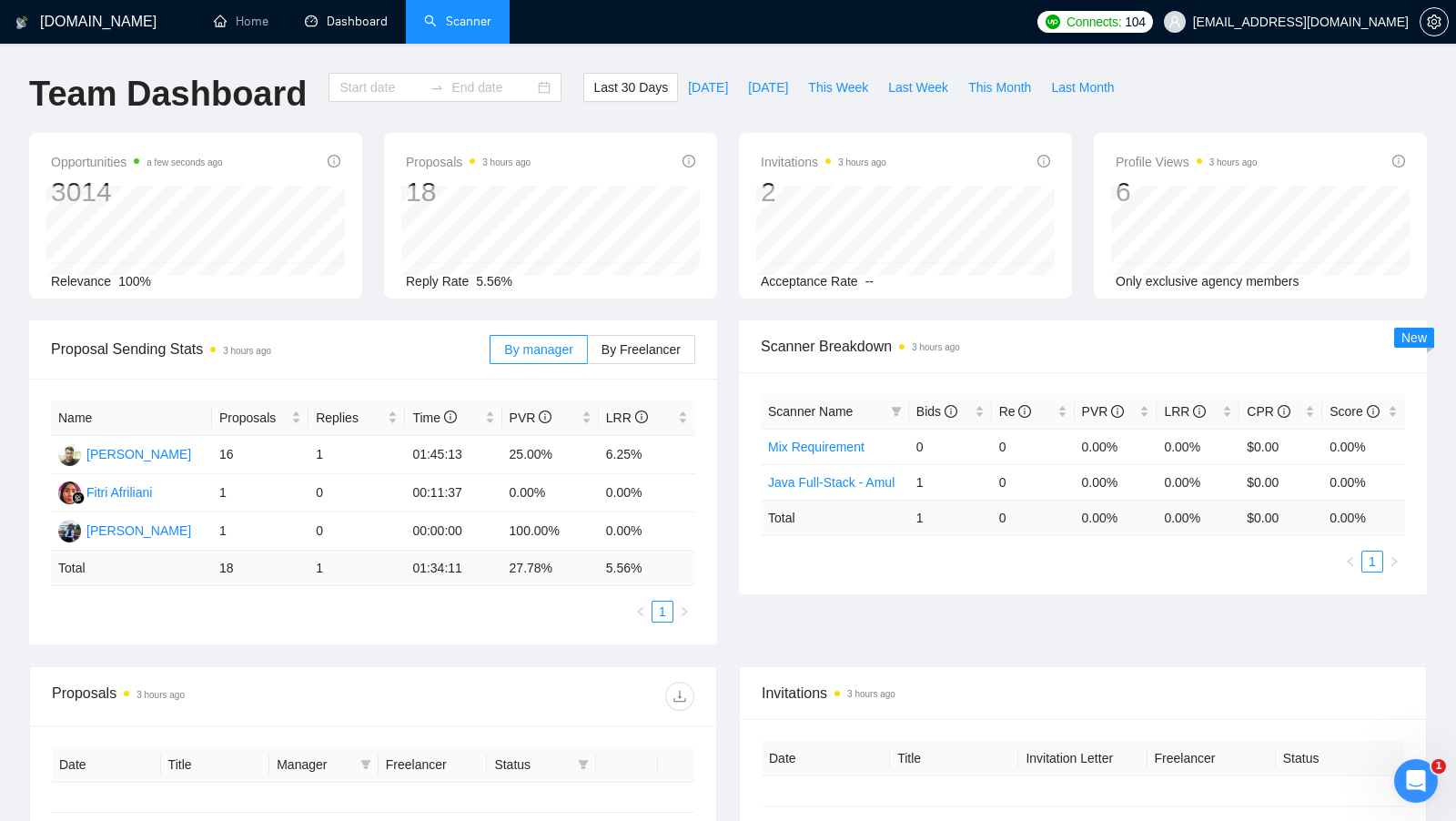
type input "[DATE]"
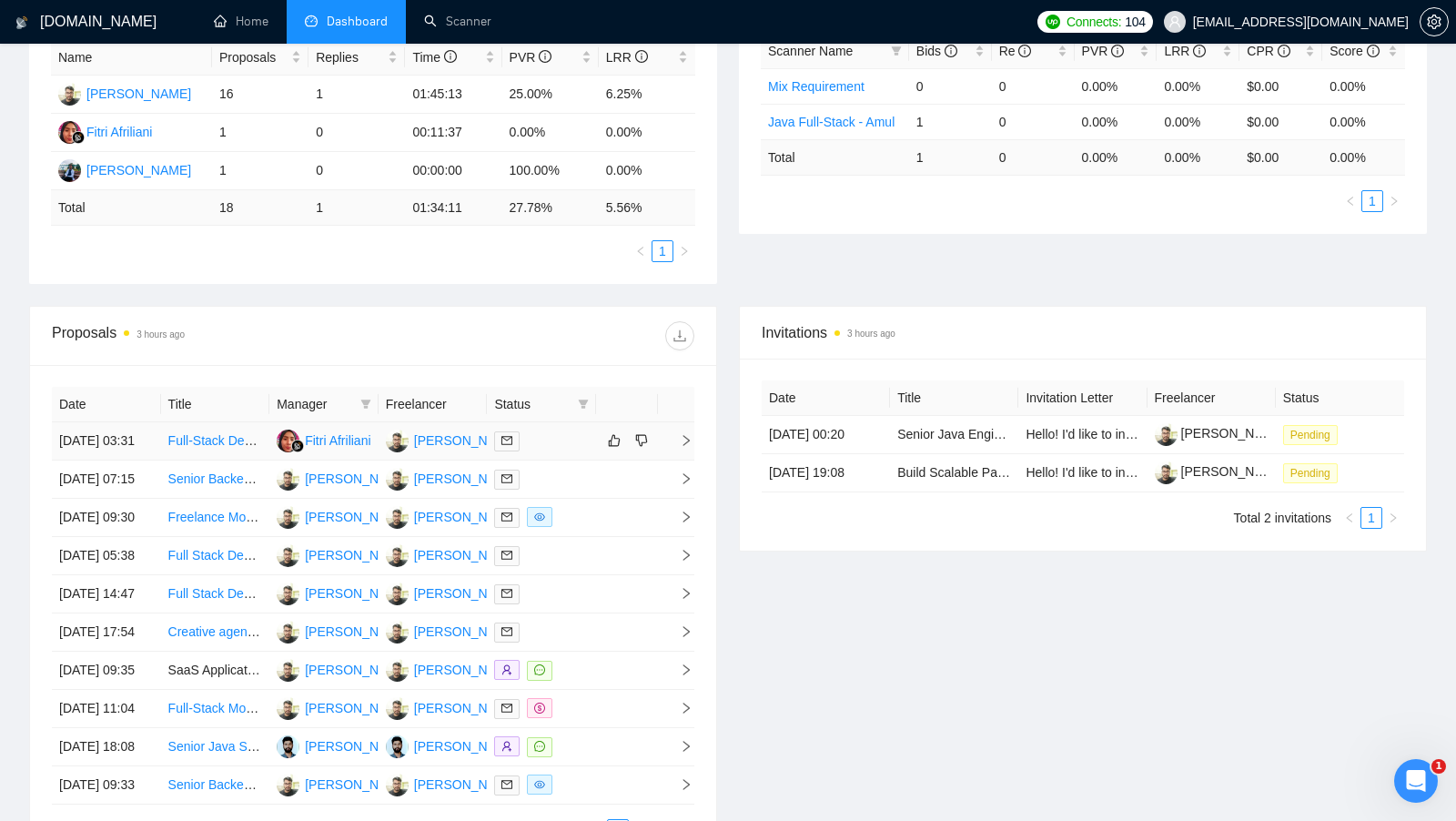
scroll to position [373, 0]
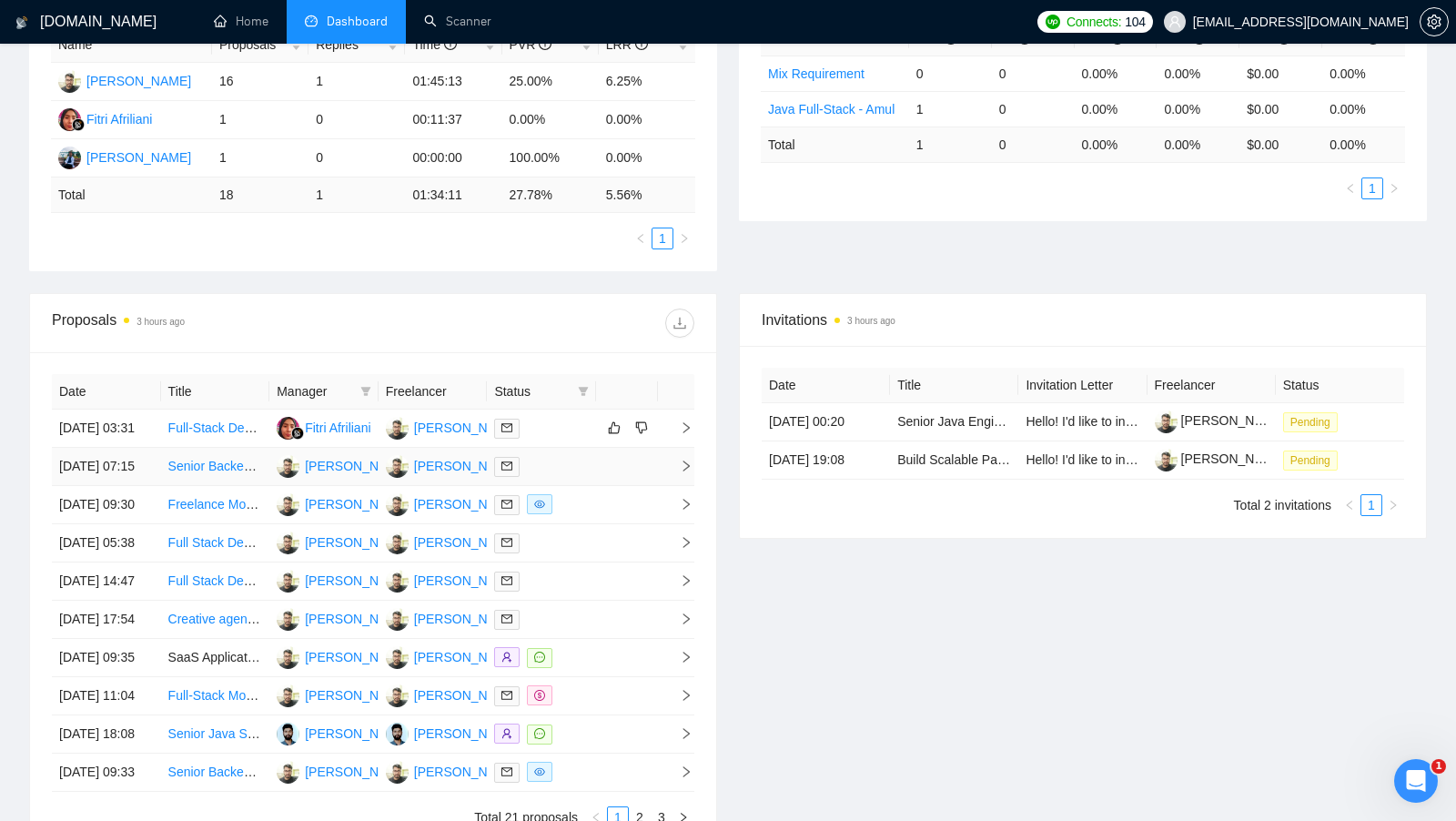
click at [544, 477] on div at bounding box center [542, 466] width 95 height 21
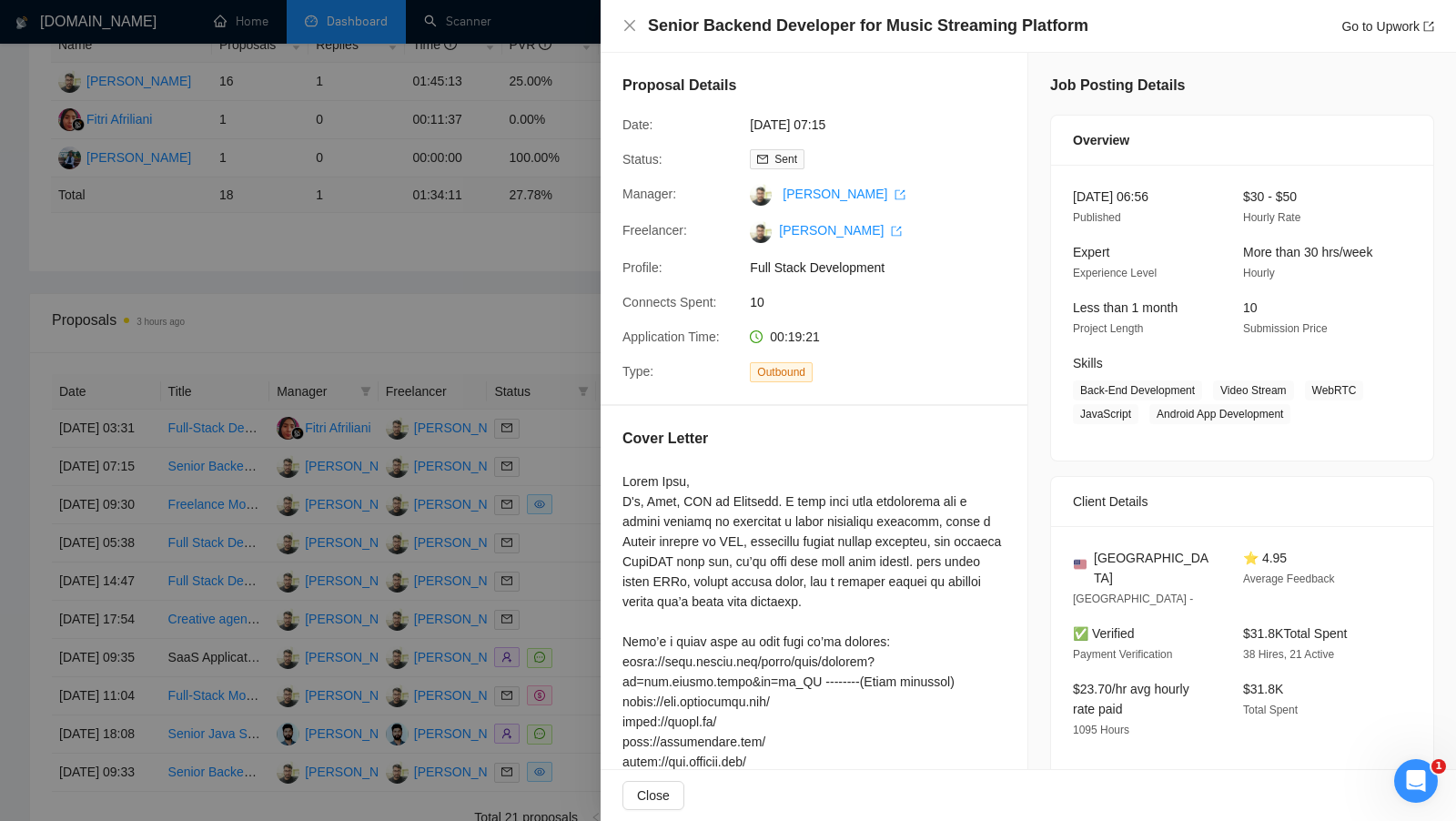
click at [533, 494] on div at bounding box center [728, 410] width 1456 height 821
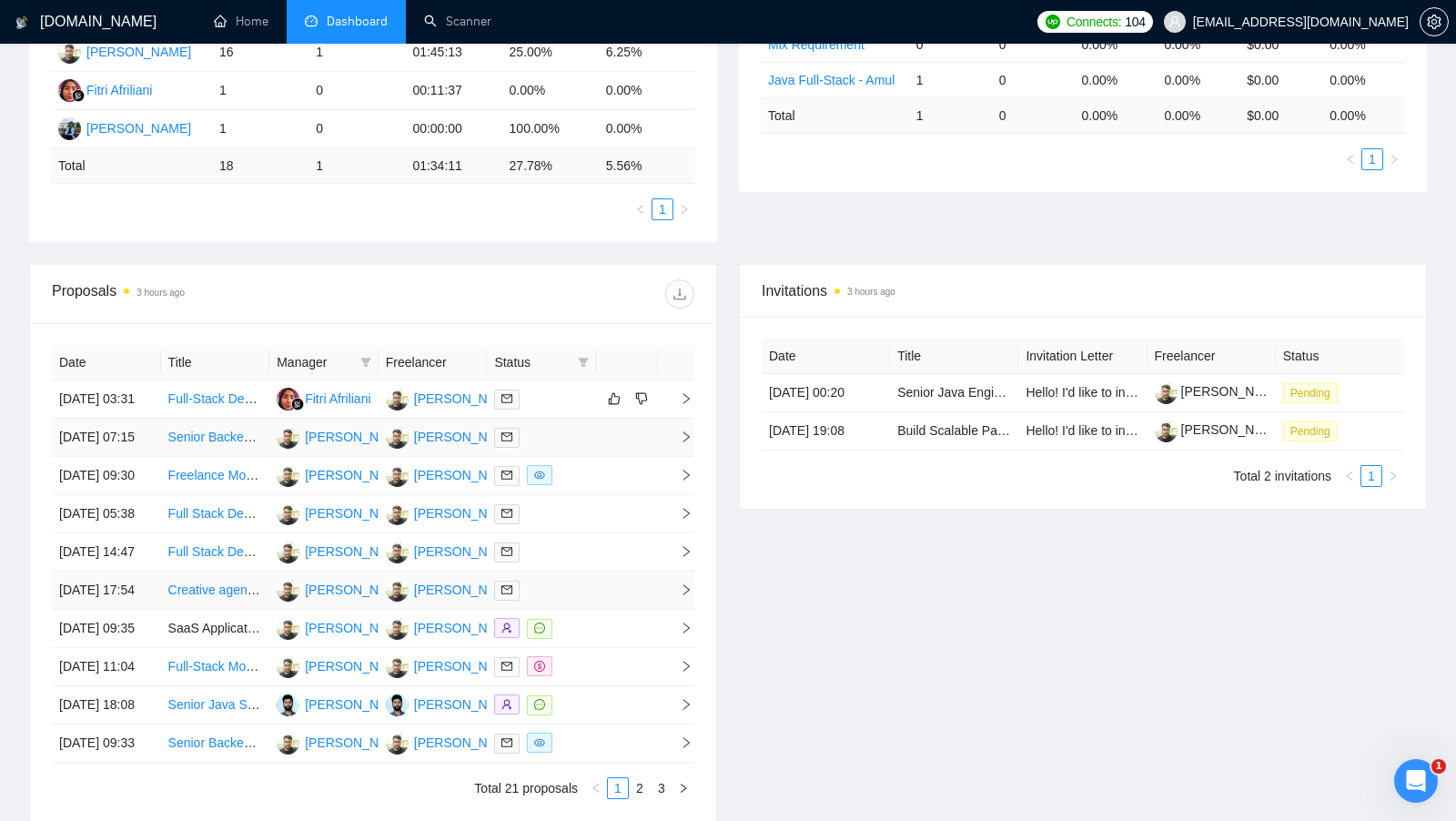
scroll to position [179, 0]
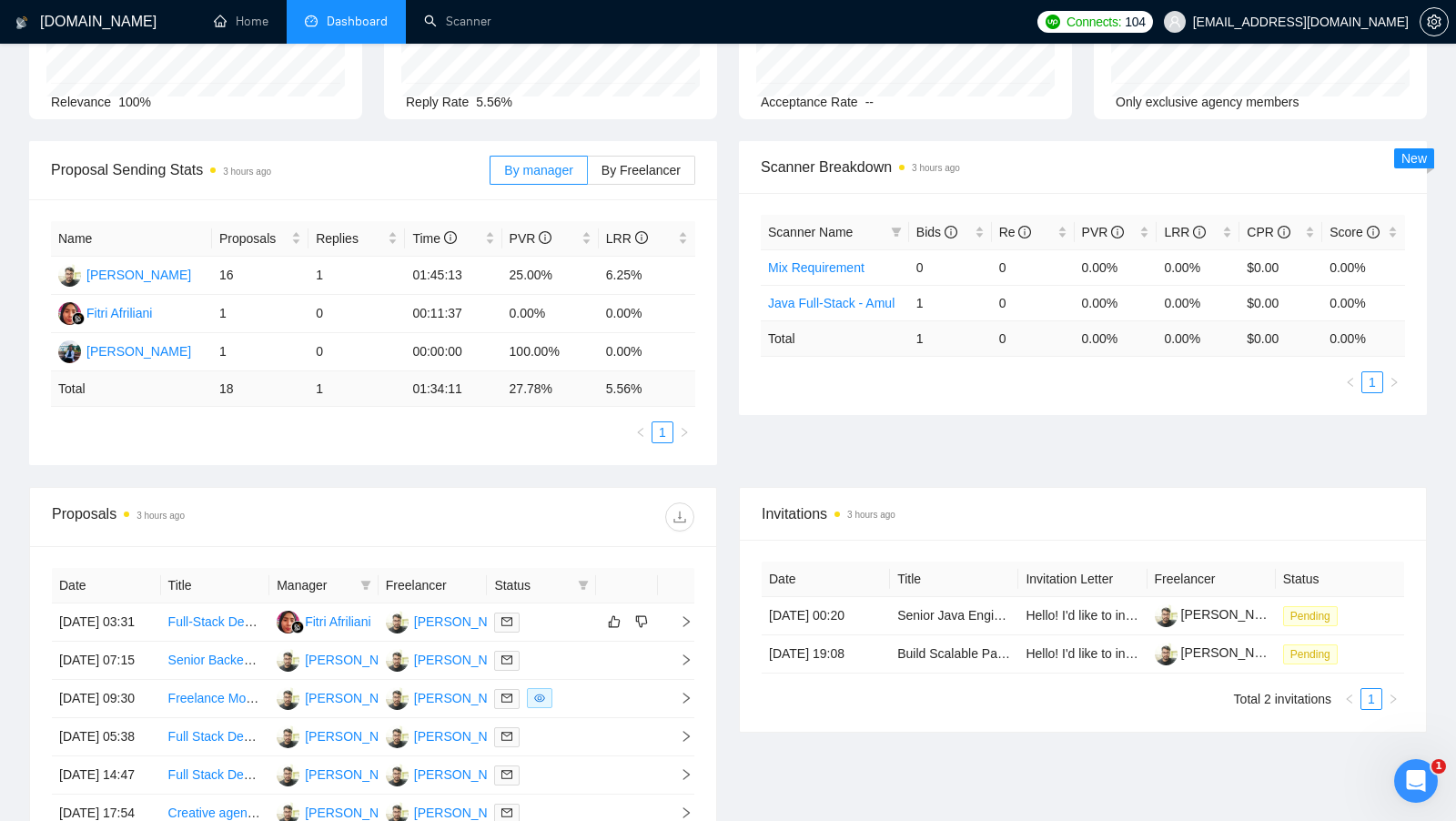
click at [393, 144] on div "Proposal Sending Stats 3 hours ago" at bounding box center [271, 170] width 439 height 52
click at [476, 29] on link "Scanner" at bounding box center [458, 21] width 68 height 15
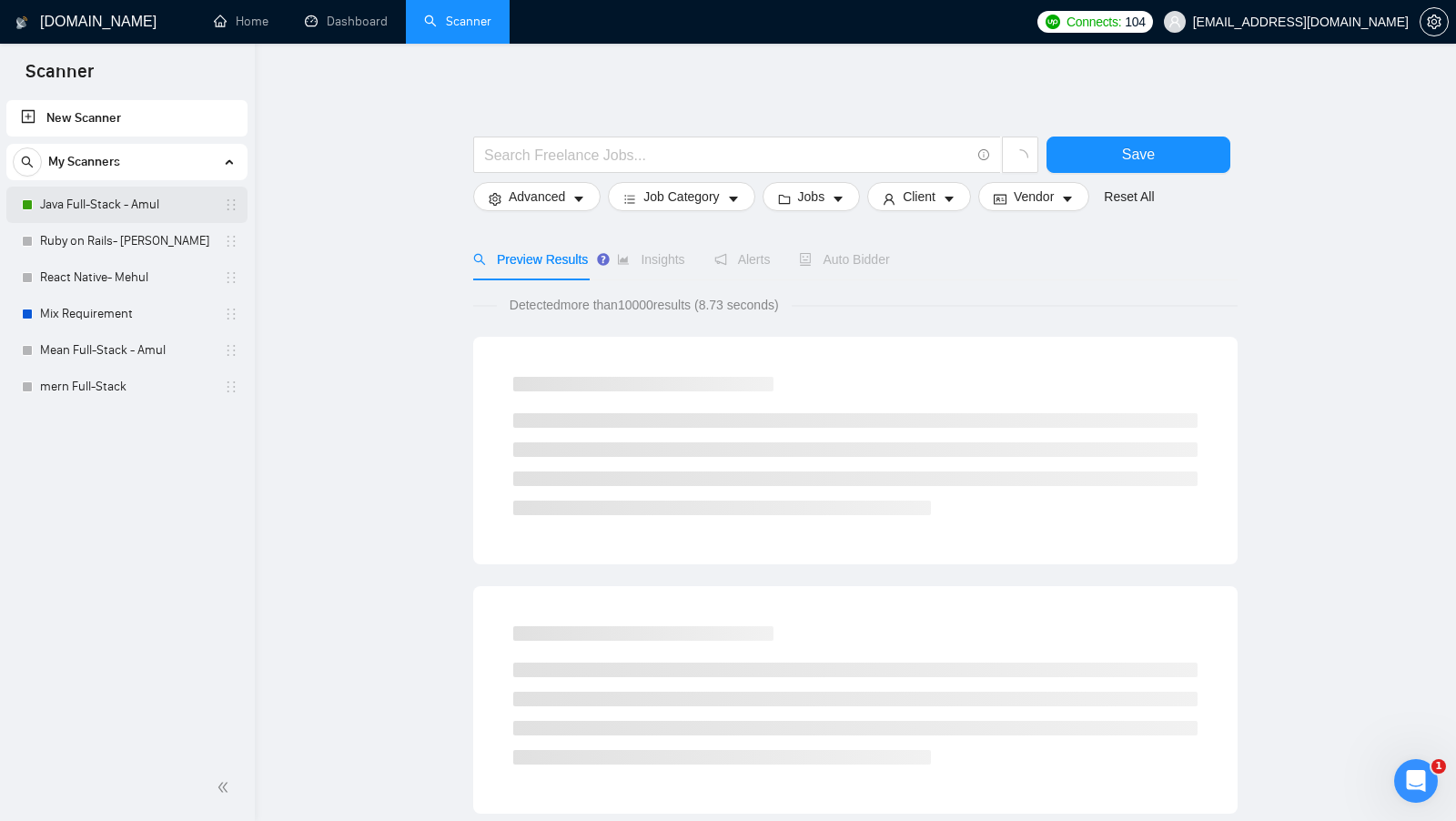
click at [166, 208] on link "Java Full-Stack - Amul" at bounding box center [126, 205] width 173 height 37
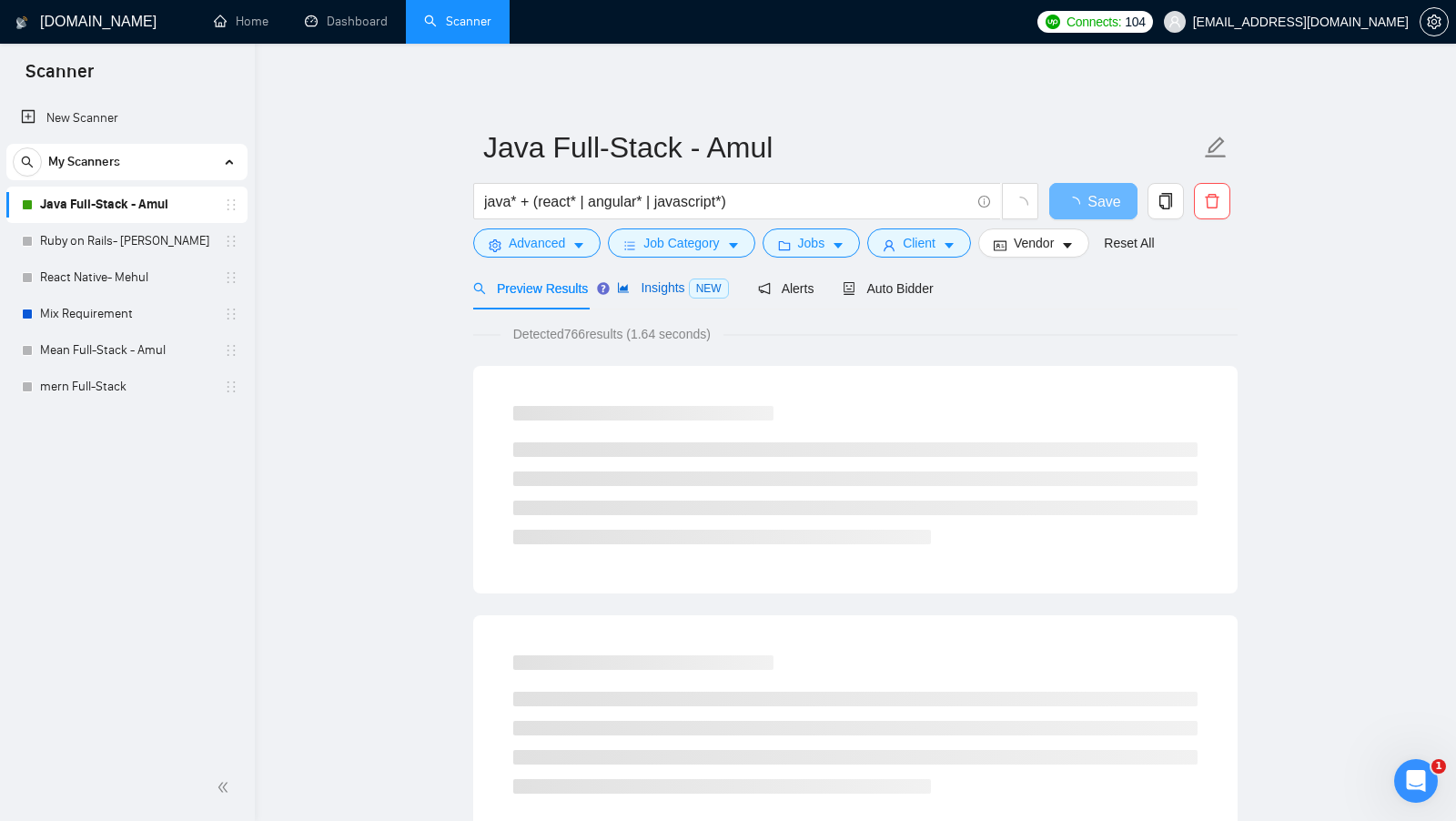
click at [661, 290] on span "Insights NEW" at bounding box center [672, 287] width 111 height 15
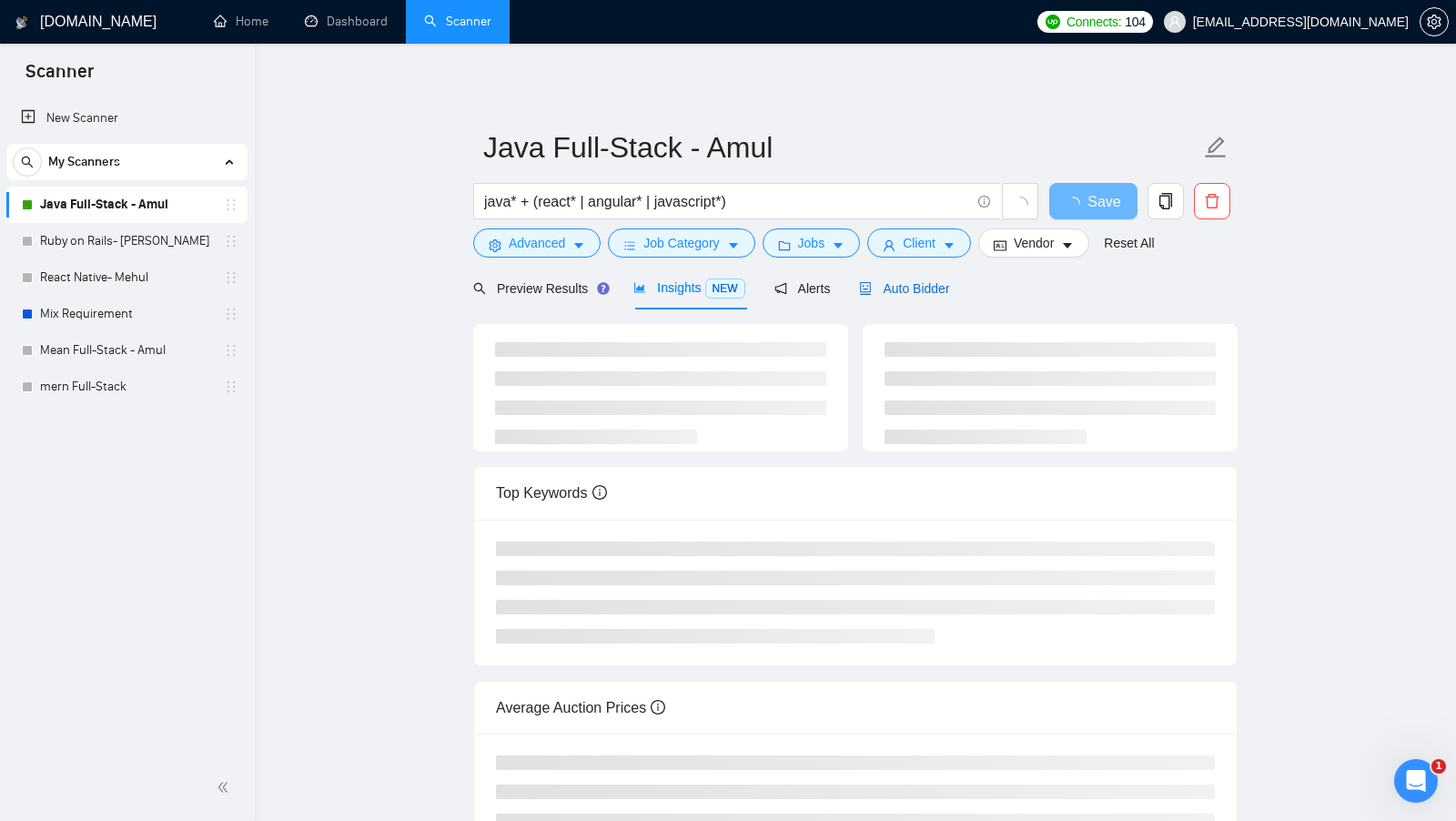
click at [892, 291] on span "Auto Bidder" at bounding box center [904, 288] width 90 height 15
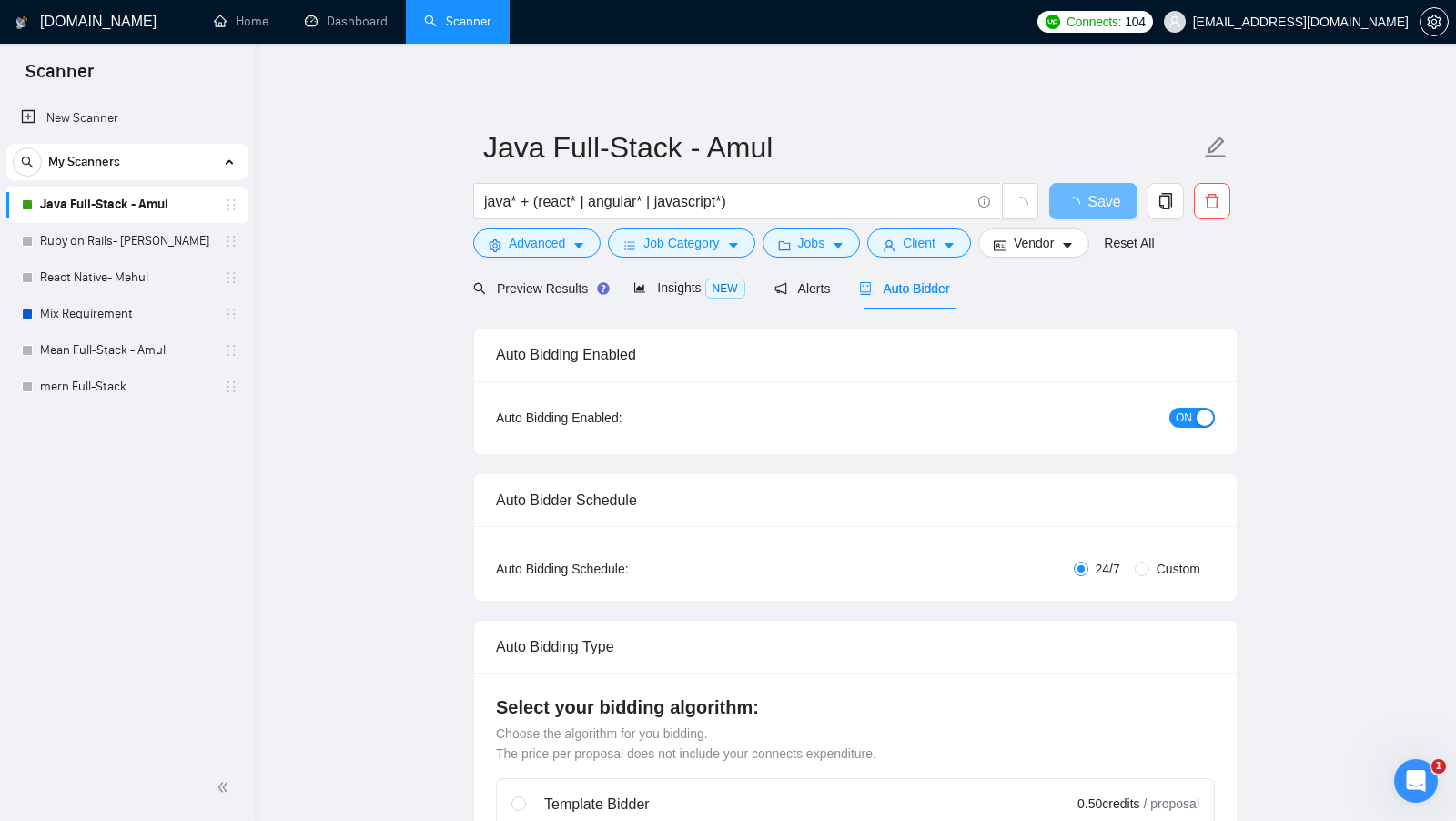
checkbox input "true"
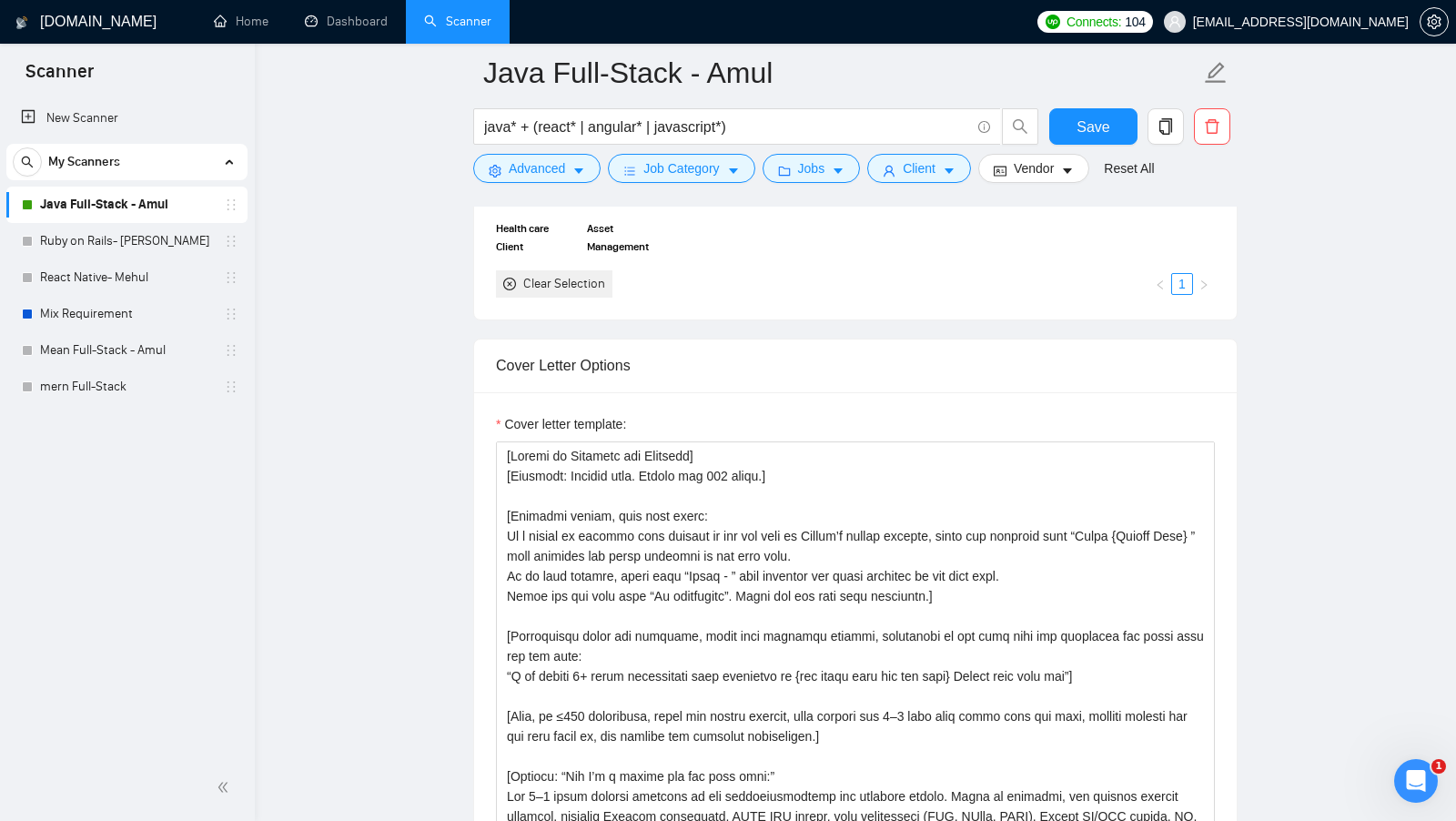
scroll to position [784, 0]
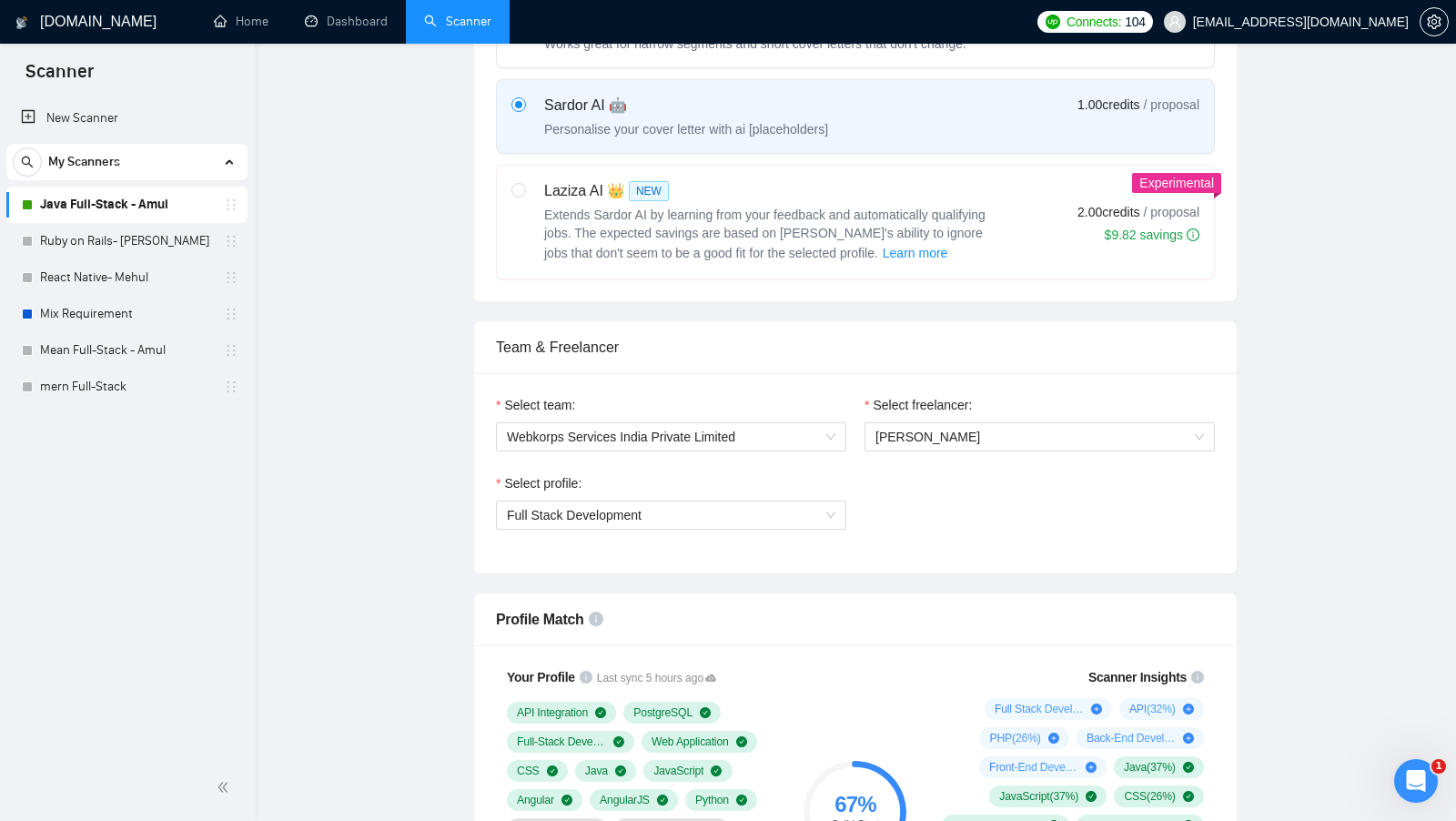
scroll to position [0, 0]
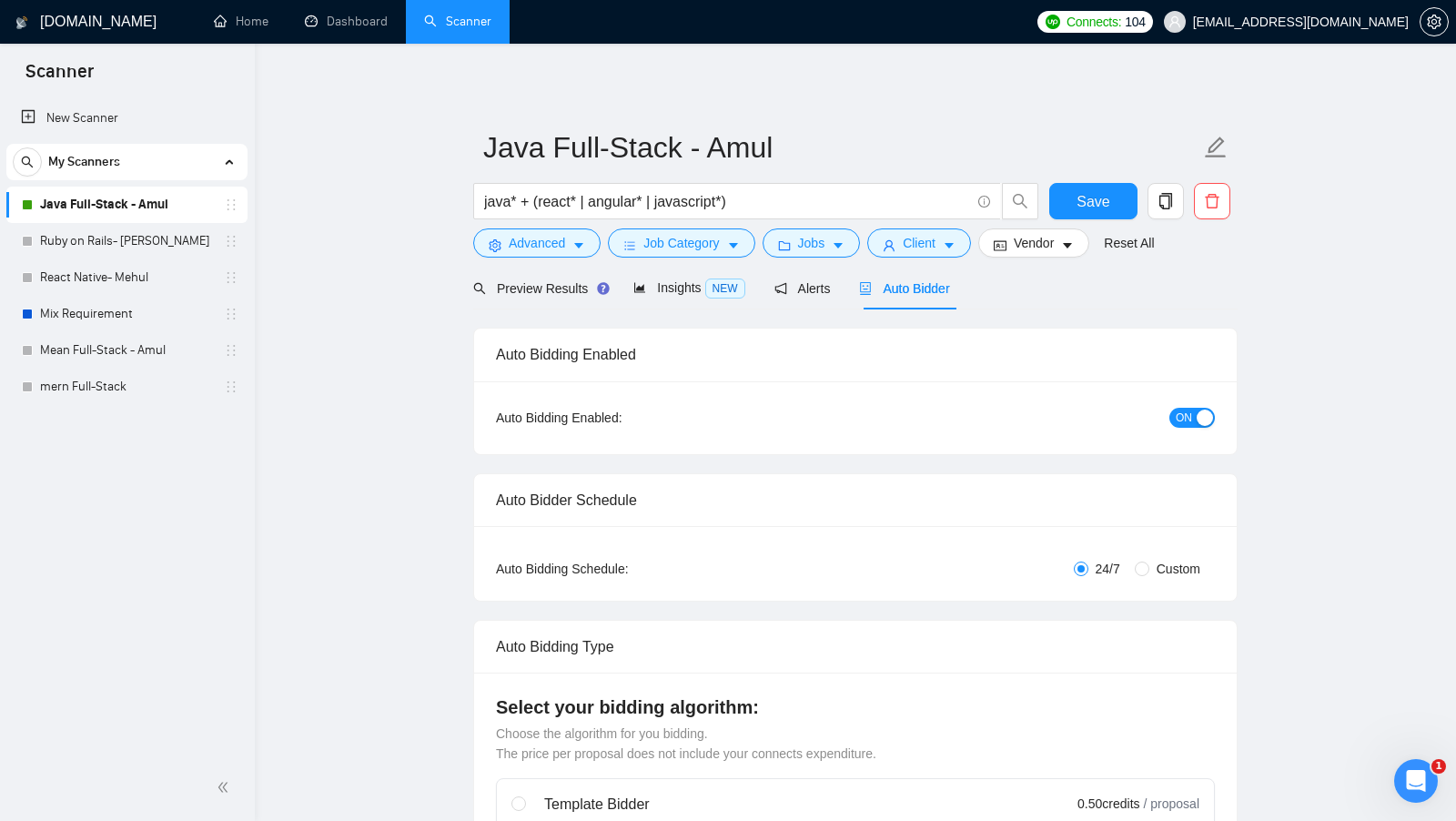
click at [555, 292] on span "Preview Results" at bounding box center [538, 288] width 131 height 15
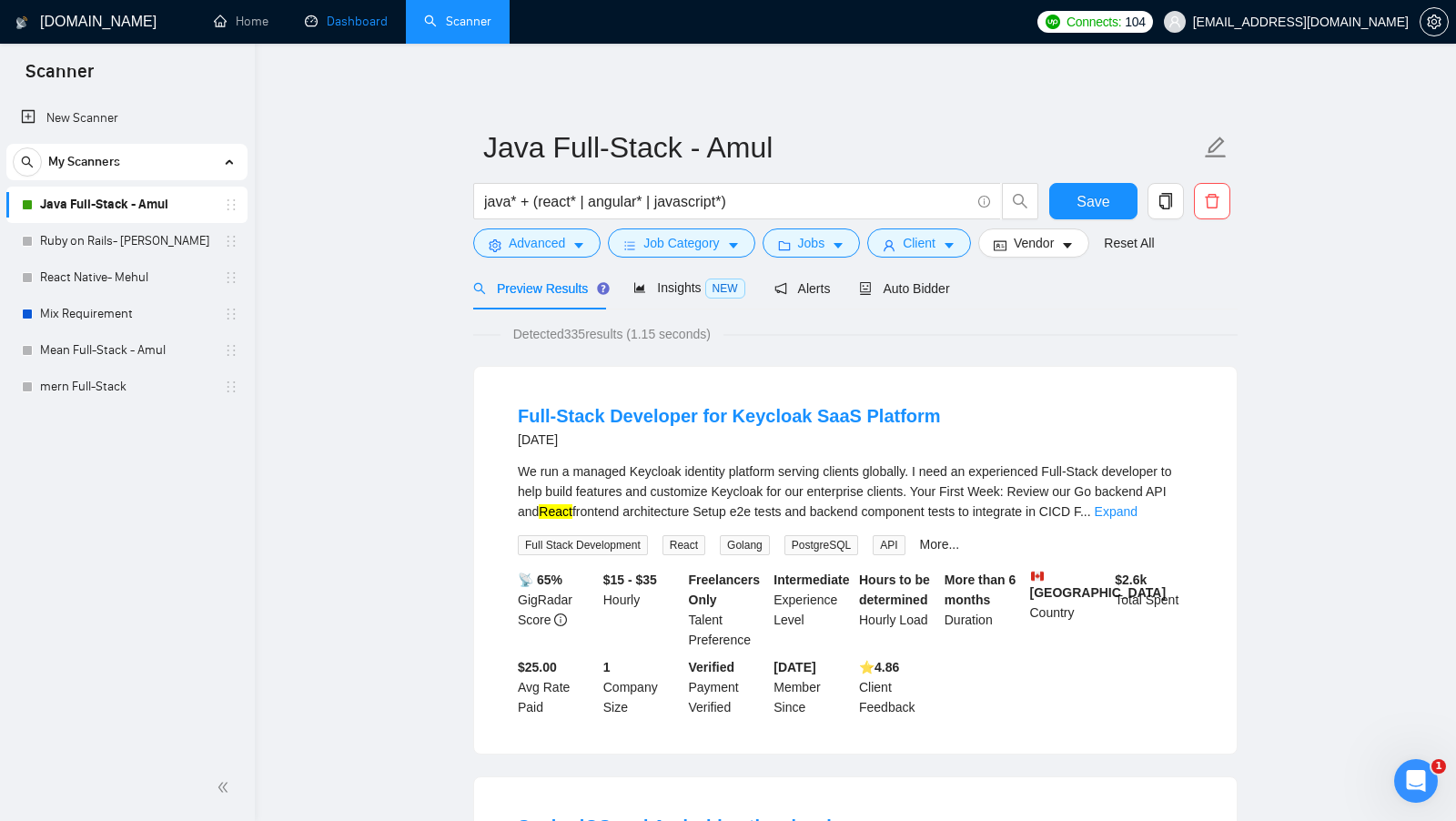
click at [356, 25] on link "Dashboard" at bounding box center [346, 21] width 83 height 15
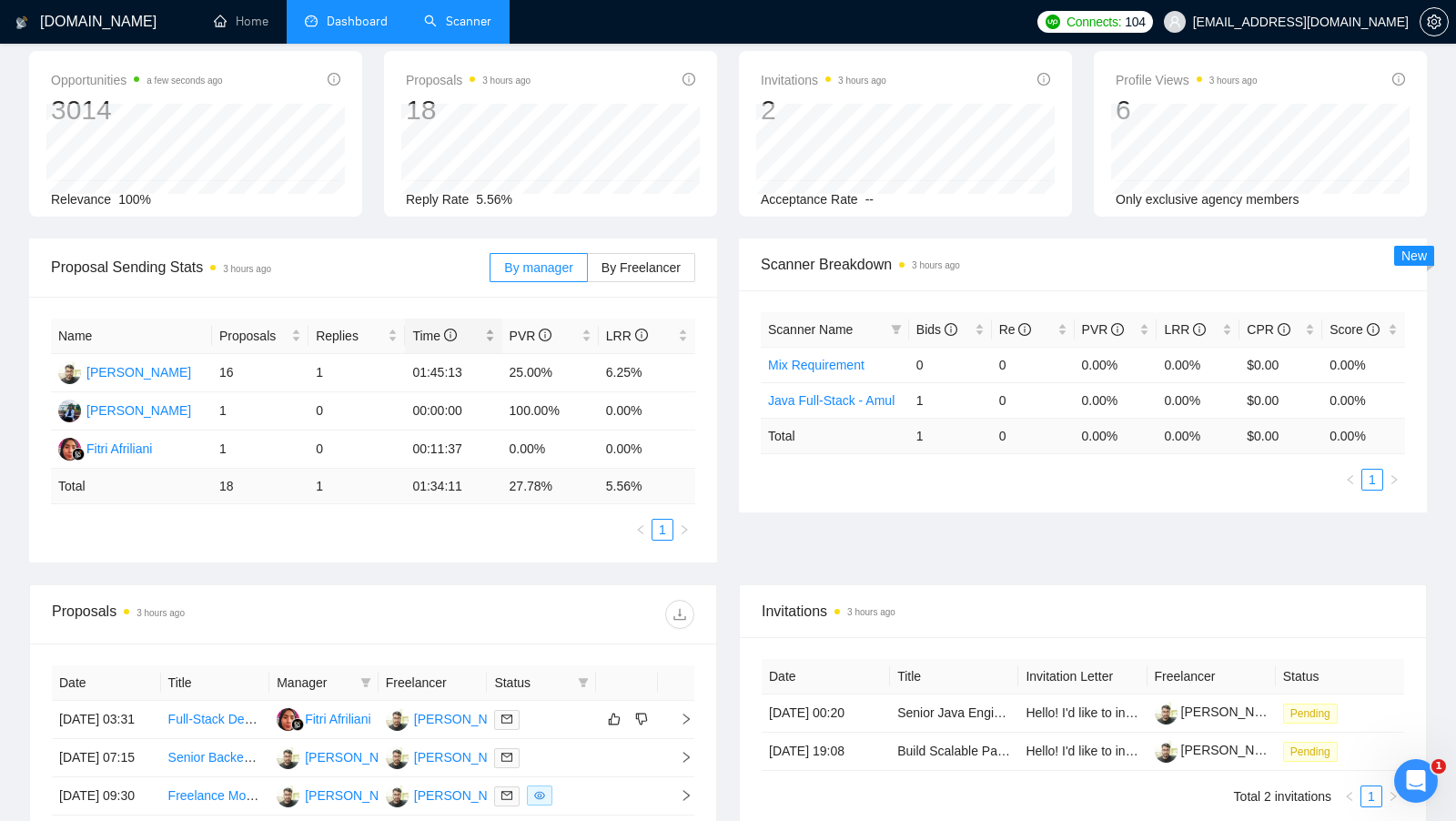
scroll to position [85, 0]
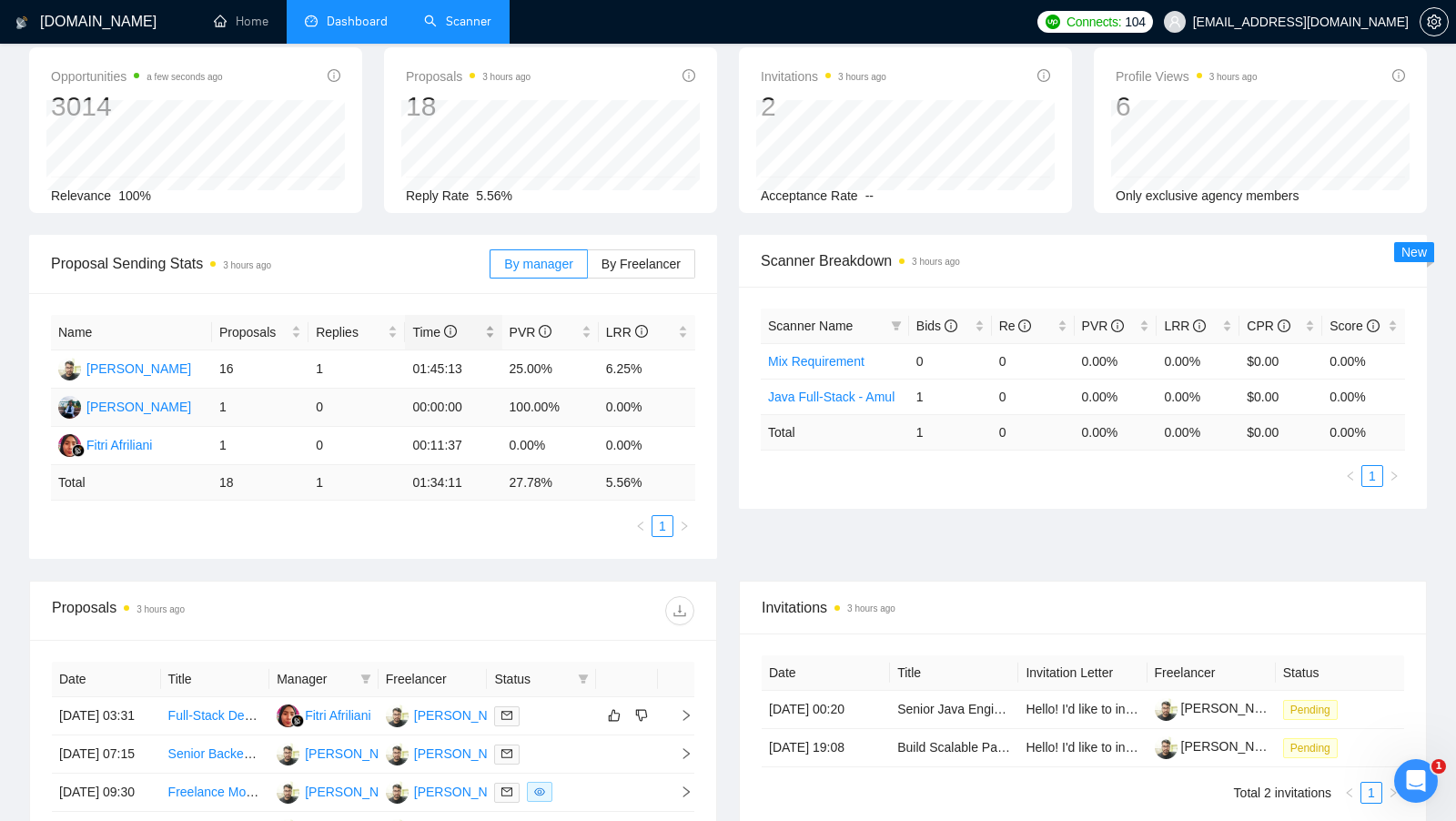
click at [406, 417] on td "00:00:00" at bounding box center [454, 408] width 97 height 39
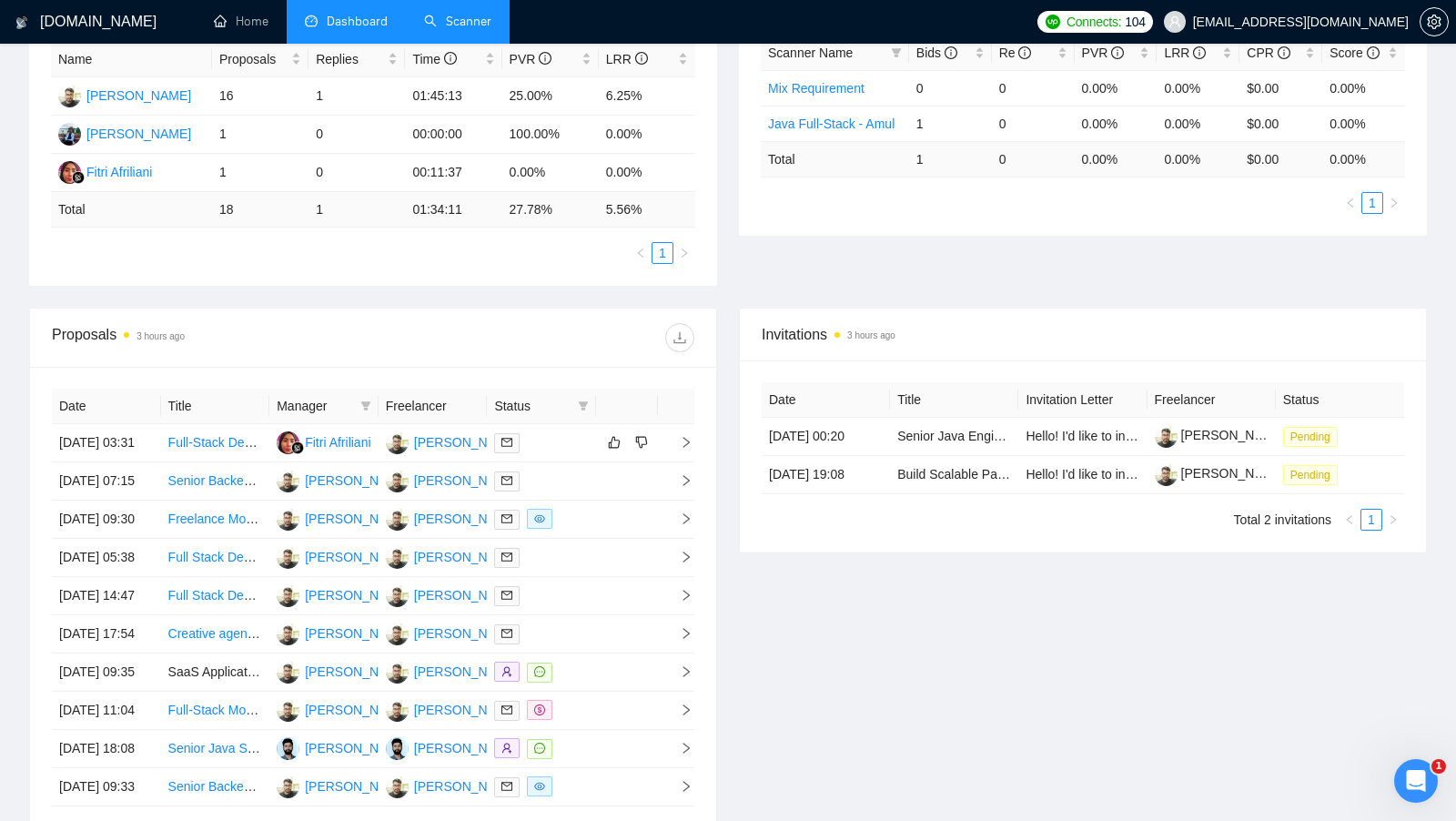
scroll to position [346, 0]
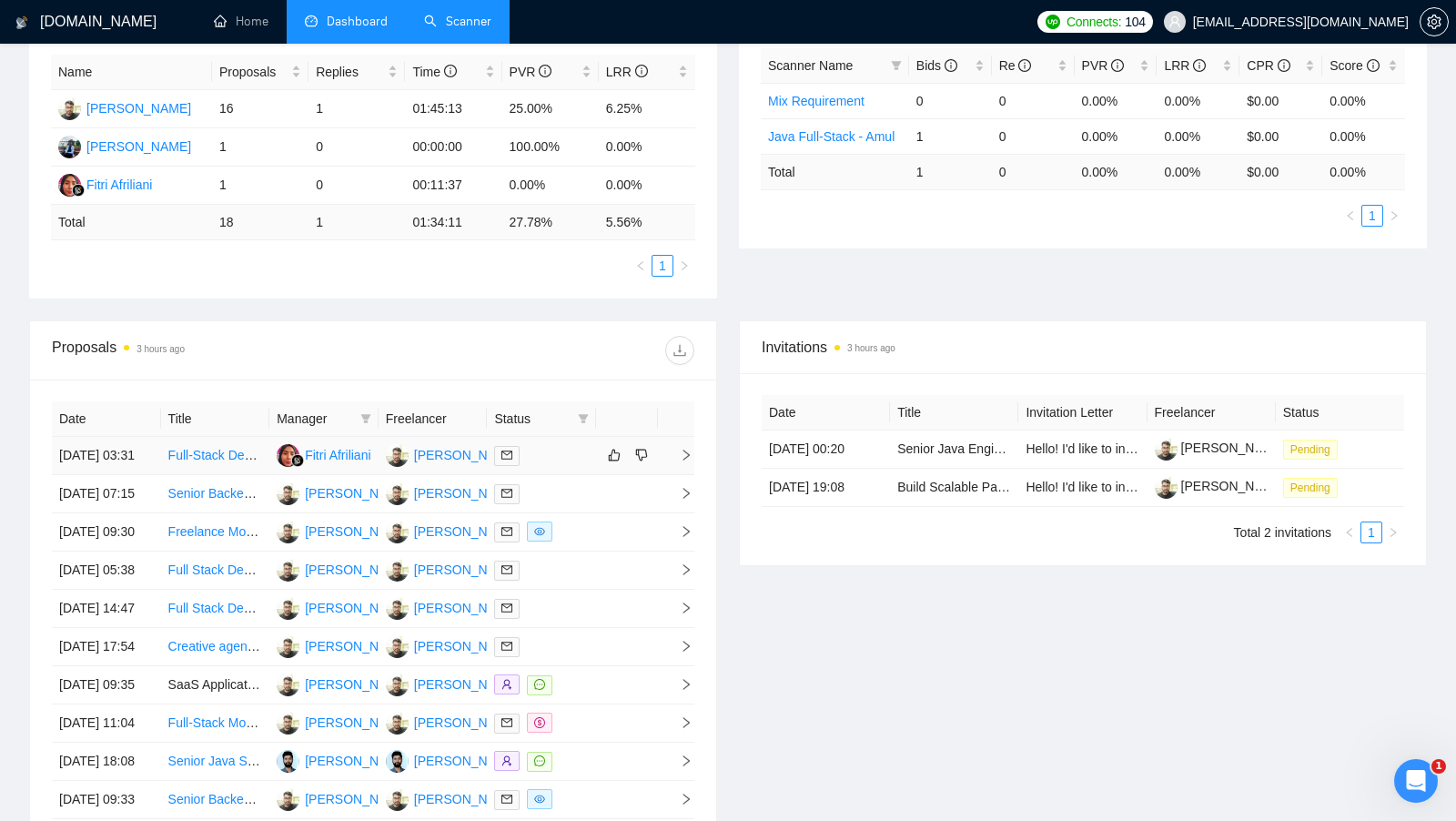
click at [554, 455] on div at bounding box center [542, 455] width 95 height 21
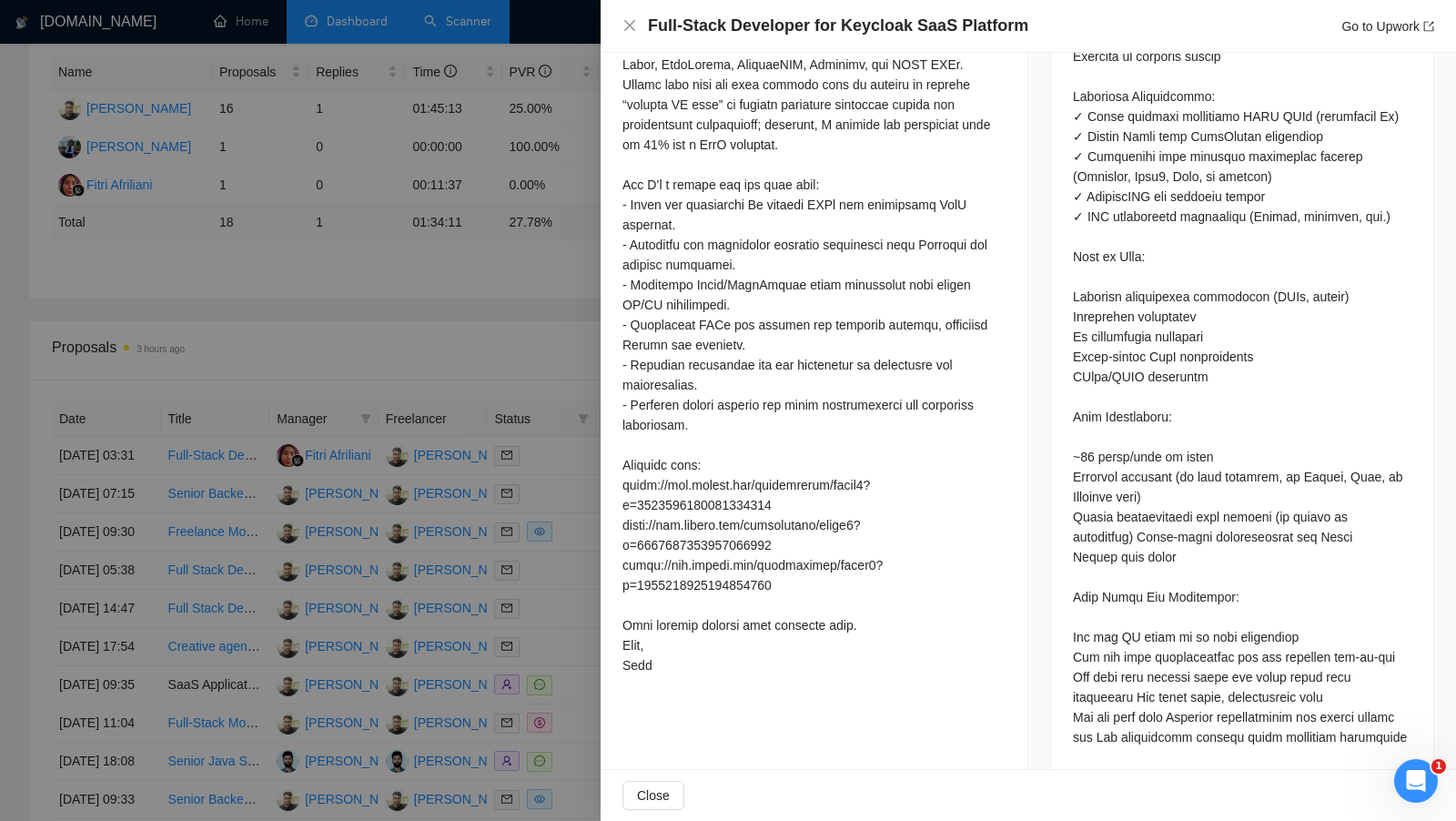
scroll to position [1274, 0]
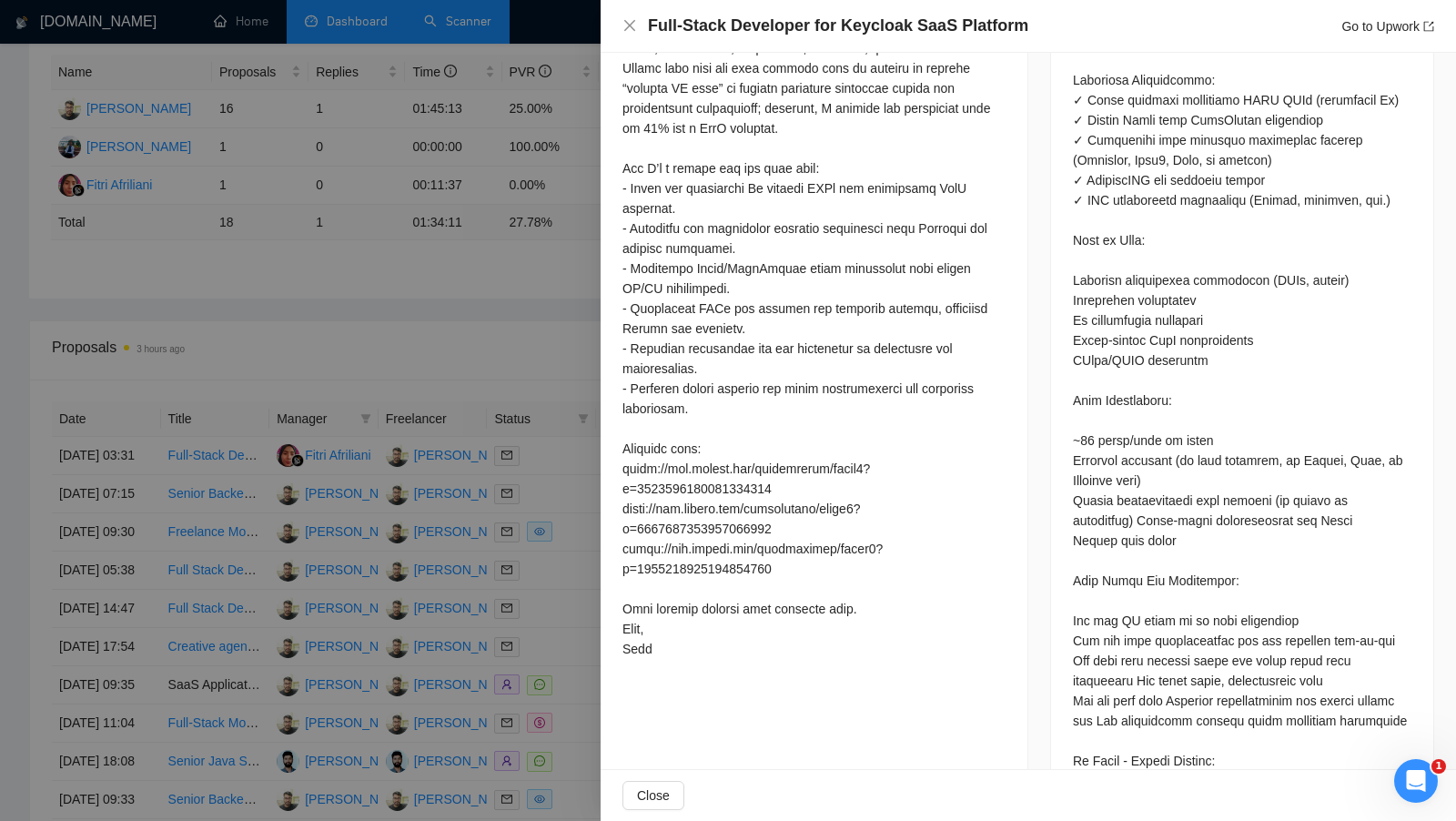
click at [470, 332] on div at bounding box center [728, 410] width 1456 height 821
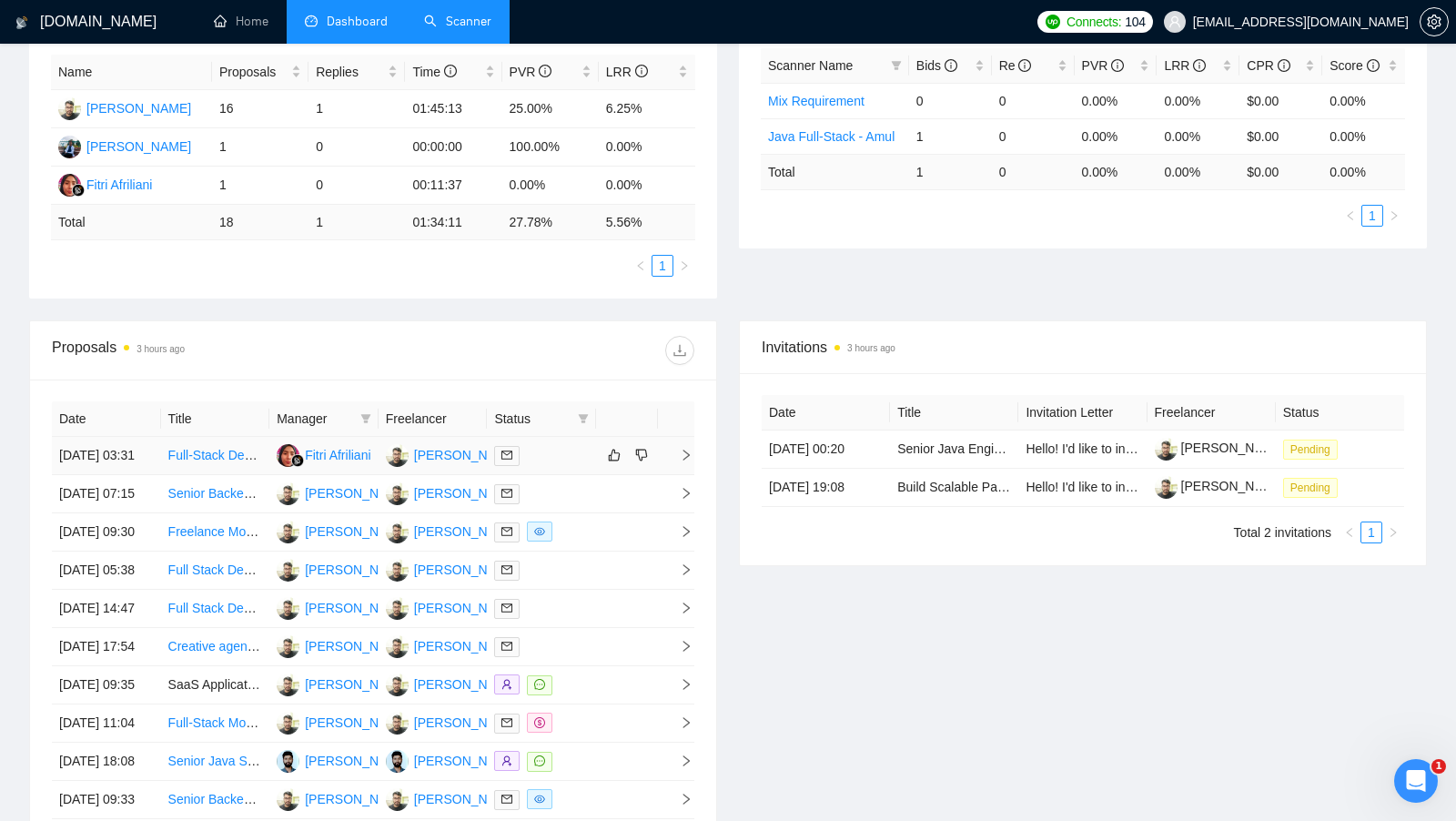
click at [547, 454] on div at bounding box center [542, 455] width 95 height 21
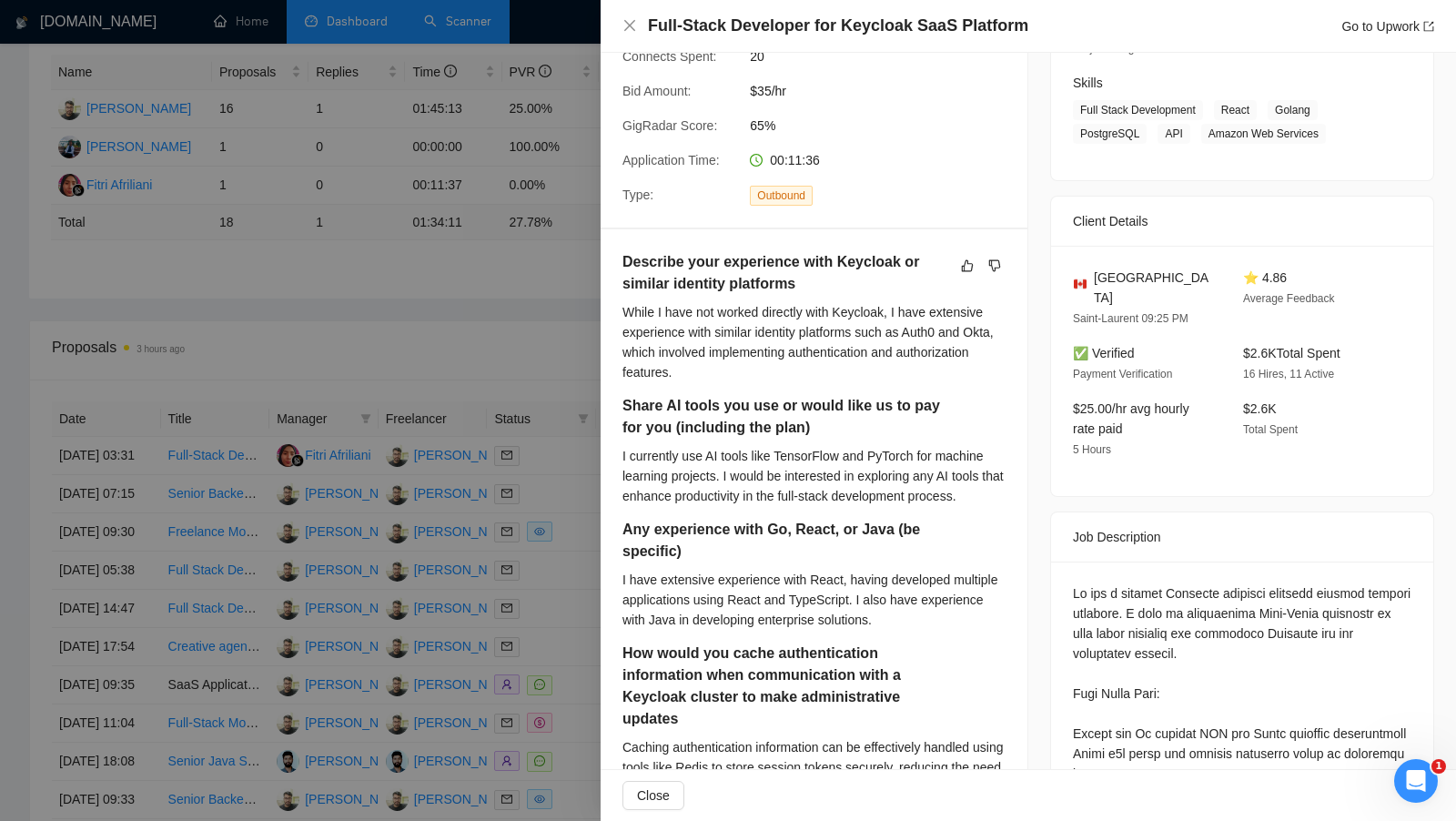
scroll to position [270, 0]
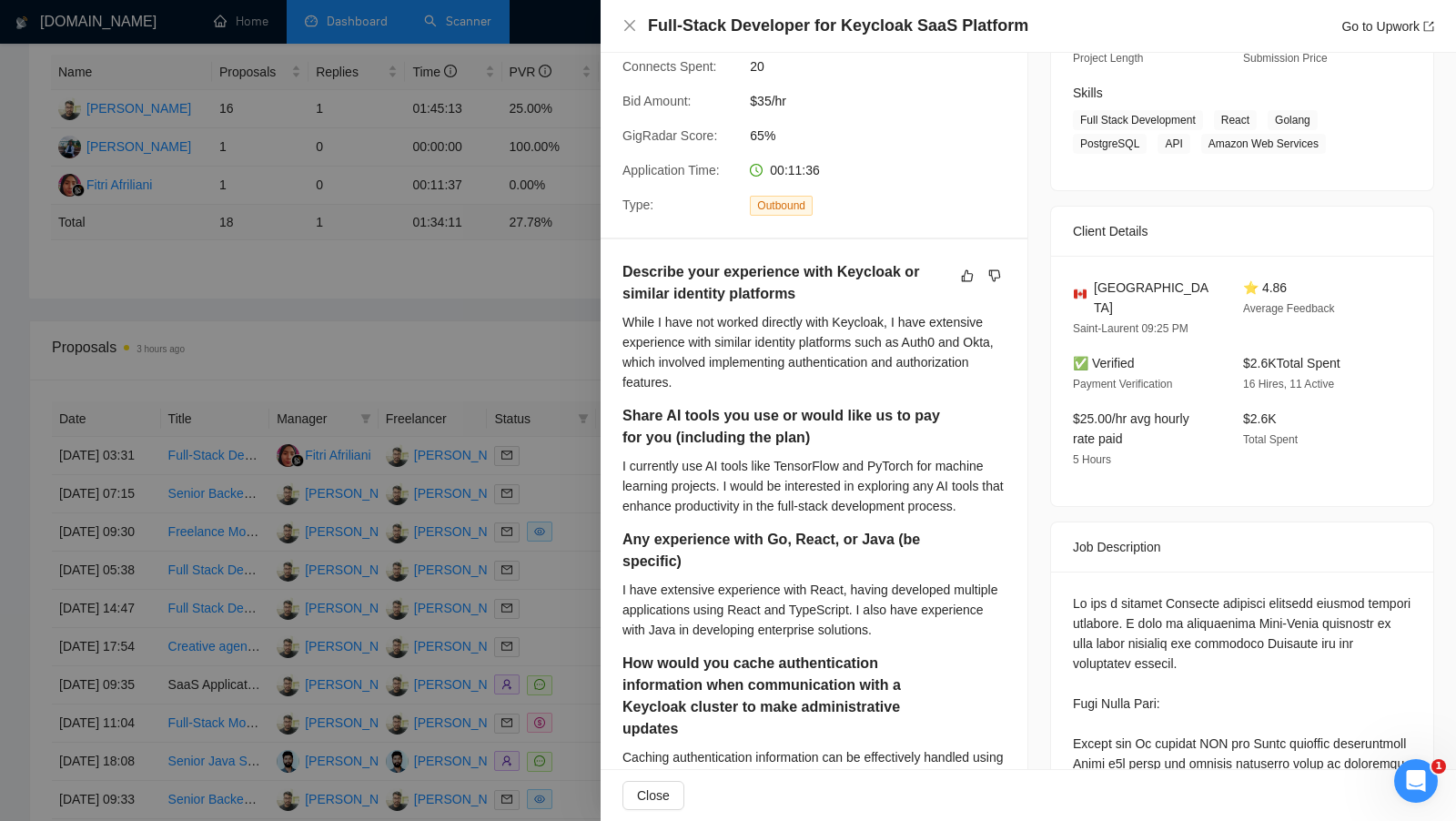
click at [485, 324] on div at bounding box center [728, 410] width 1456 height 821
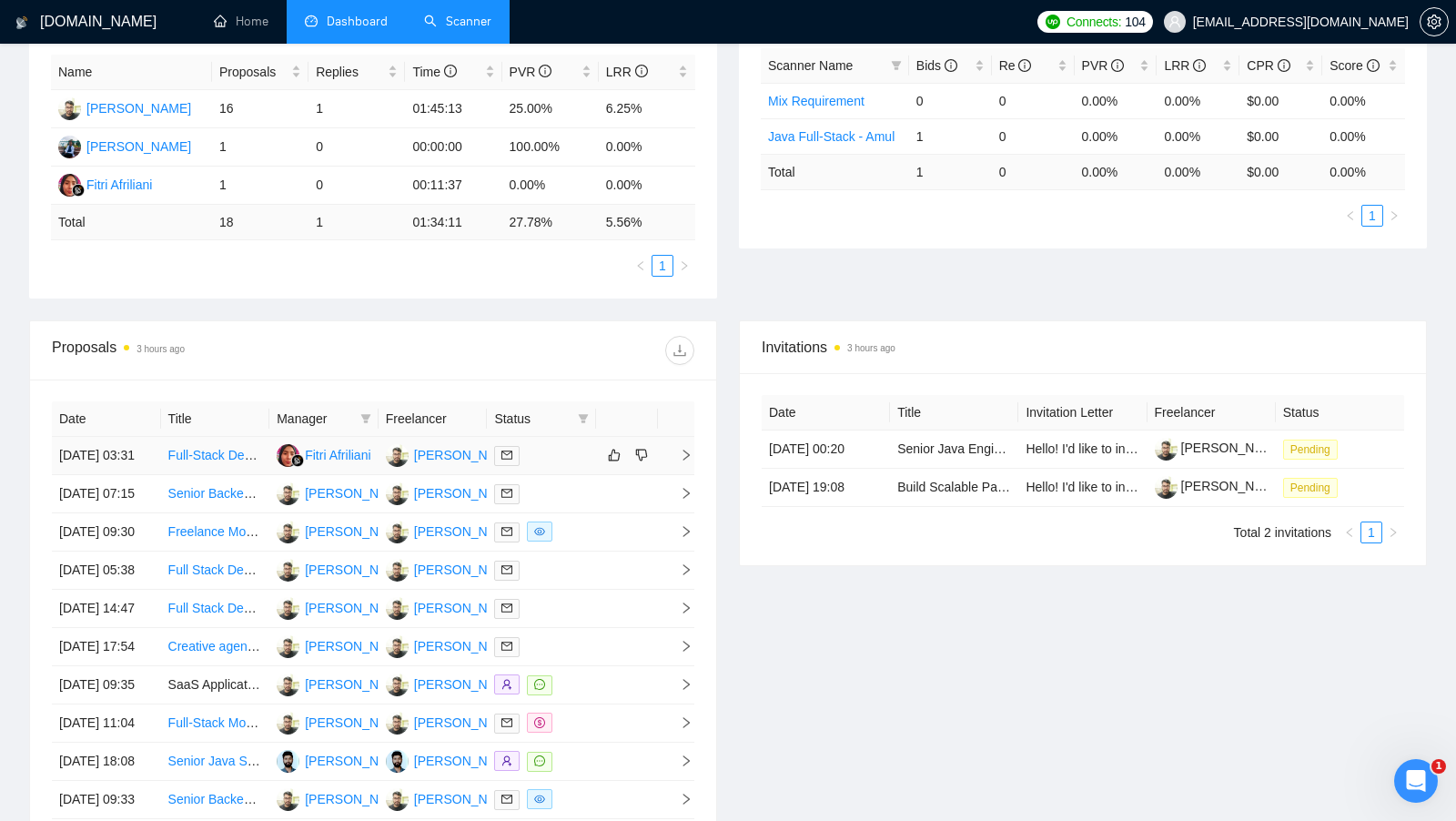
click at [567, 471] on td at bounding box center [541, 456] width 109 height 39
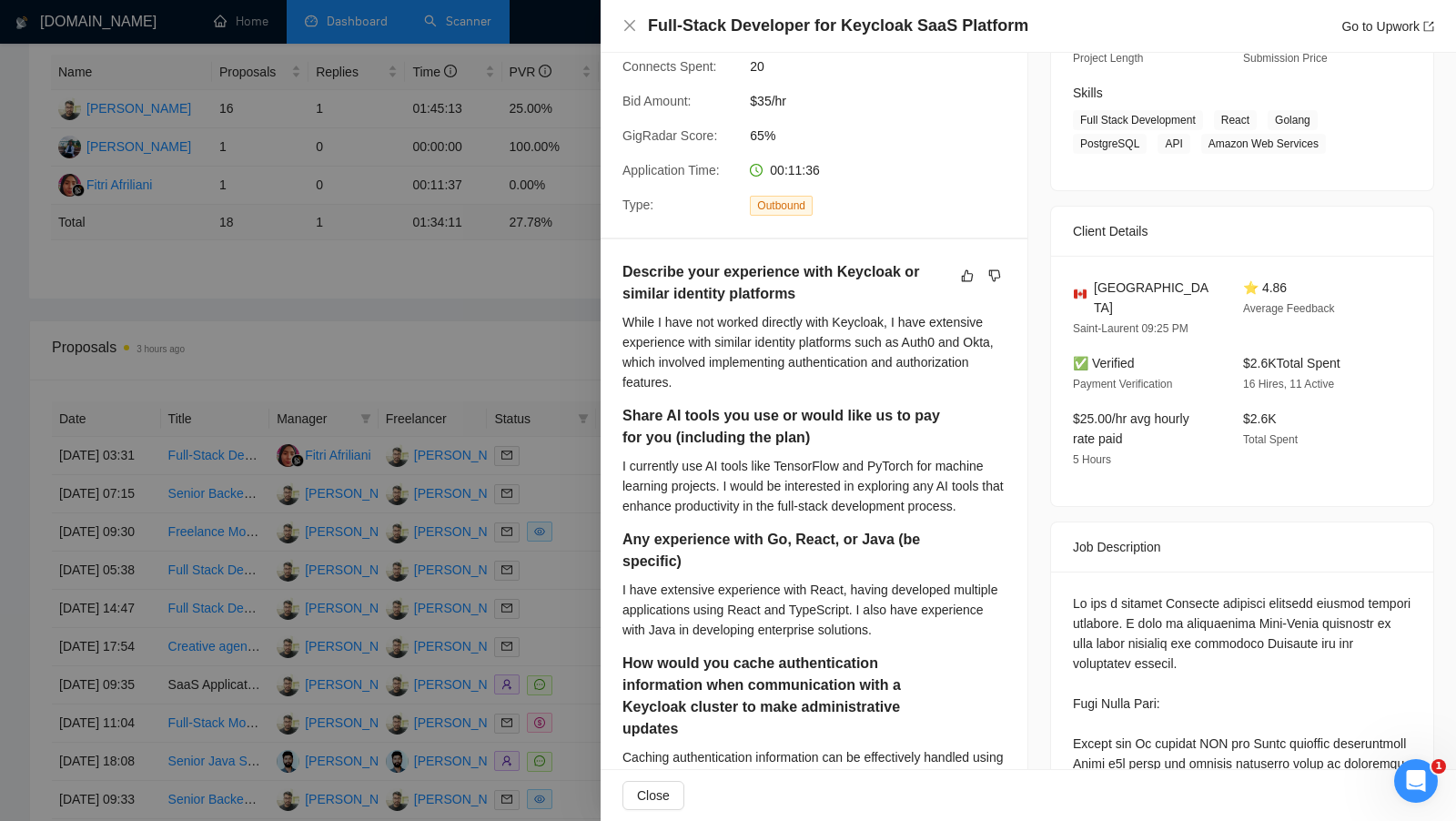
click at [519, 336] on div at bounding box center [728, 410] width 1456 height 821
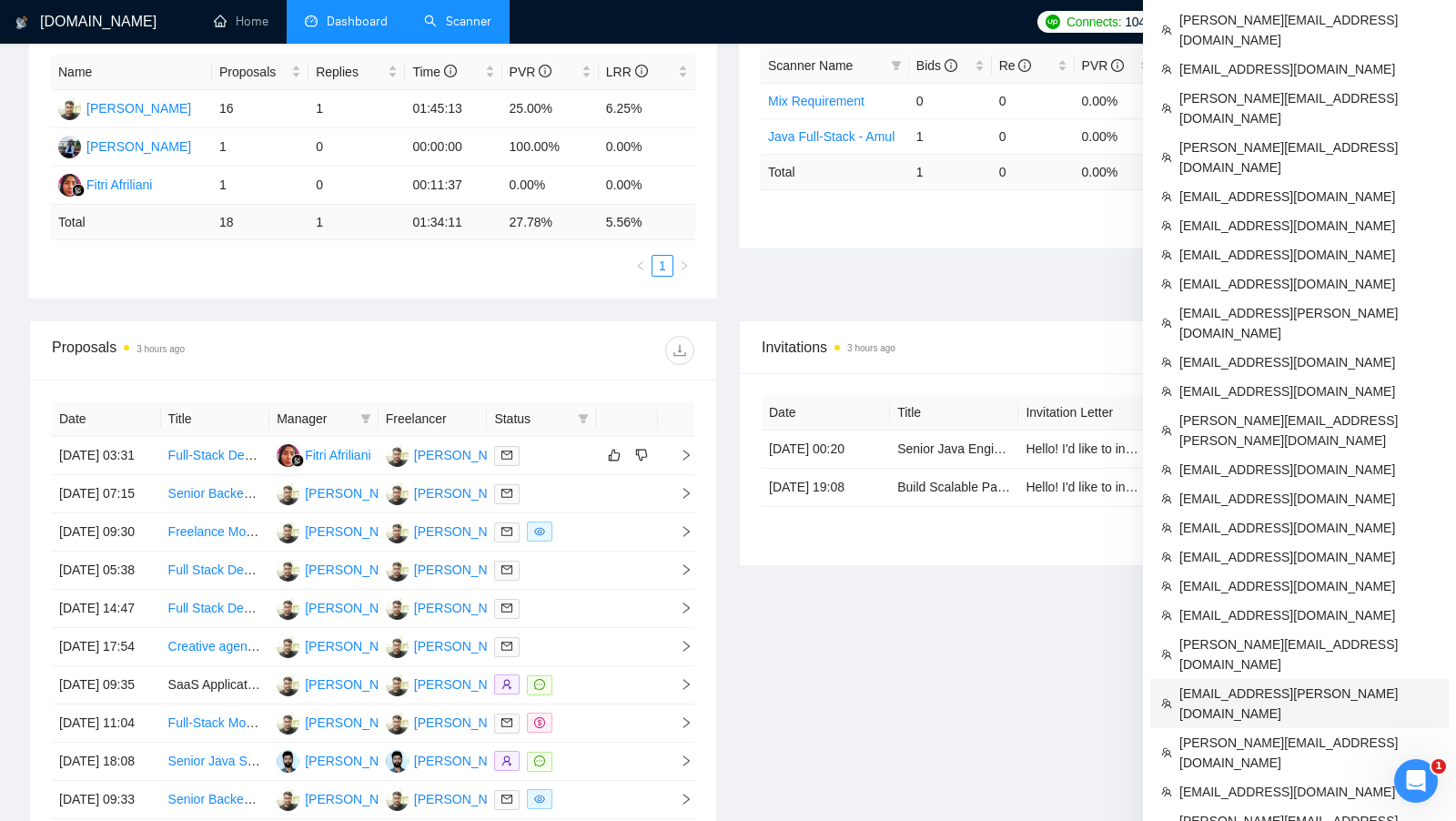
click at [1300, 684] on span "[EMAIL_ADDRESS][PERSON_NAME][DOMAIN_NAME]" at bounding box center [1308, 703] width 258 height 40
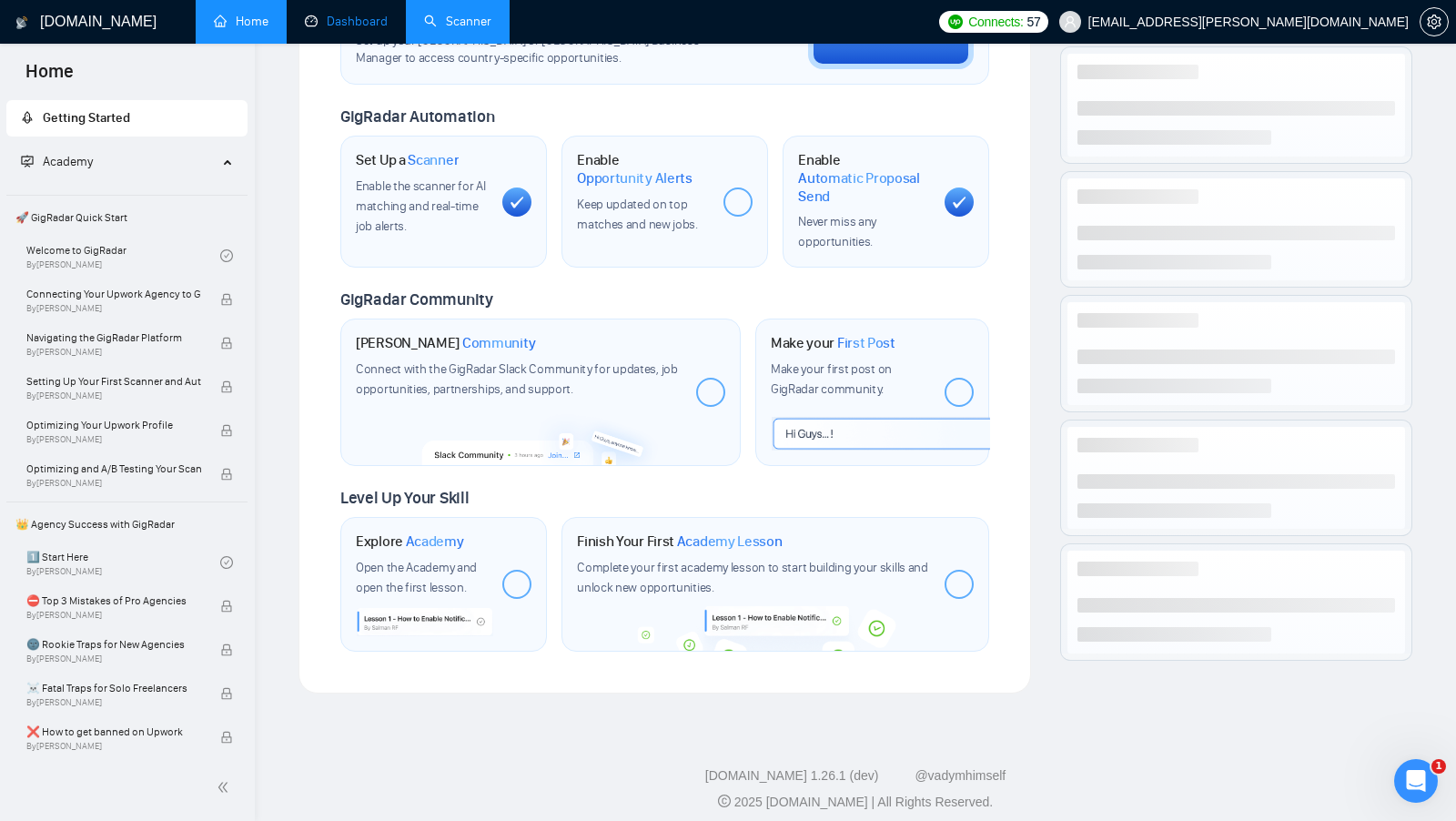
click at [336, 29] on link "Dashboard" at bounding box center [346, 21] width 83 height 15
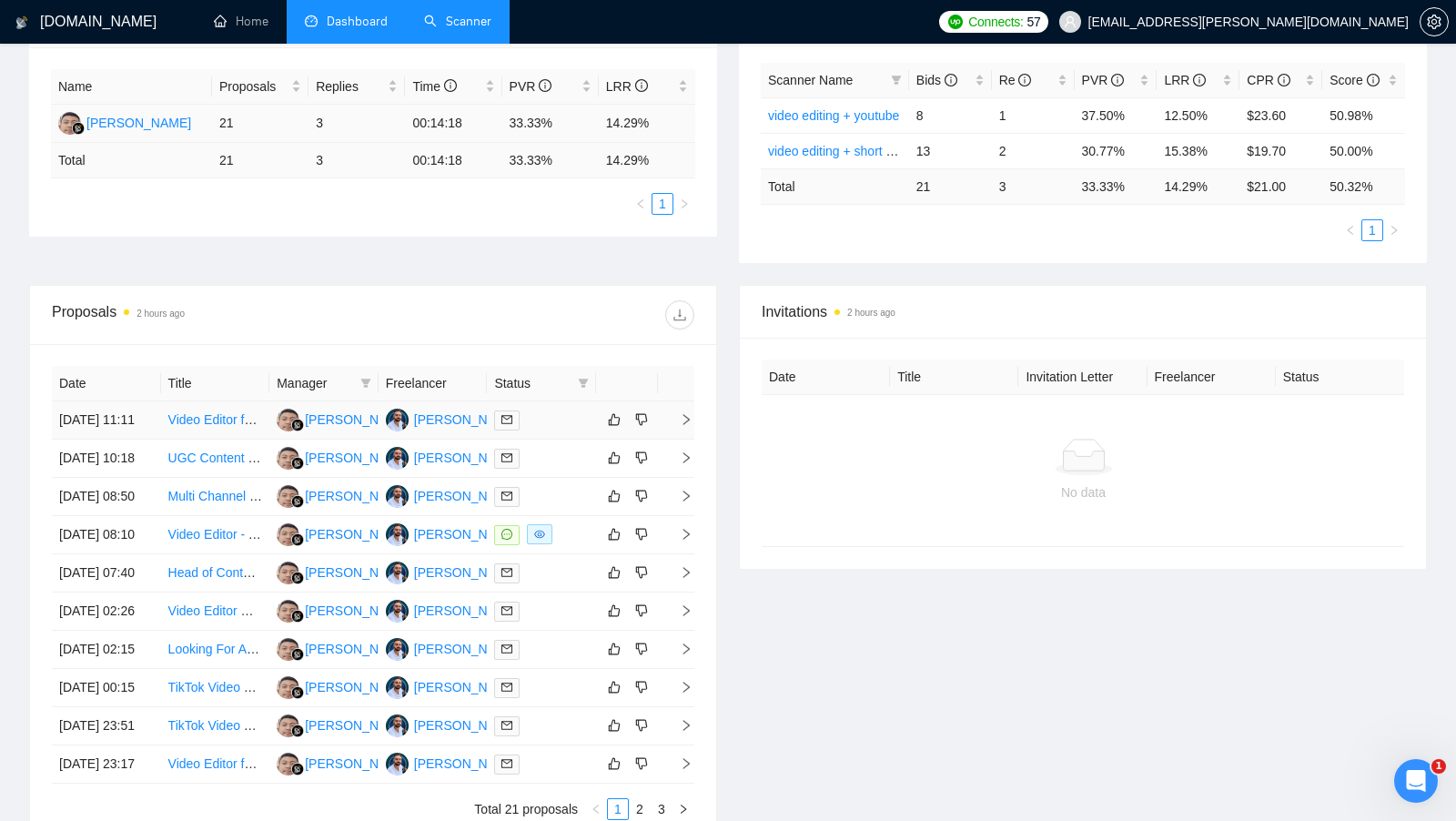
scroll to position [320, 0]
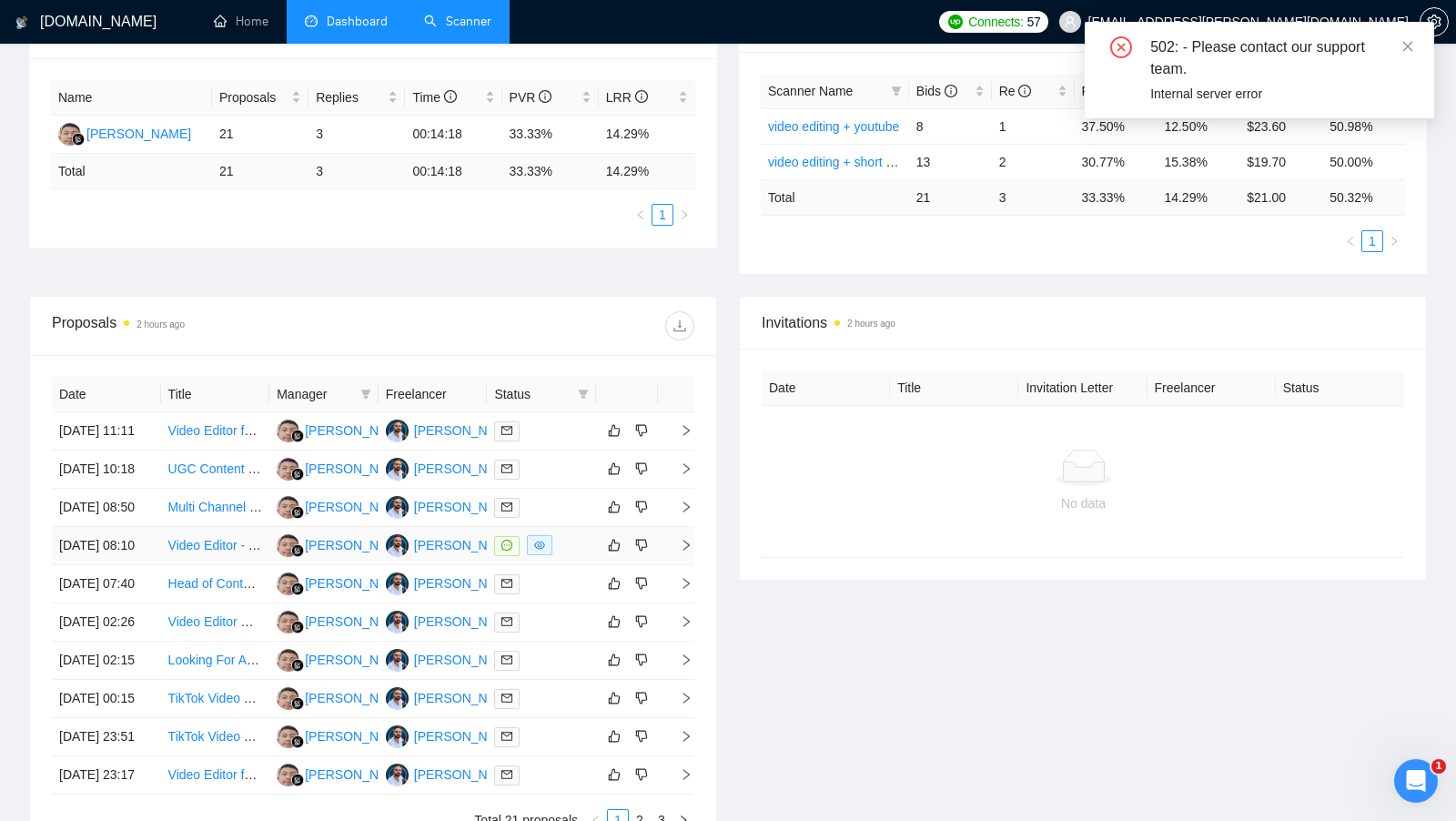
click at [564, 556] on div at bounding box center [542, 545] width 95 height 21
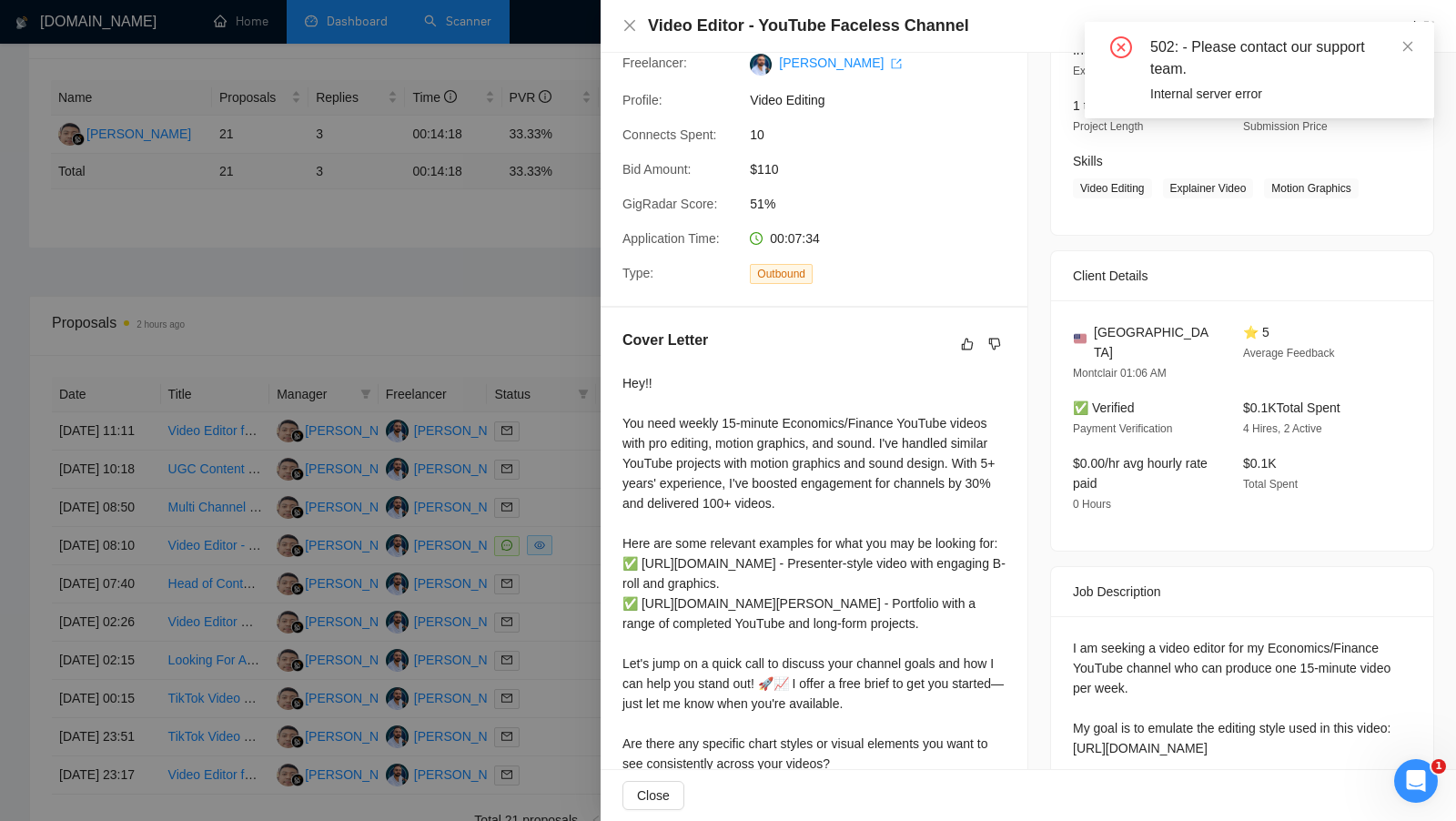
scroll to position [0, 0]
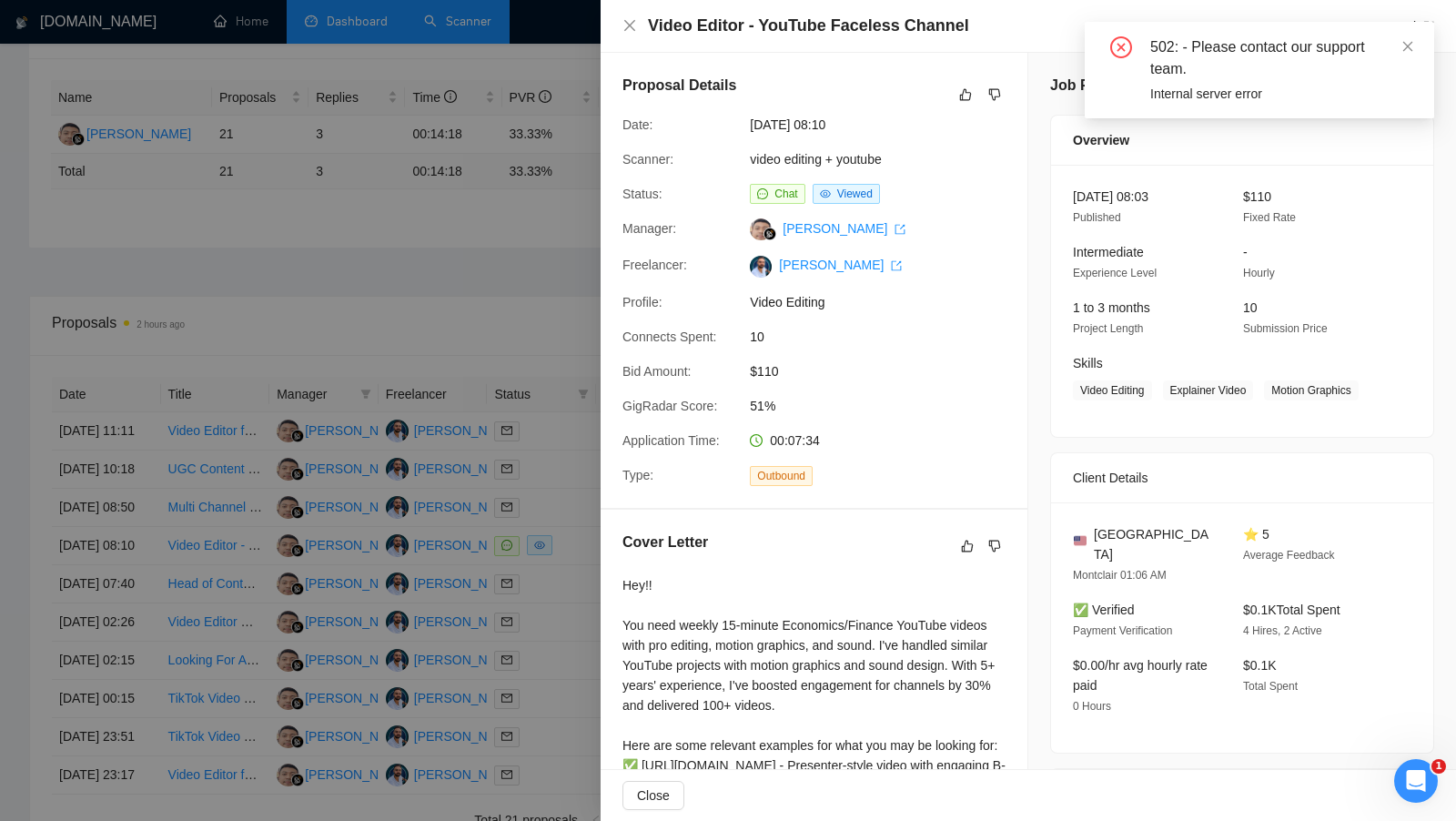
click at [509, 339] on div at bounding box center [728, 410] width 1456 height 821
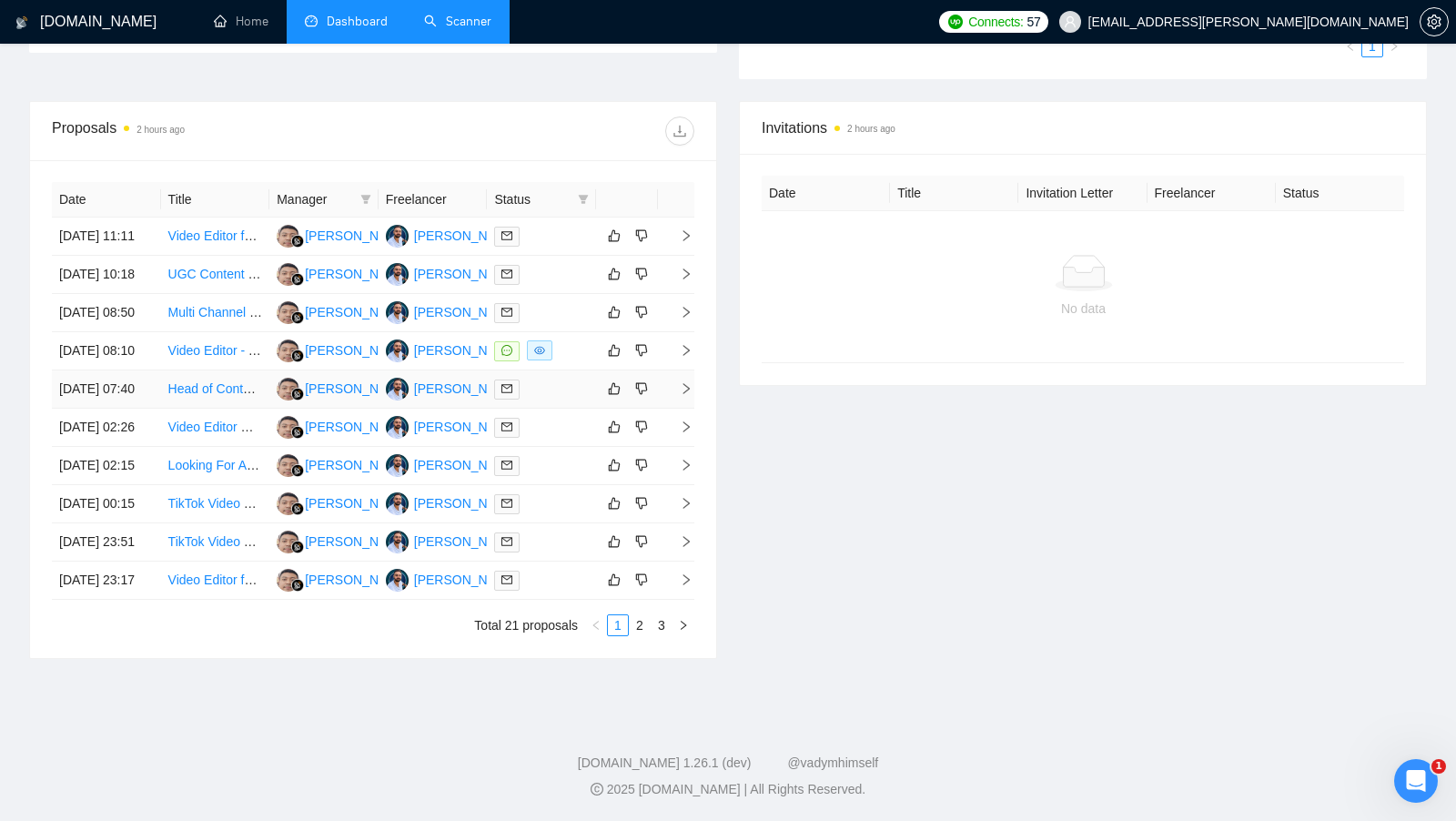
scroll to position [679, 0]
click at [667, 637] on div "Date Title Manager Freelancer Status [DATE] 11:11 Video Editor for Social Media…" at bounding box center [372, 409] width 686 height 498
click at [665, 630] on link "3" at bounding box center [662, 625] width 20 height 20
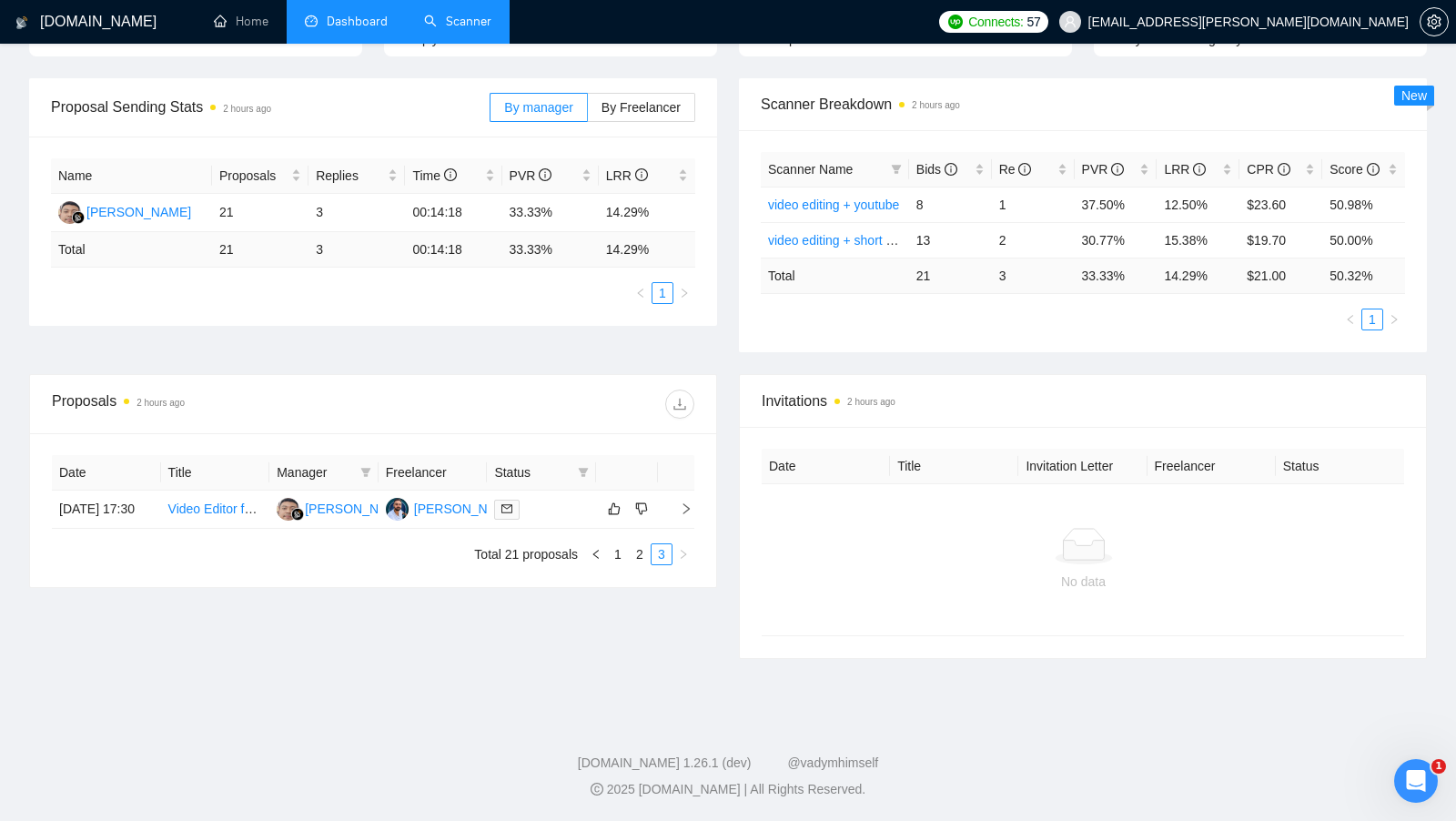
scroll to position [237, 0]
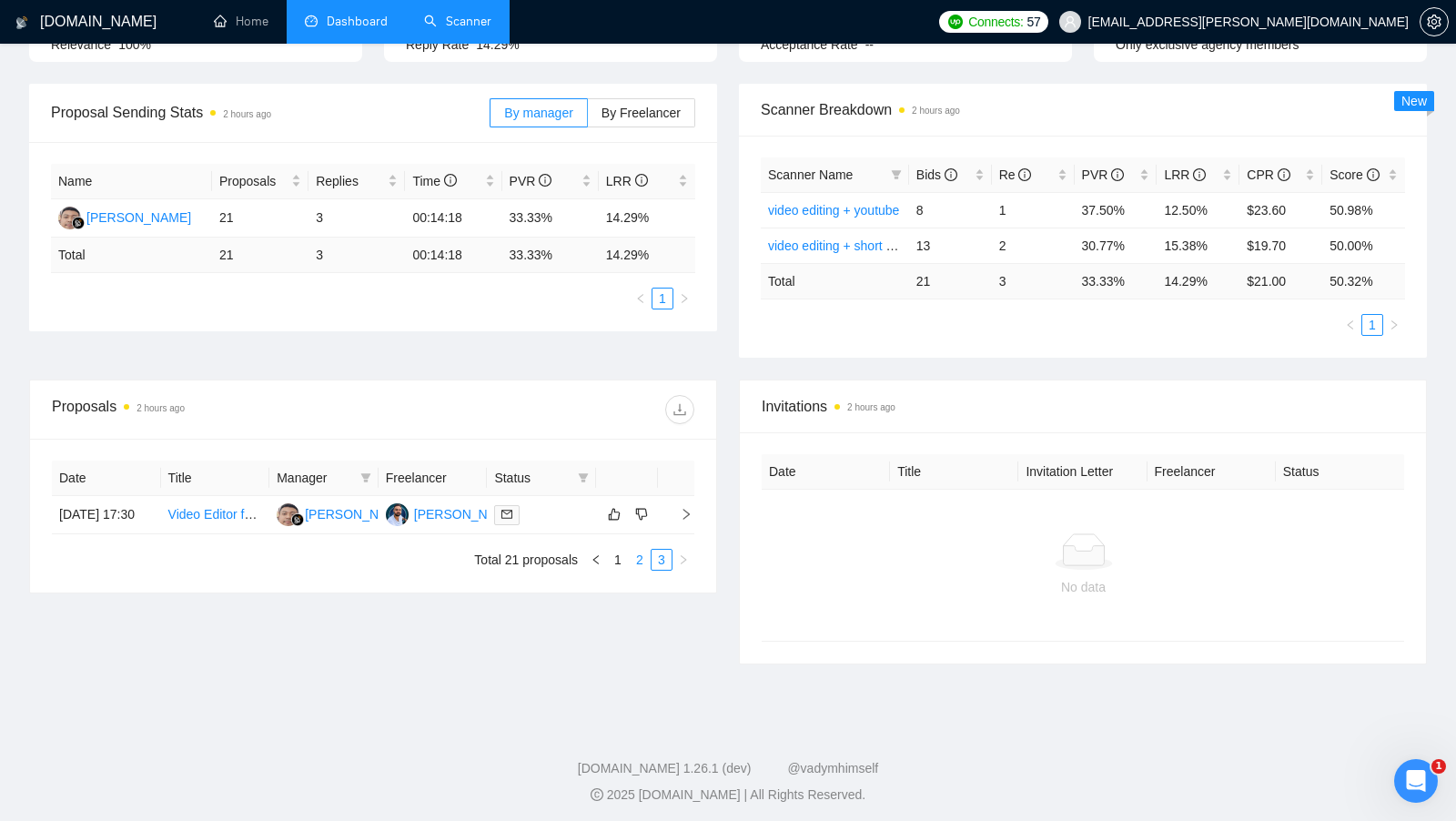
click at [644, 568] on link "2" at bounding box center [639, 559] width 20 height 20
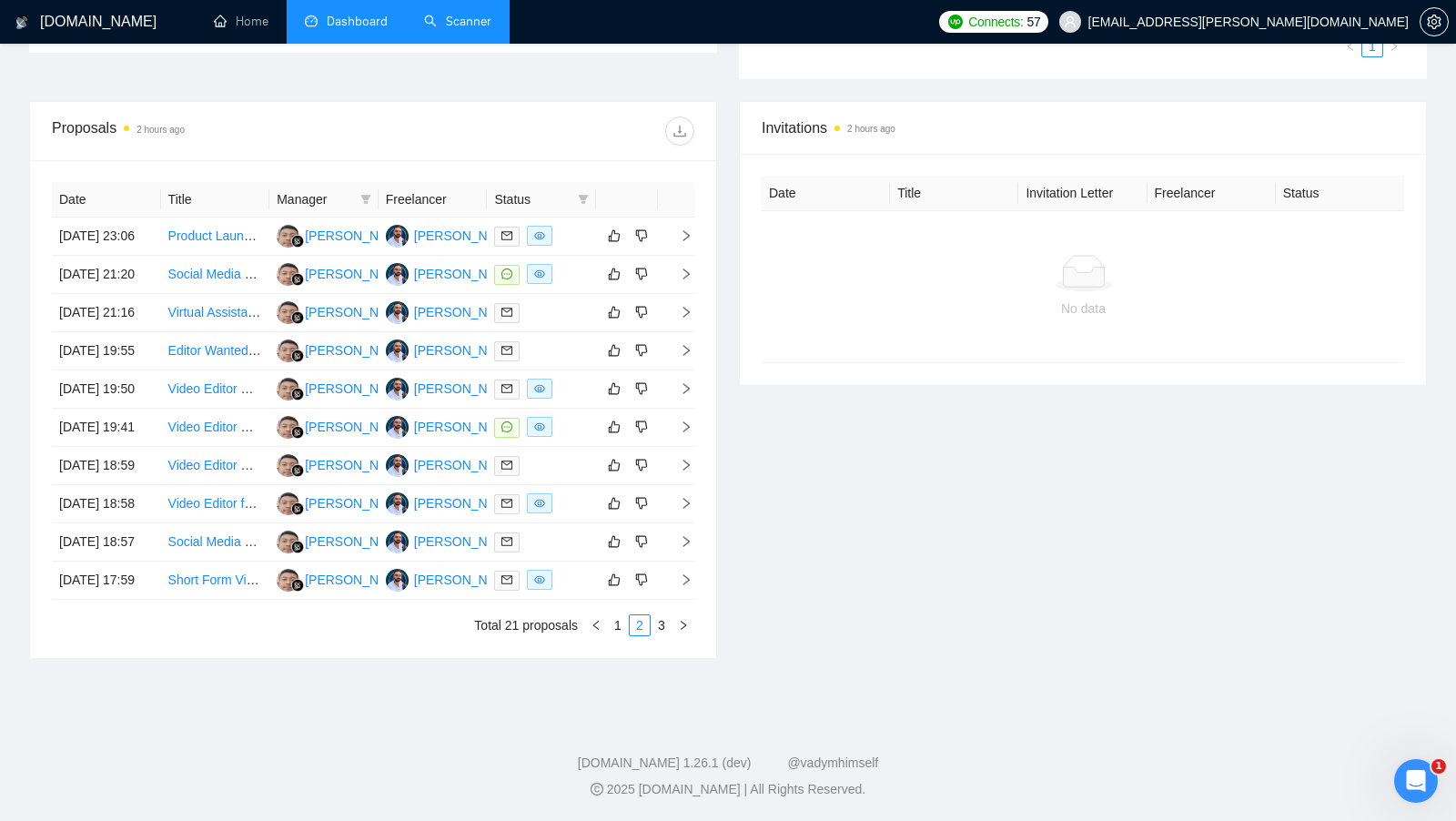
scroll to position [550, 0]
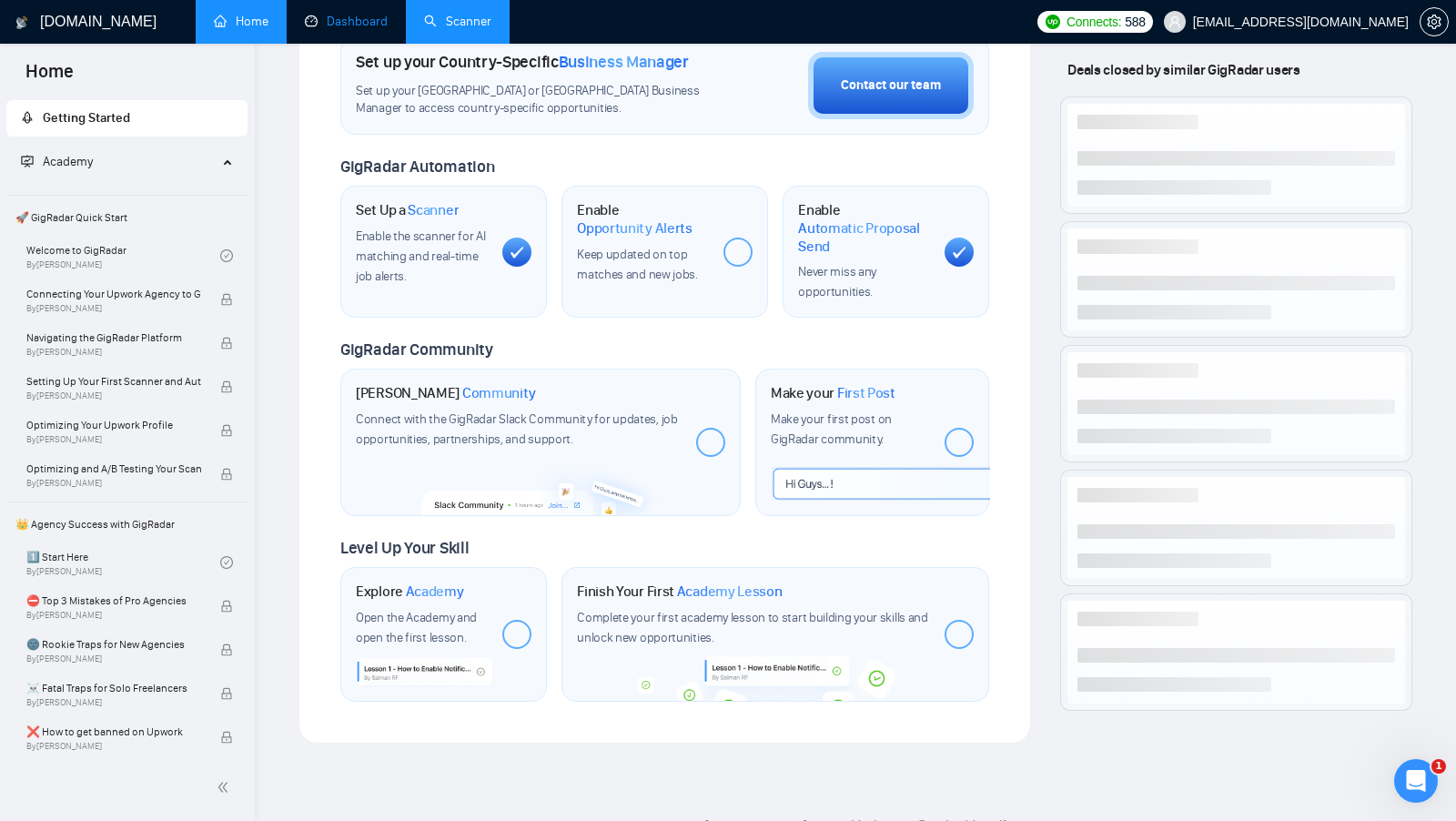
click at [362, 29] on link "Dashboard" at bounding box center [346, 21] width 83 height 15
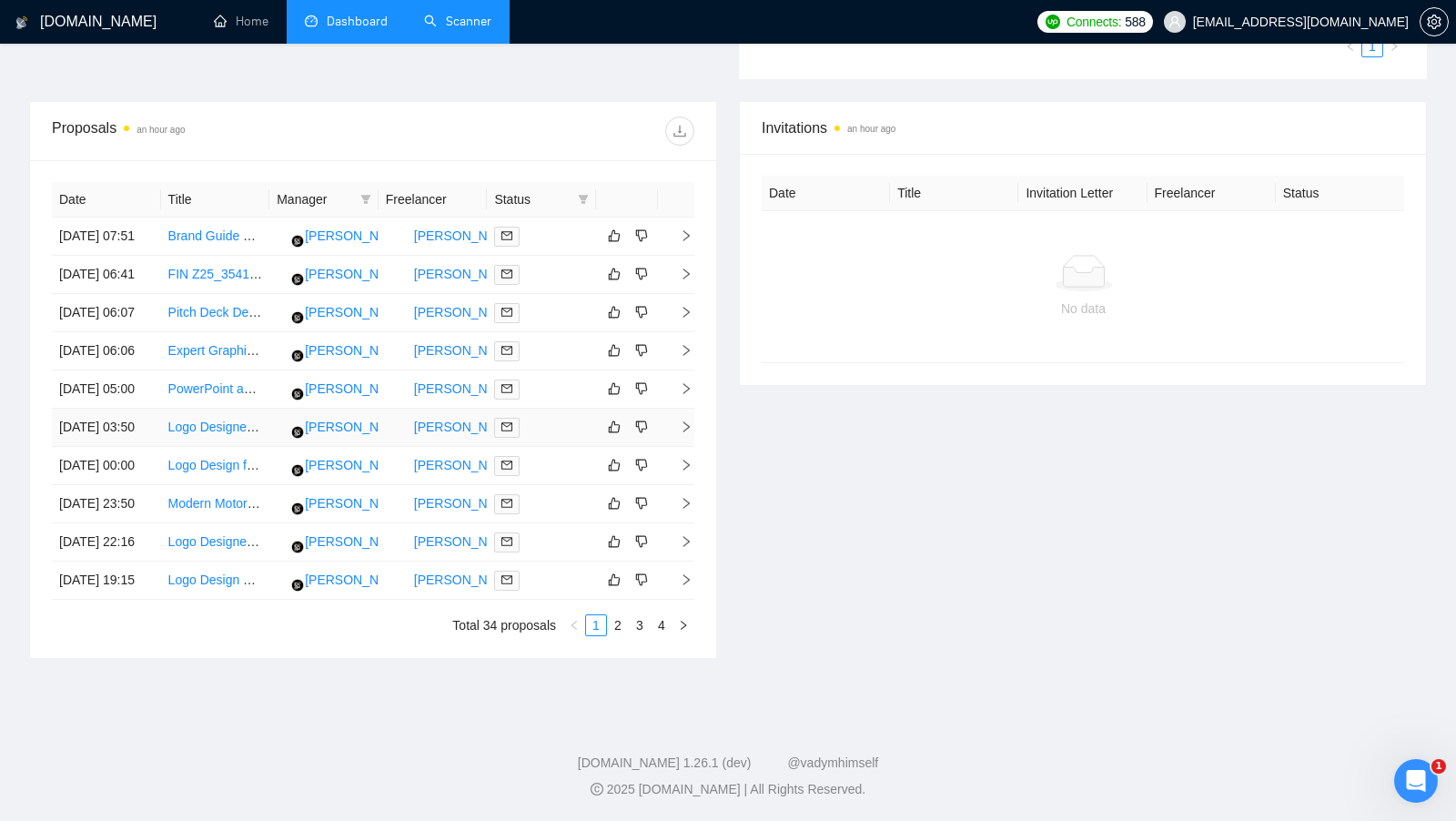
scroll to position [680, 0]
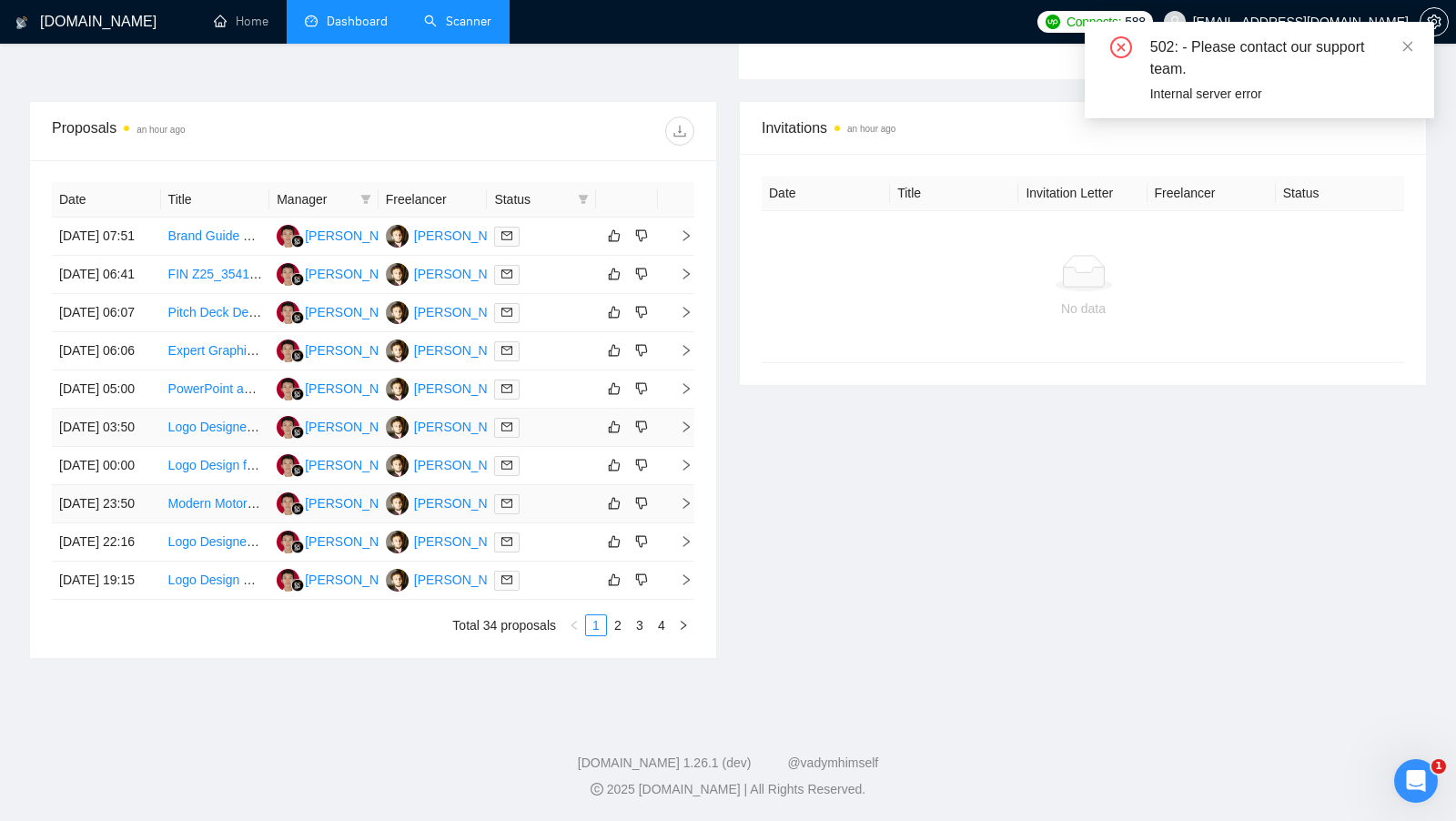
click at [573, 490] on td at bounding box center [541, 505] width 109 height 39
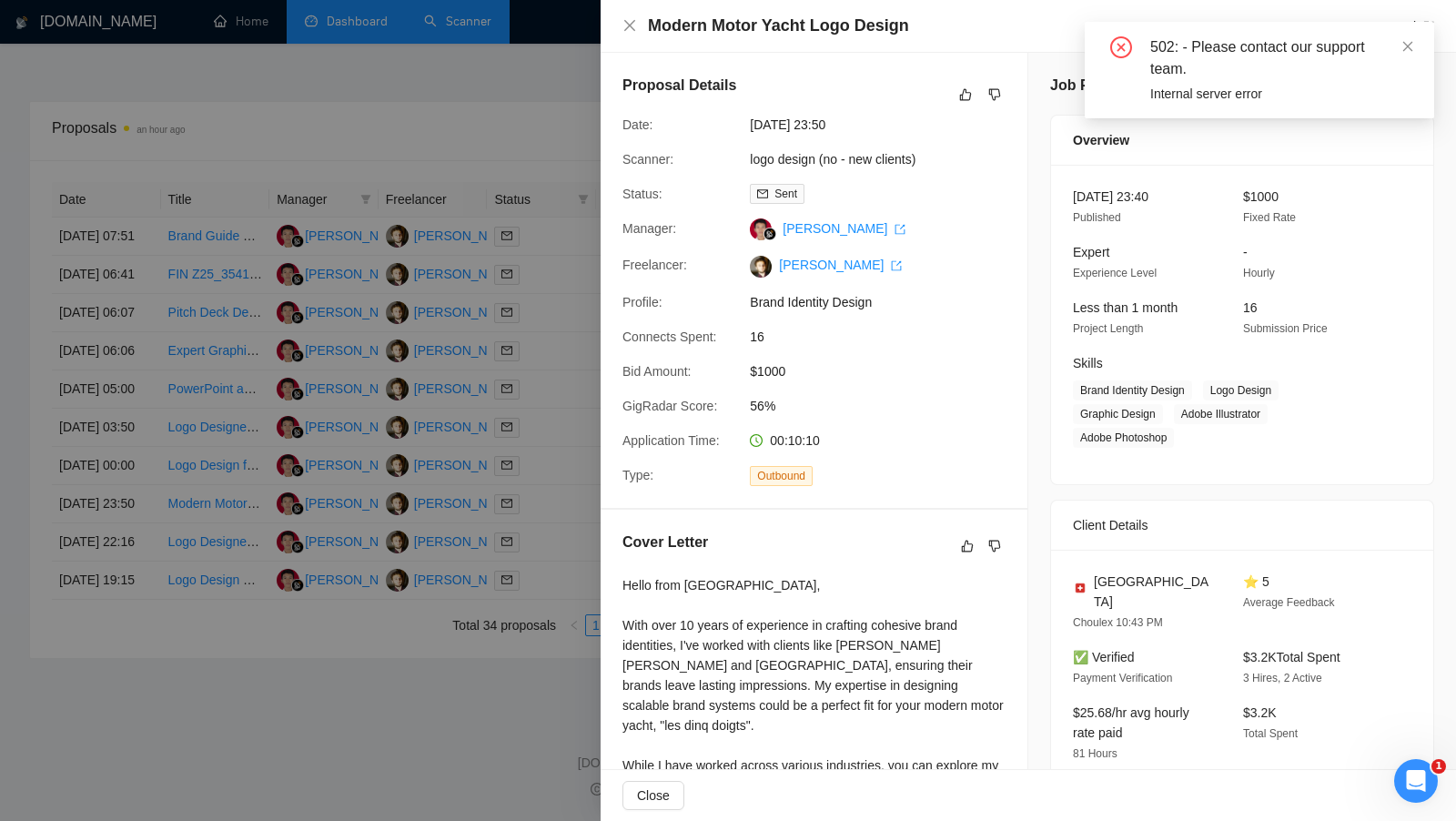
click at [571, 490] on div at bounding box center [728, 410] width 1456 height 821
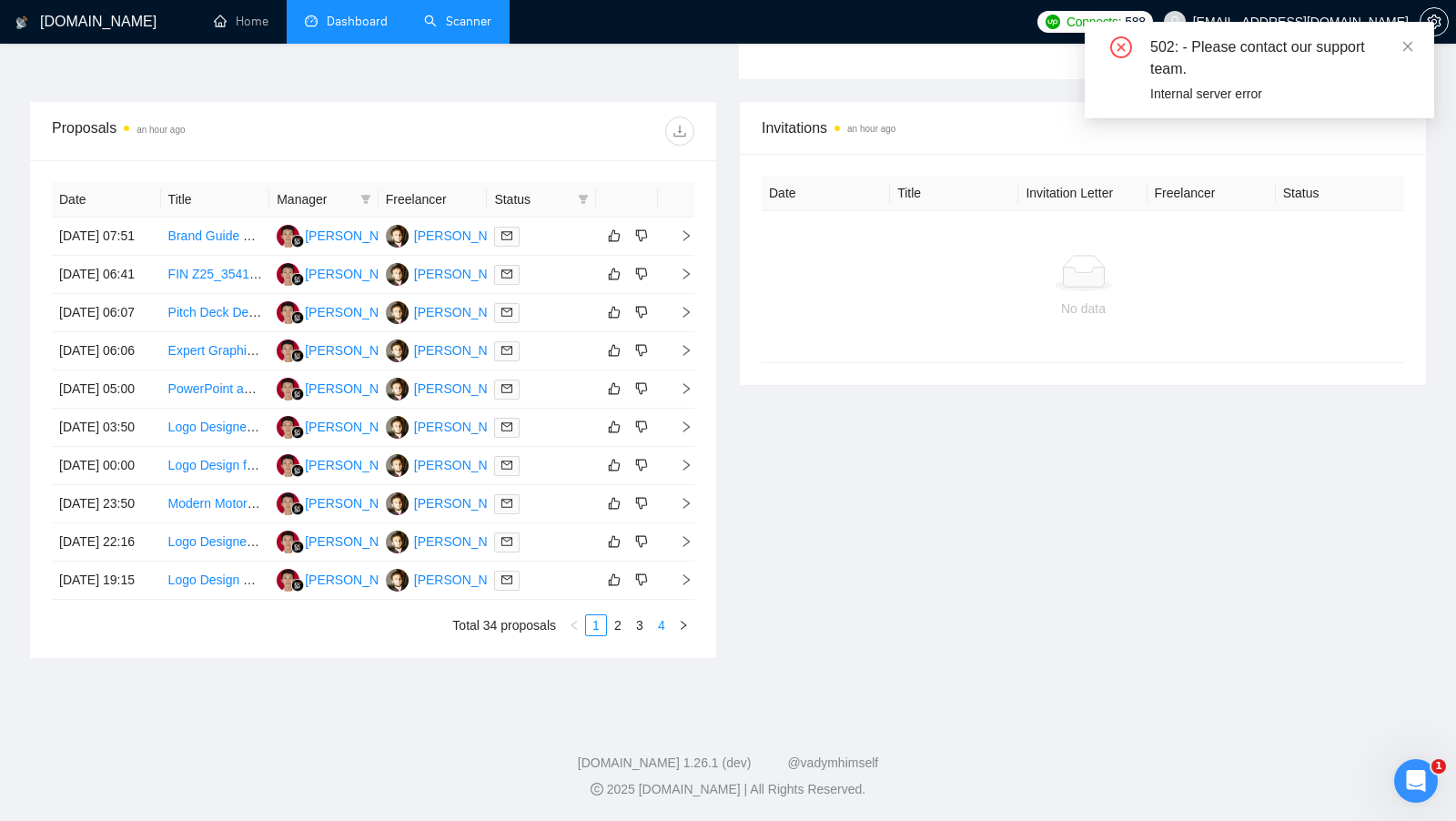
click at [665, 635] on link "4" at bounding box center [662, 625] width 20 height 20
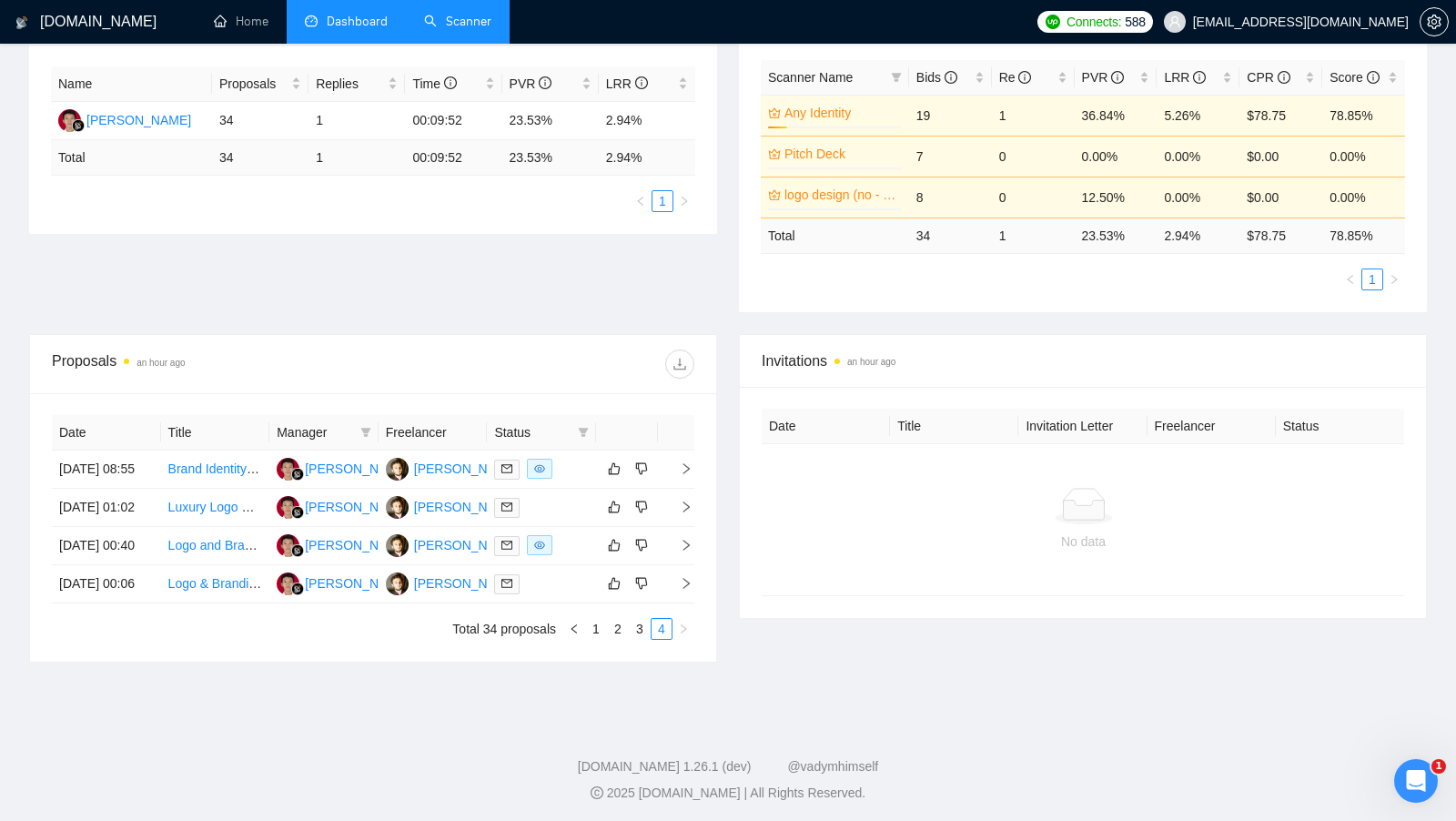
scroll to position [399, 0]
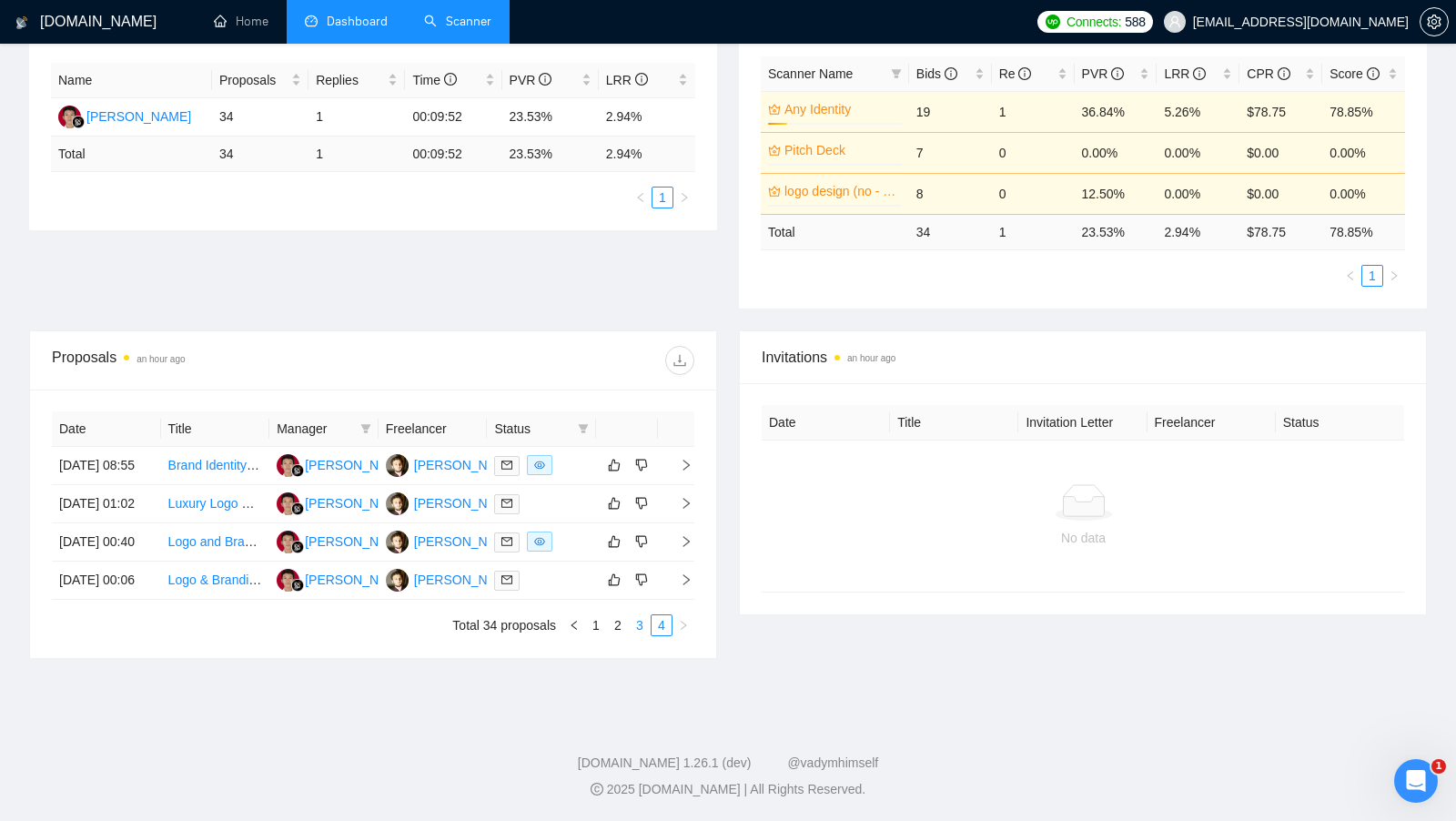
click at [642, 622] on link "3" at bounding box center [639, 625] width 20 height 20
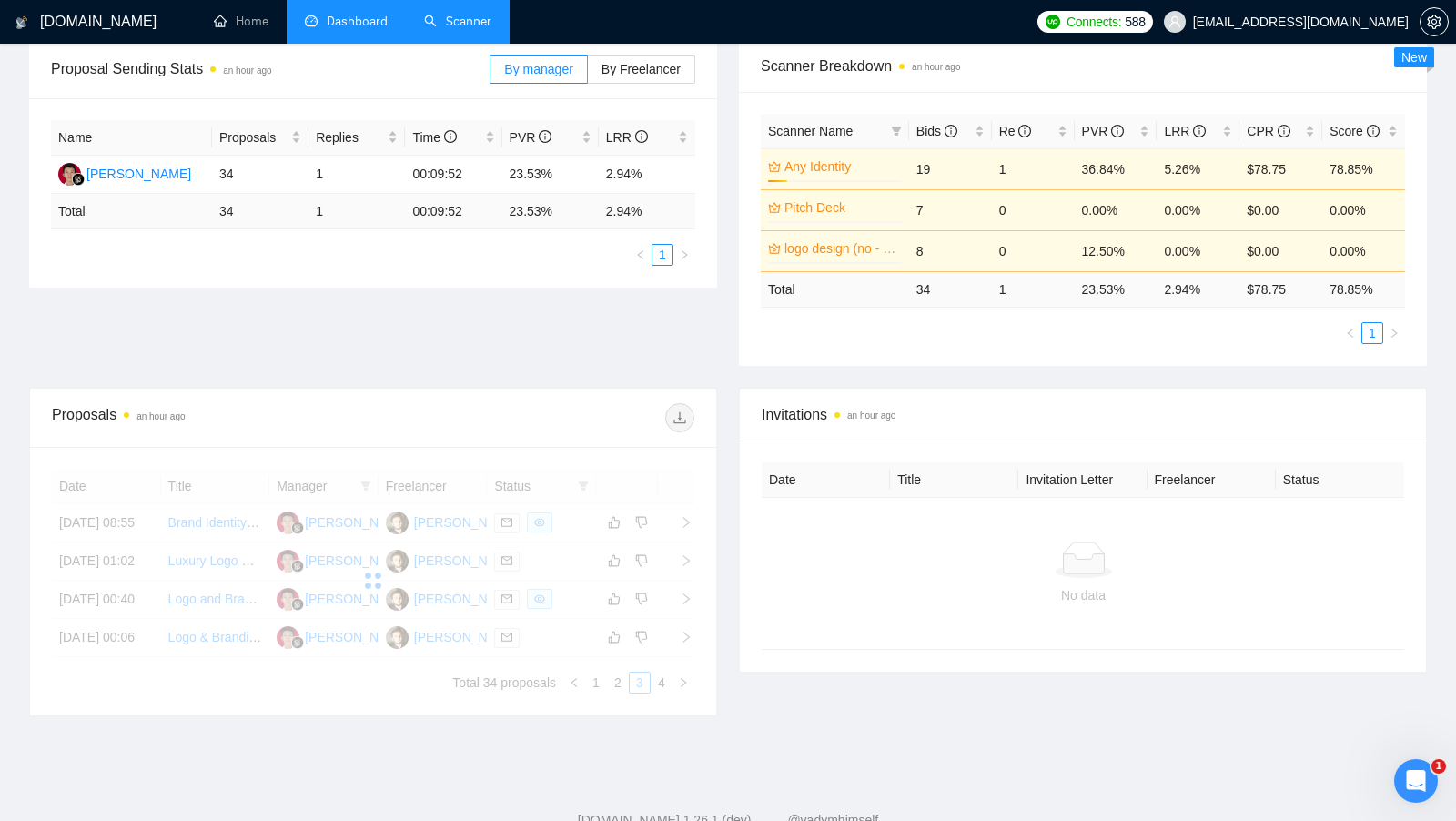
scroll to position [311, 0]
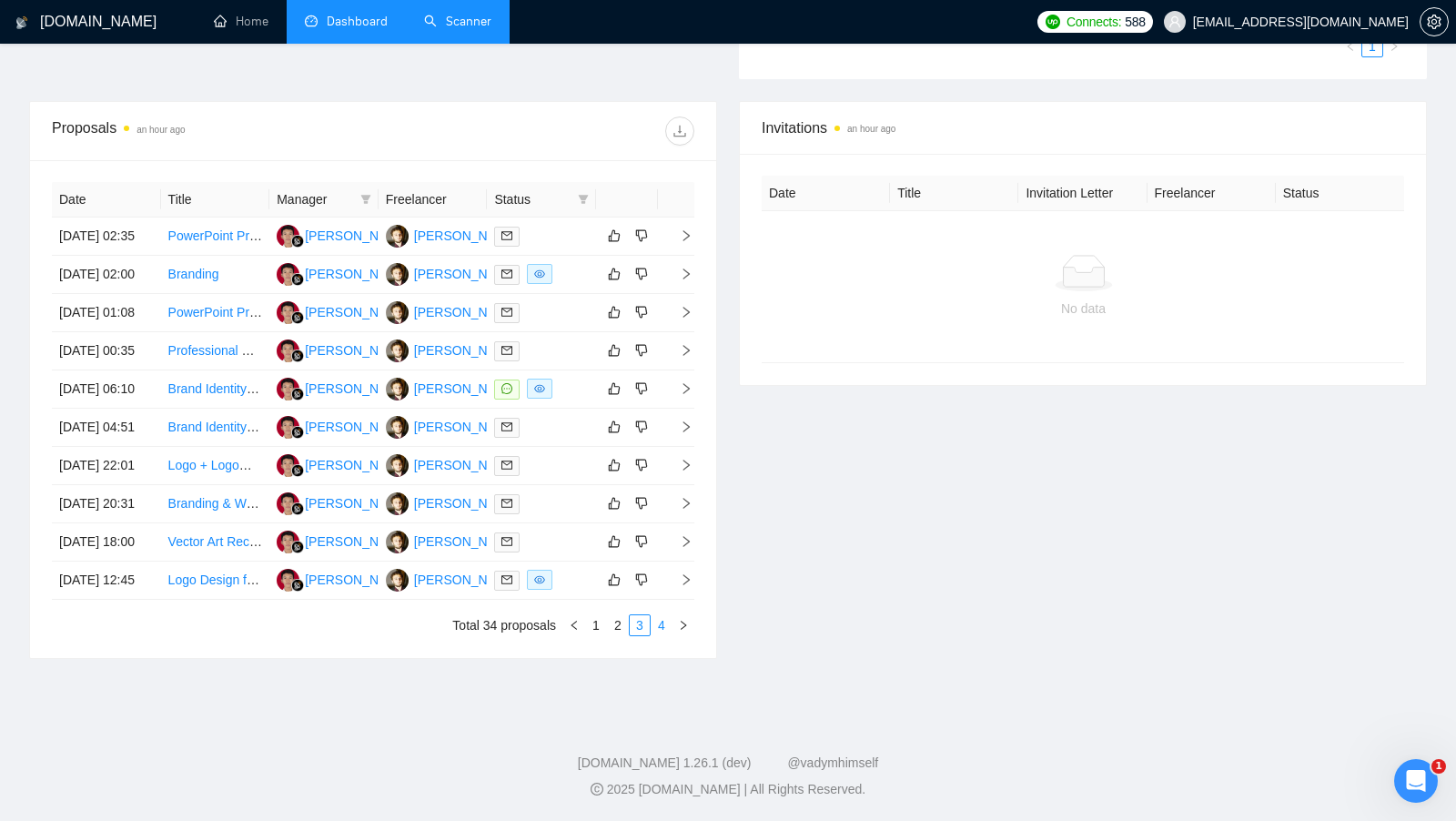
click at [655, 635] on link "4" at bounding box center [662, 625] width 20 height 20
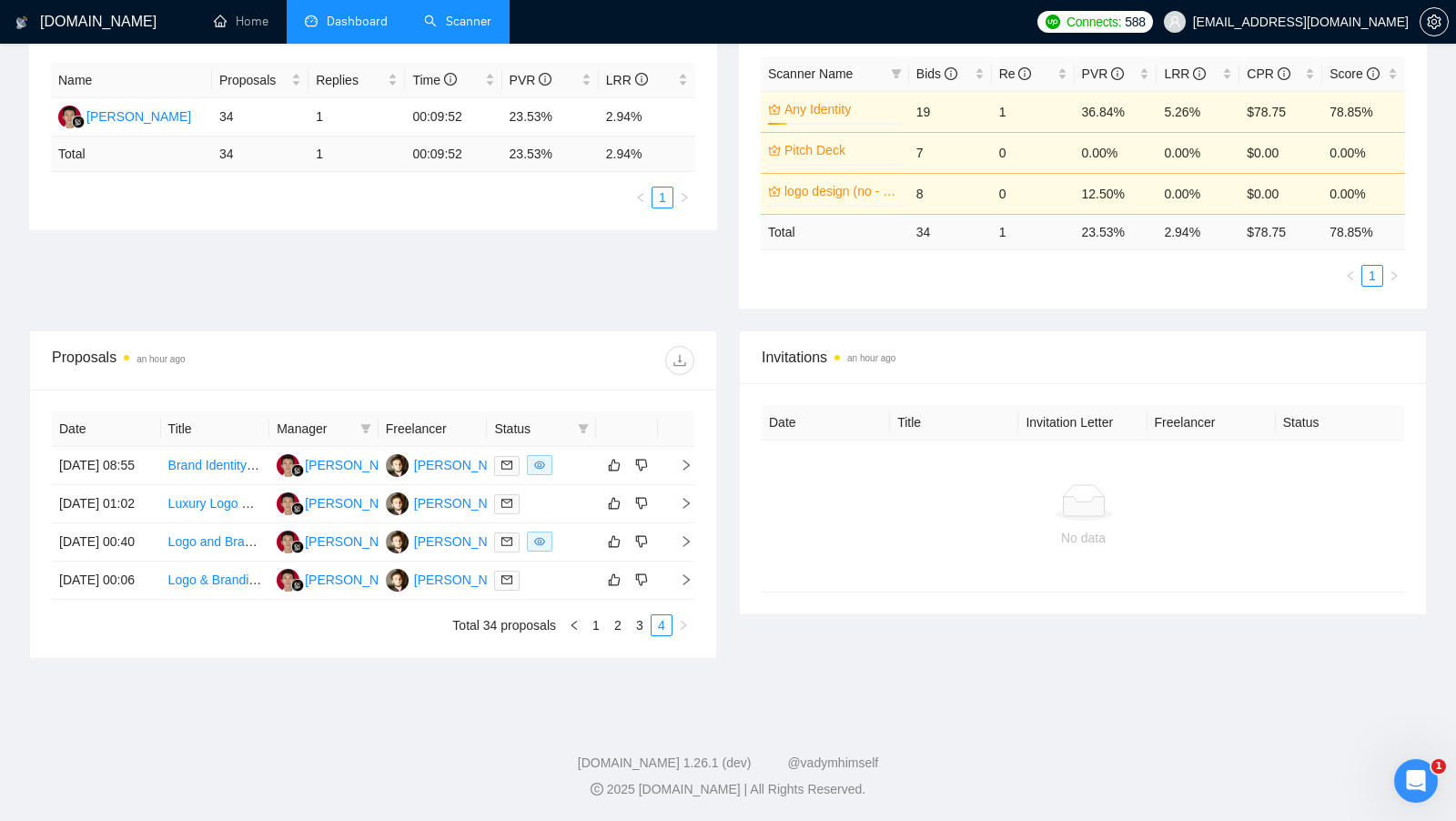
scroll to position [399, 0]
click at [650, 629] on link "3" at bounding box center [639, 625] width 20 height 20
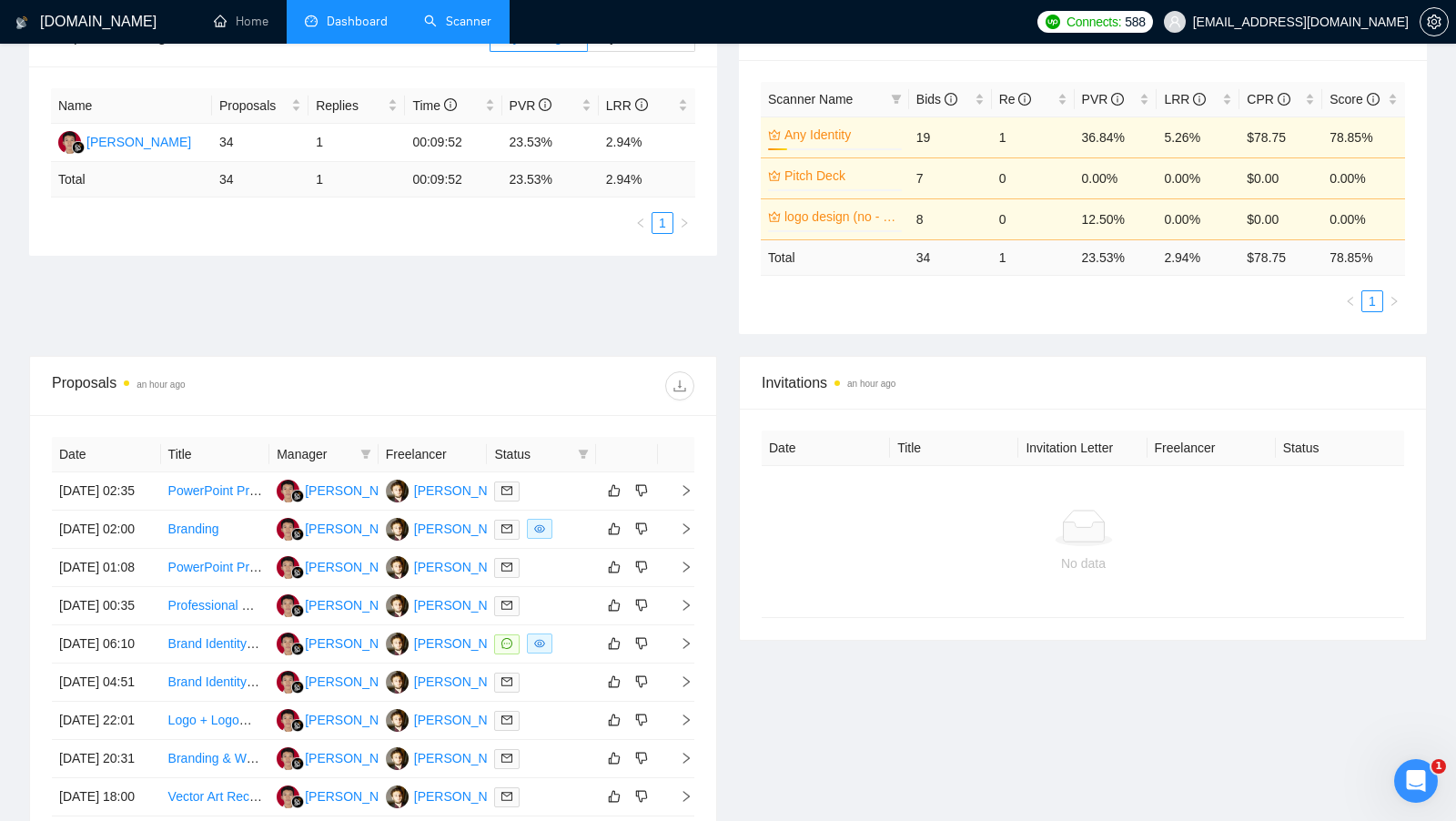
scroll to position [372, 0]
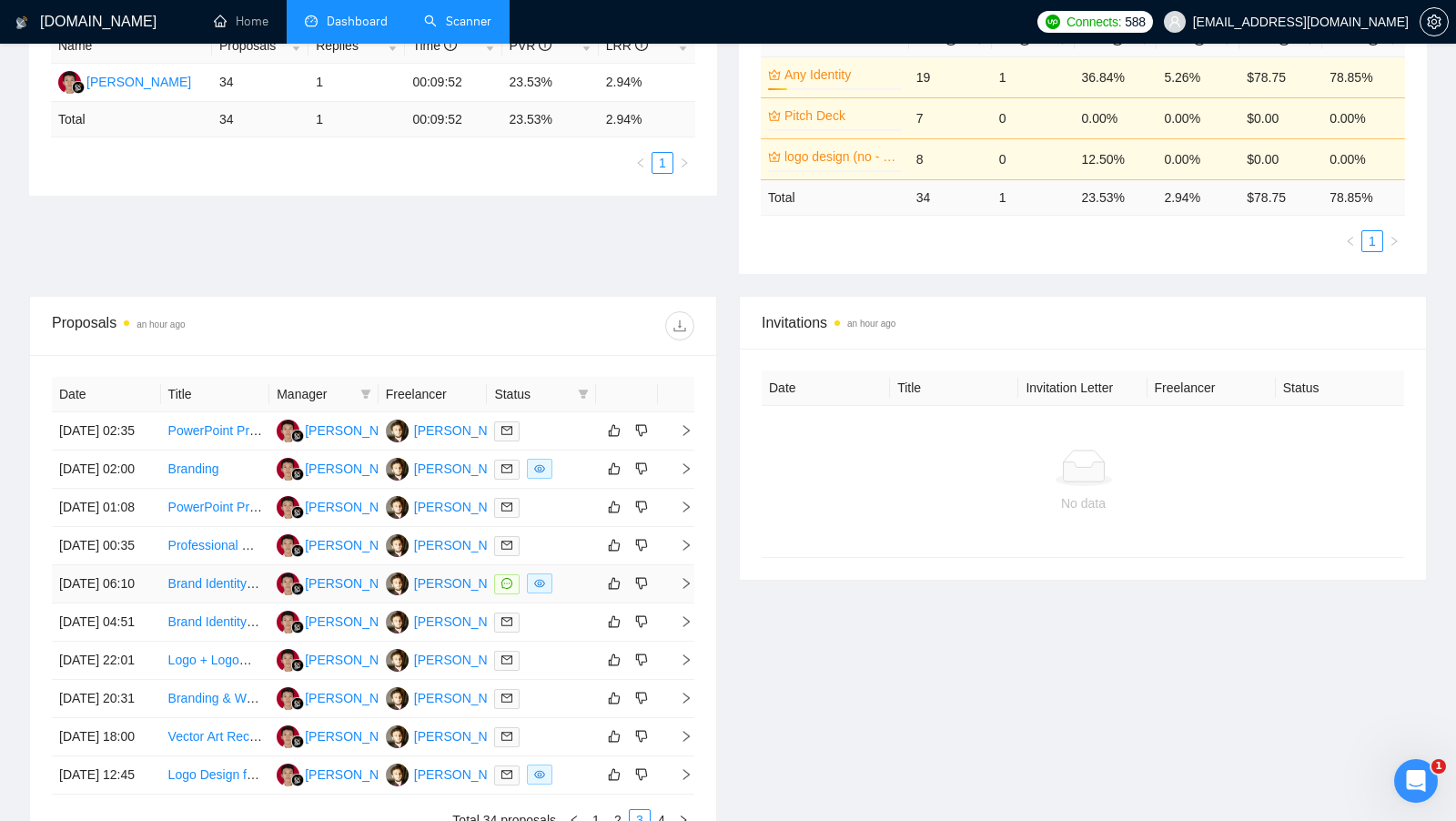
click at [573, 594] on div at bounding box center [542, 584] width 95 height 21
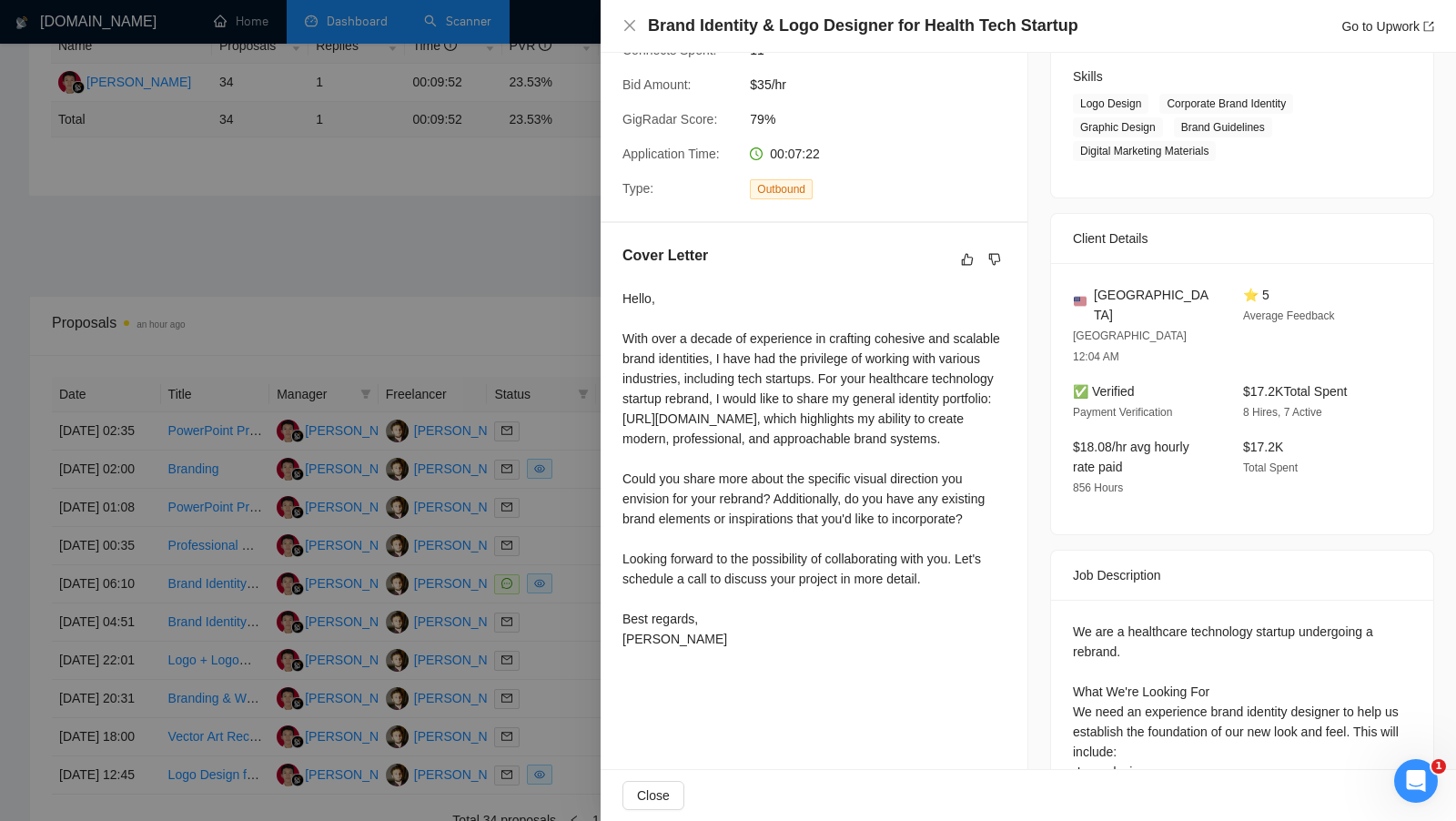
scroll to position [305, 0]
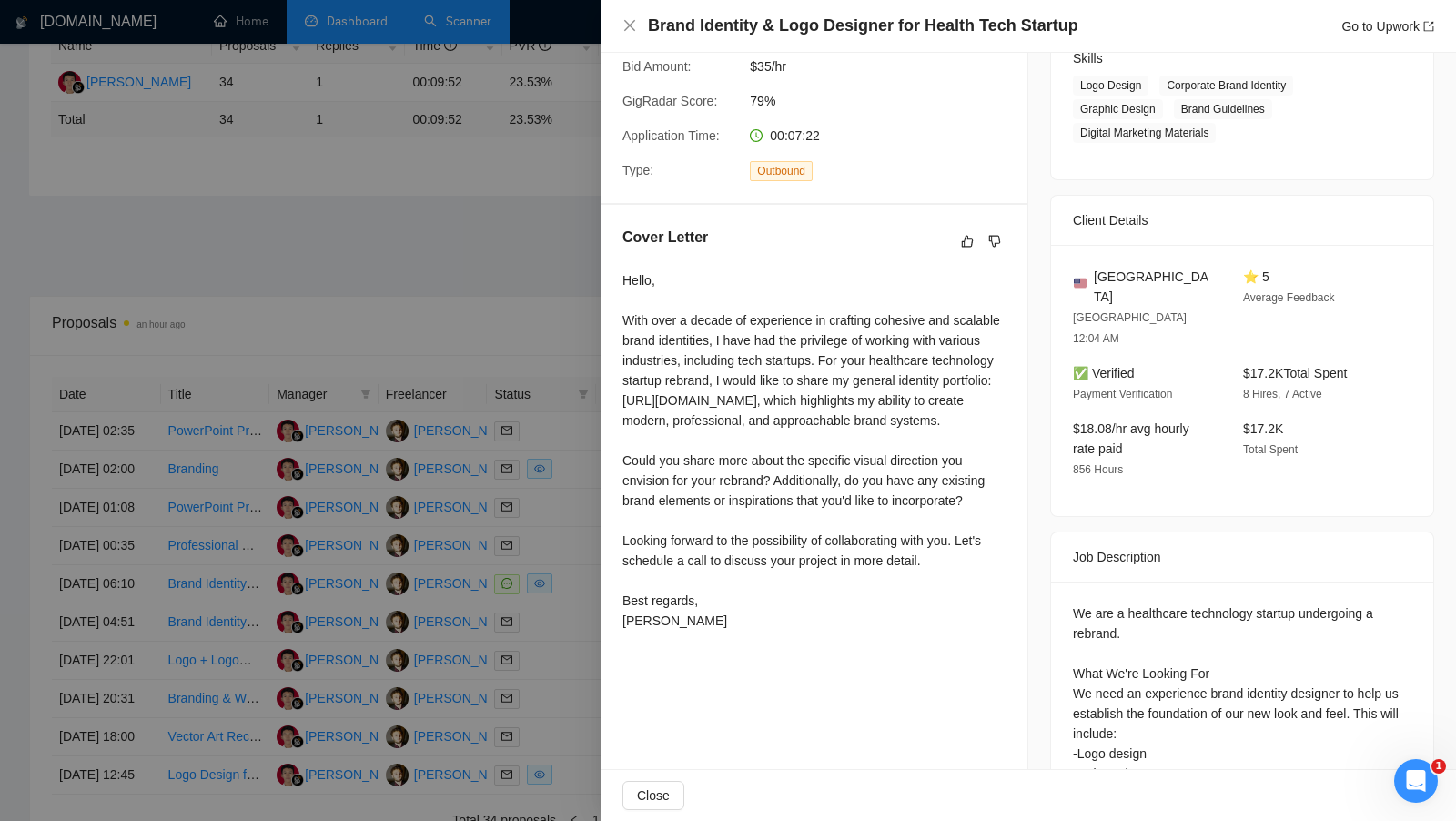
click at [453, 270] on div at bounding box center [728, 410] width 1456 height 821
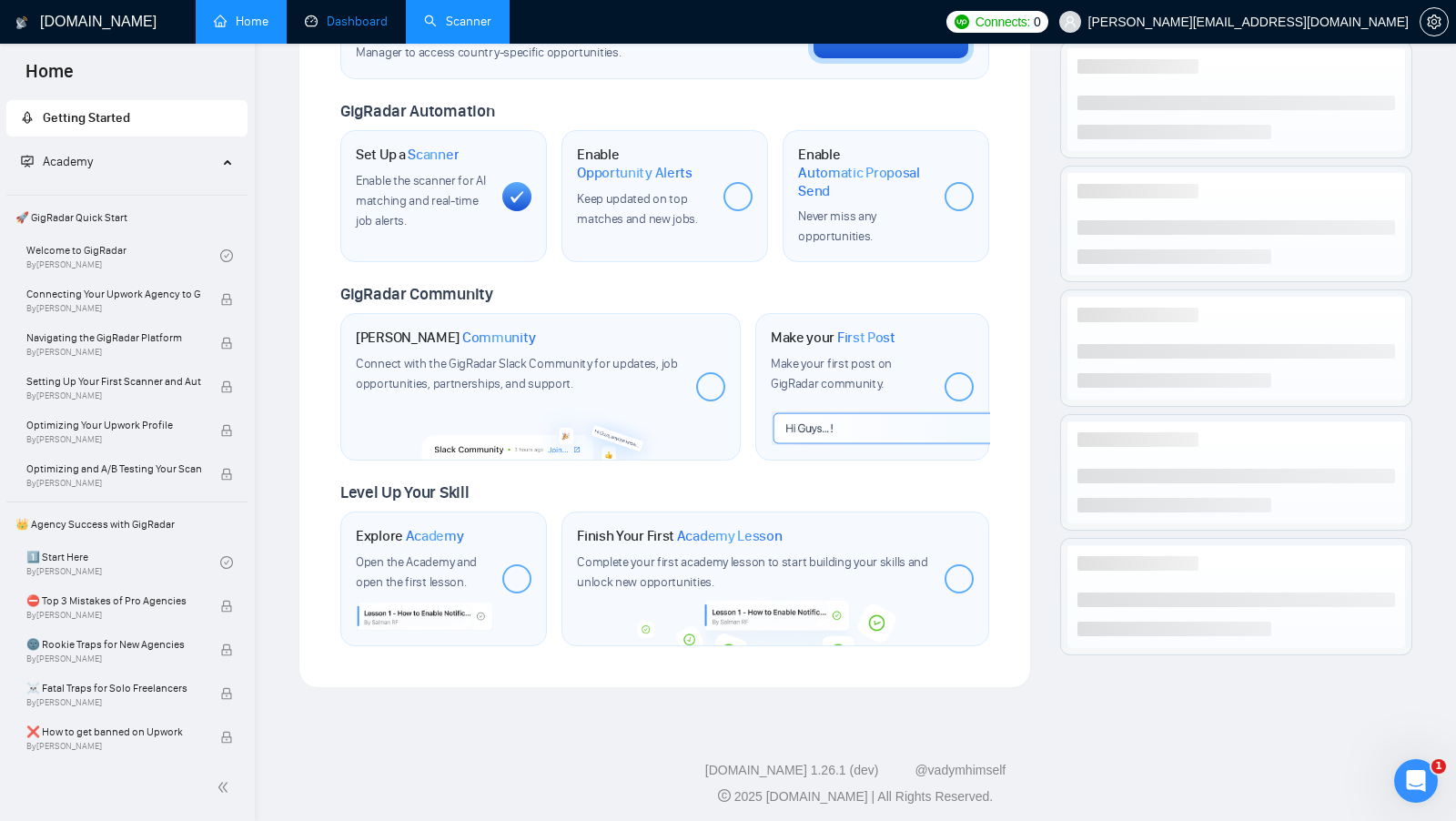
click at [435, 29] on link "Scanner" at bounding box center [458, 21] width 68 height 15
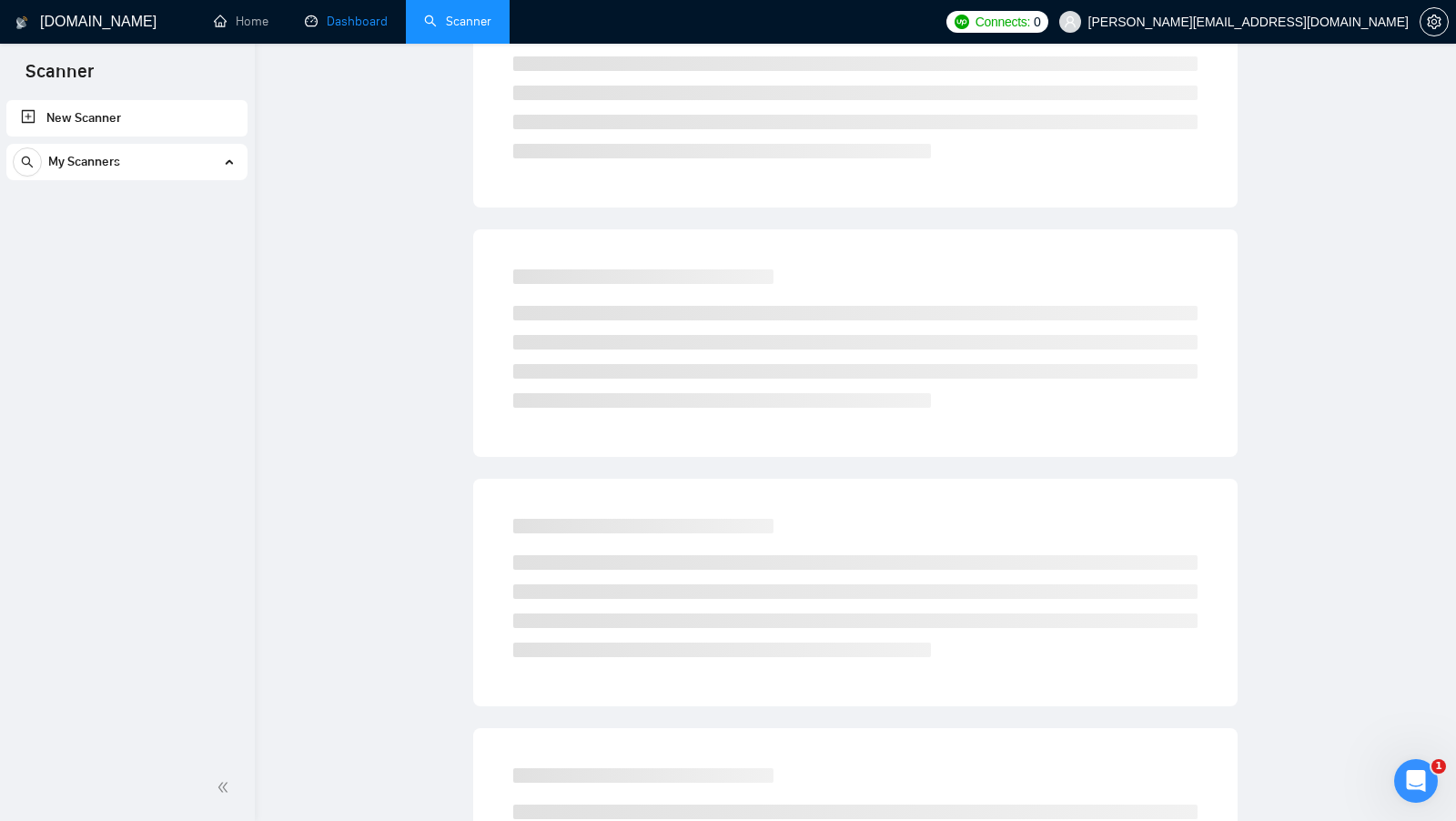
scroll to position [474, 0]
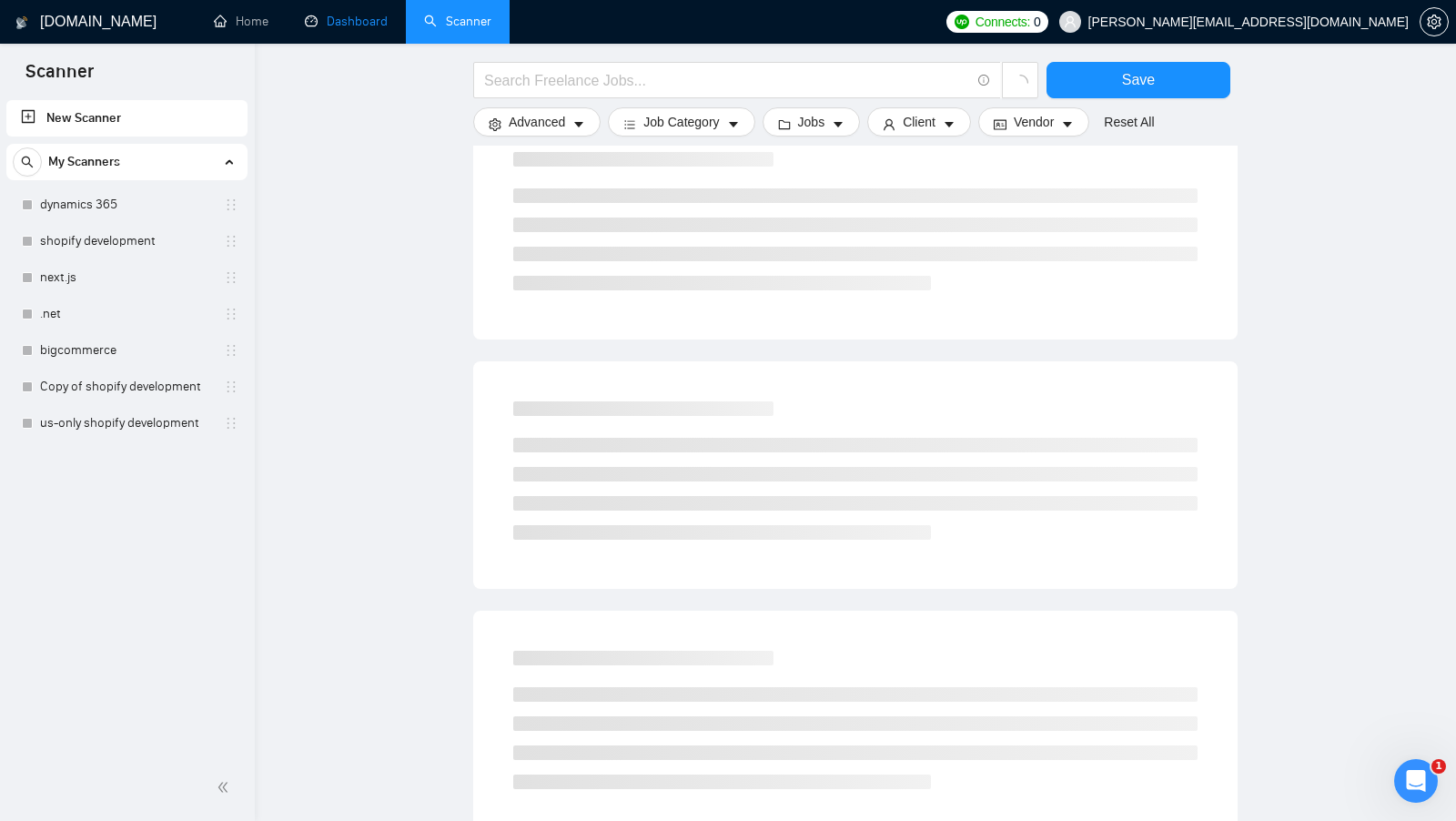
click at [316, 29] on link "Dashboard" at bounding box center [346, 21] width 83 height 15
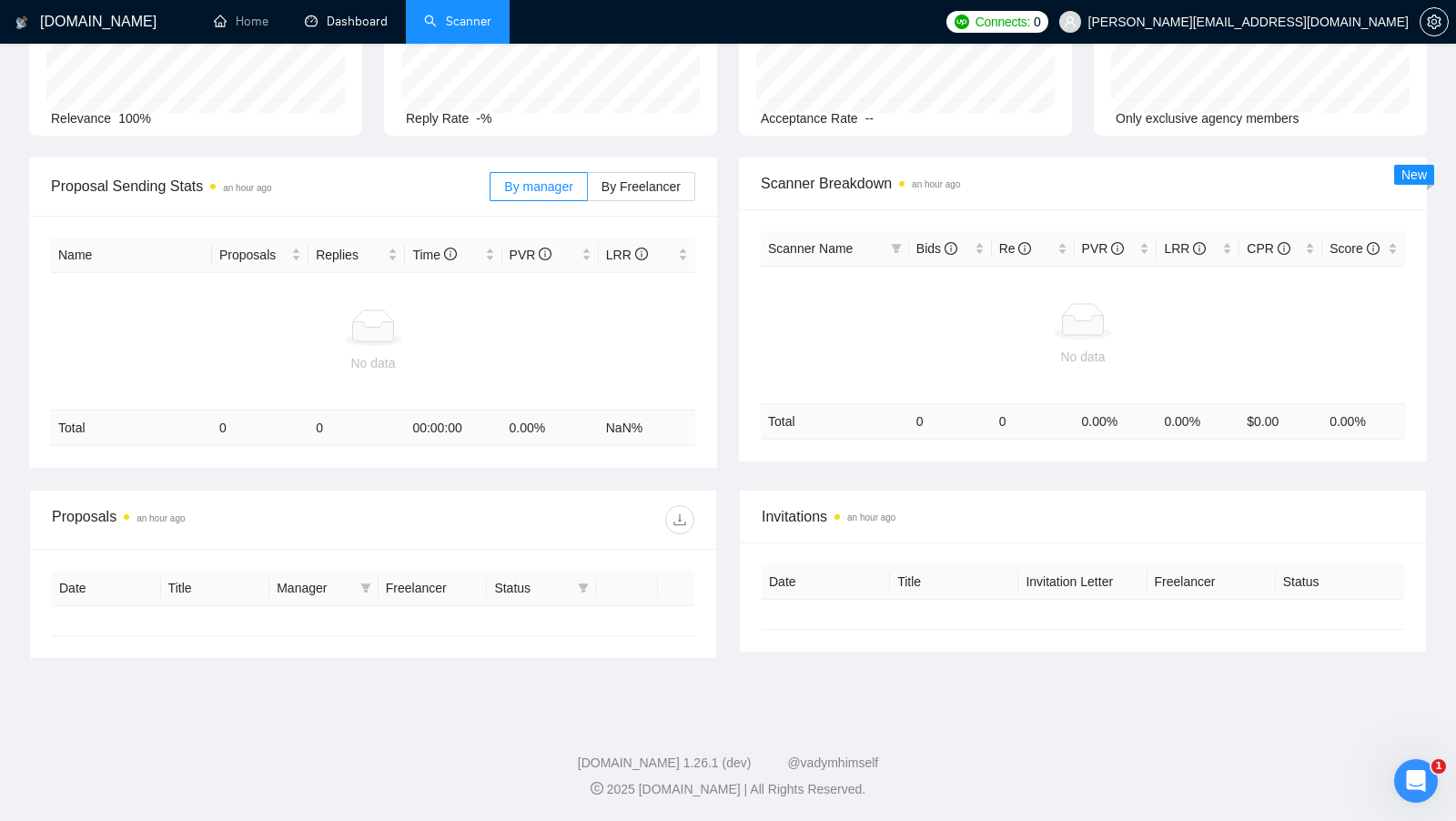
type input "[DATE]"
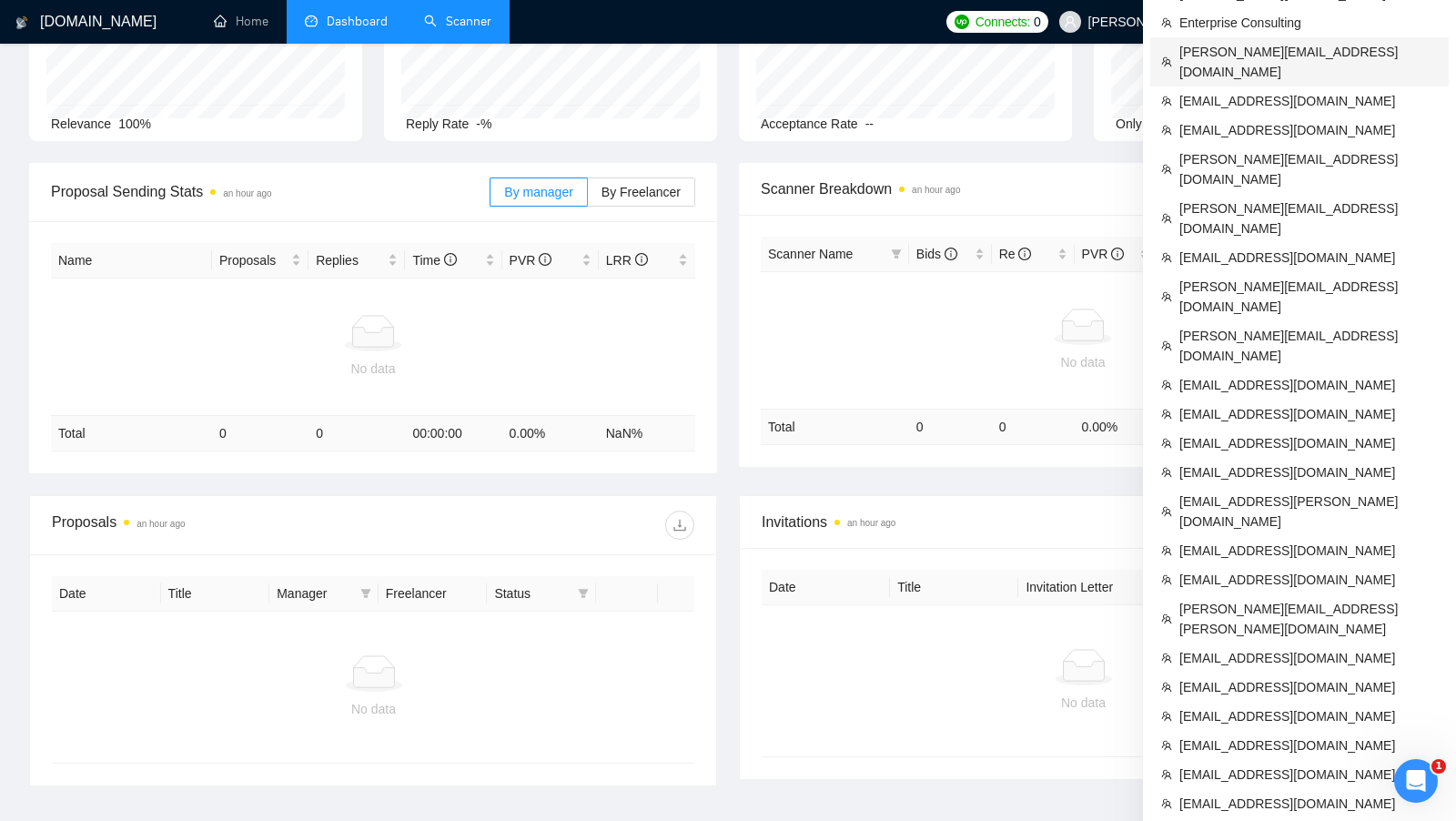
scroll to position [559, 0]
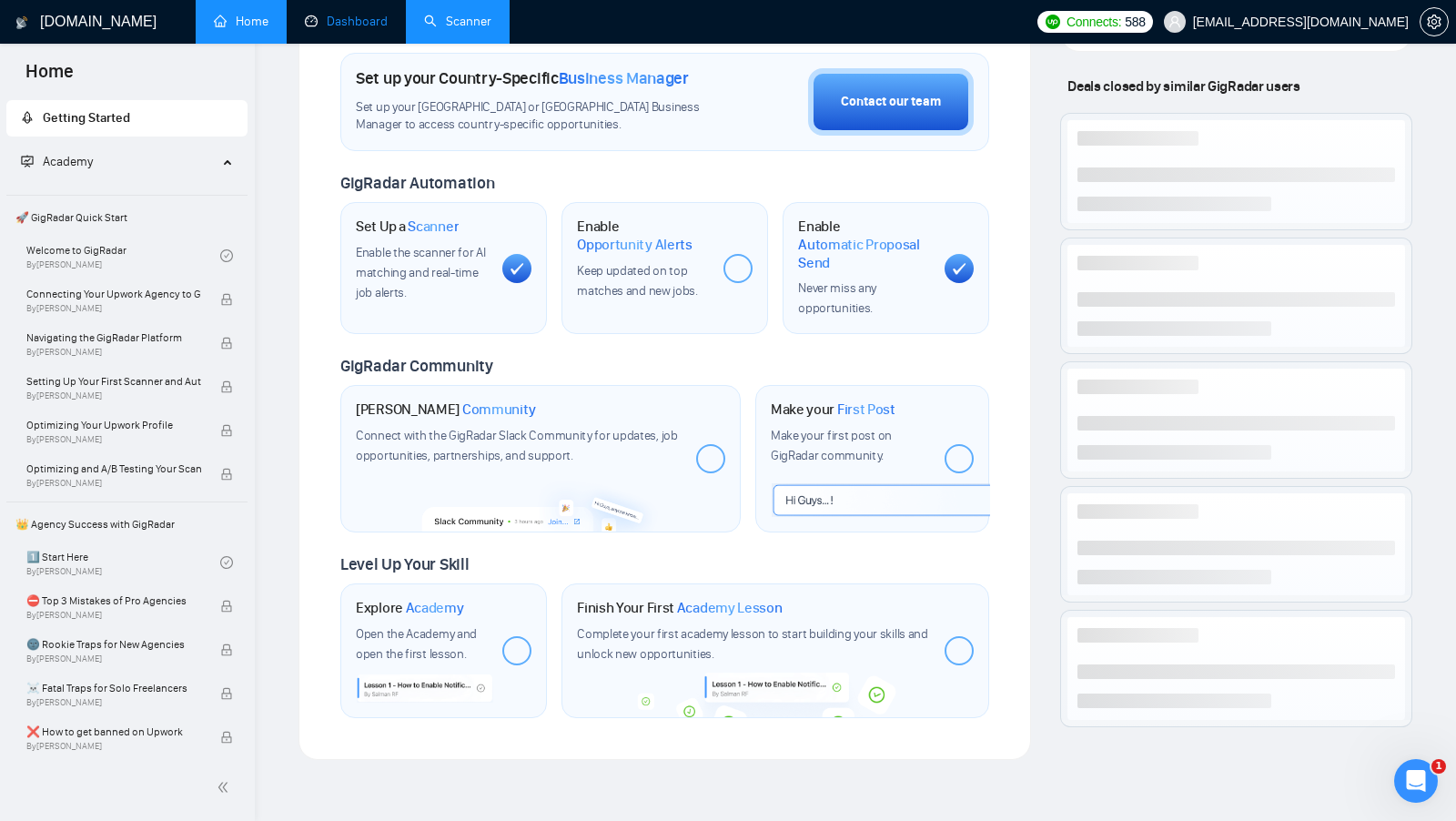
click at [378, 15] on link "Dashboard" at bounding box center [346, 21] width 83 height 15
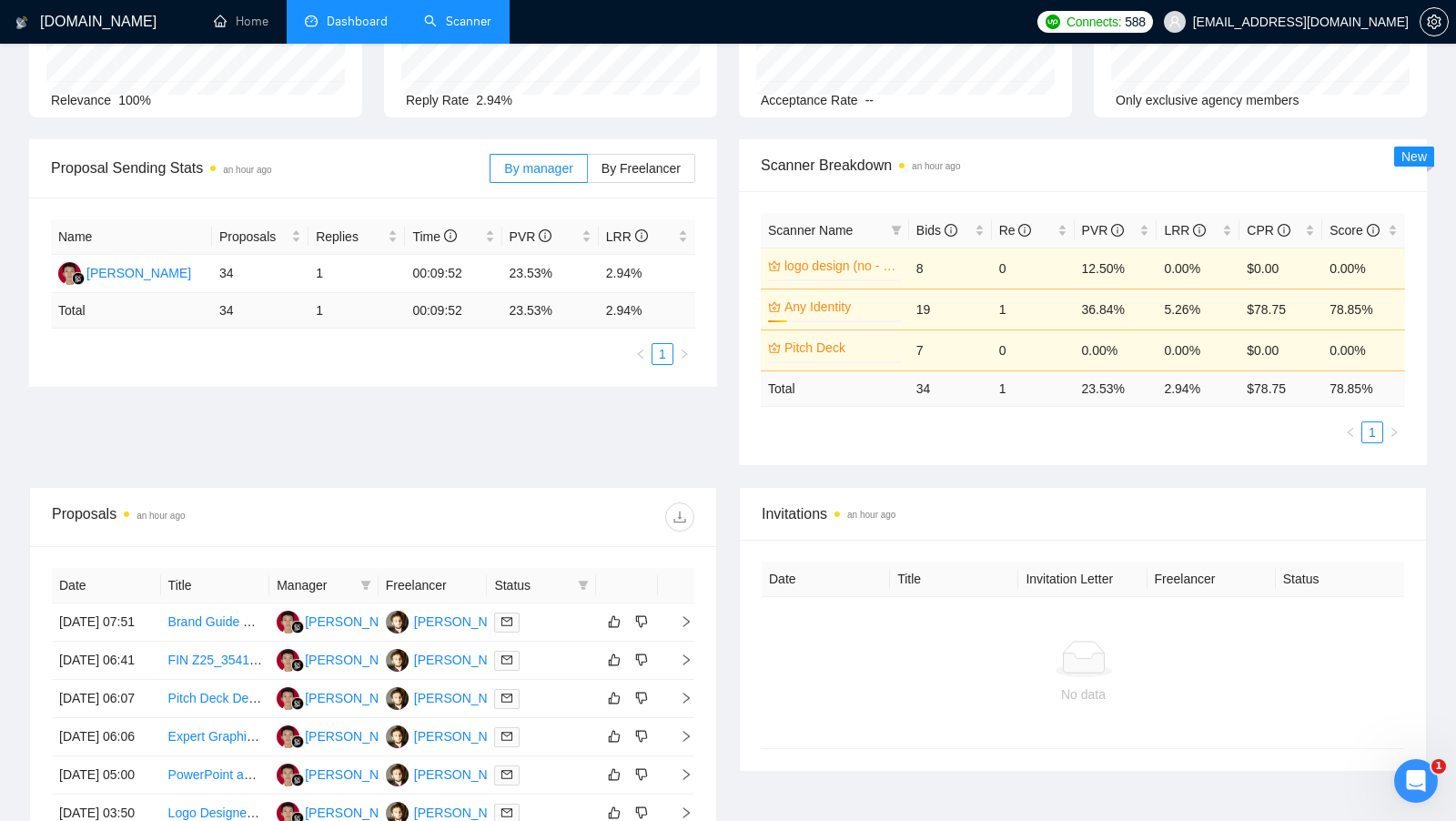
scroll to position [184, 0]
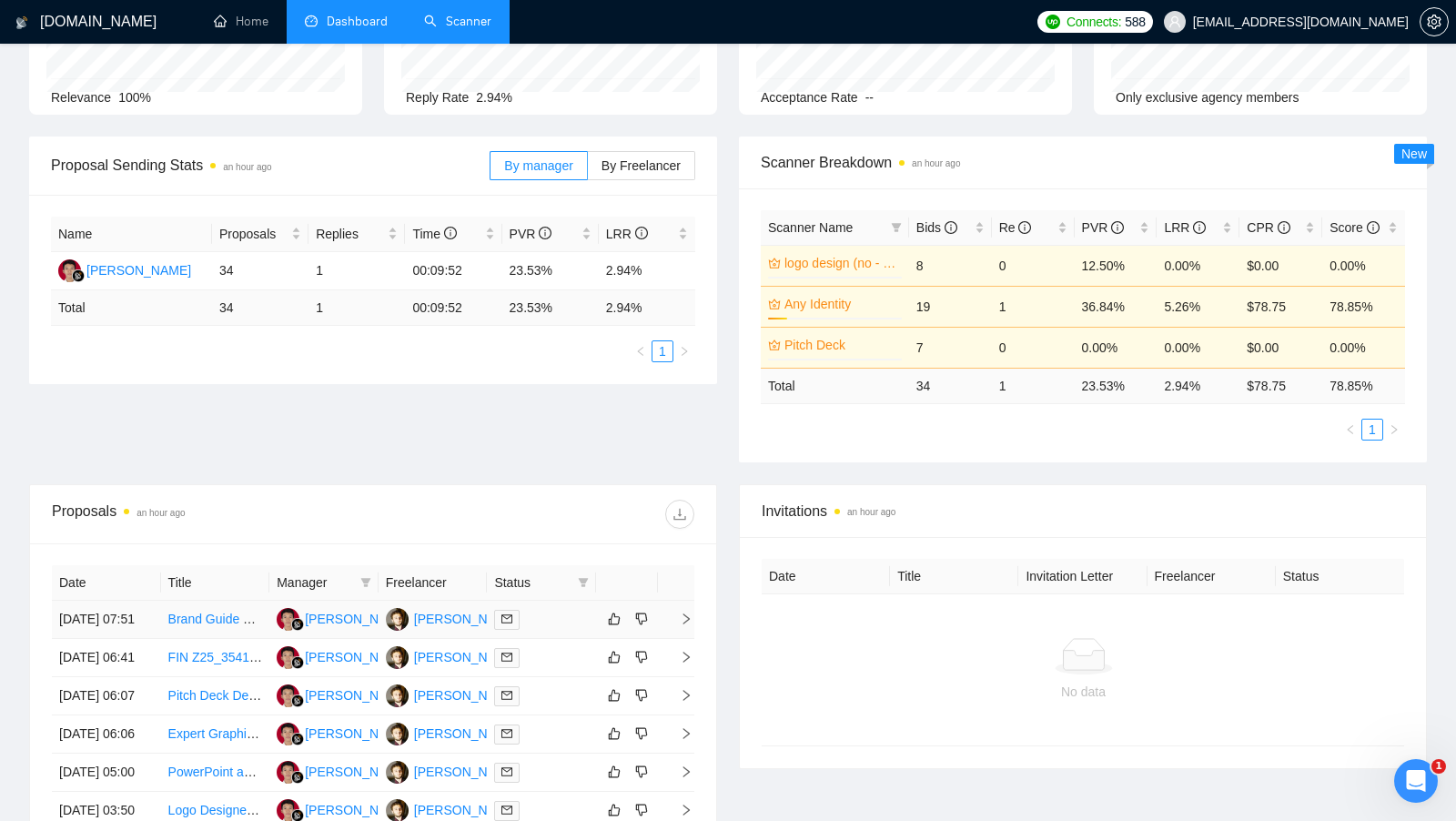
click at [438, 621] on div "[PERSON_NAME]" at bounding box center [466, 618] width 104 height 20
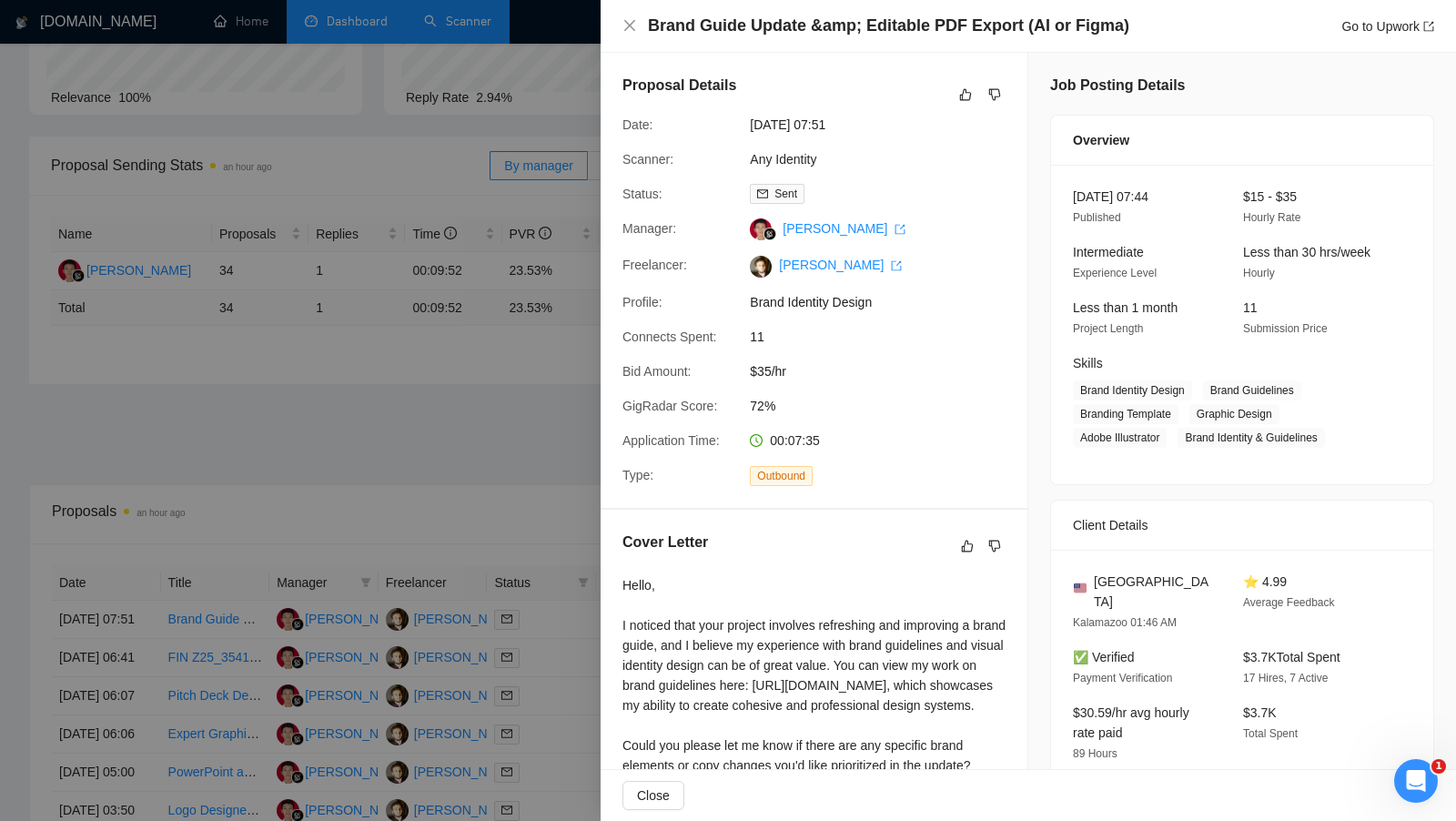
click at [627, 232] on span "Manager:" at bounding box center [650, 228] width 54 height 15
click at [604, 234] on div "Proposal Details Date: [DATE] 07:51 Scanner: Any Identity Status: Sent Manager:…" at bounding box center [814, 280] width 427 height 454
click at [579, 234] on div at bounding box center [728, 410] width 1456 height 821
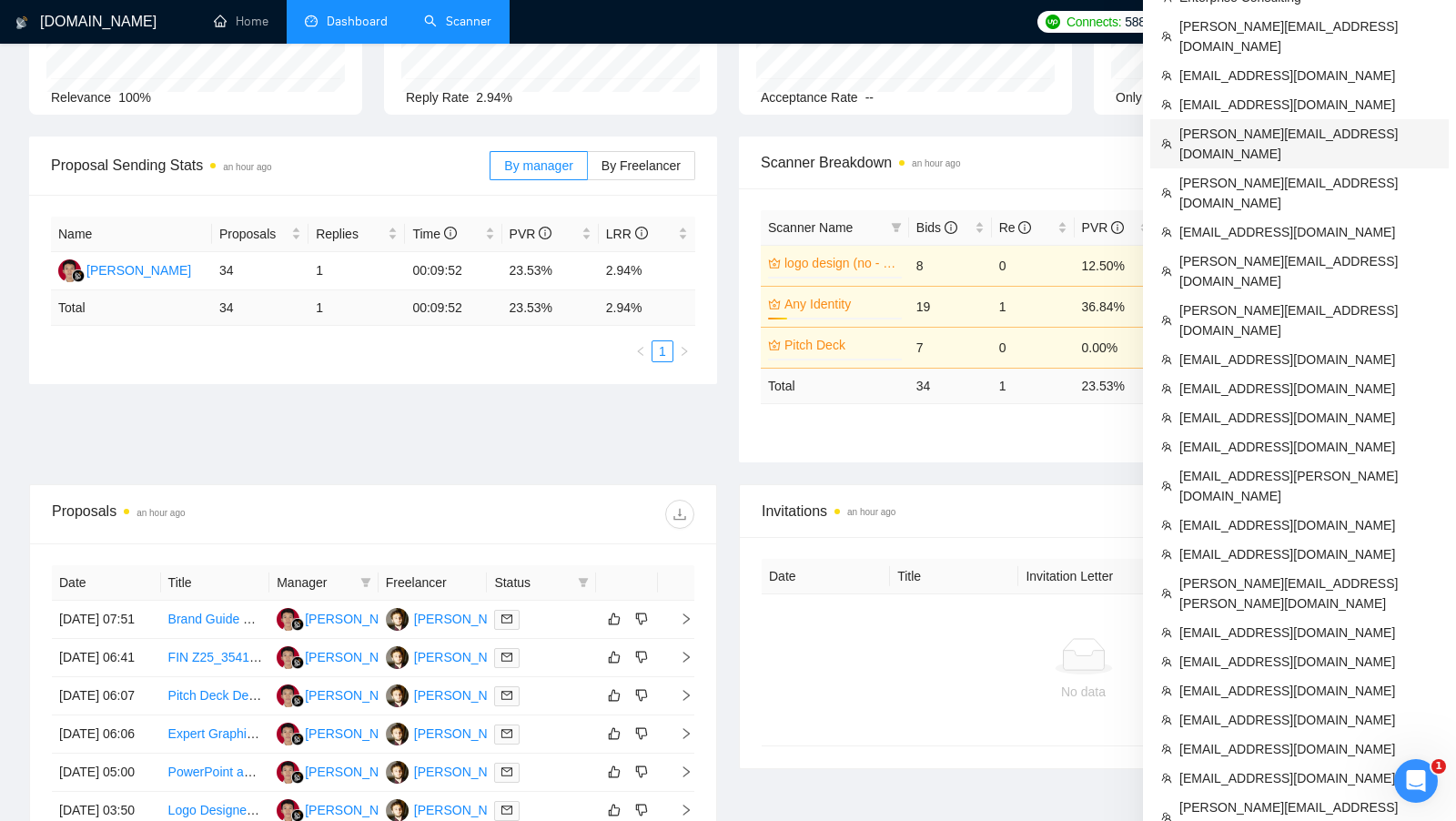
click at [1296, 124] on span "[PERSON_NAME][EMAIL_ADDRESS][DOMAIN_NAME]" at bounding box center [1308, 143] width 258 height 40
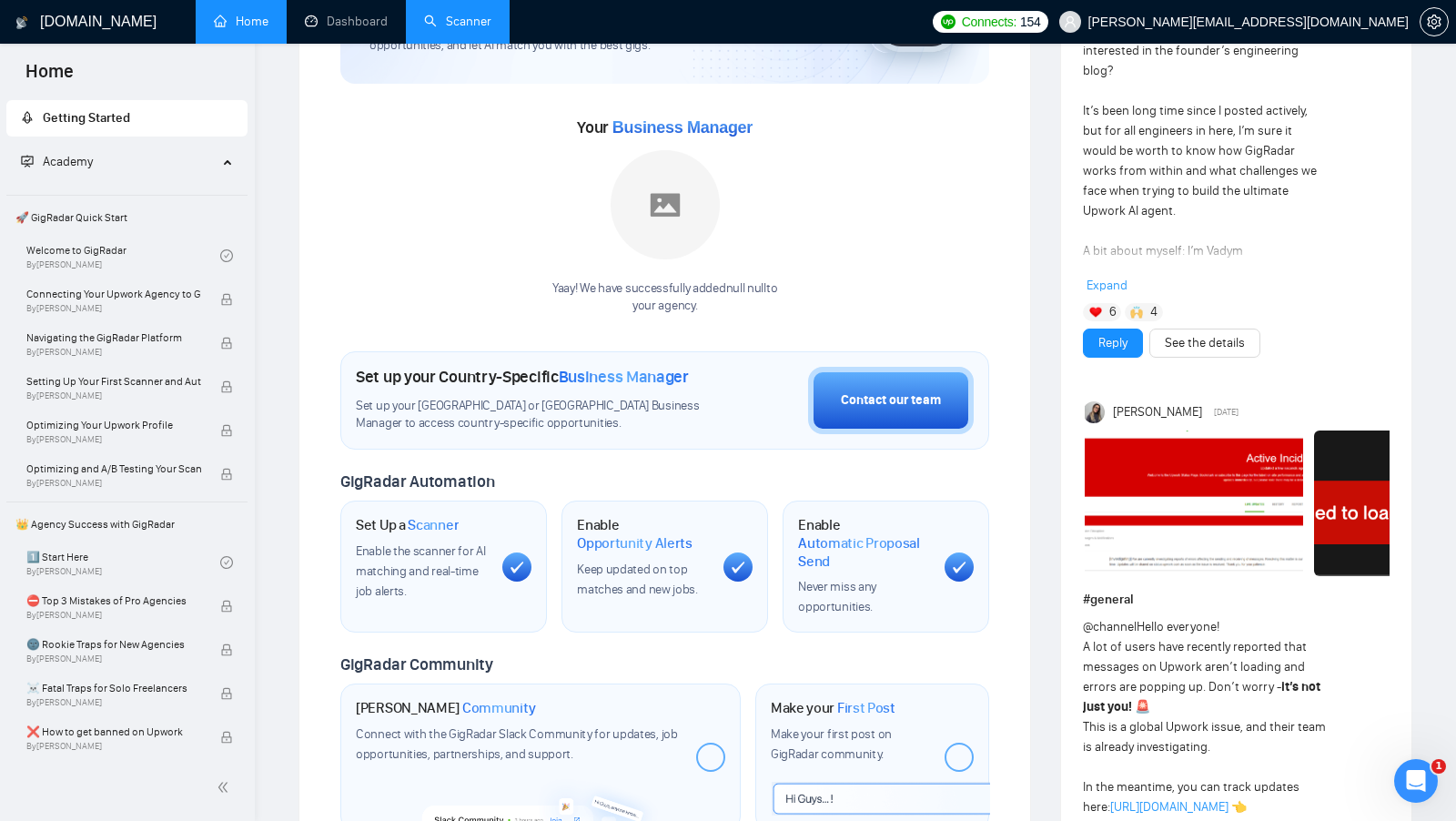
click at [456, 25] on link "Scanner" at bounding box center [458, 21] width 68 height 15
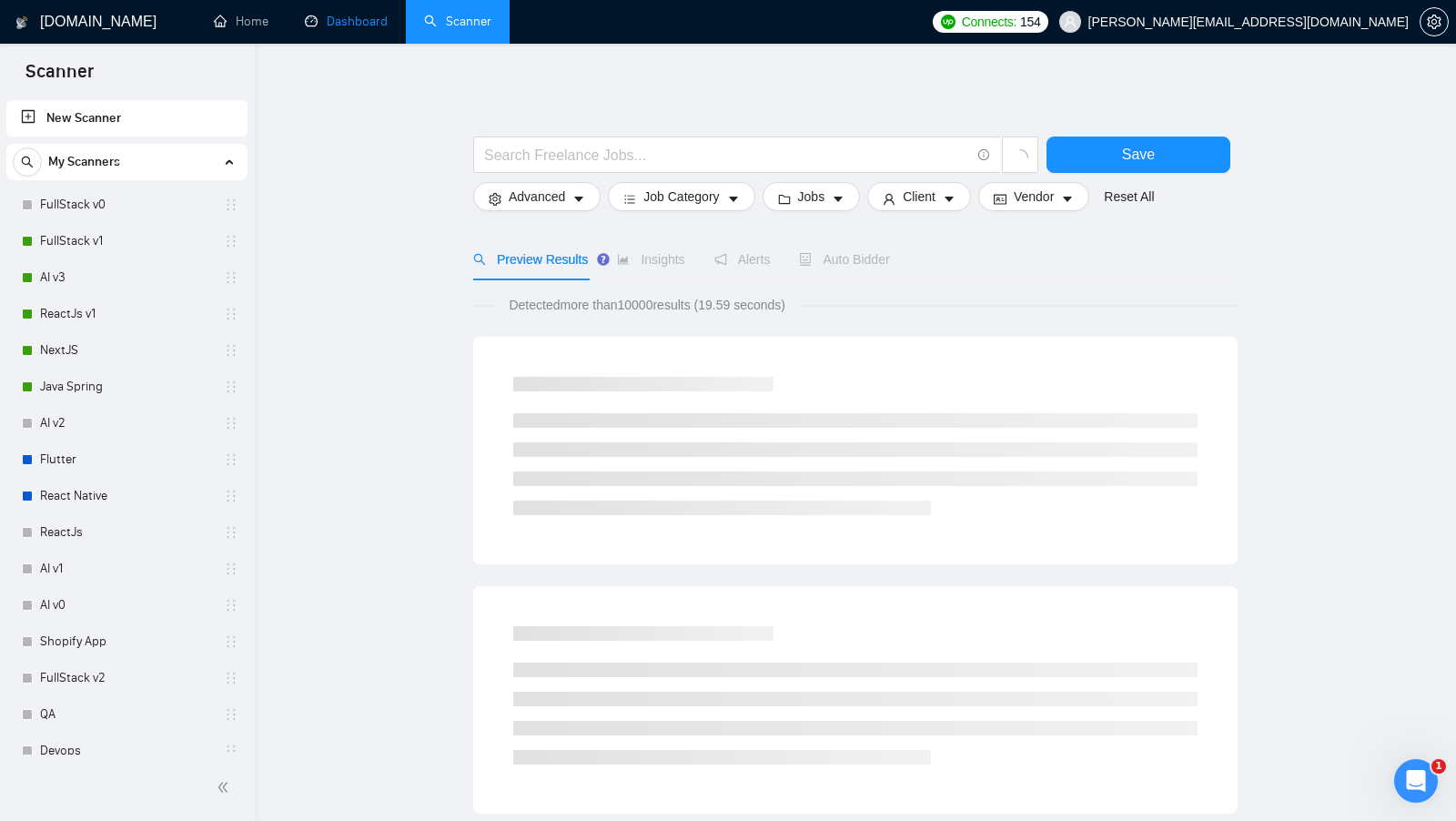
click at [340, 29] on link "Dashboard" at bounding box center [346, 21] width 83 height 15
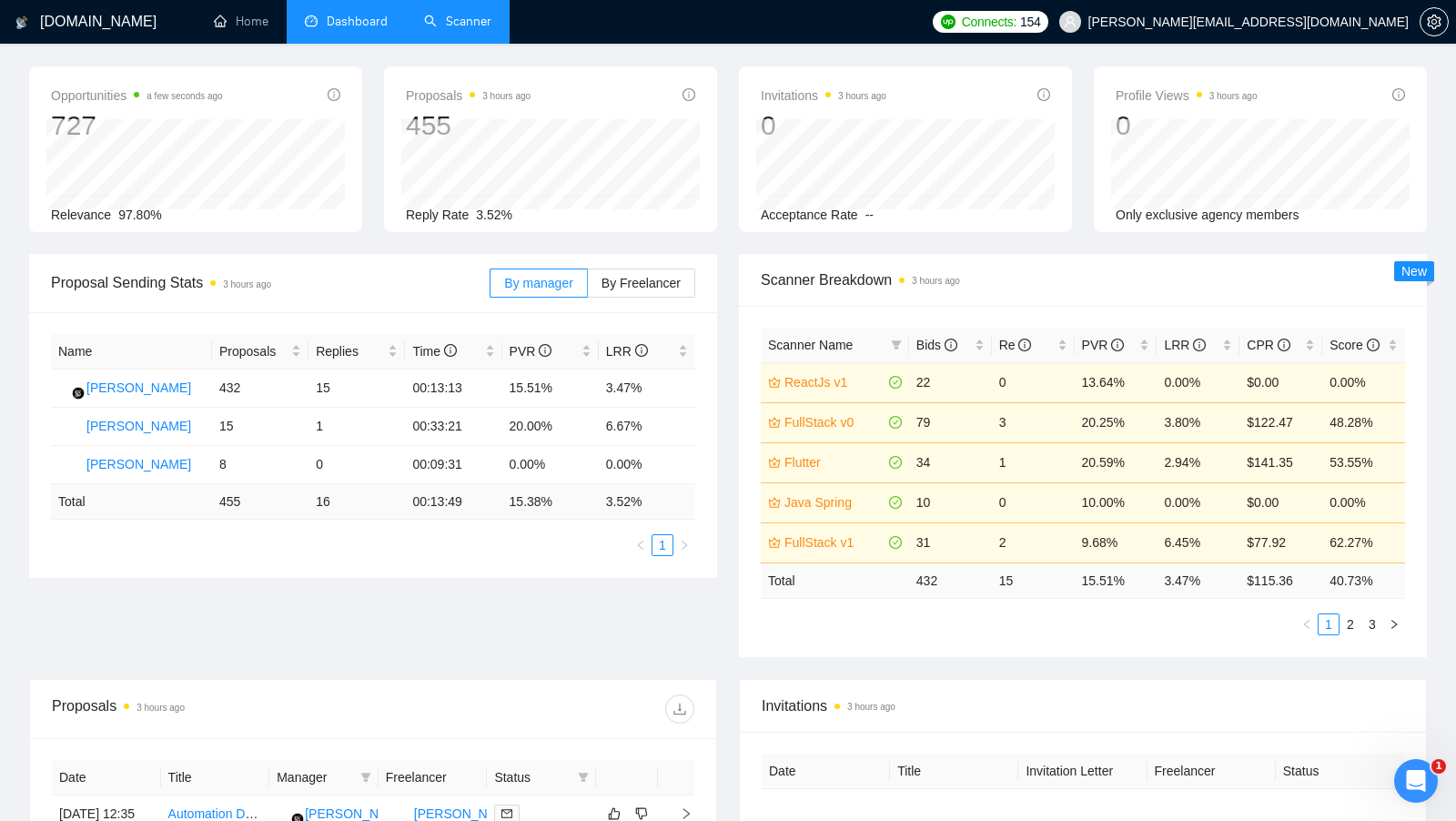
scroll to position [65, 0]
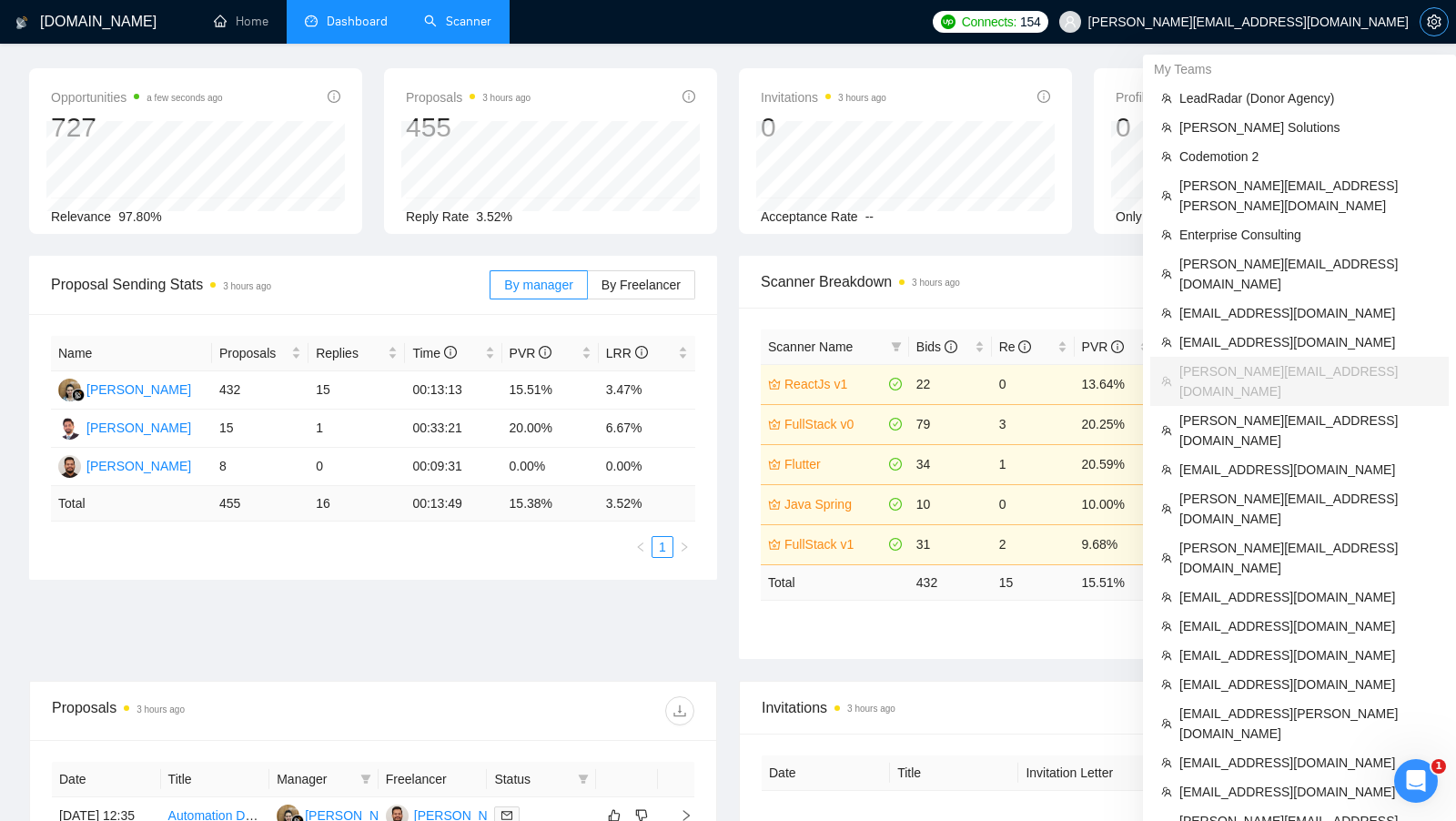
click at [1438, 19] on icon "setting" at bounding box center [1434, 21] width 15 height 15
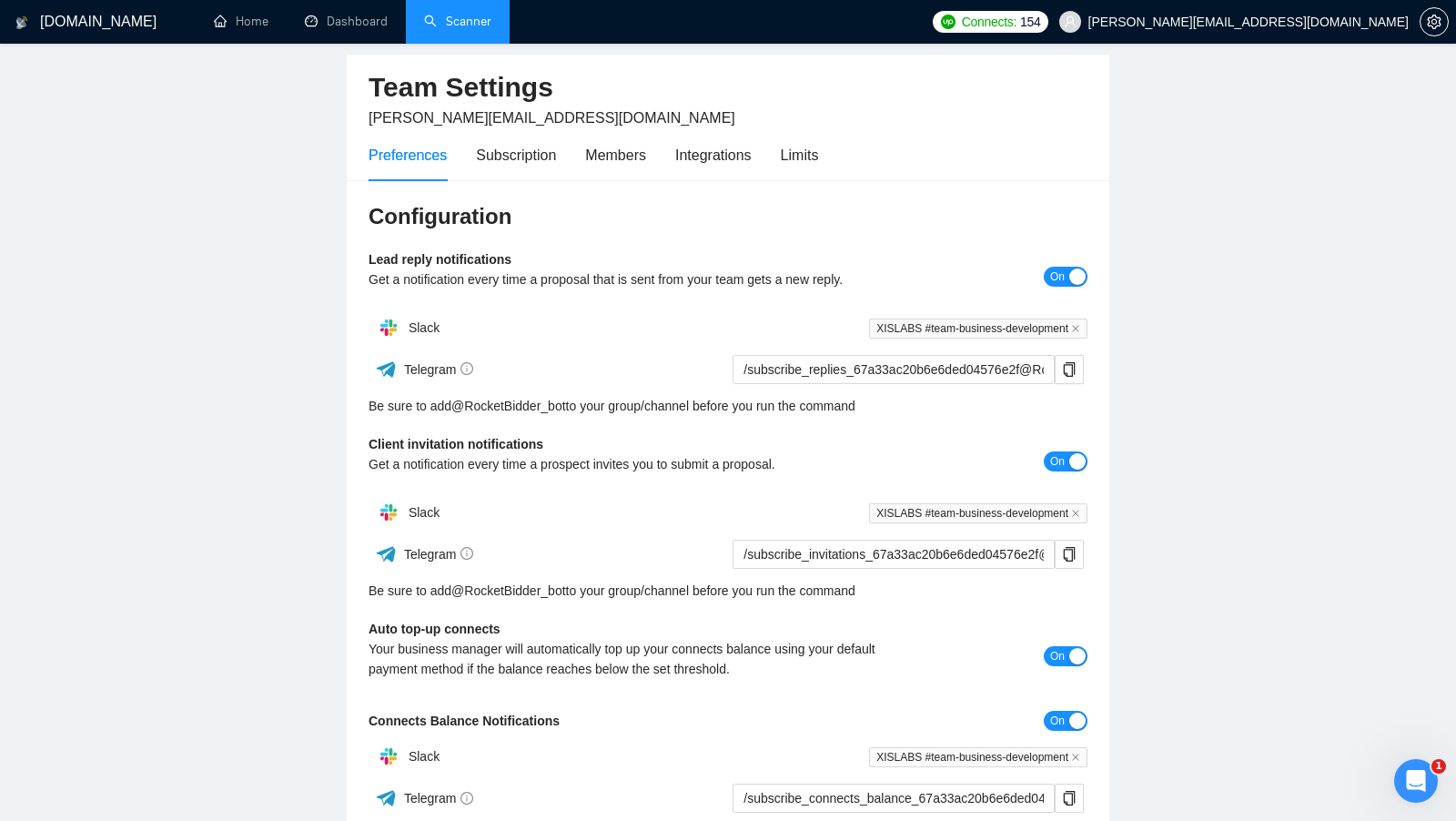
click at [787, 153] on div "Preferences Subscription Members Integrations Limits" at bounding box center [593, 156] width 450 height 52
click at [819, 139] on div "Limits" at bounding box center [800, 156] width 39 height 52
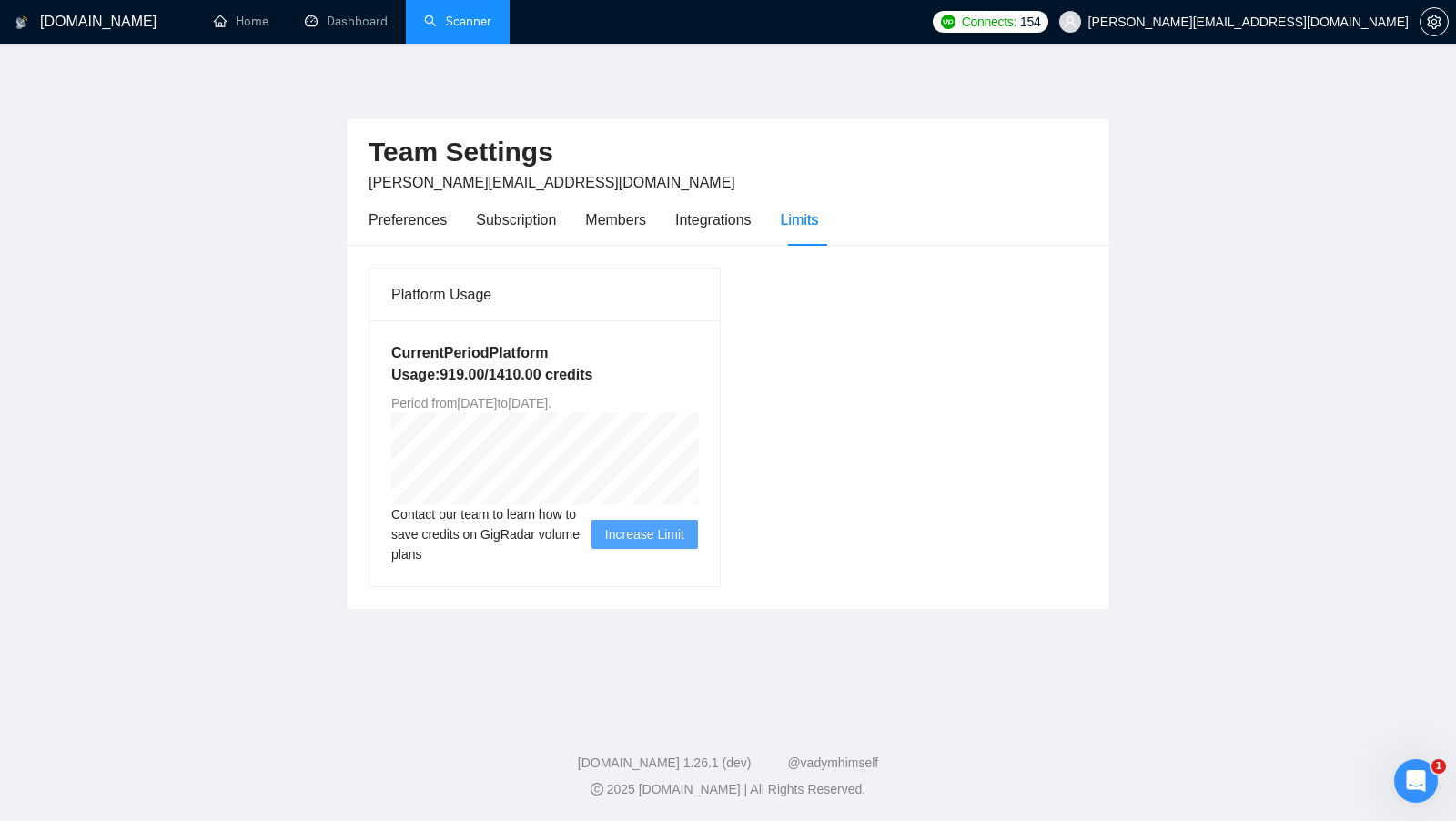
drag, startPoint x: 491, startPoint y: 400, endPoint x: 530, endPoint y: 400, distance: 39.0
click at [530, 400] on span "Period from [DATE] to [DATE] ." at bounding box center [472, 402] width 161 height 15
click at [406, 224] on div "Preferences" at bounding box center [407, 220] width 78 height 23
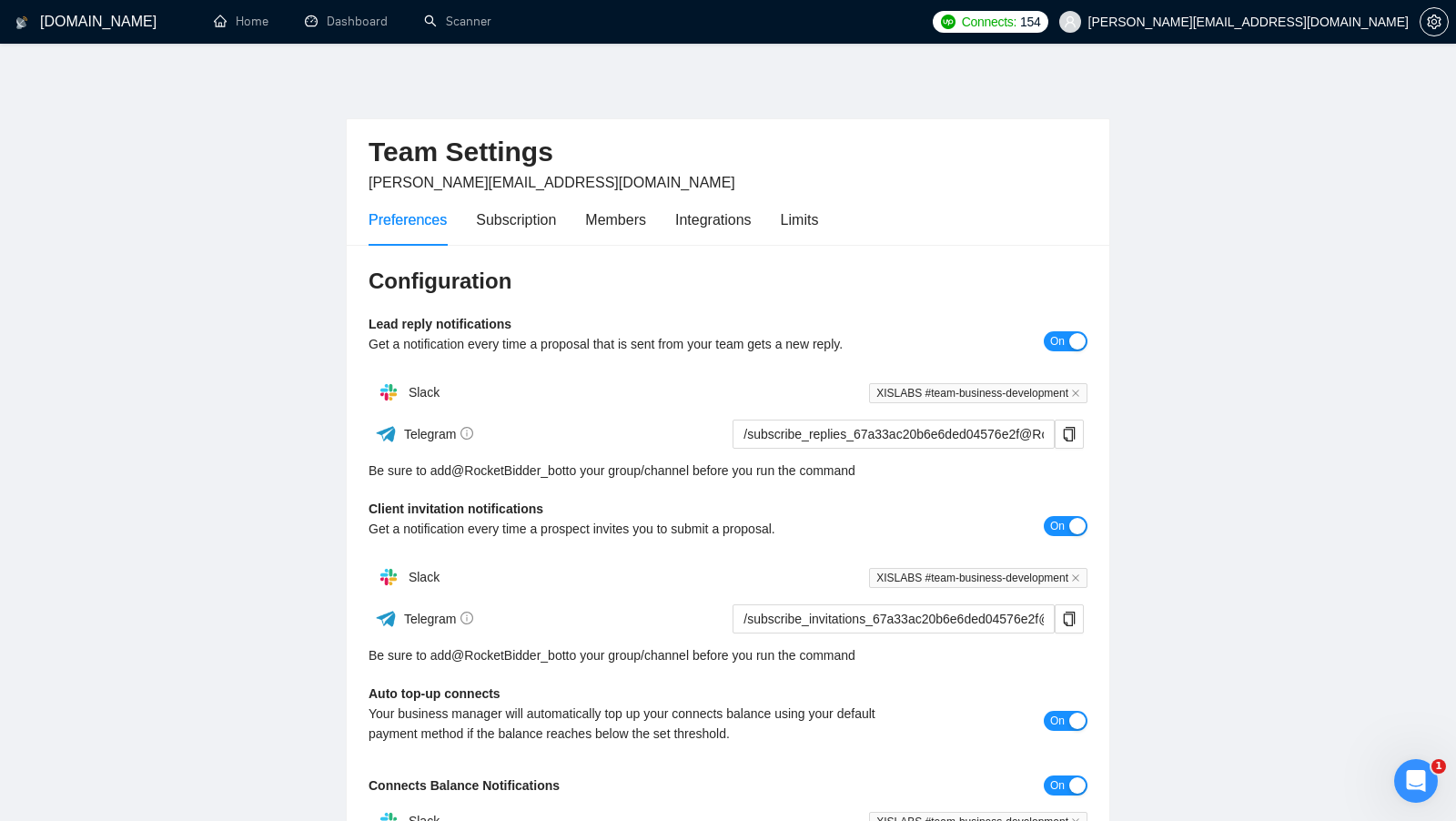
click at [1449, 31] on div "Connects: 154 [PERSON_NAME][EMAIL_ADDRESS][DOMAIN_NAME]" at bounding box center [1189, 21] width 533 height 44
click at [1441, 27] on span "setting" at bounding box center [1435, 21] width 27 height 15
click at [527, 231] on div "Subscription" at bounding box center [516, 220] width 80 height 52
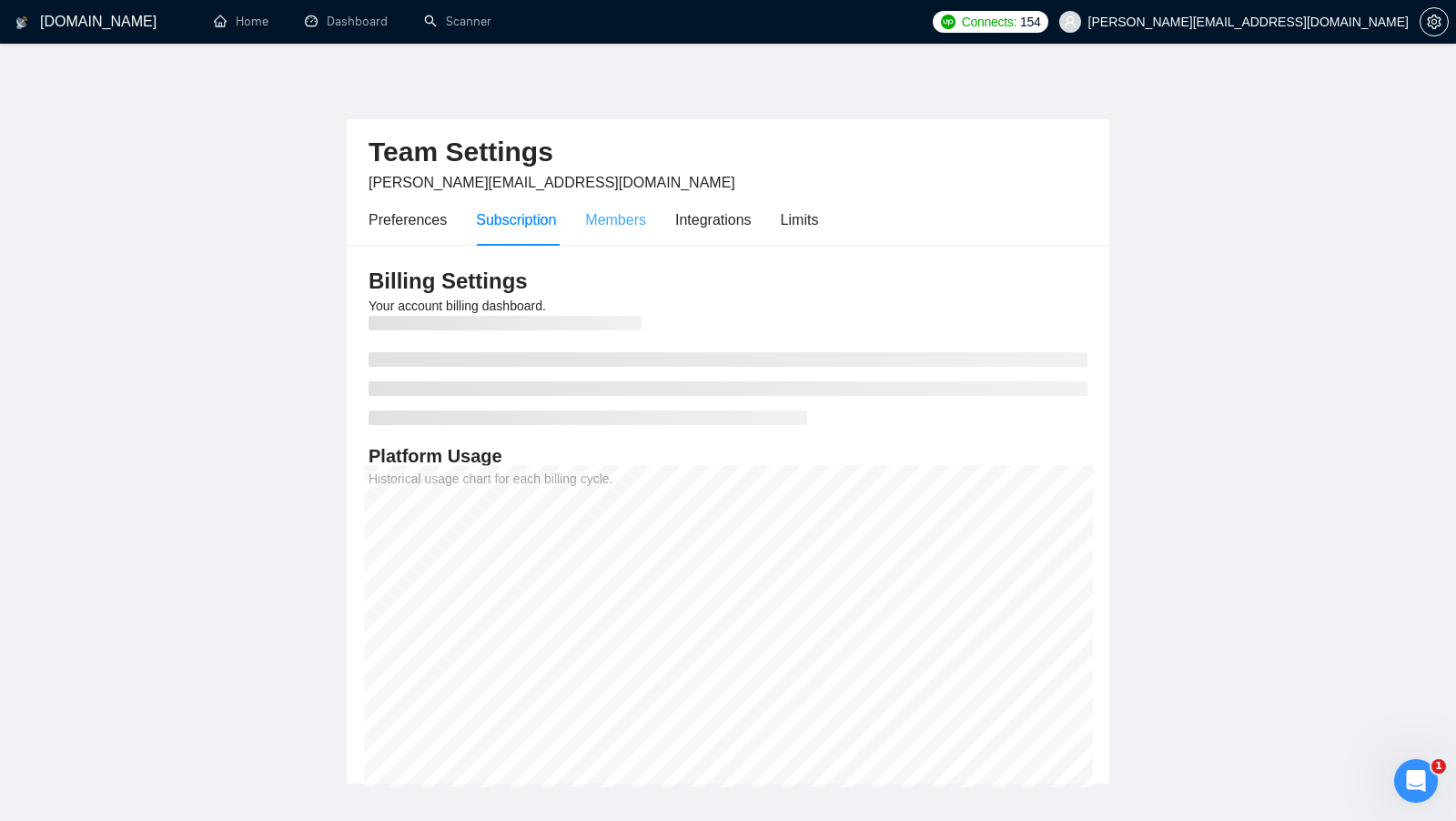
click at [597, 231] on div "Members" at bounding box center [615, 220] width 61 height 52
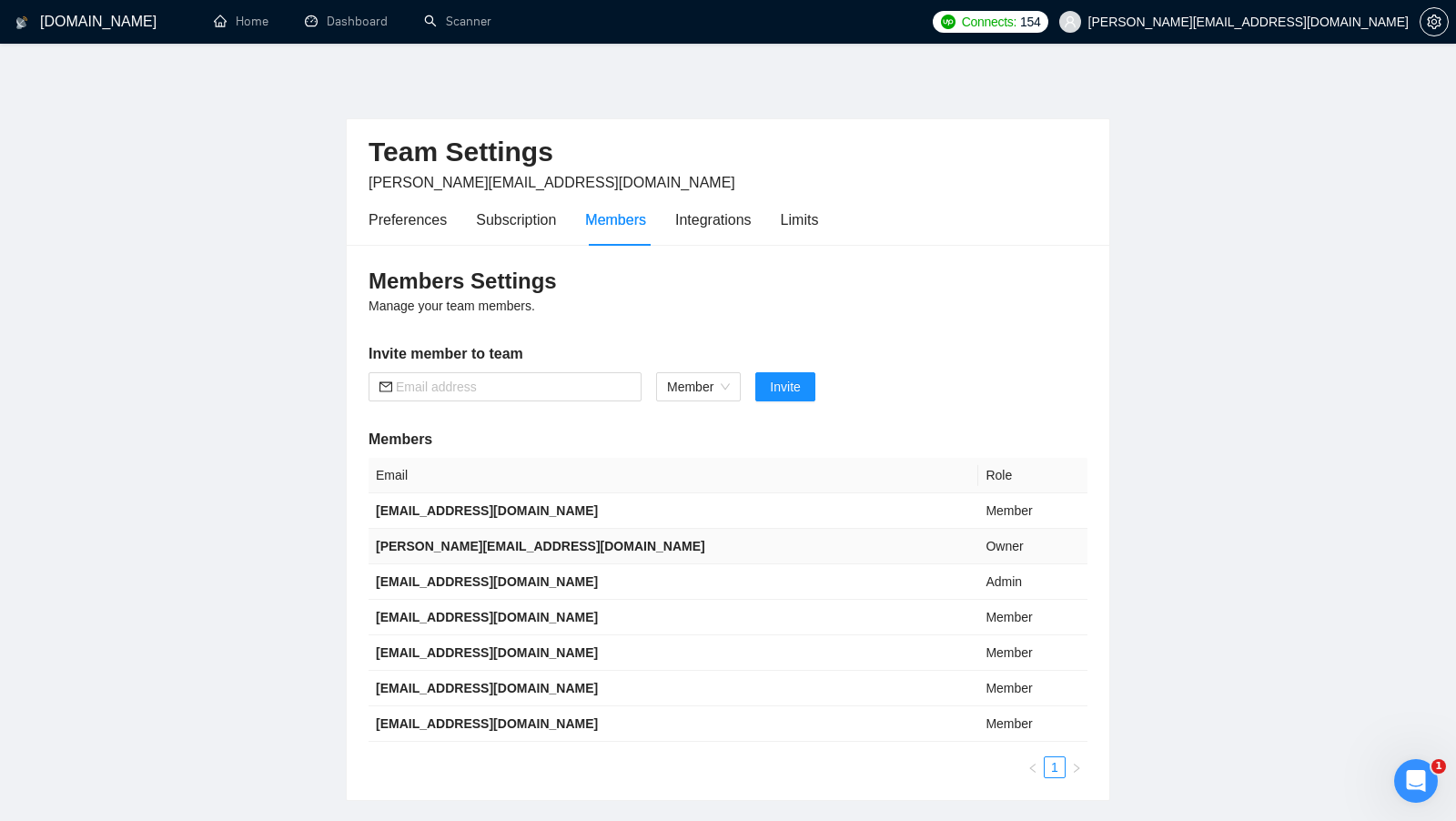
click at [475, 547] on b "[PERSON_NAME][EMAIL_ADDRESS][DOMAIN_NAME]" at bounding box center [541, 545] width 330 height 15
copy b "[PERSON_NAME][EMAIL_ADDRESS][DOMAIN_NAME]"
click at [486, 574] on b "[EMAIL_ADDRESS][DOMAIN_NAME]" at bounding box center [488, 581] width 223 height 15
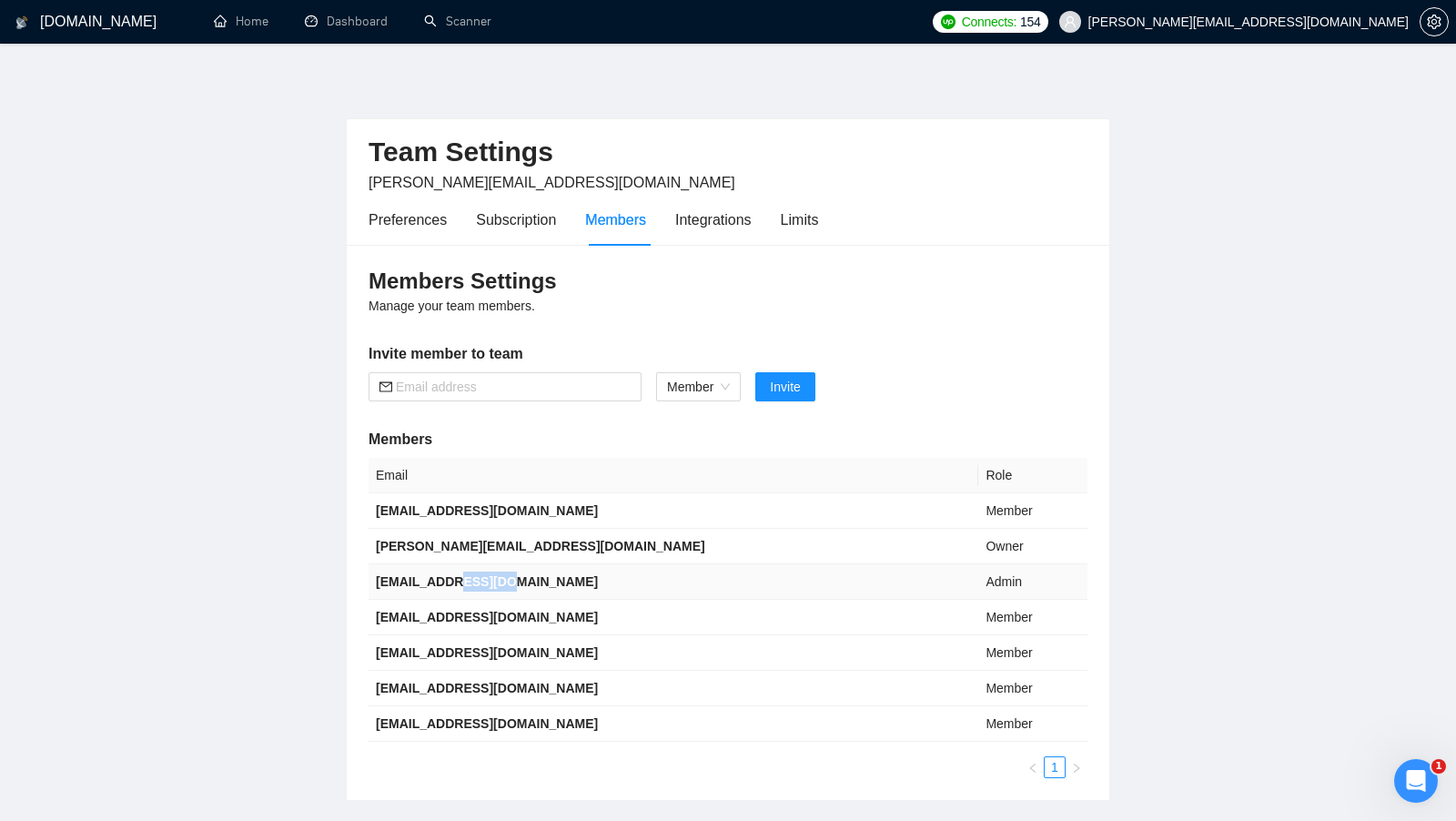
click at [486, 574] on b "[EMAIL_ADDRESS][DOMAIN_NAME]" at bounding box center [488, 581] width 223 height 15
copy b "[EMAIL_ADDRESS][DOMAIN_NAME]"
